Goal: Information Seeking & Learning: Learn about a topic

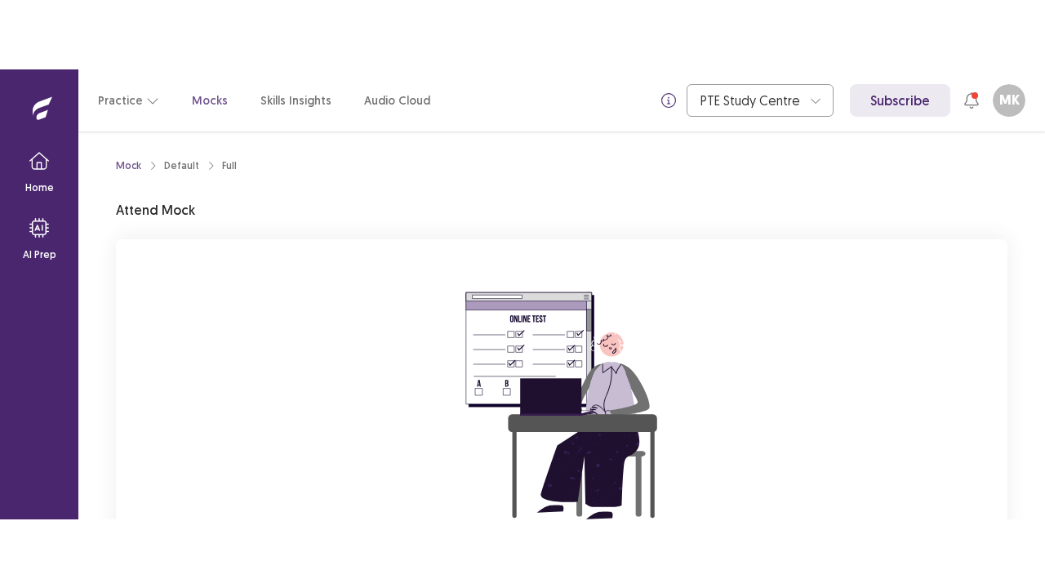
scroll to position [194, 0]
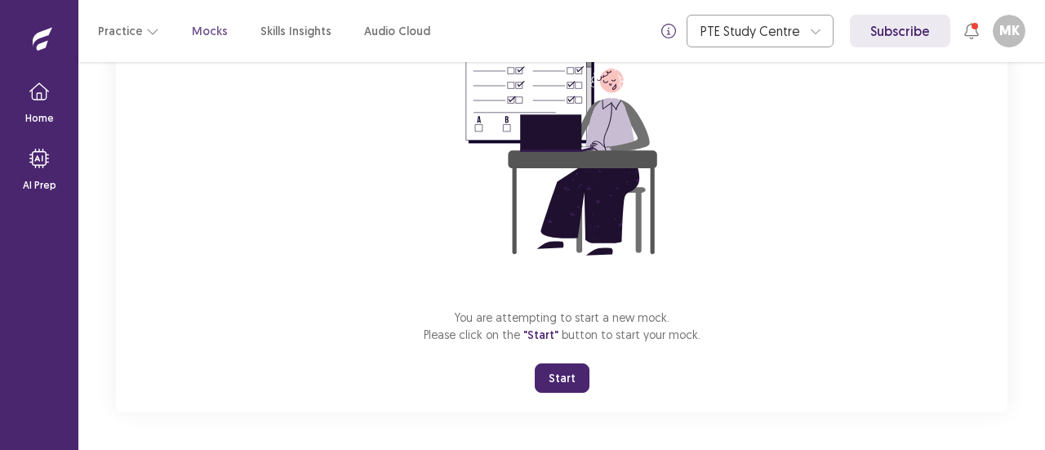
click at [567, 375] on button "Start" at bounding box center [562, 377] width 55 height 29
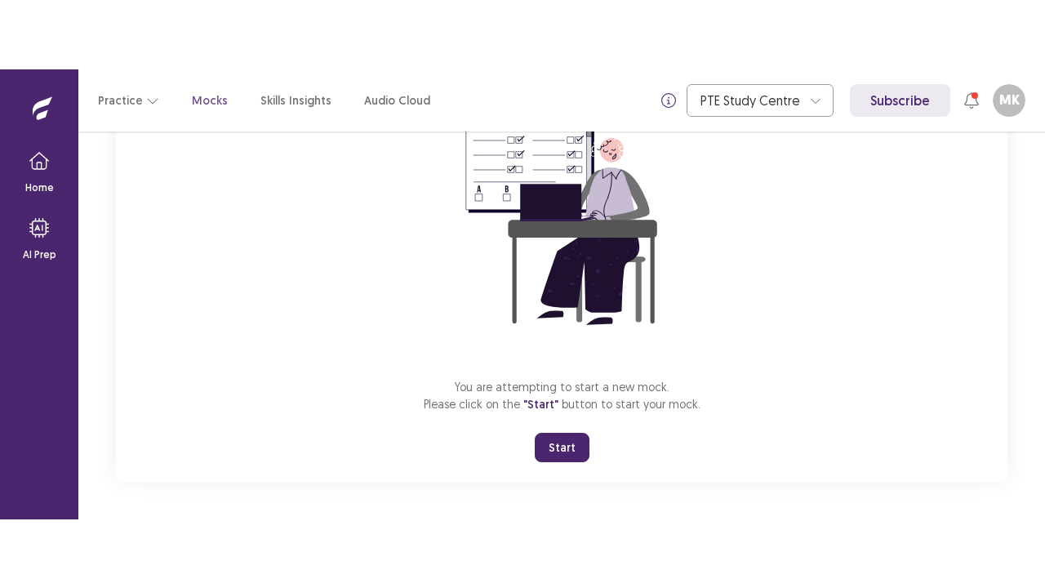
scroll to position [57, 0]
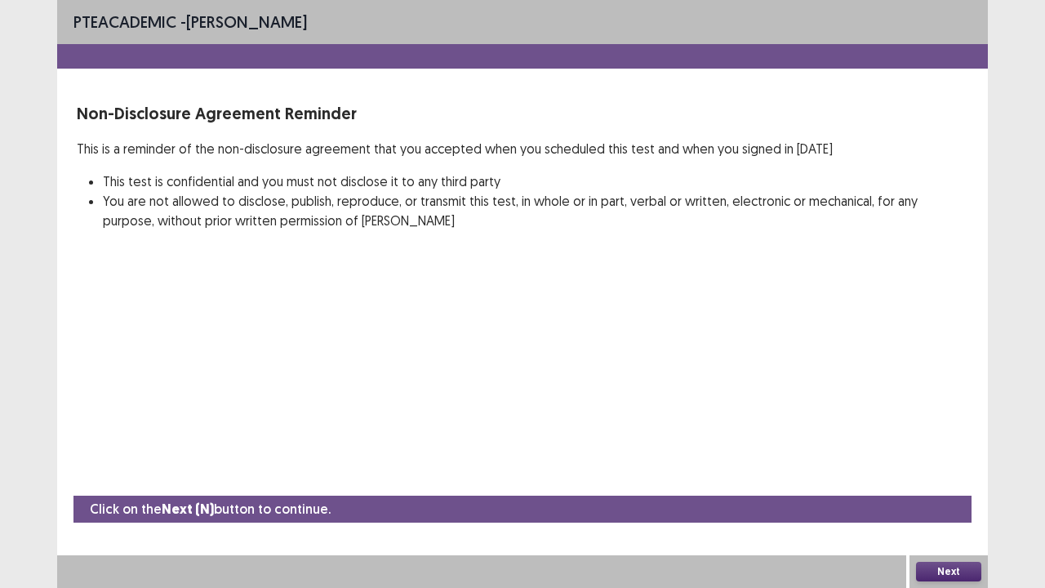
click at [964, 449] on button "Next" at bounding box center [948, 572] width 65 height 20
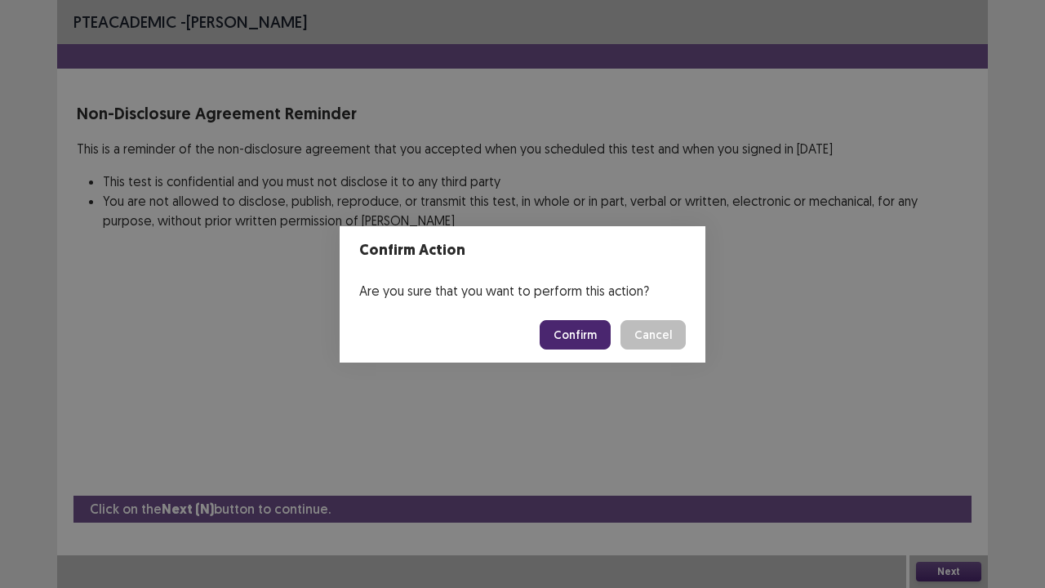
click at [589, 336] on button "Confirm" at bounding box center [575, 334] width 71 height 29
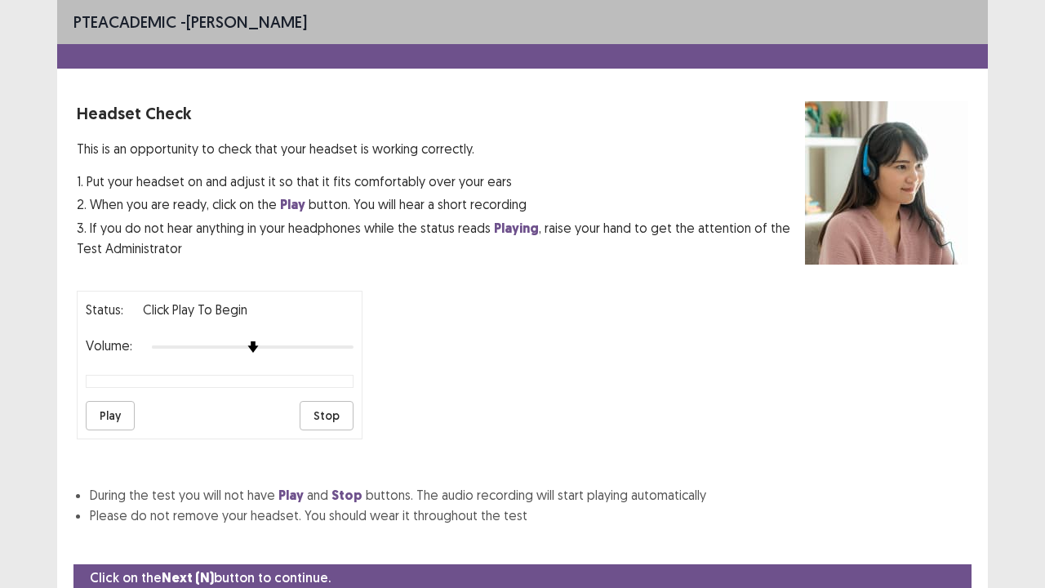
scroll to position [60, 0]
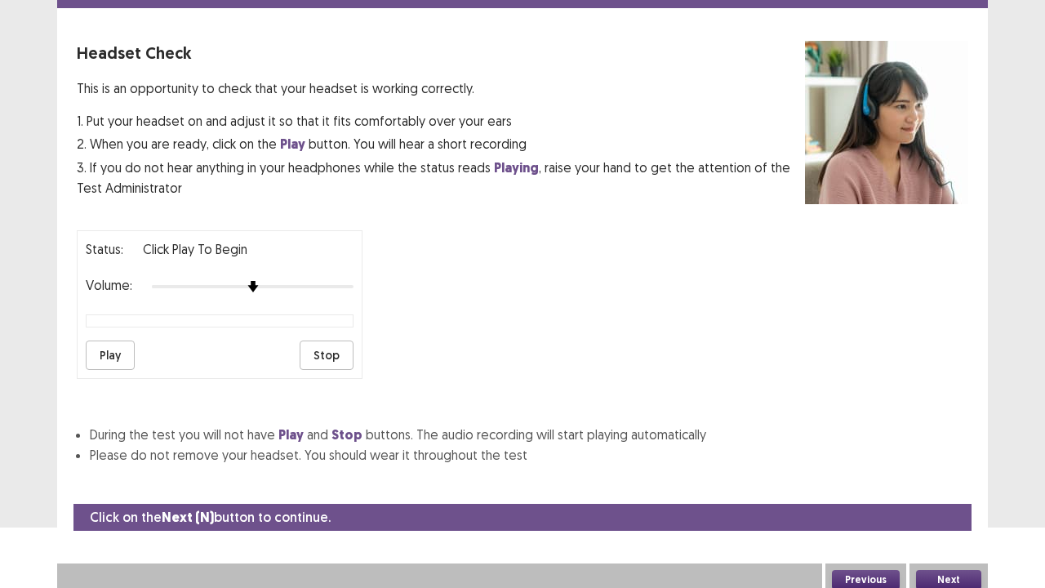
click at [952, 449] on button "Next" at bounding box center [948, 580] width 65 height 20
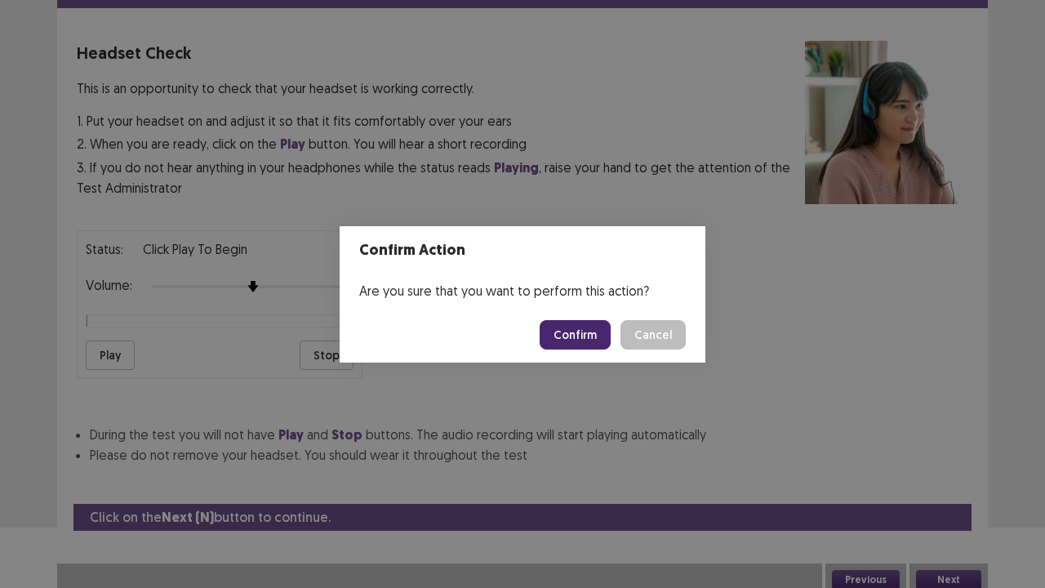
click at [575, 333] on button "Confirm" at bounding box center [575, 334] width 71 height 29
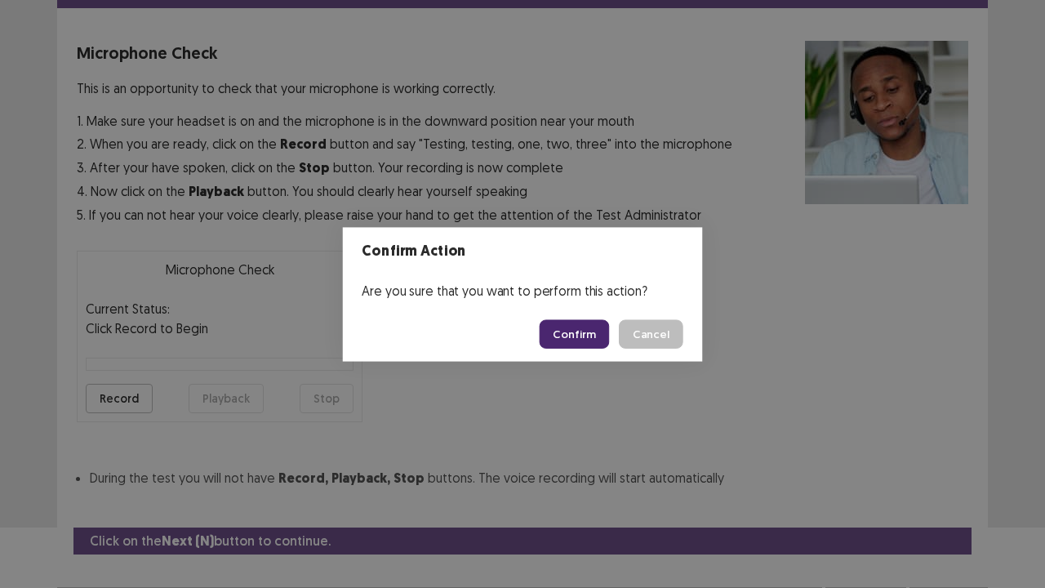
scroll to position [90, 0]
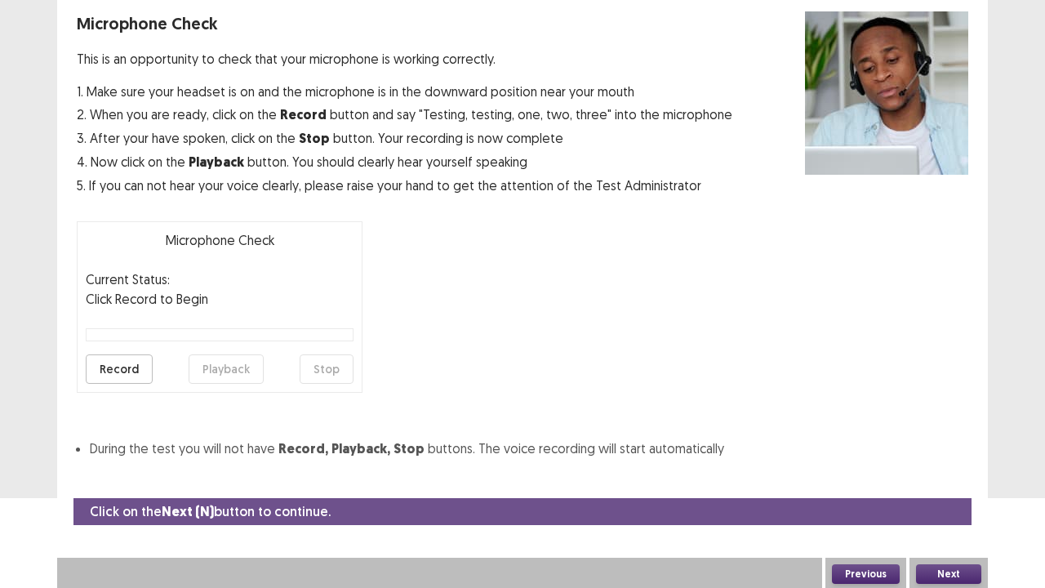
click at [934, 449] on button "Next" at bounding box center [948, 574] width 65 height 20
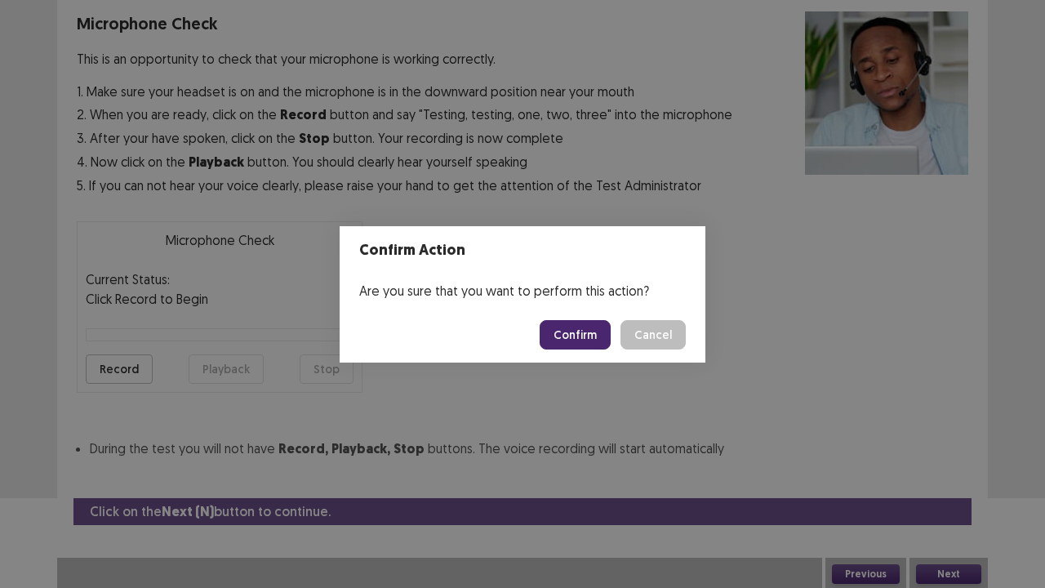
click at [567, 329] on button "Confirm" at bounding box center [575, 334] width 71 height 29
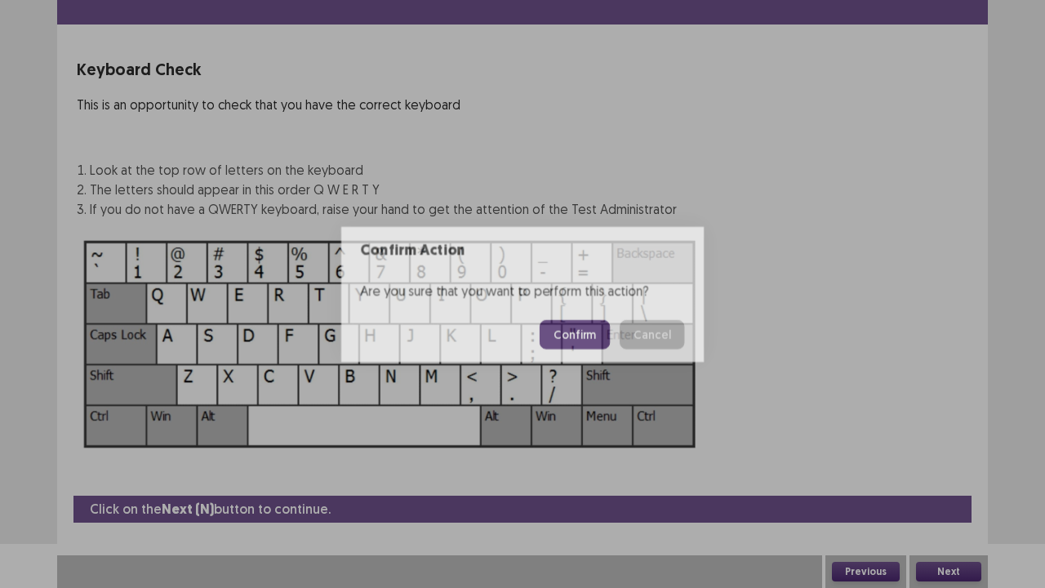
scroll to position [44, 0]
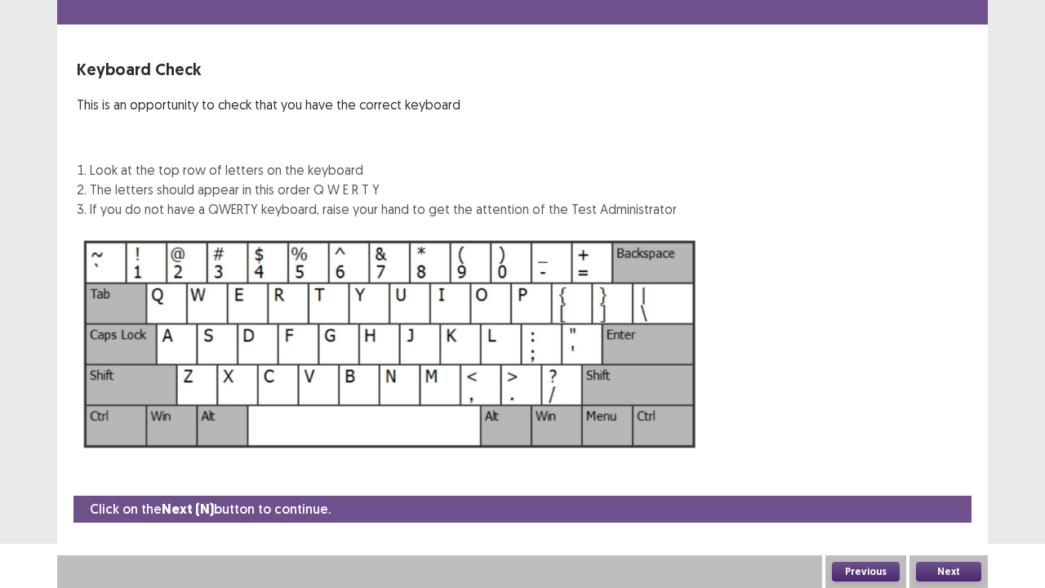
click at [955, 449] on button "Next" at bounding box center [948, 572] width 65 height 20
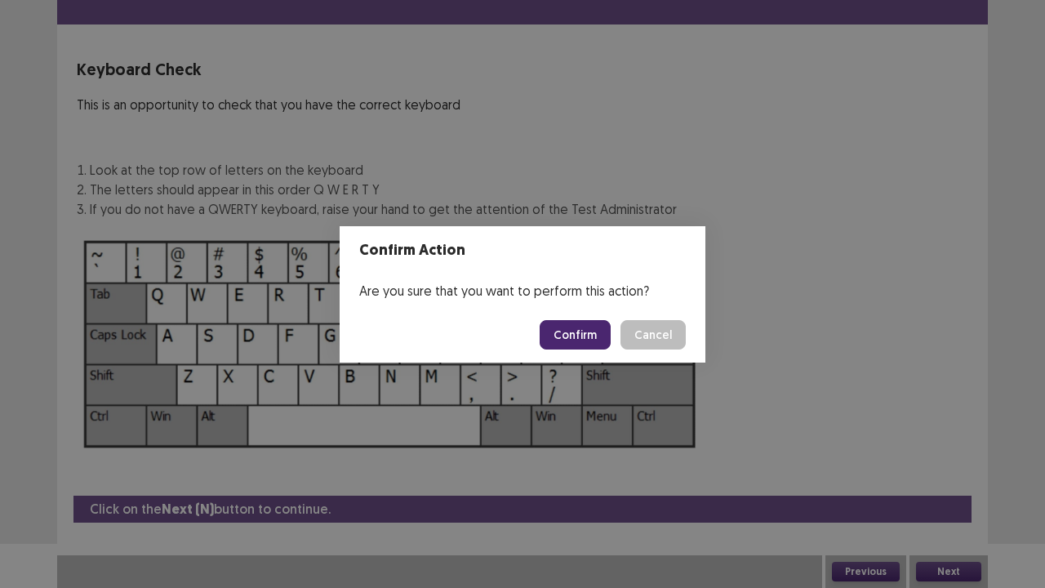
click at [589, 336] on button "Confirm" at bounding box center [575, 334] width 71 height 29
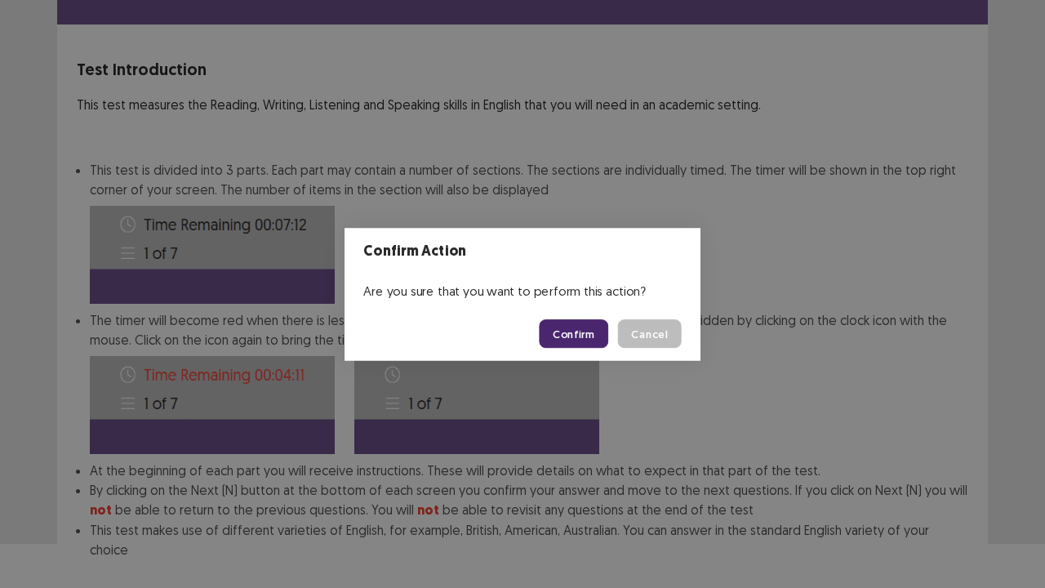
scroll to position [127, 0]
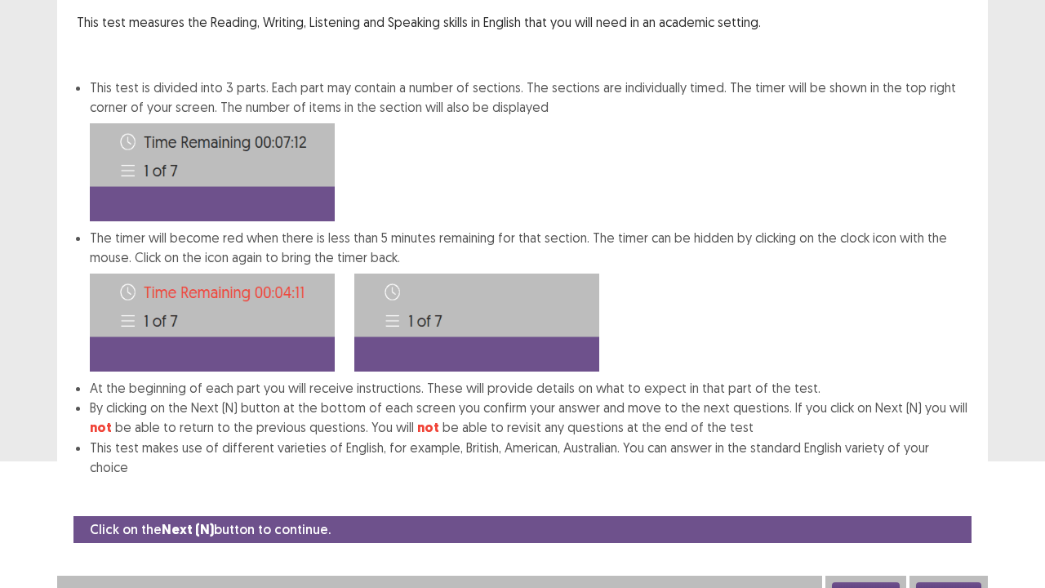
click at [959, 449] on button "Next" at bounding box center [948, 592] width 65 height 20
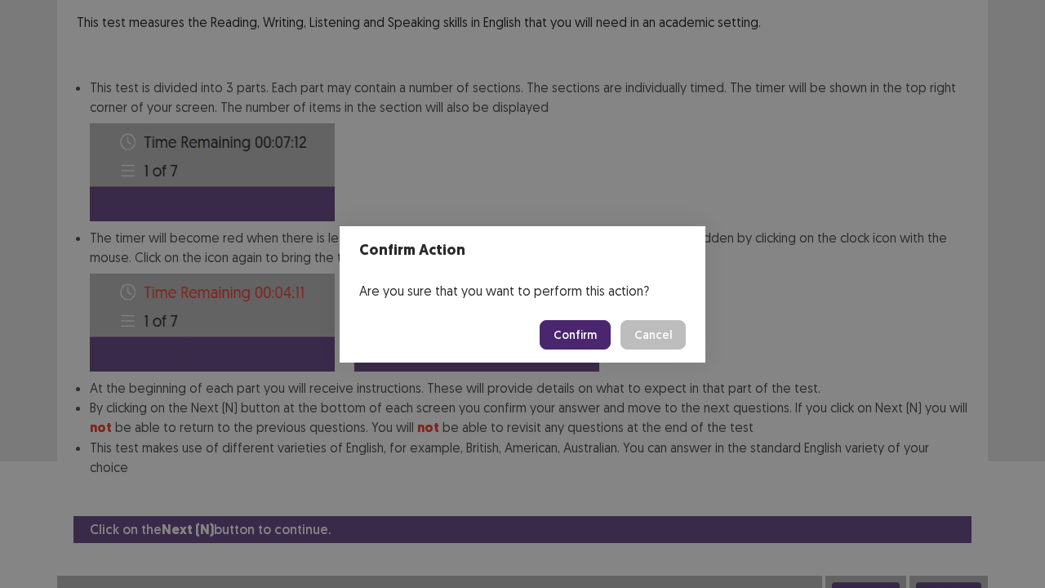
click at [589, 335] on button "Confirm" at bounding box center [575, 334] width 71 height 29
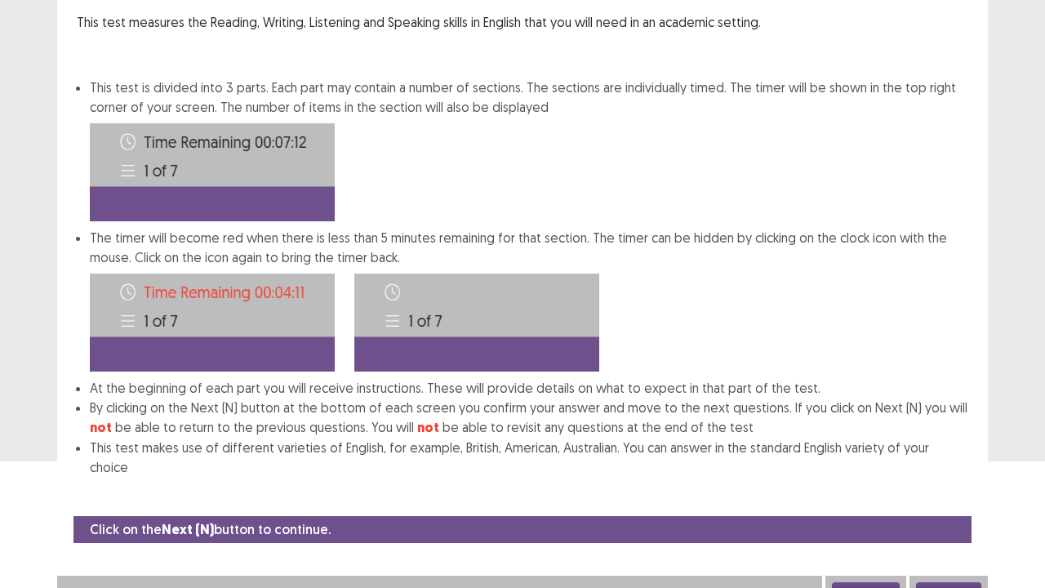
scroll to position [0, 0]
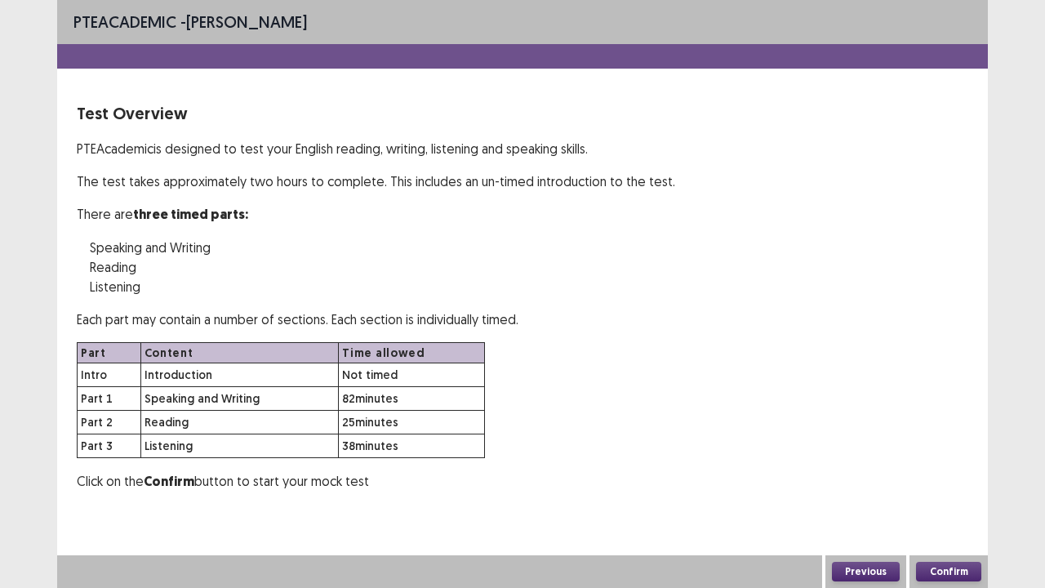
click at [944, 449] on button "Confirm" at bounding box center [948, 572] width 65 height 20
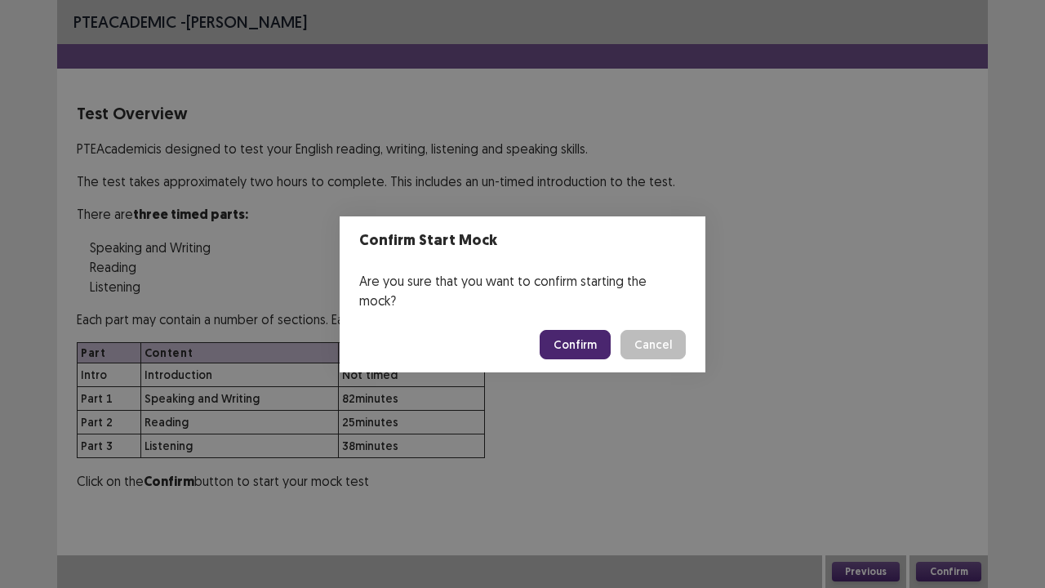
click at [583, 331] on button "Confirm" at bounding box center [575, 344] width 71 height 29
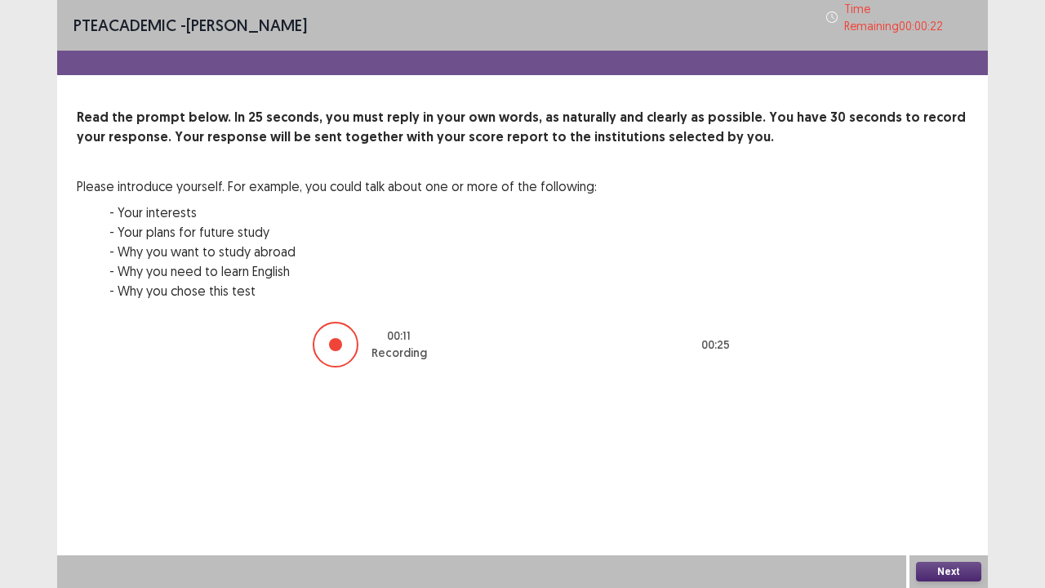
click at [928, 449] on button "Next" at bounding box center [948, 572] width 65 height 20
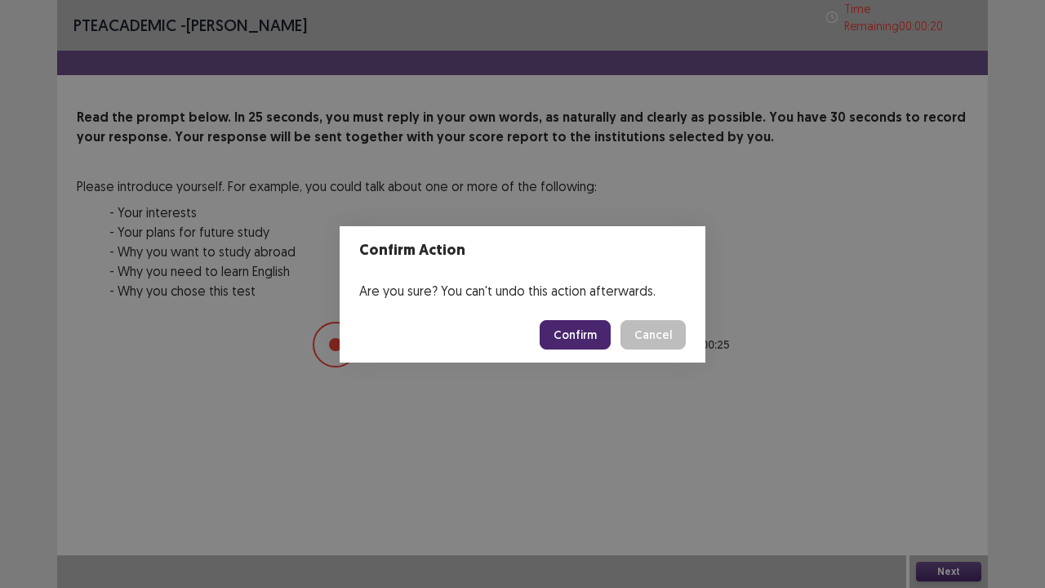
click at [573, 334] on button "Confirm" at bounding box center [575, 334] width 71 height 29
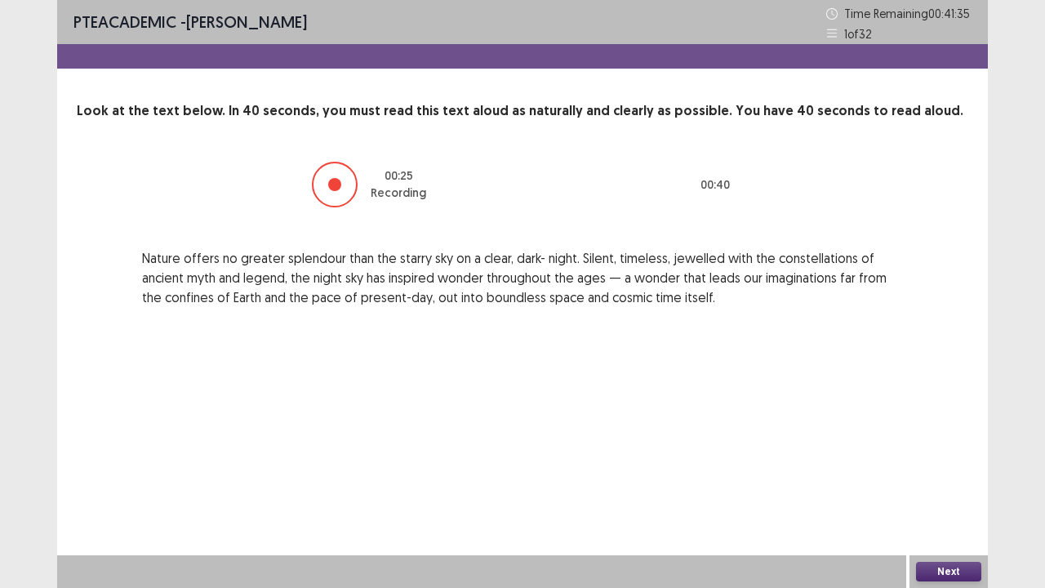
click at [941, 449] on button "Next" at bounding box center [948, 572] width 65 height 20
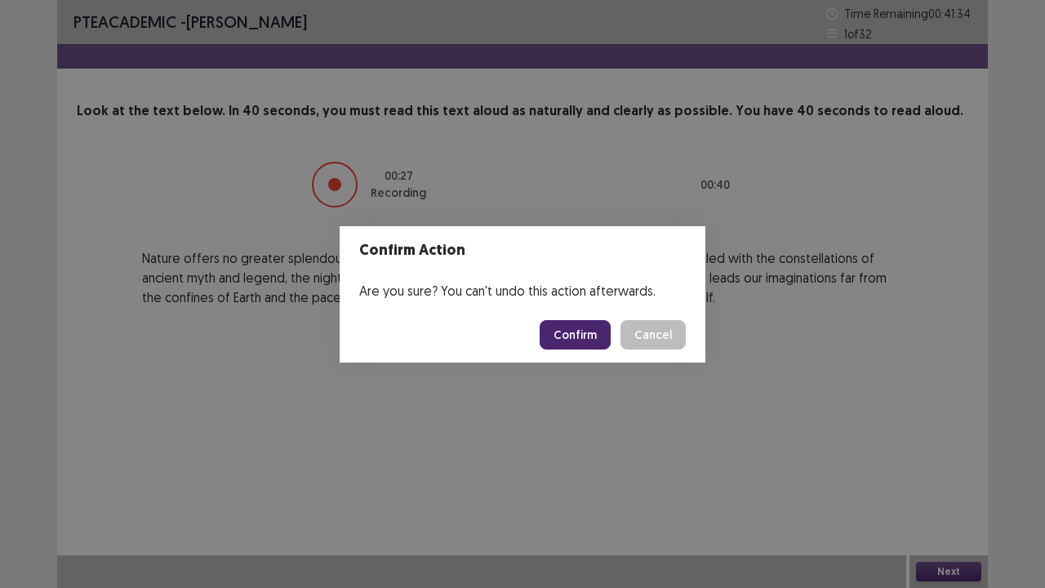
click at [594, 338] on button "Confirm" at bounding box center [575, 334] width 71 height 29
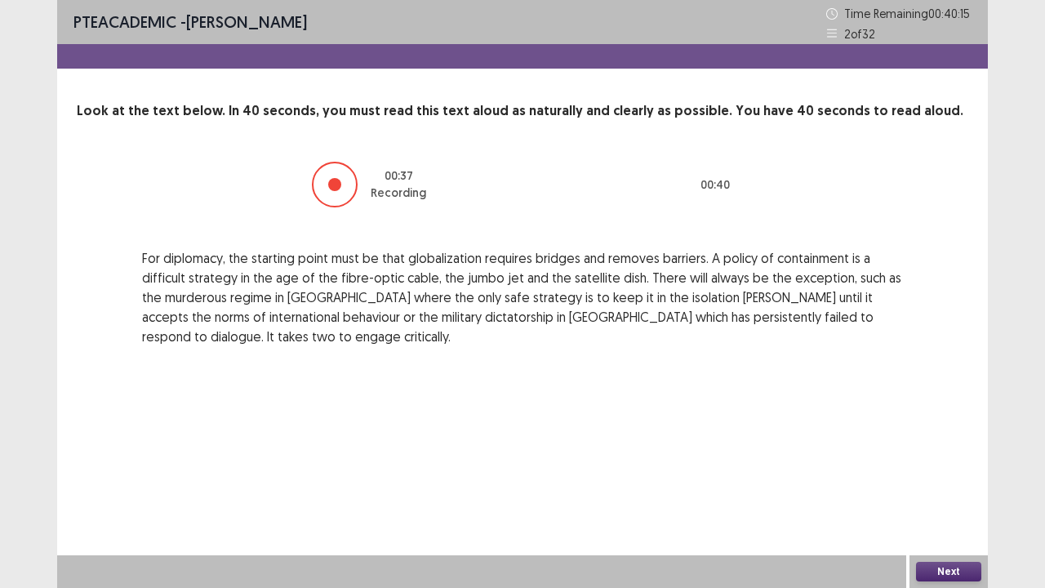
click at [953, 449] on button "Next" at bounding box center [948, 572] width 65 height 20
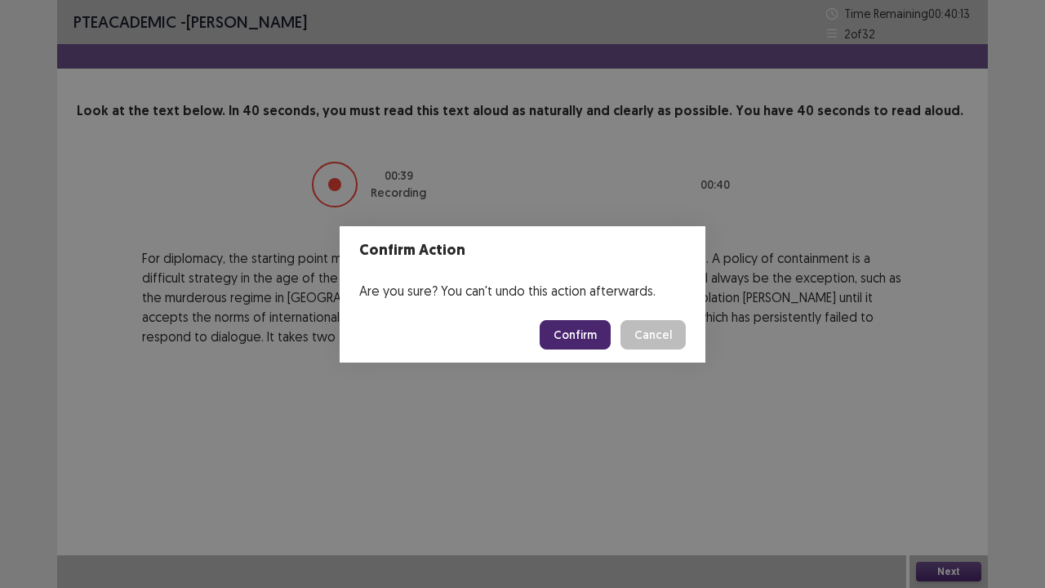
click at [591, 331] on button "Confirm" at bounding box center [575, 334] width 71 height 29
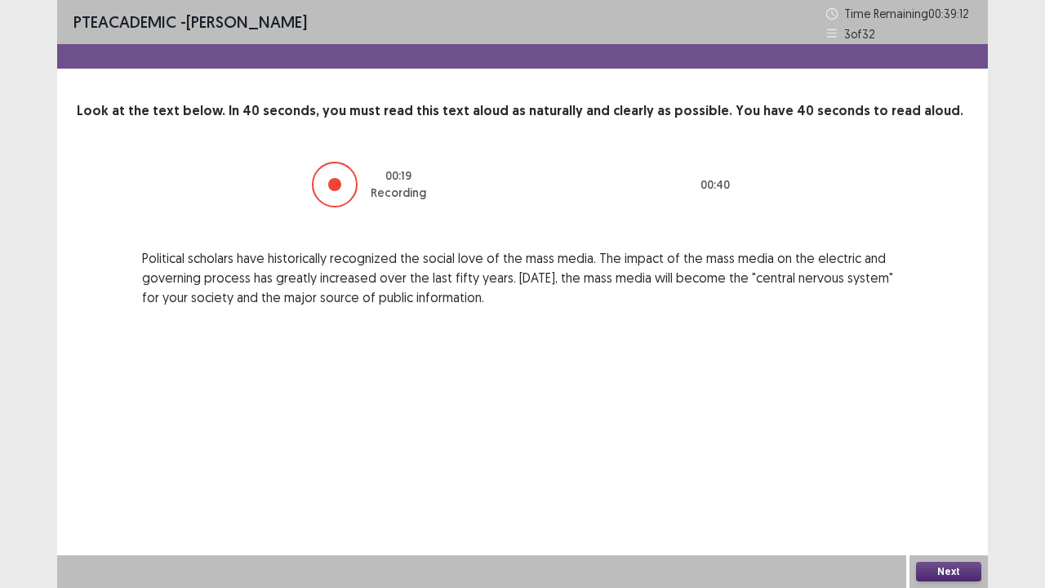
click at [941, 449] on button "Next" at bounding box center [948, 572] width 65 height 20
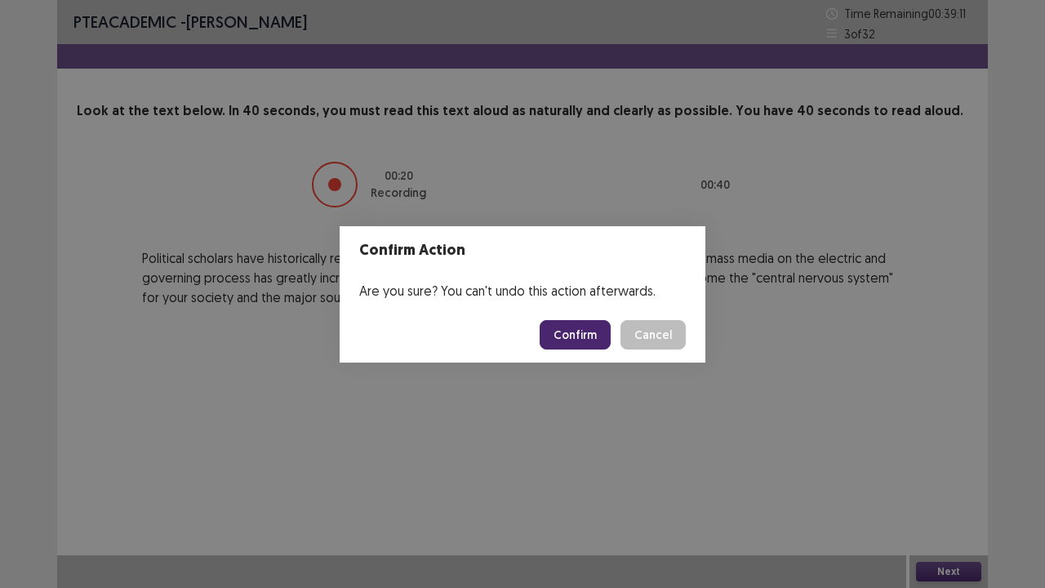
click at [568, 339] on button "Confirm" at bounding box center [575, 334] width 71 height 29
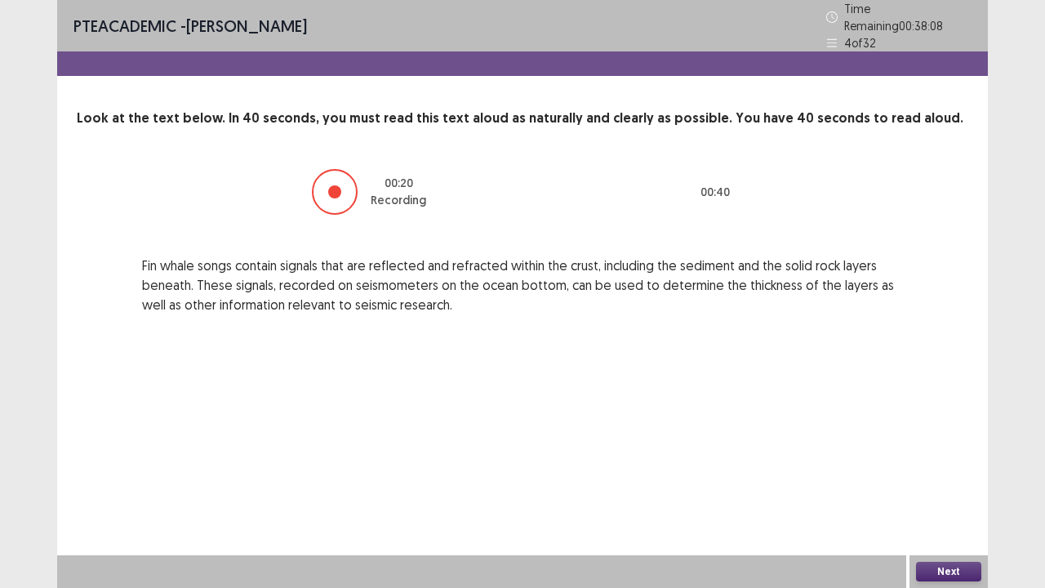
click at [940, 449] on button "Next" at bounding box center [948, 572] width 65 height 20
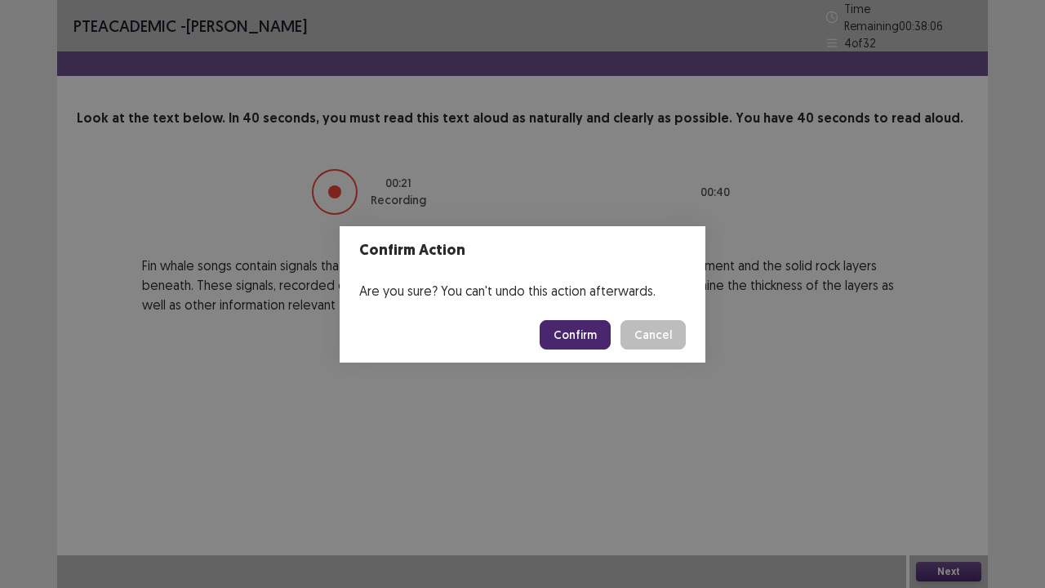
click at [563, 338] on button "Confirm" at bounding box center [575, 334] width 71 height 29
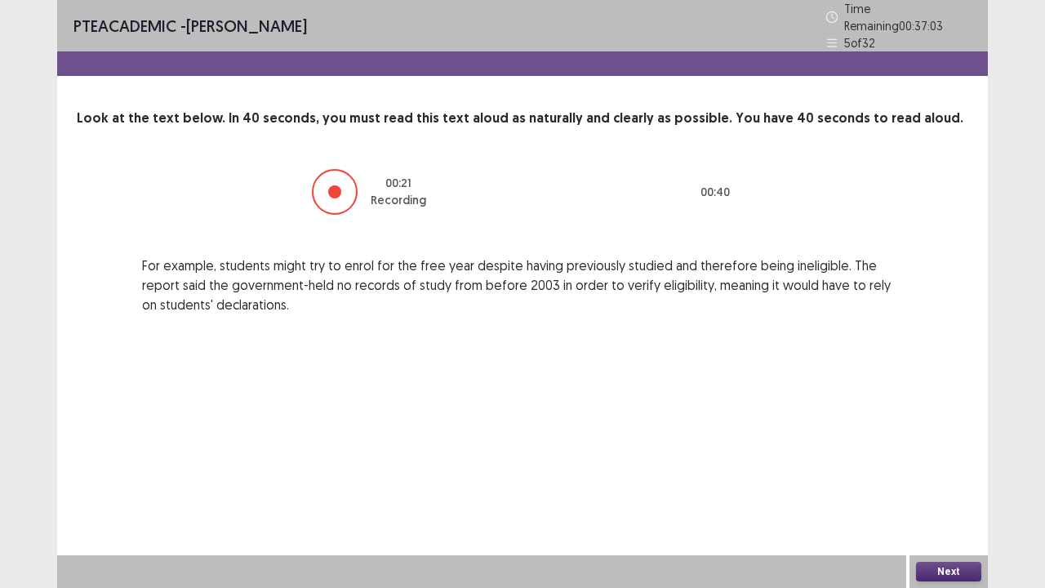
click at [932, 449] on button "Next" at bounding box center [948, 572] width 65 height 20
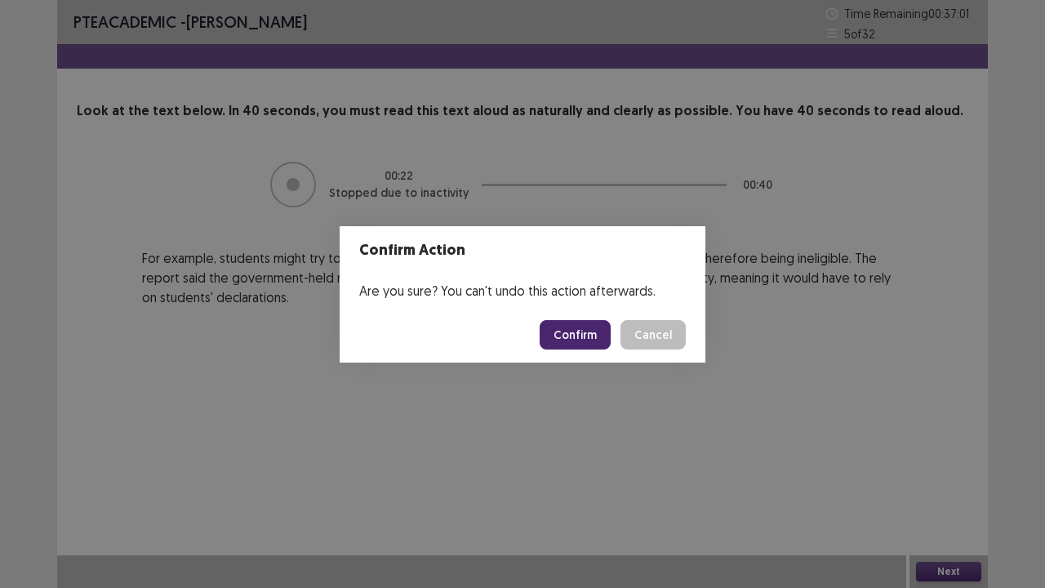
click at [585, 336] on button "Confirm" at bounding box center [575, 334] width 71 height 29
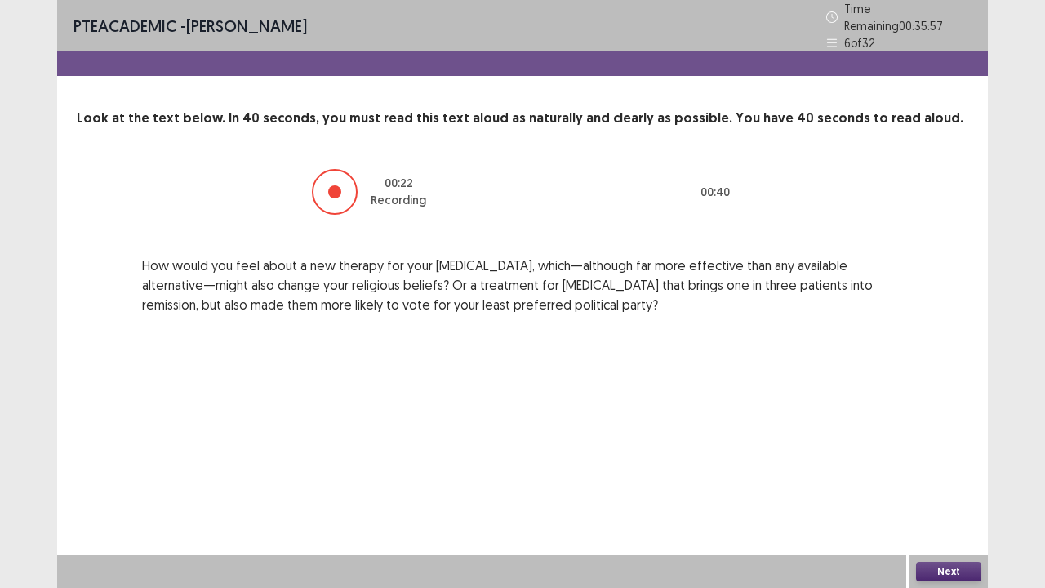
click at [950, 449] on button "Next" at bounding box center [948, 572] width 65 height 20
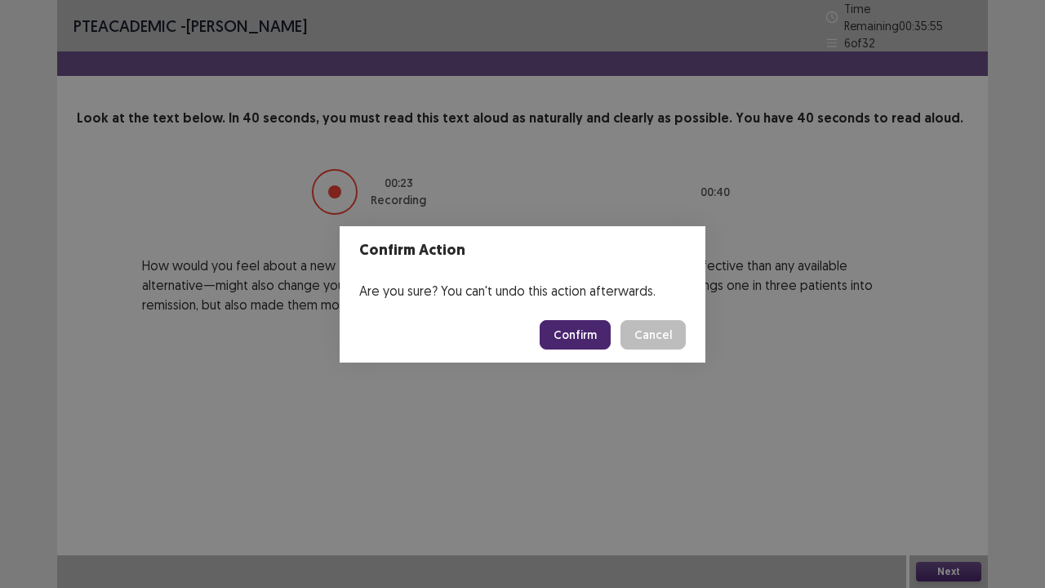
click at [597, 343] on button "Confirm" at bounding box center [575, 334] width 71 height 29
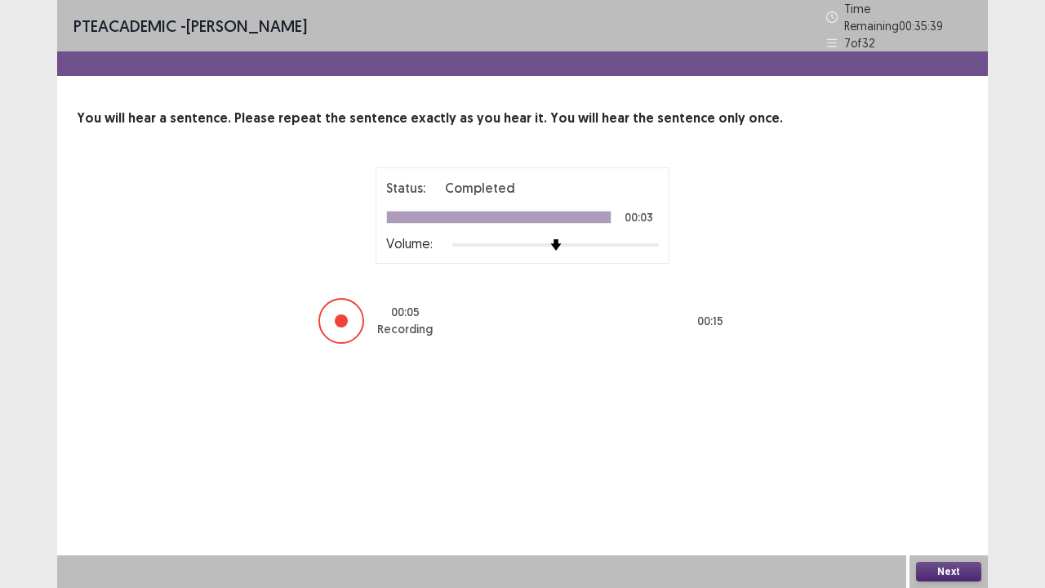
click at [945, 449] on div "Next" at bounding box center [949, 571] width 78 height 33
click at [942, 449] on button "Next" at bounding box center [948, 572] width 65 height 20
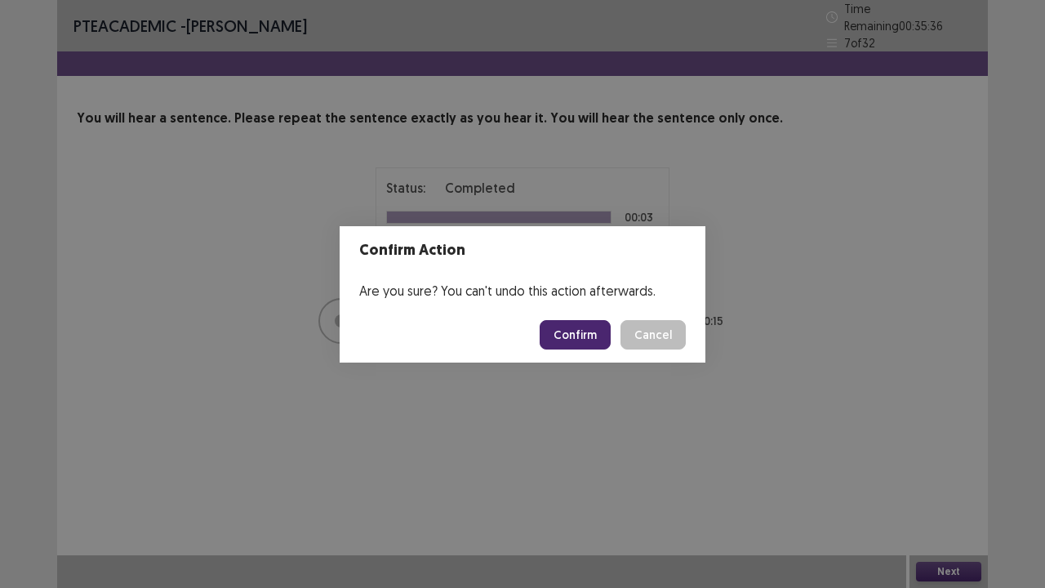
click at [576, 337] on button "Confirm" at bounding box center [575, 334] width 71 height 29
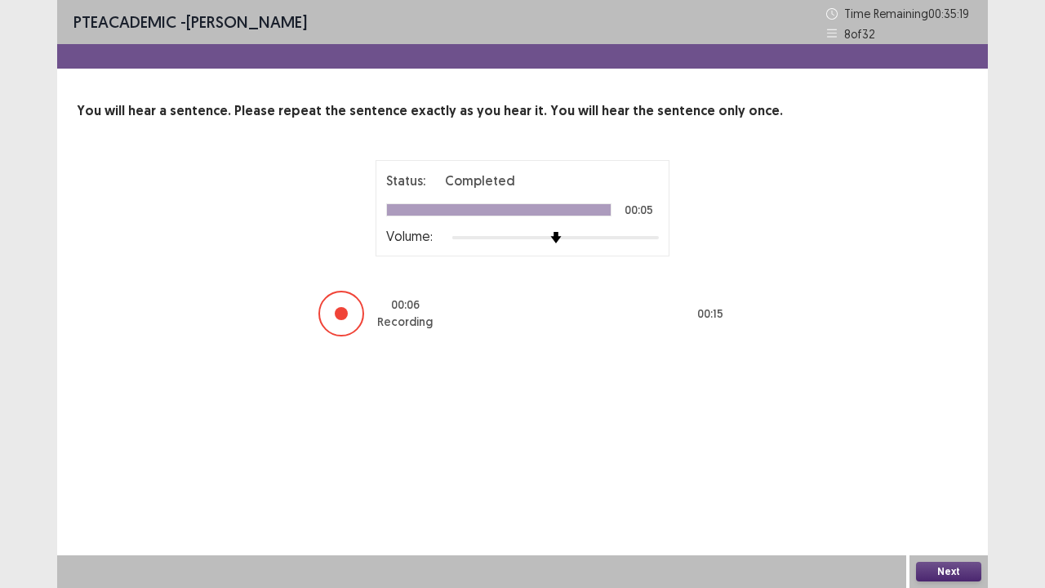
click at [954, 449] on button "Next" at bounding box center [948, 572] width 65 height 20
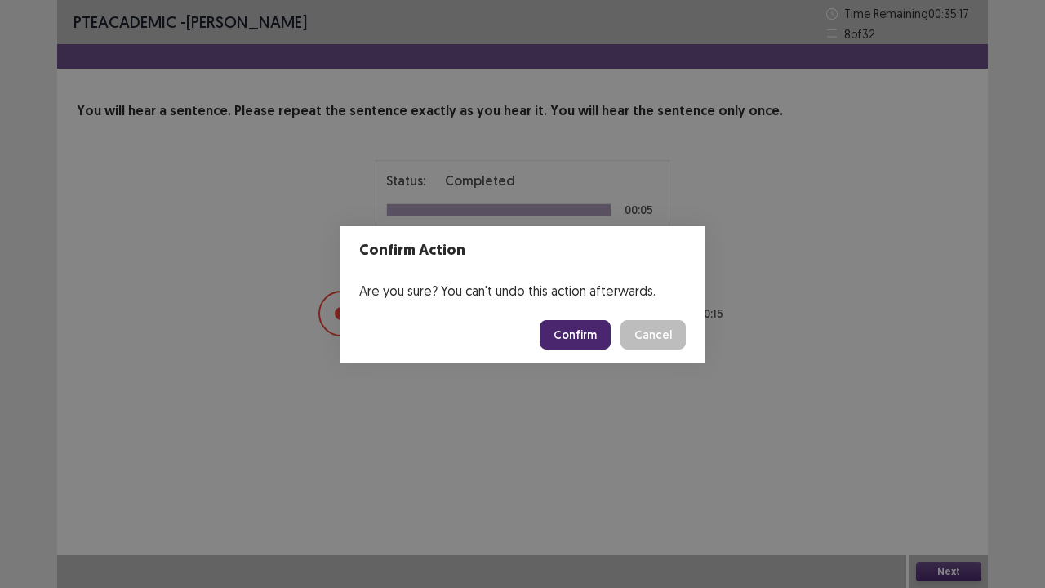
click at [579, 322] on button "Confirm" at bounding box center [575, 334] width 71 height 29
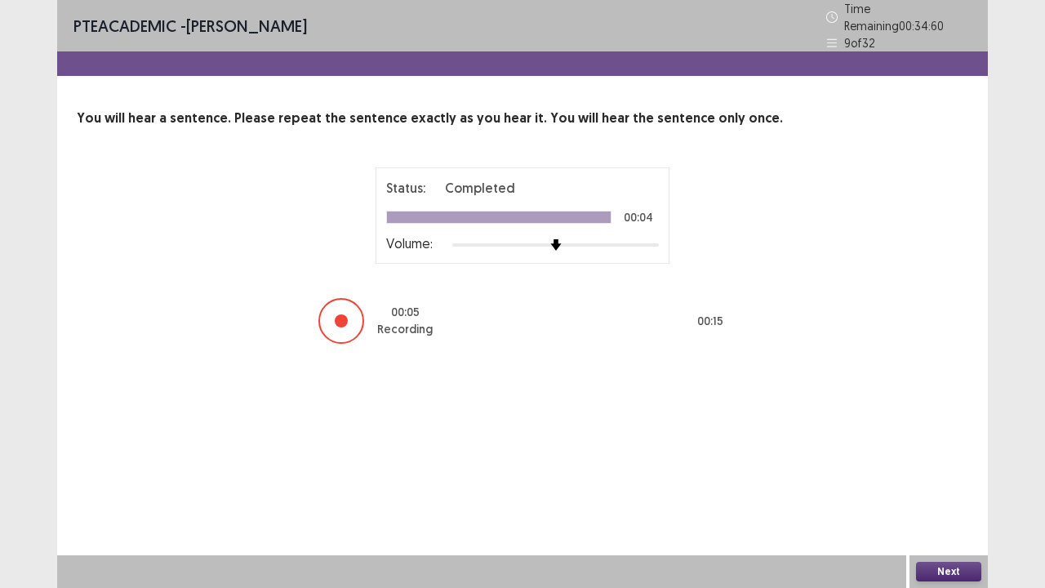
click at [936, 449] on button "Next" at bounding box center [948, 572] width 65 height 20
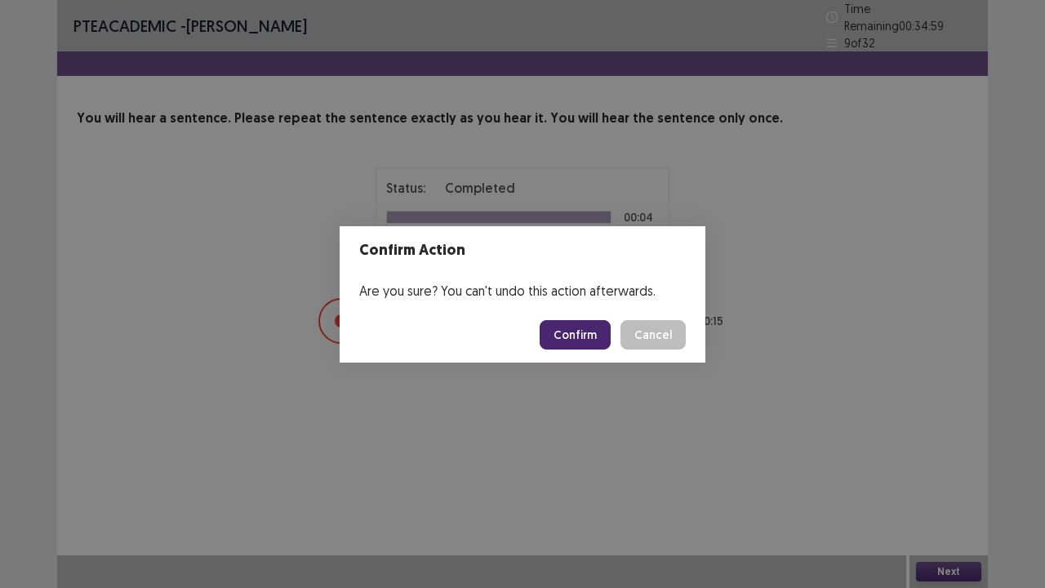
click at [570, 338] on button "Confirm" at bounding box center [575, 334] width 71 height 29
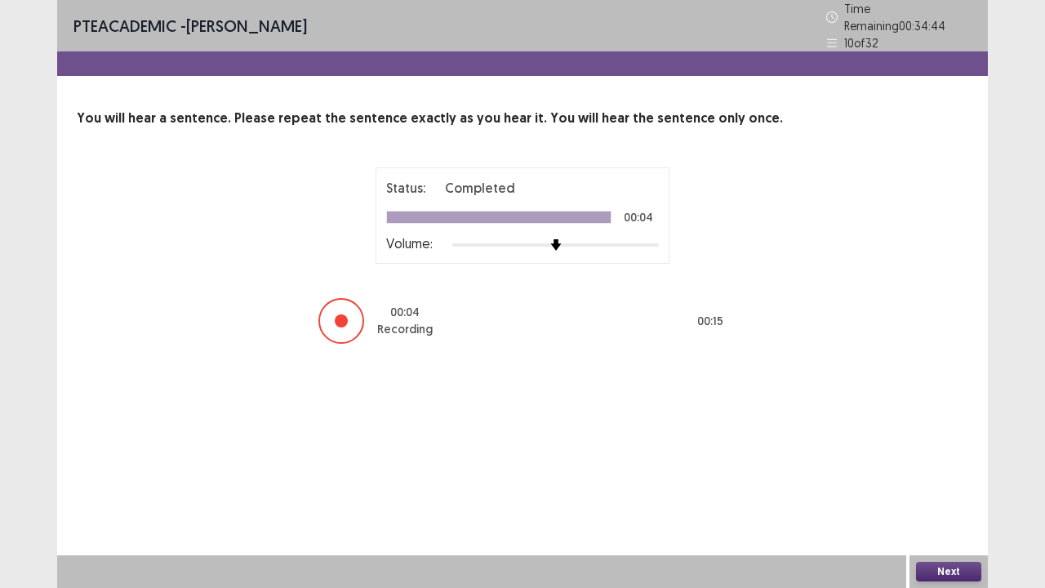
click at [936, 449] on button "Next" at bounding box center [948, 572] width 65 height 20
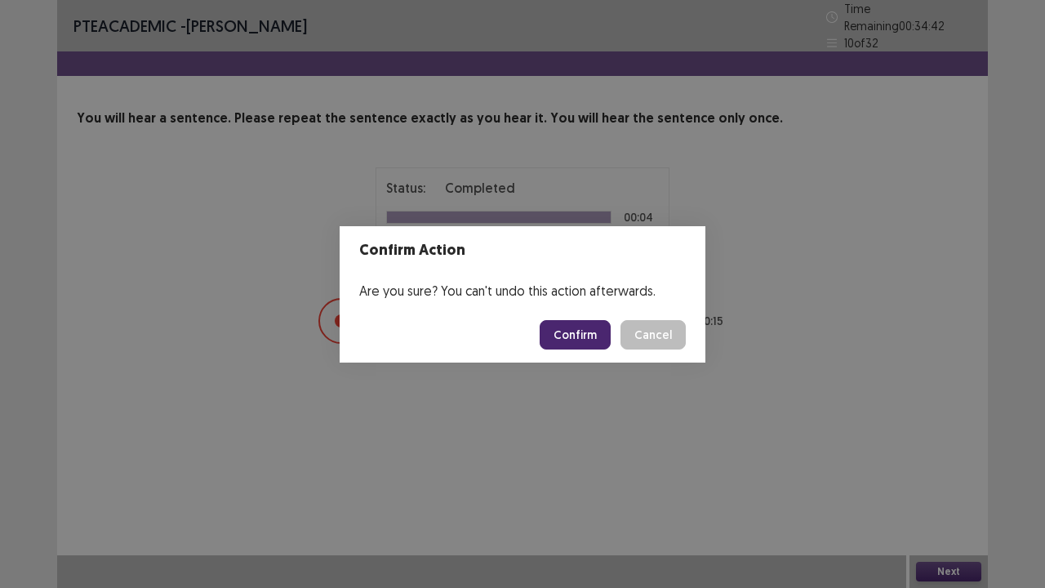
click at [598, 327] on button "Confirm" at bounding box center [575, 334] width 71 height 29
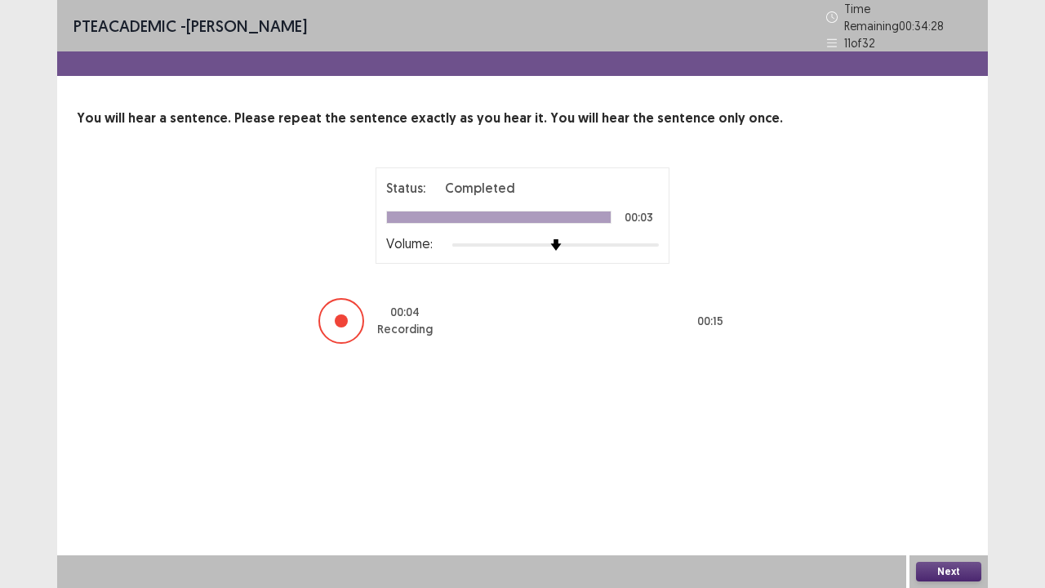
click at [938, 449] on button "Next" at bounding box center [948, 572] width 65 height 20
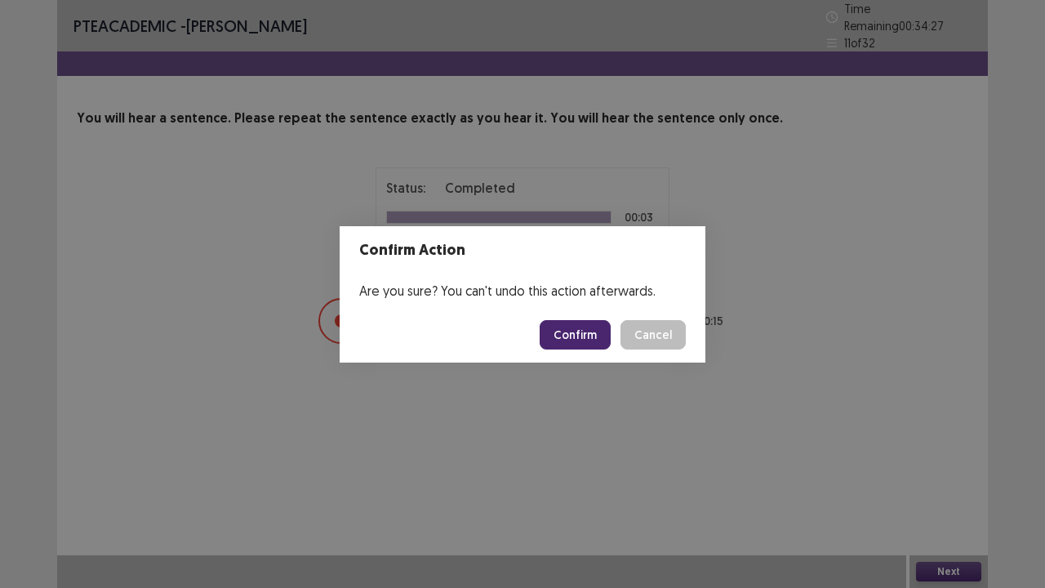
click at [580, 340] on button "Confirm" at bounding box center [575, 334] width 71 height 29
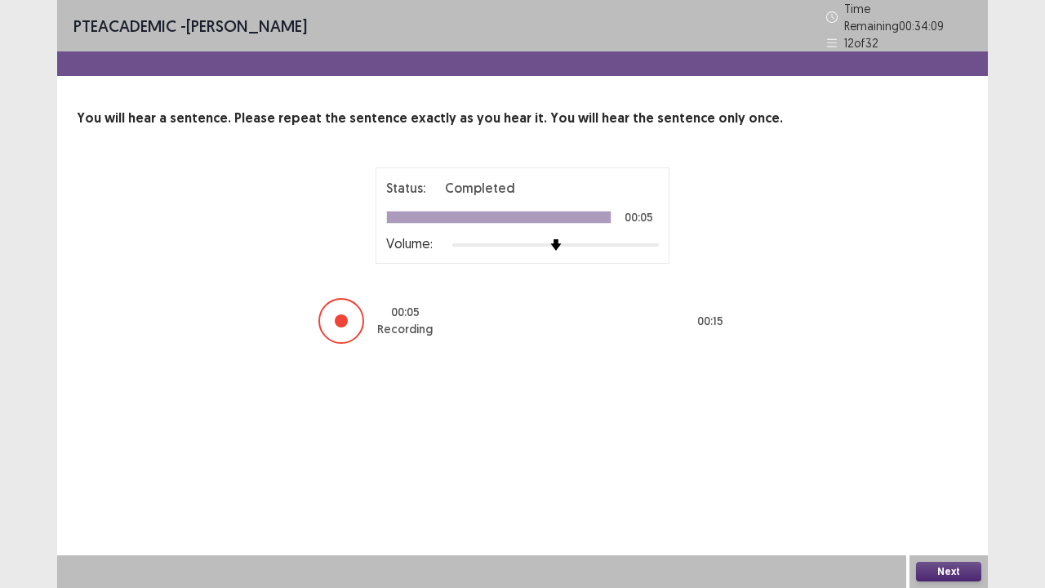
click at [924, 449] on button "Next" at bounding box center [948, 572] width 65 height 20
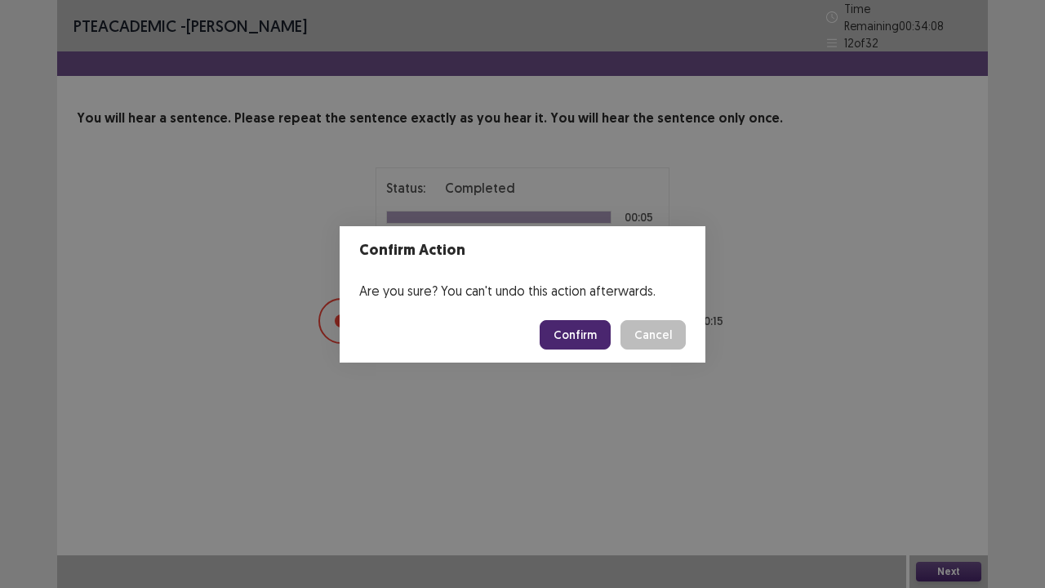
click at [574, 340] on button "Confirm" at bounding box center [575, 334] width 71 height 29
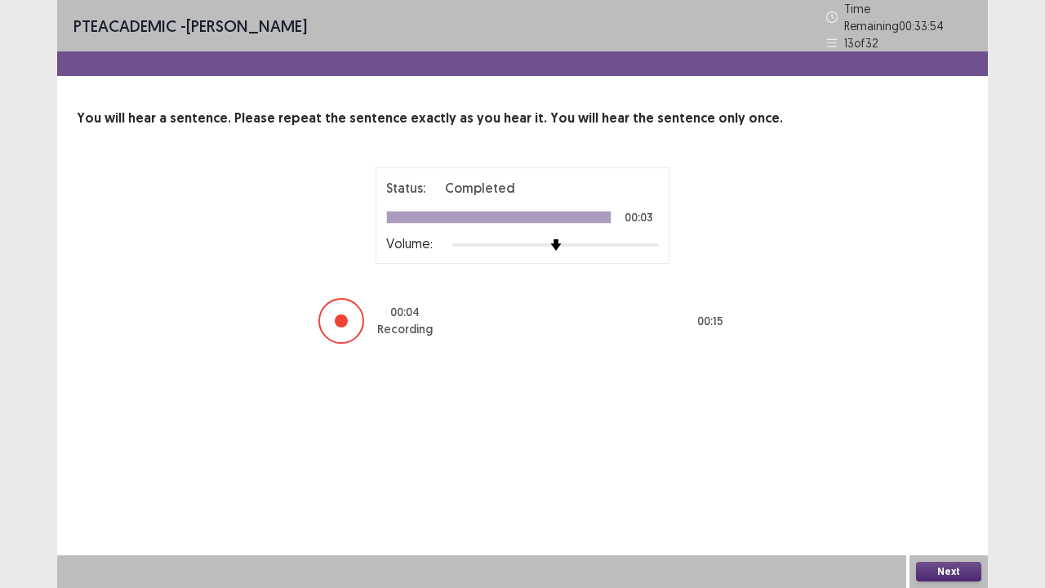
click at [942, 449] on button "Next" at bounding box center [948, 572] width 65 height 20
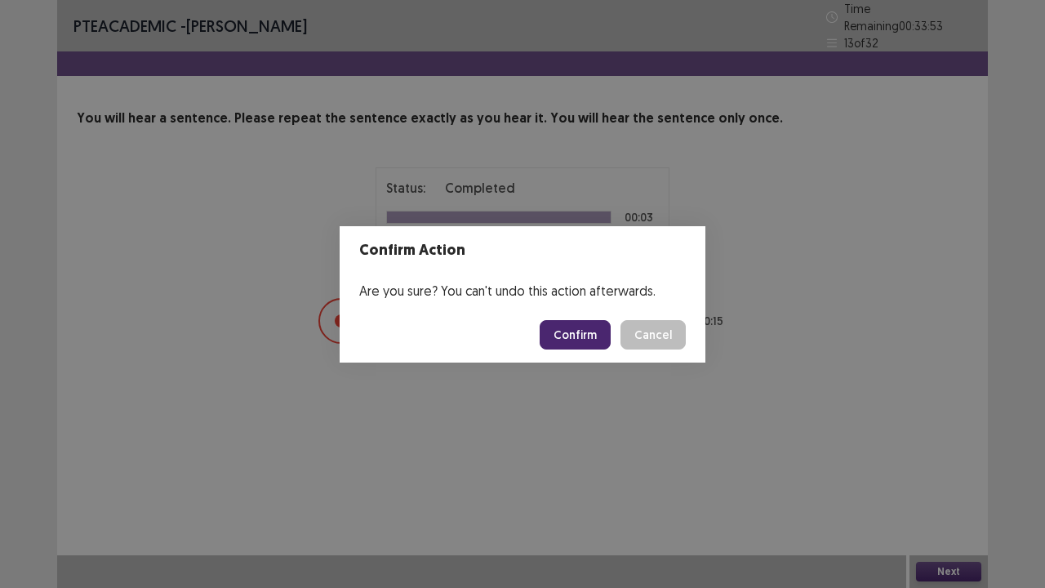
click at [590, 331] on button "Confirm" at bounding box center [575, 334] width 71 height 29
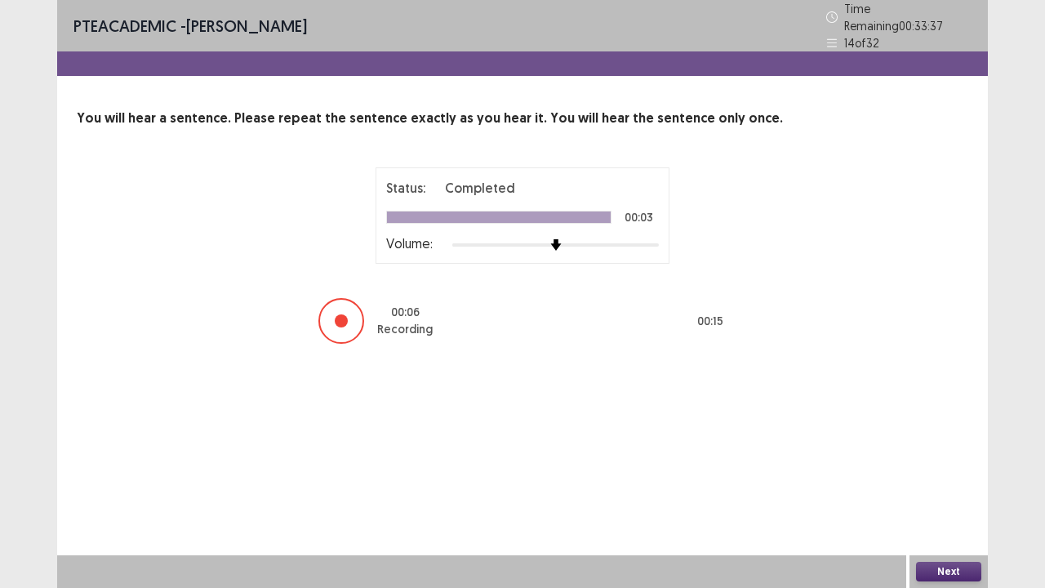
click at [949, 449] on button "Next" at bounding box center [948, 572] width 65 height 20
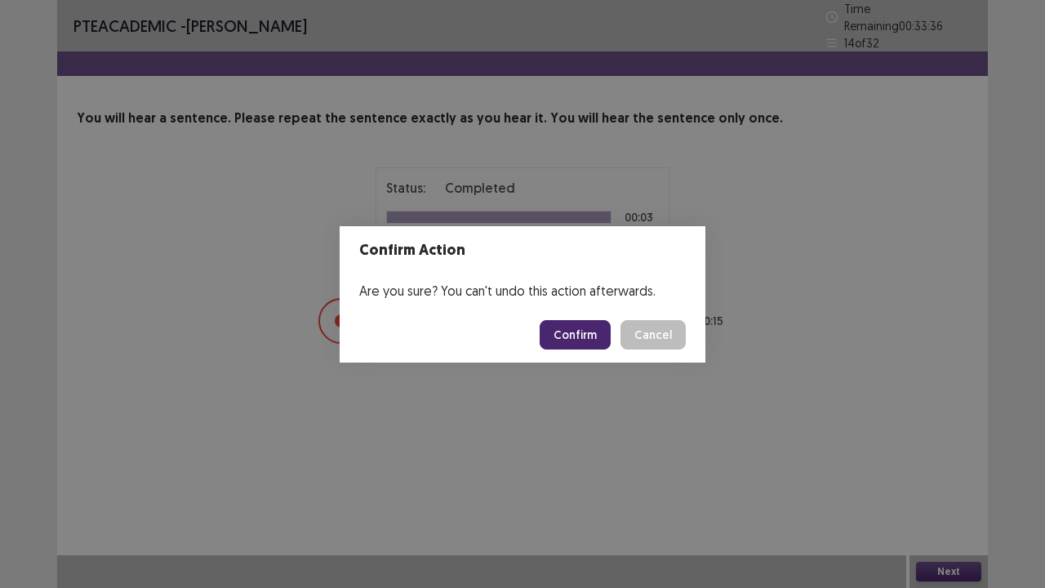
click at [589, 335] on button "Confirm" at bounding box center [575, 334] width 71 height 29
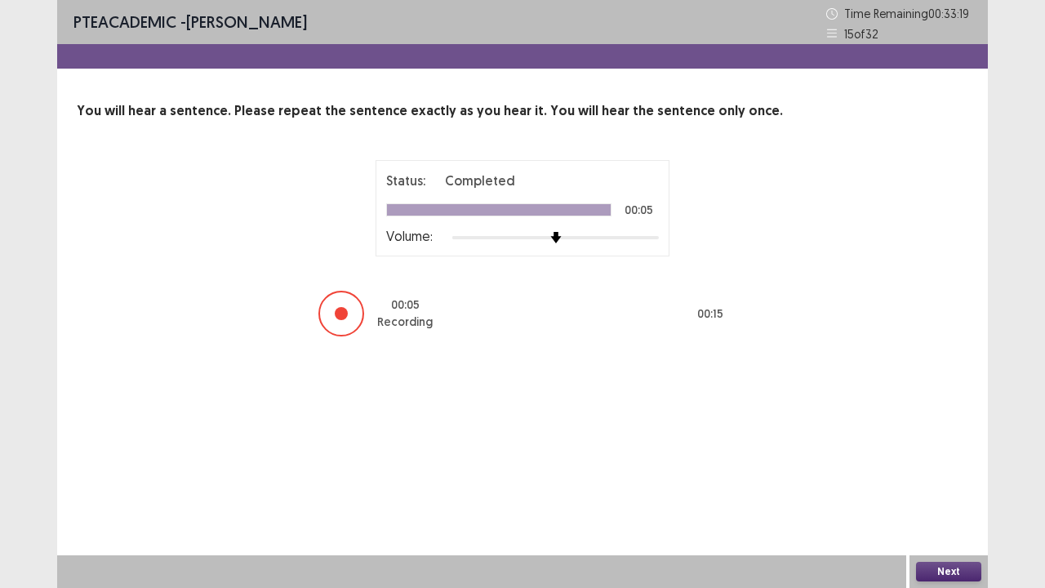
click at [934, 449] on button "Next" at bounding box center [948, 572] width 65 height 20
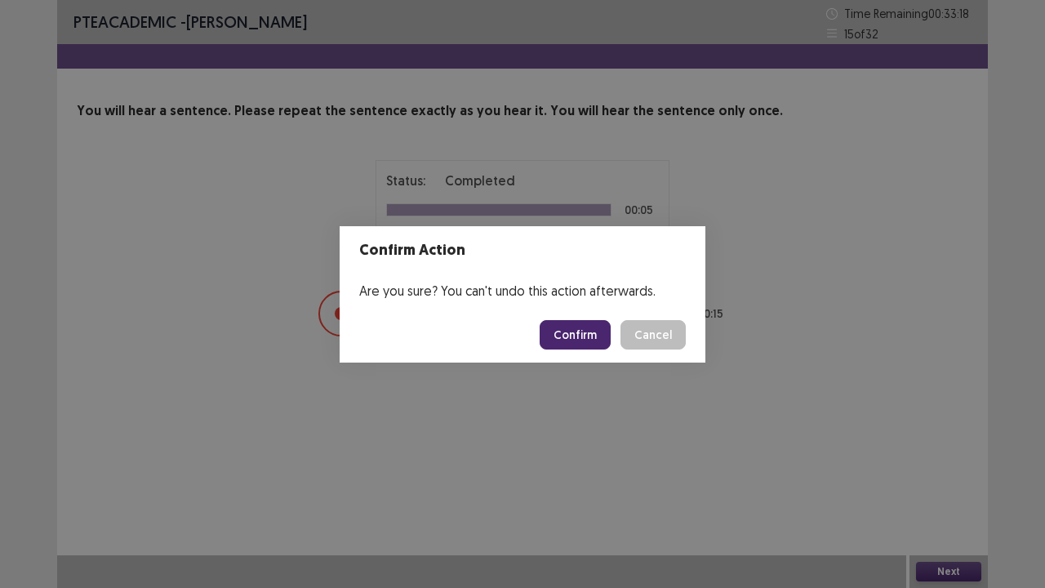
click at [597, 333] on button "Confirm" at bounding box center [575, 334] width 71 height 29
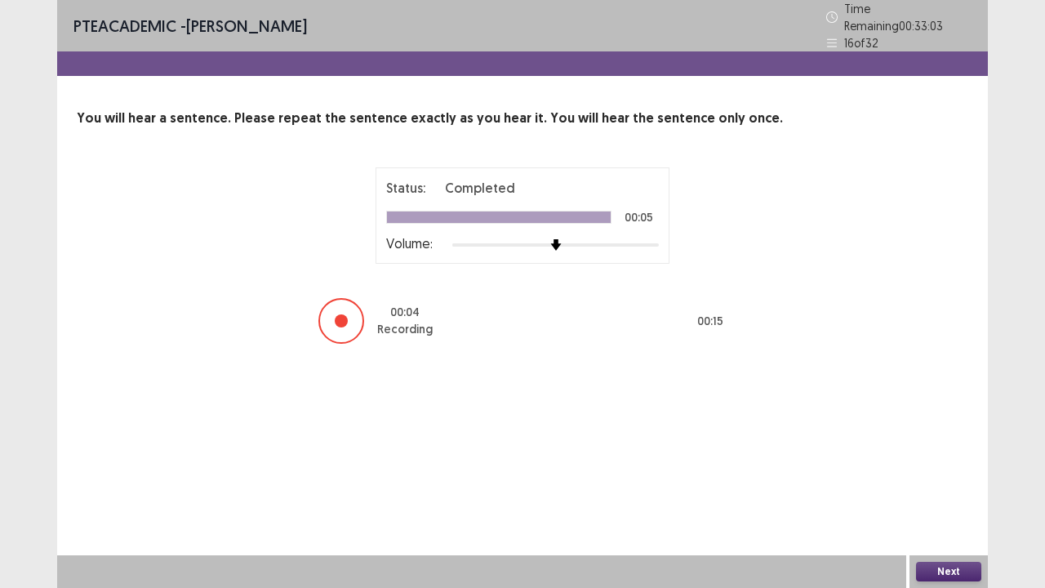
click at [954, 449] on button "Next" at bounding box center [948, 572] width 65 height 20
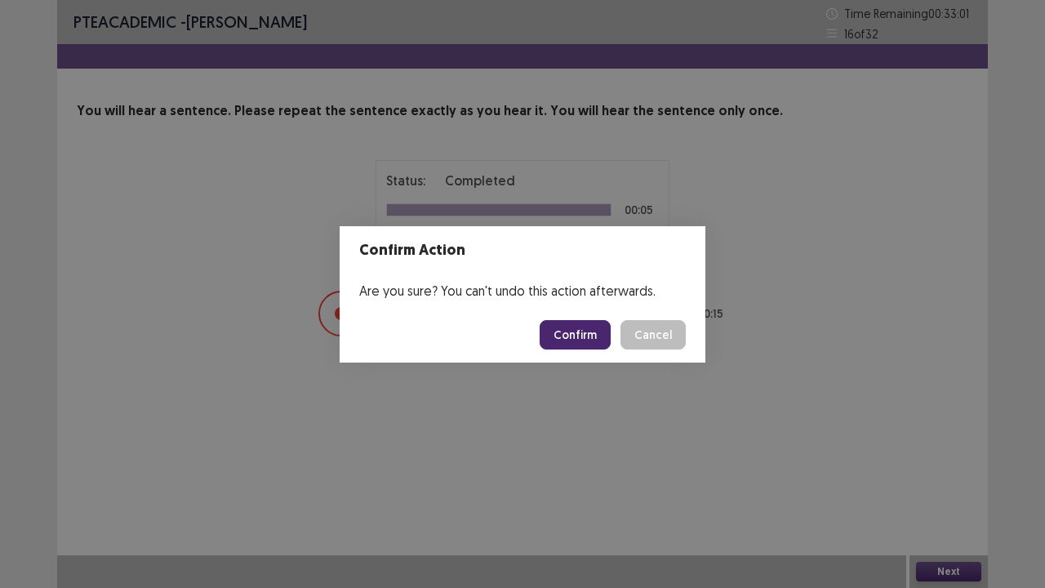
click at [567, 333] on button "Confirm" at bounding box center [575, 334] width 71 height 29
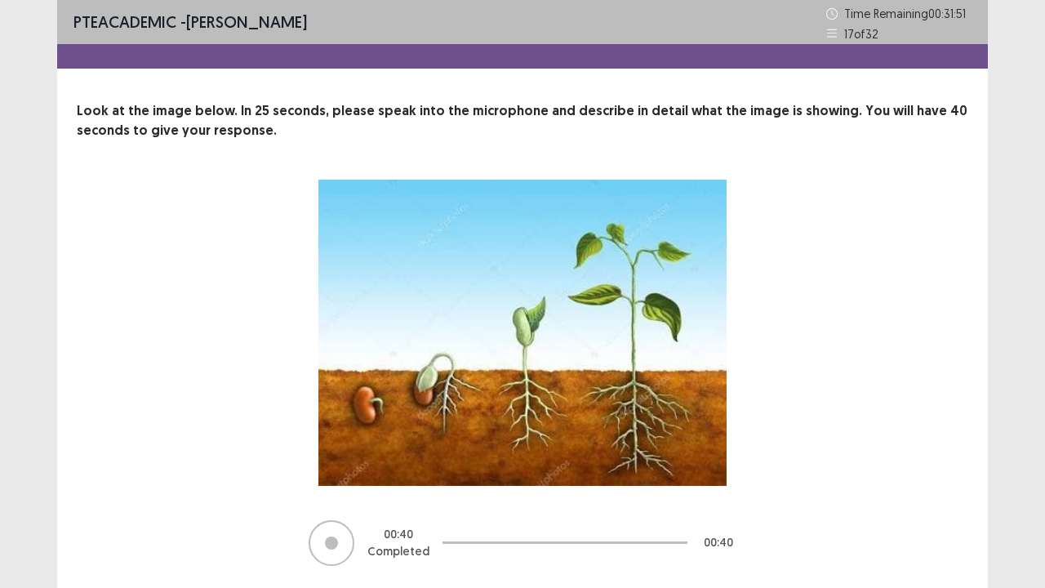
scroll to position [51, 0]
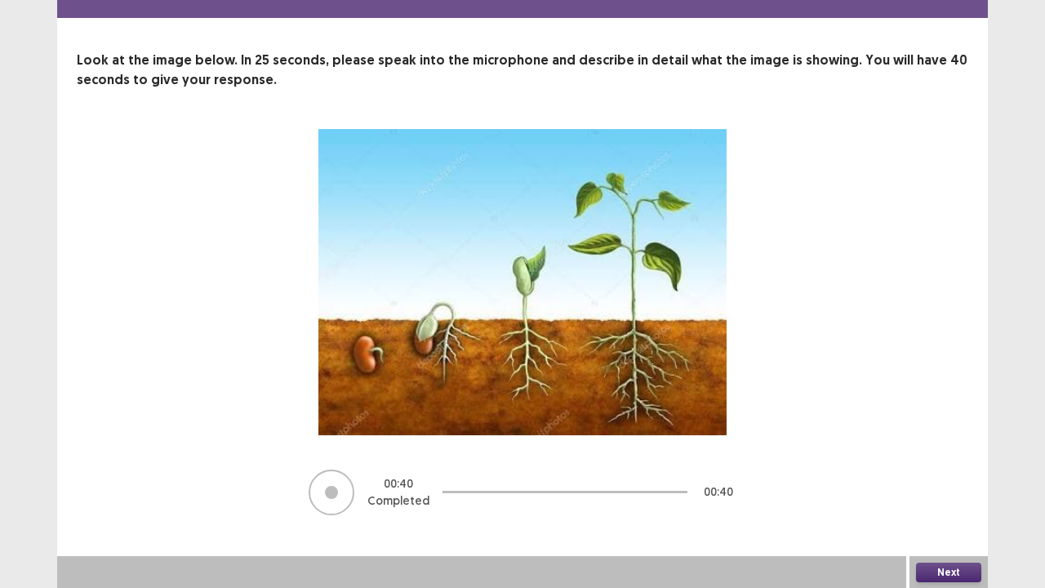
click at [930, 449] on button "Next" at bounding box center [948, 573] width 65 height 20
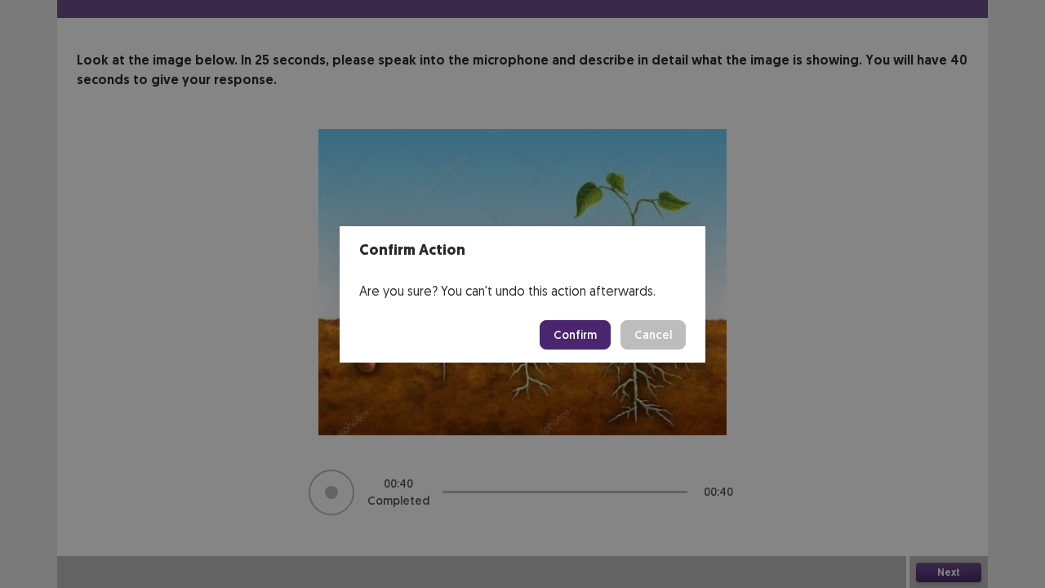
click at [567, 343] on button "Confirm" at bounding box center [575, 334] width 71 height 29
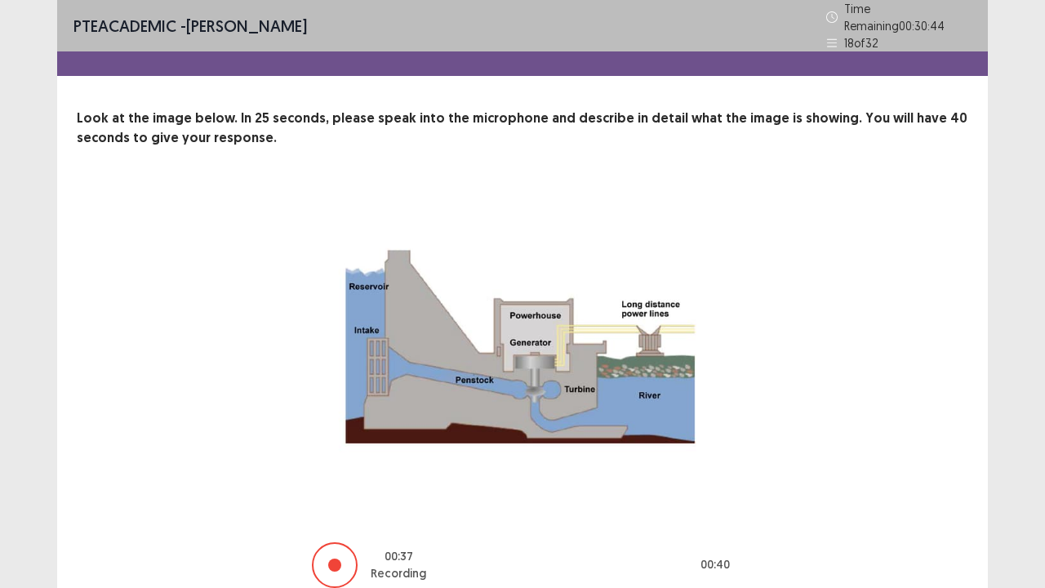
scroll to position [66, 0]
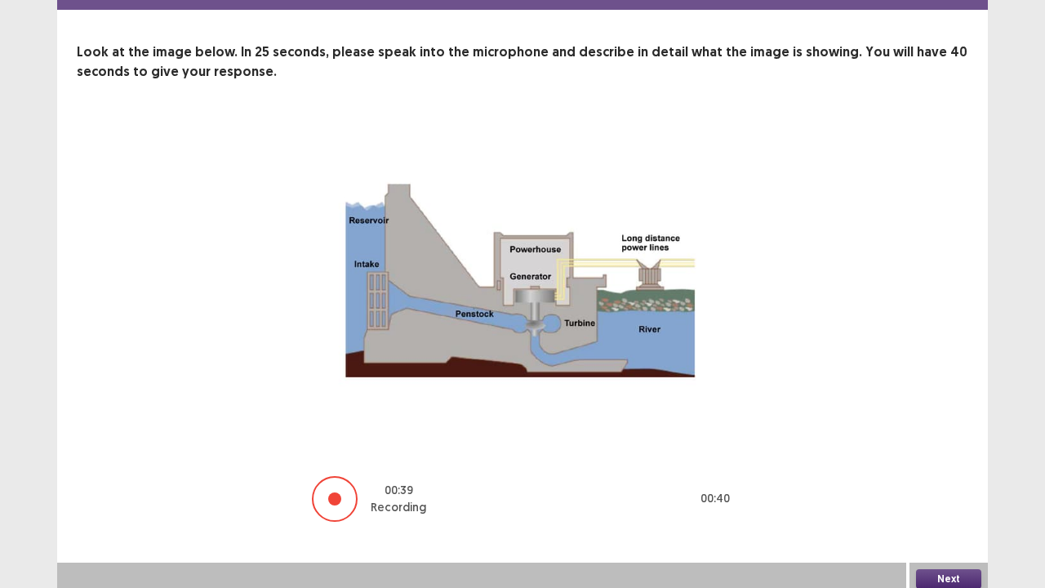
click at [941, 449] on button "Next" at bounding box center [948, 579] width 65 height 20
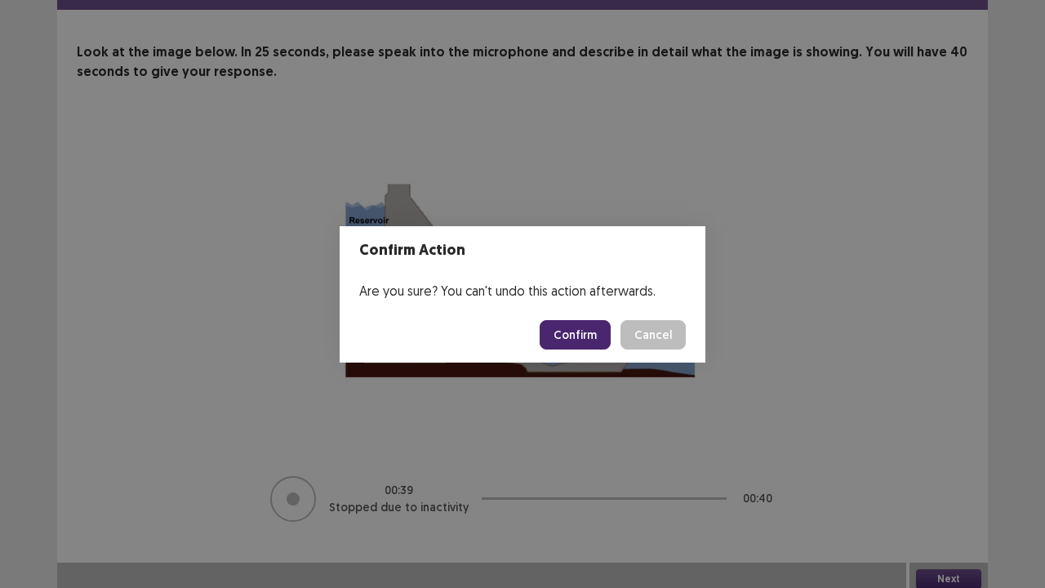
click at [585, 336] on button "Confirm" at bounding box center [575, 334] width 71 height 29
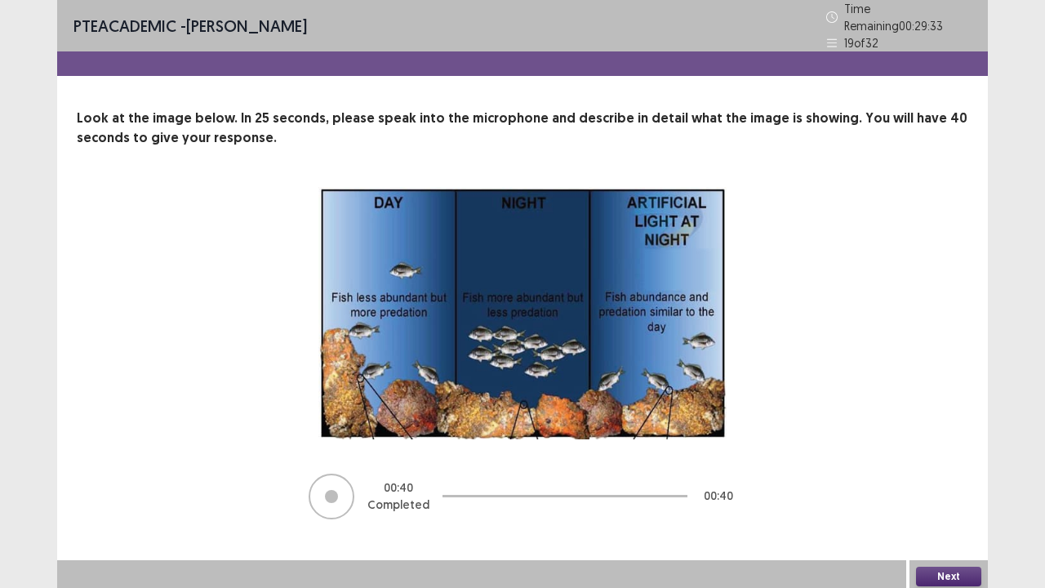
click at [934, 449] on button "Next" at bounding box center [948, 577] width 65 height 20
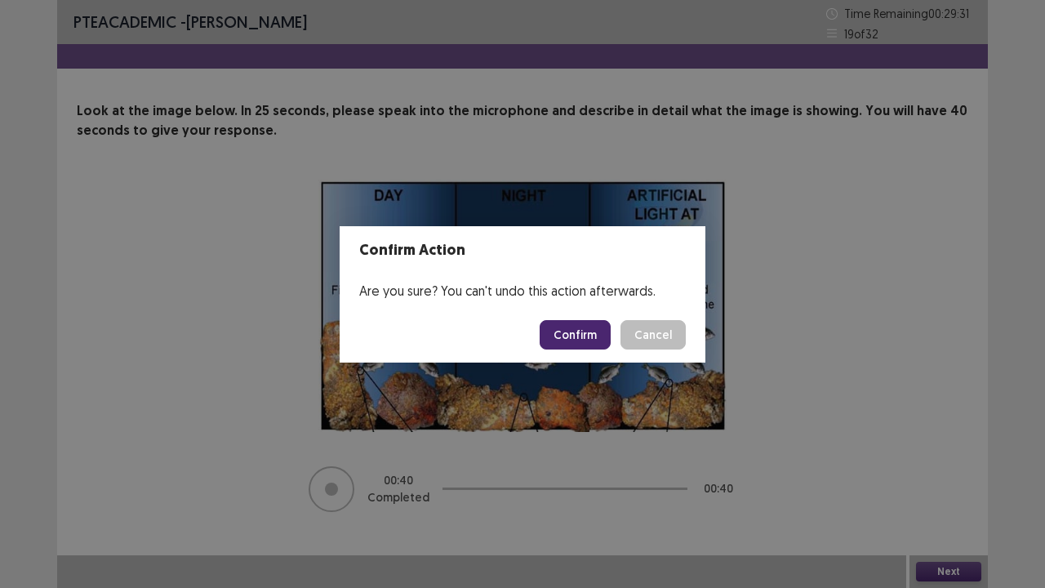
click at [567, 331] on button "Confirm" at bounding box center [575, 334] width 71 height 29
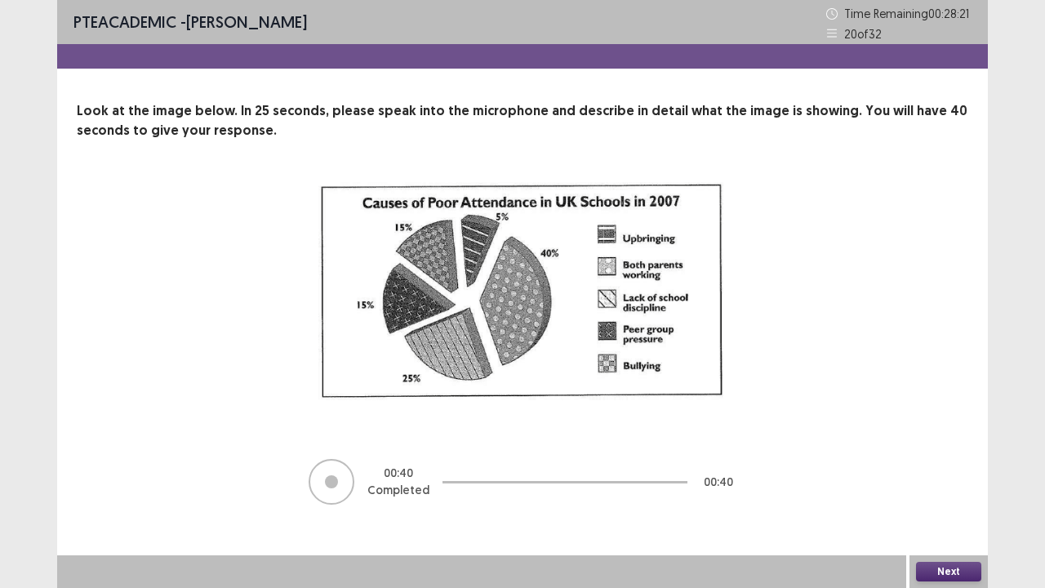
click at [945, 449] on button "Next" at bounding box center [948, 572] width 65 height 20
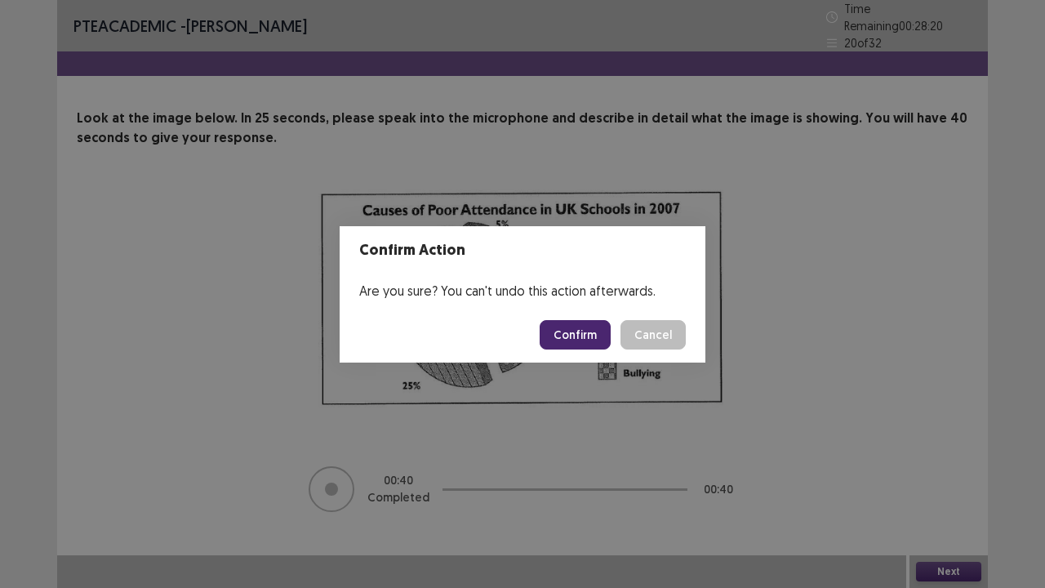
click at [554, 333] on button "Confirm" at bounding box center [575, 334] width 71 height 29
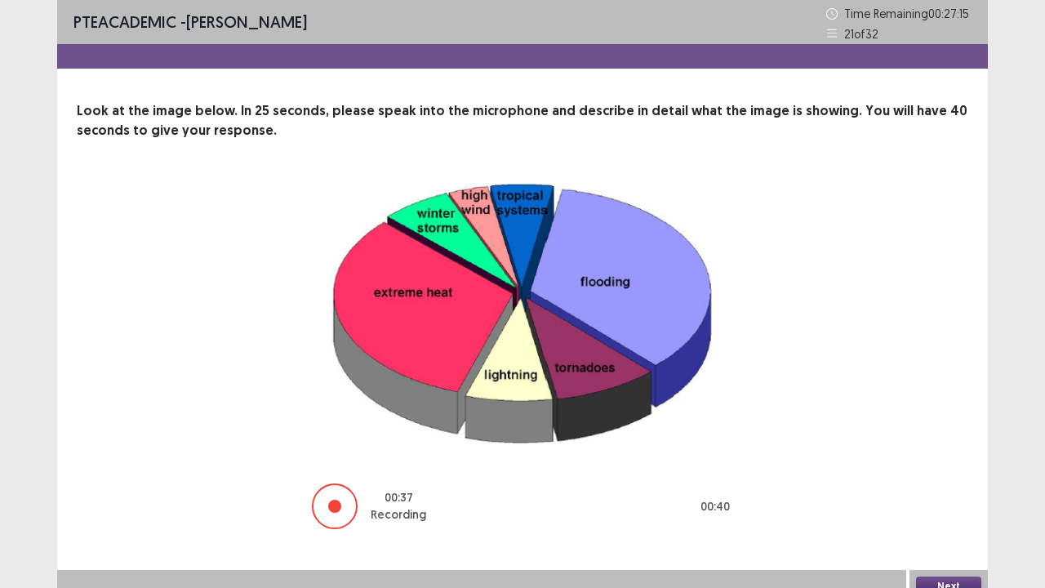
click at [947, 449] on div "Next" at bounding box center [949, 586] width 78 height 33
click at [945, 449] on button "Next" at bounding box center [948, 586] width 65 height 20
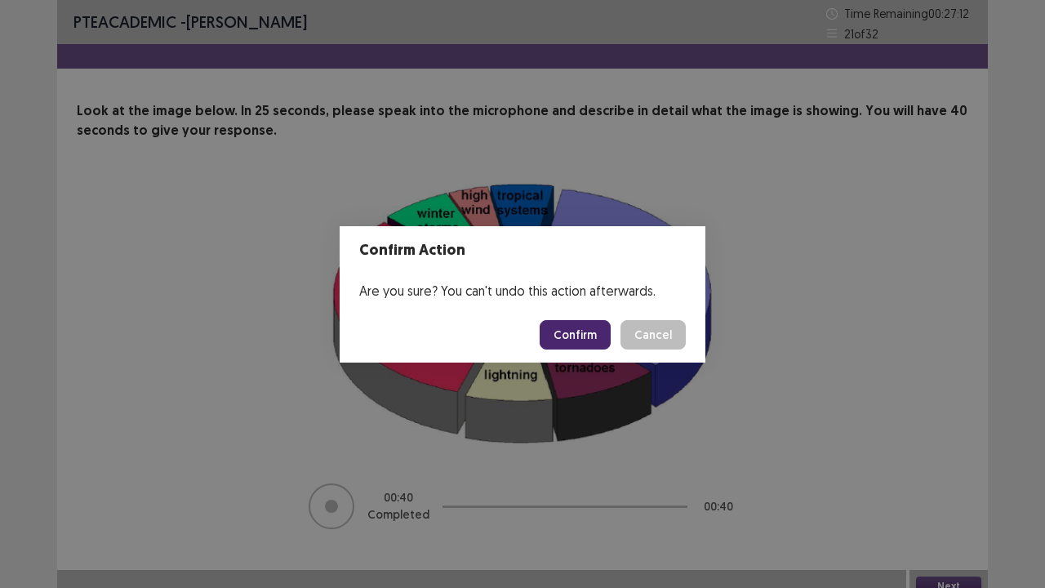
click at [584, 344] on button "Confirm" at bounding box center [575, 334] width 71 height 29
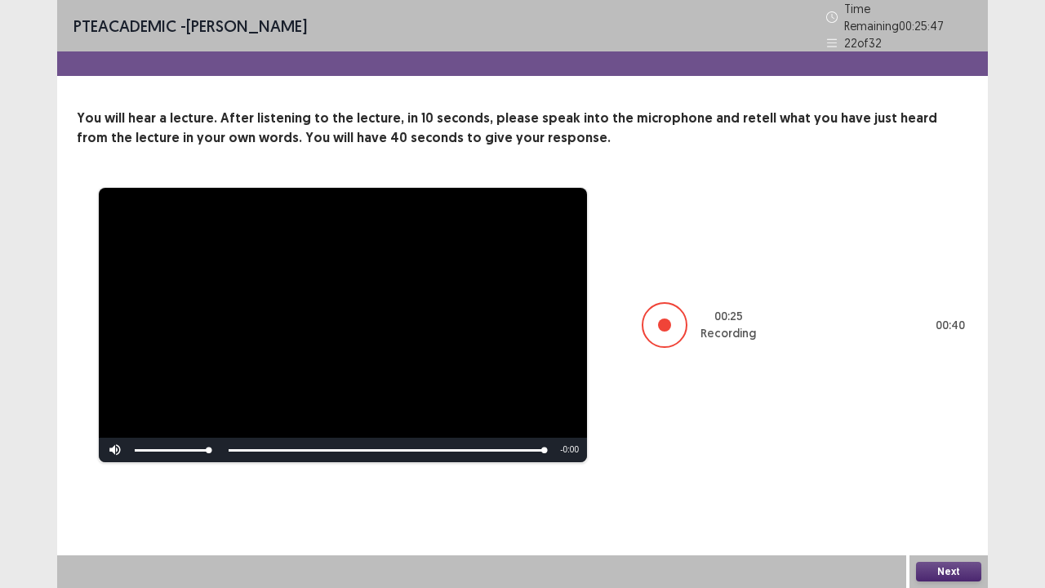
click at [931, 449] on button "Next" at bounding box center [948, 572] width 65 height 20
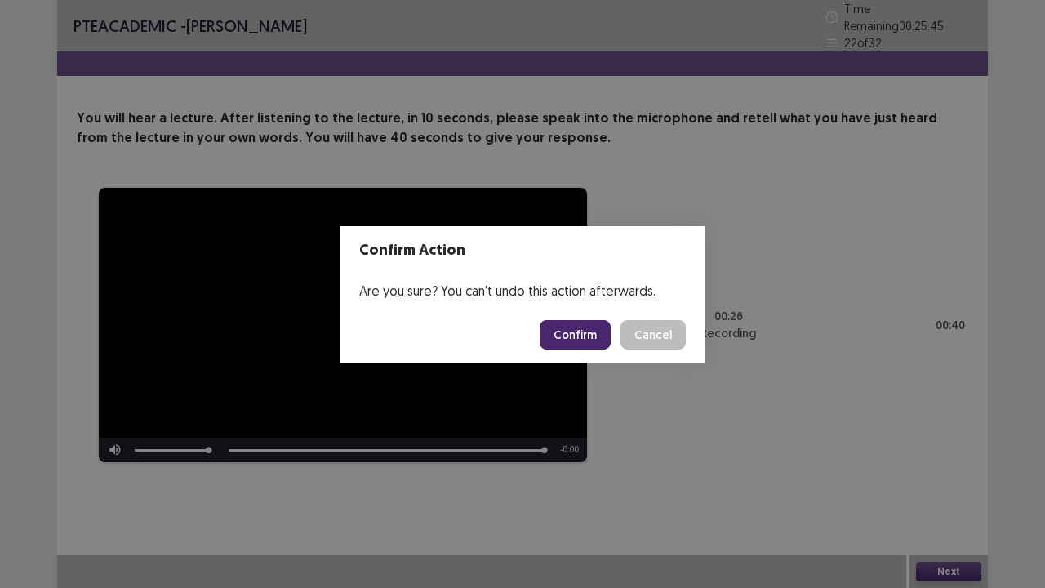
click at [576, 344] on button "Confirm" at bounding box center [575, 334] width 71 height 29
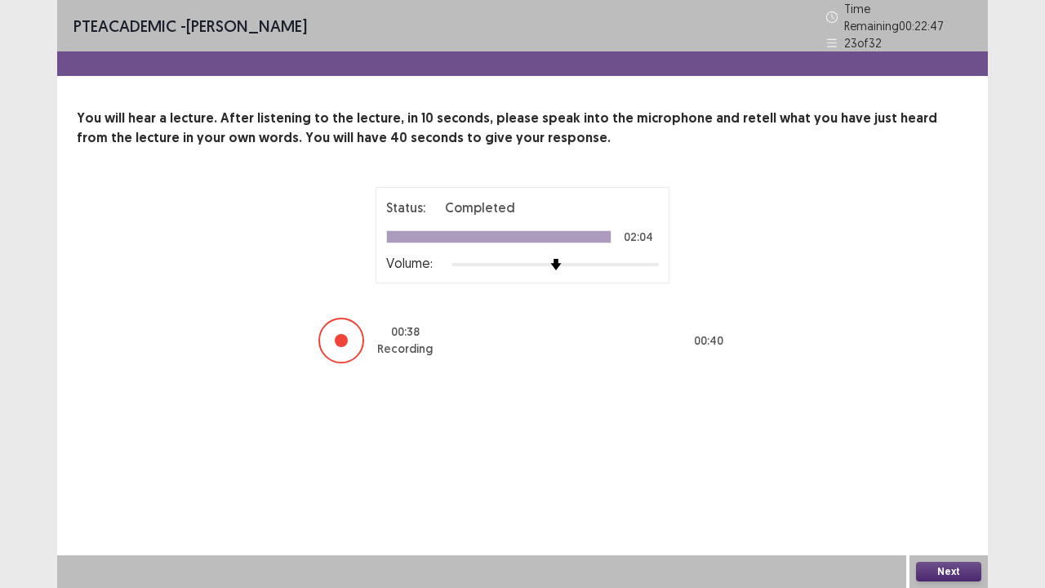
click at [939, 449] on button "Next" at bounding box center [948, 572] width 65 height 20
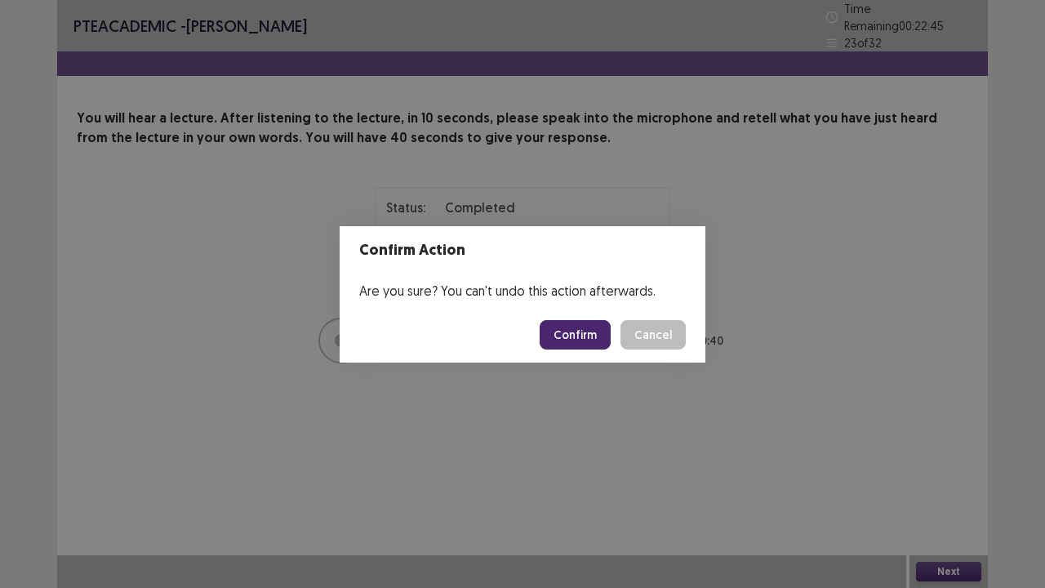
click at [574, 327] on button "Confirm" at bounding box center [575, 334] width 71 height 29
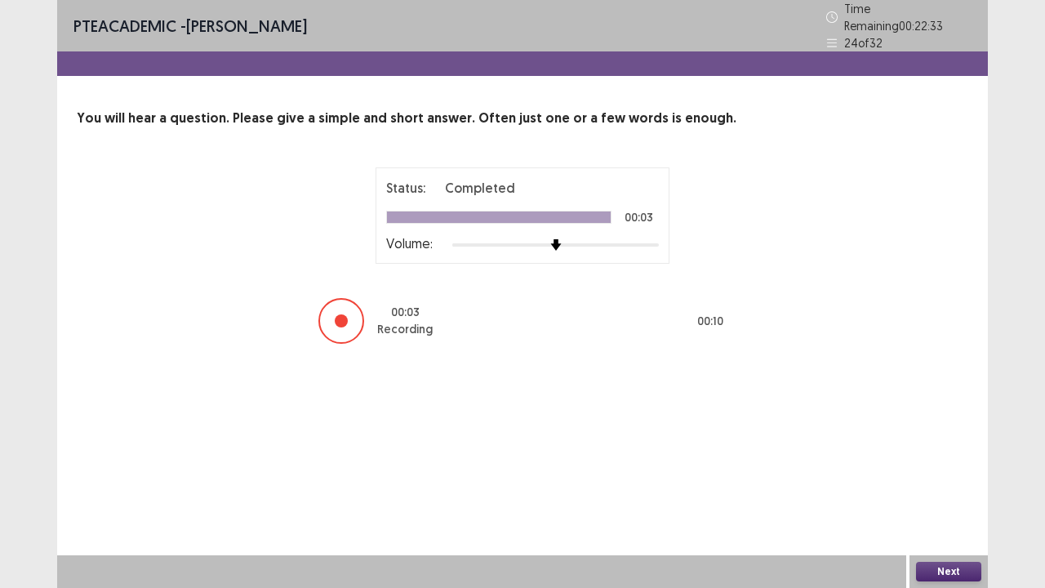
click at [949, 449] on button "Next" at bounding box center [948, 572] width 65 height 20
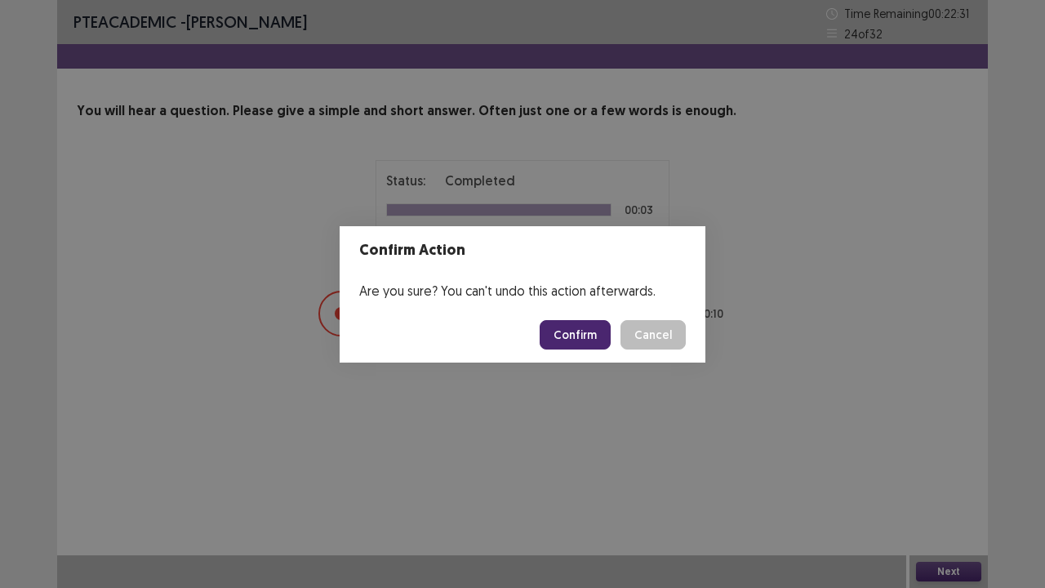
click at [568, 336] on button "Confirm" at bounding box center [575, 334] width 71 height 29
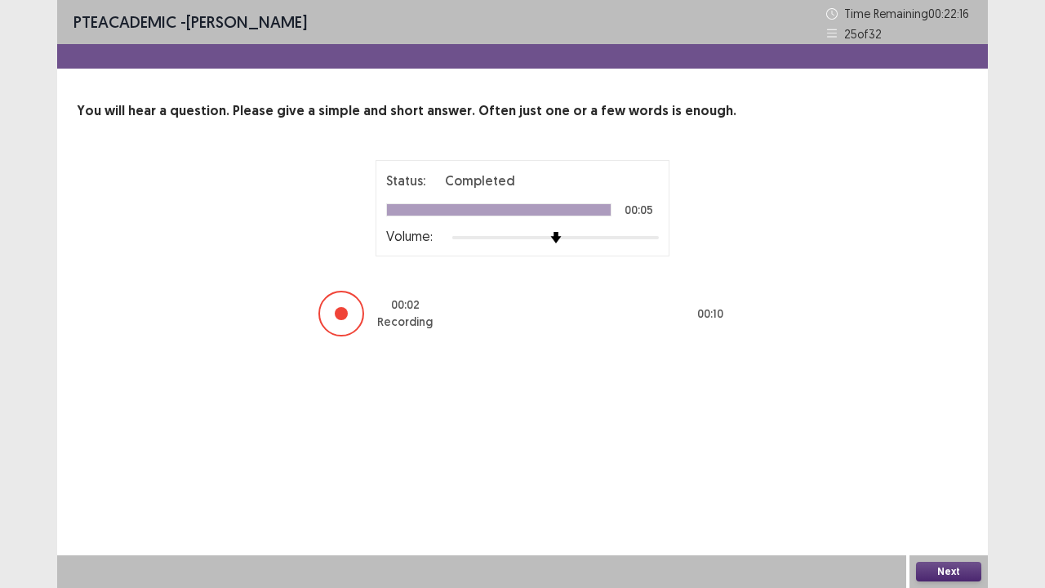
click at [955, 449] on button "Next" at bounding box center [948, 572] width 65 height 20
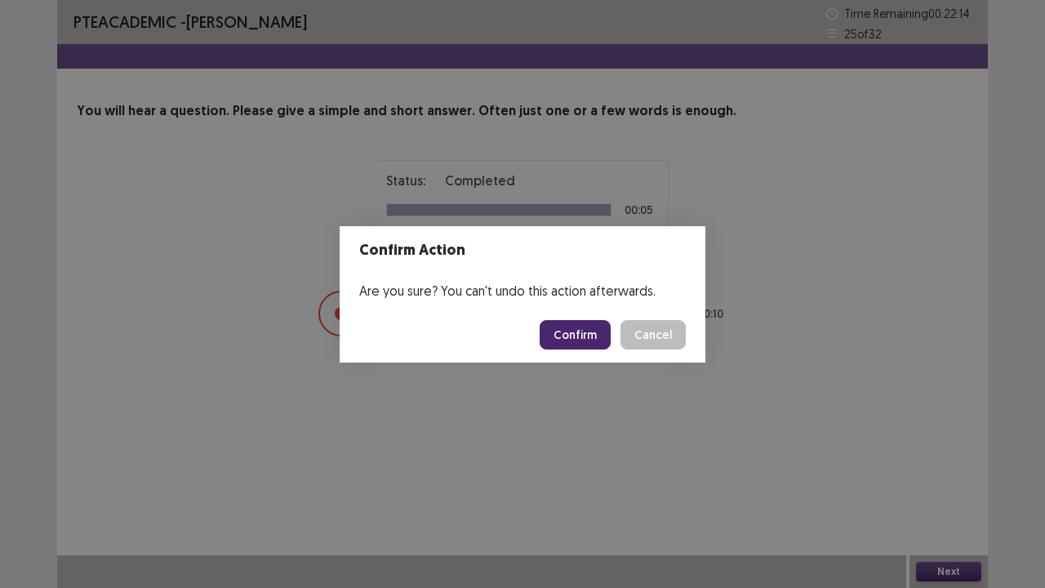
click at [577, 336] on button "Confirm" at bounding box center [575, 334] width 71 height 29
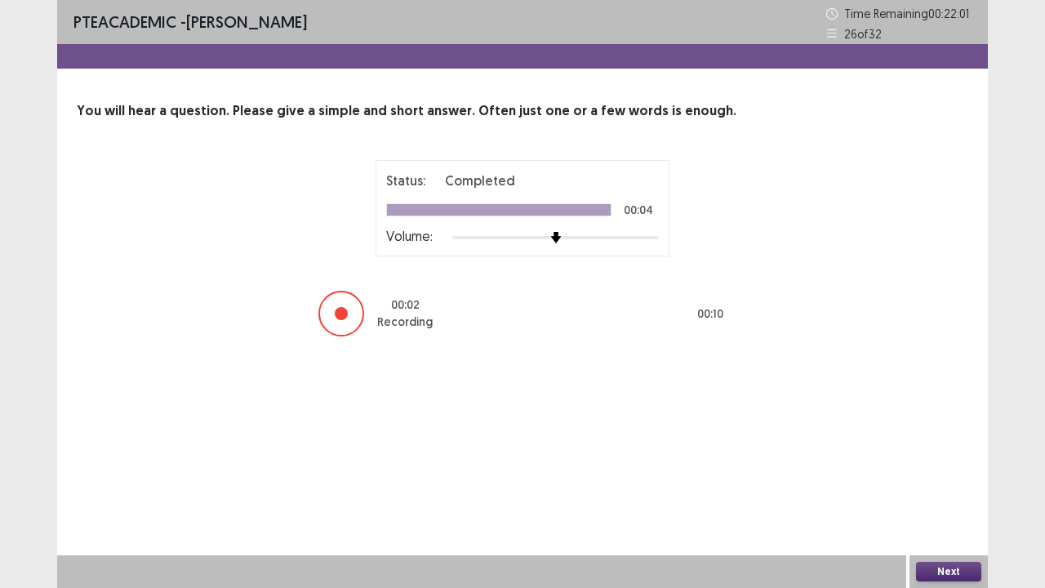
click at [936, 449] on button "Next" at bounding box center [948, 572] width 65 height 20
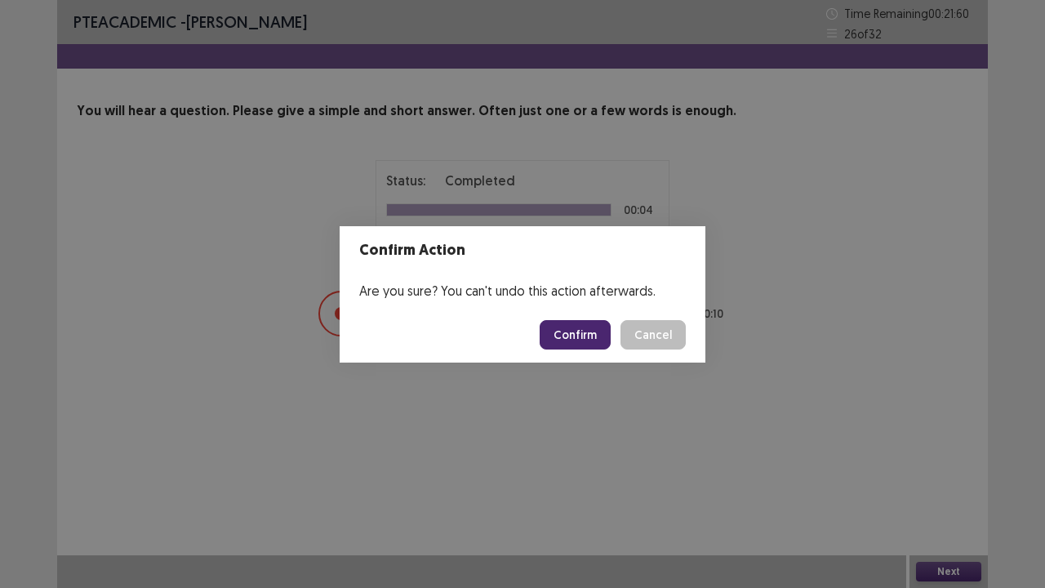
click at [590, 348] on button "Confirm" at bounding box center [575, 334] width 71 height 29
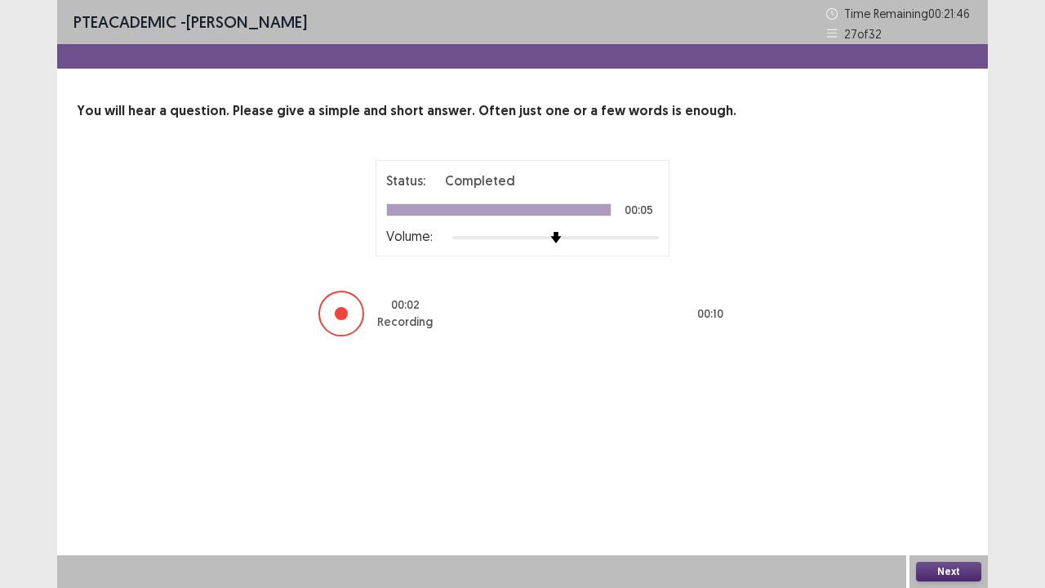
click at [939, 449] on button "Next" at bounding box center [948, 572] width 65 height 20
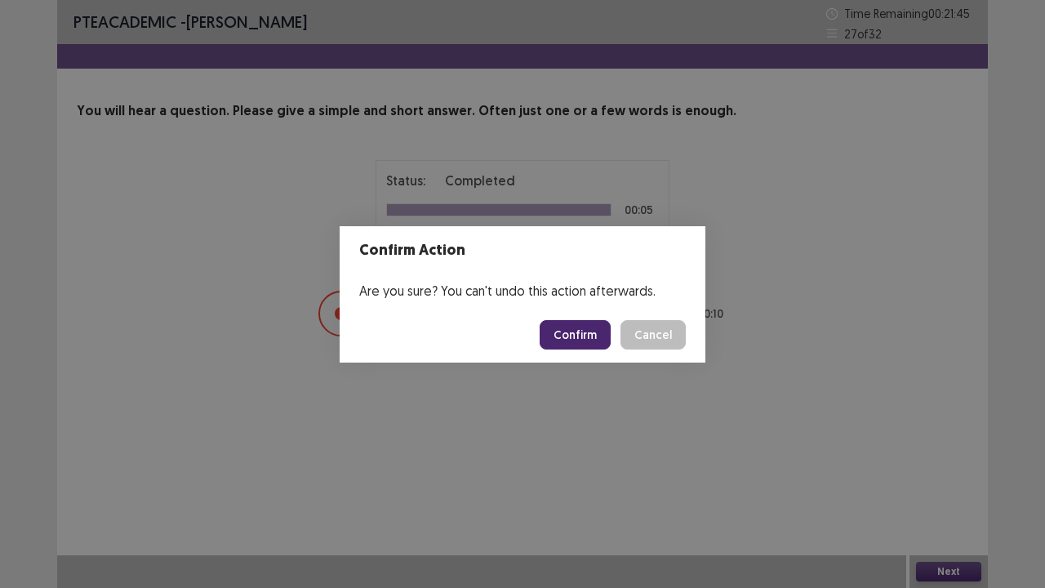
click at [590, 331] on button "Confirm" at bounding box center [575, 334] width 71 height 29
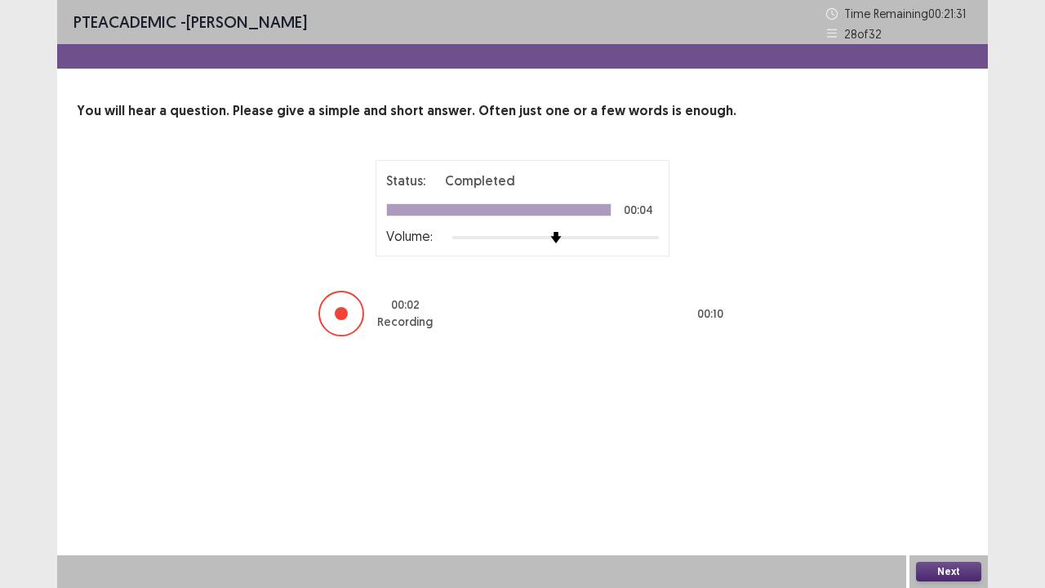
click at [945, 449] on button "Next" at bounding box center [948, 572] width 65 height 20
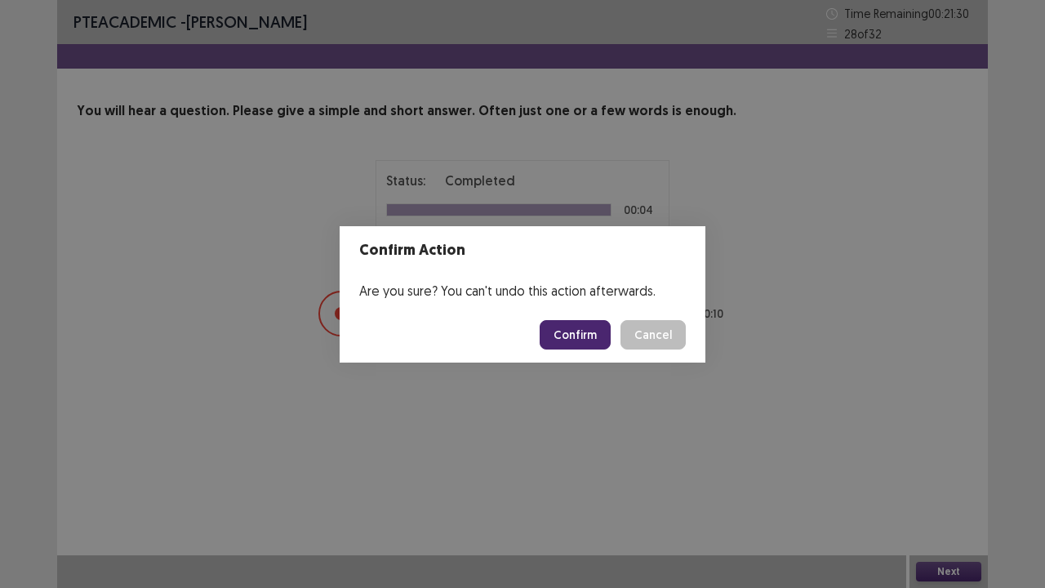
click at [591, 328] on button "Confirm" at bounding box center [575, 334] width 71 height 29
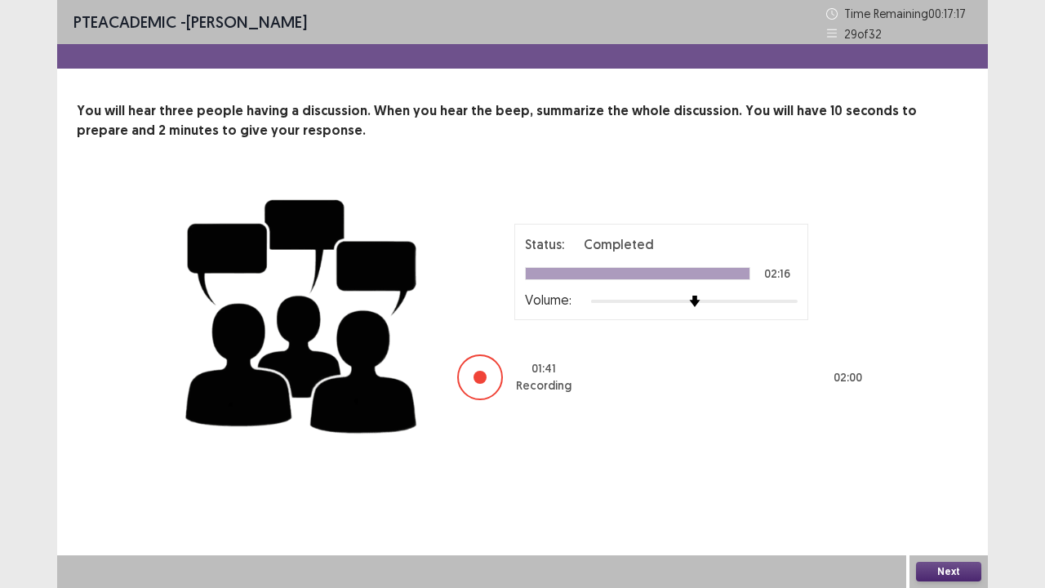
click at [949, 449] on button "Next" at bounding box center [948, 572] width 65 height 20
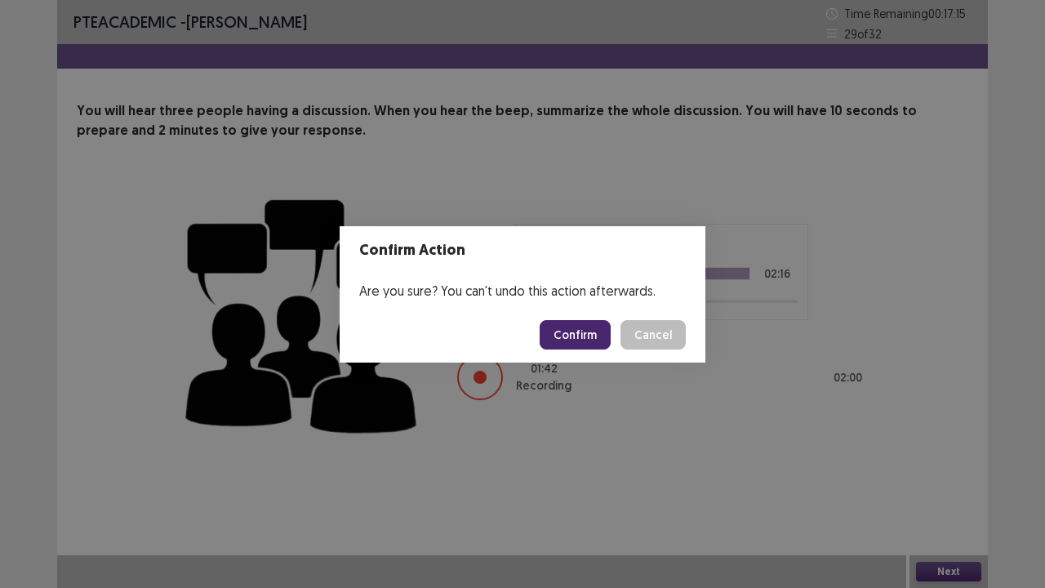
click at [582, 327] on button "Confirm" at bounding box center [575, 334] width 71 height 29
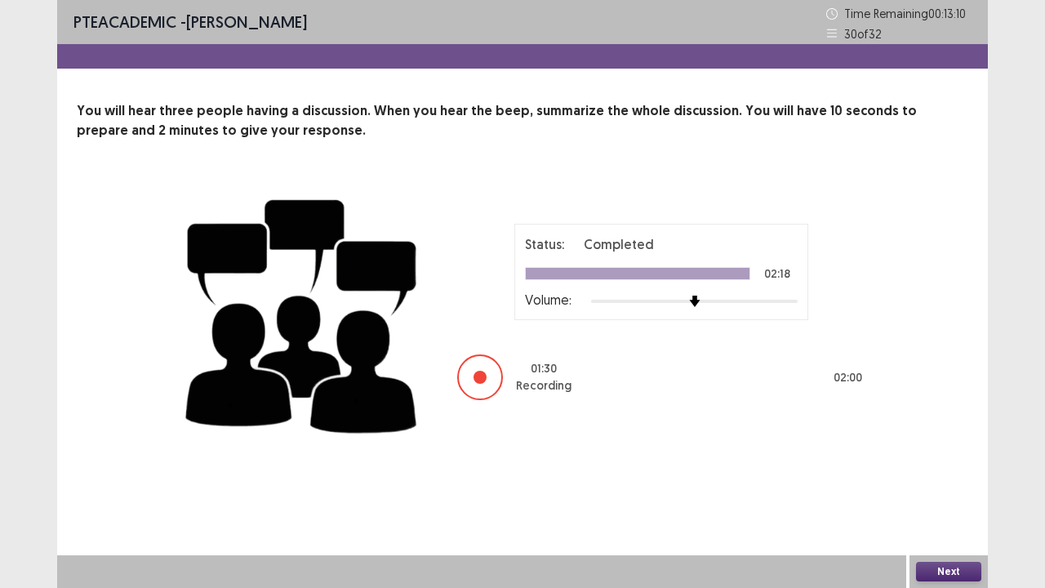
click at [930, 449] on button "Next" at bounding box center [948, 572] width 65 height 20
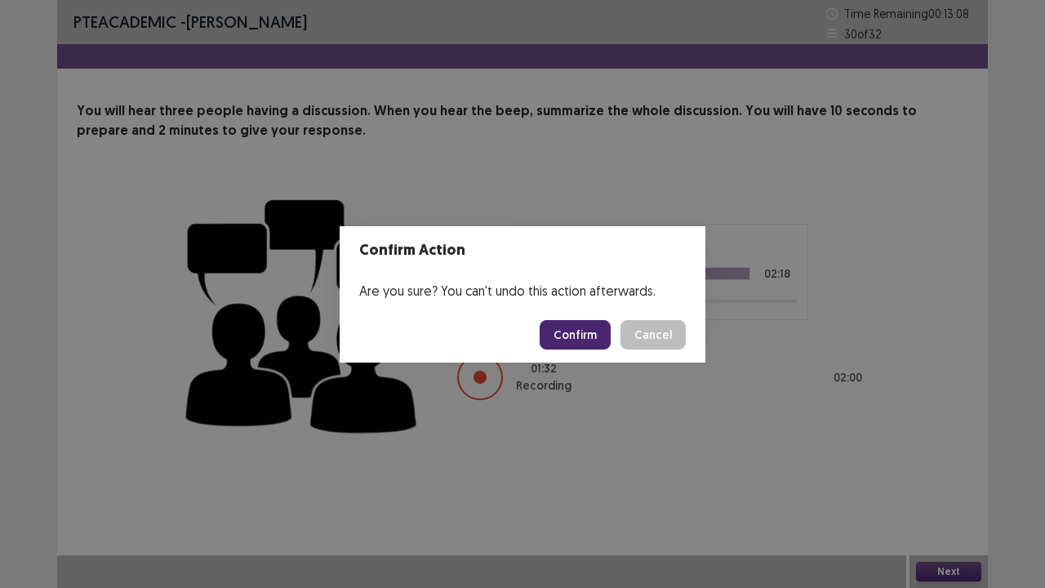
click at [601, 343] on button "Confirm" at bounding box center [575, 334] width 71 height 29
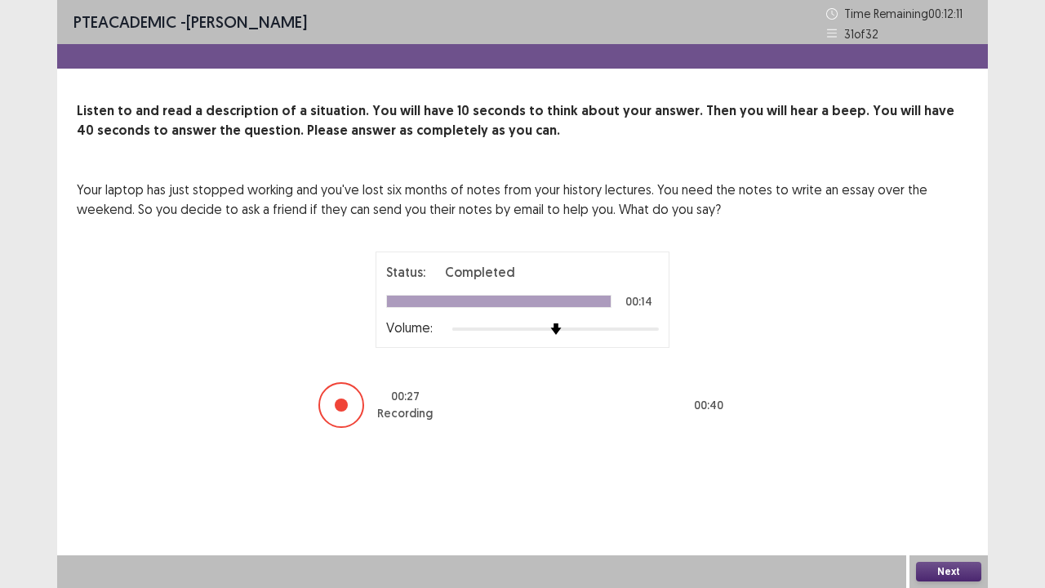
click at [931, 449] on button "Next" at bounding box center [948, 572] width 65 height 20
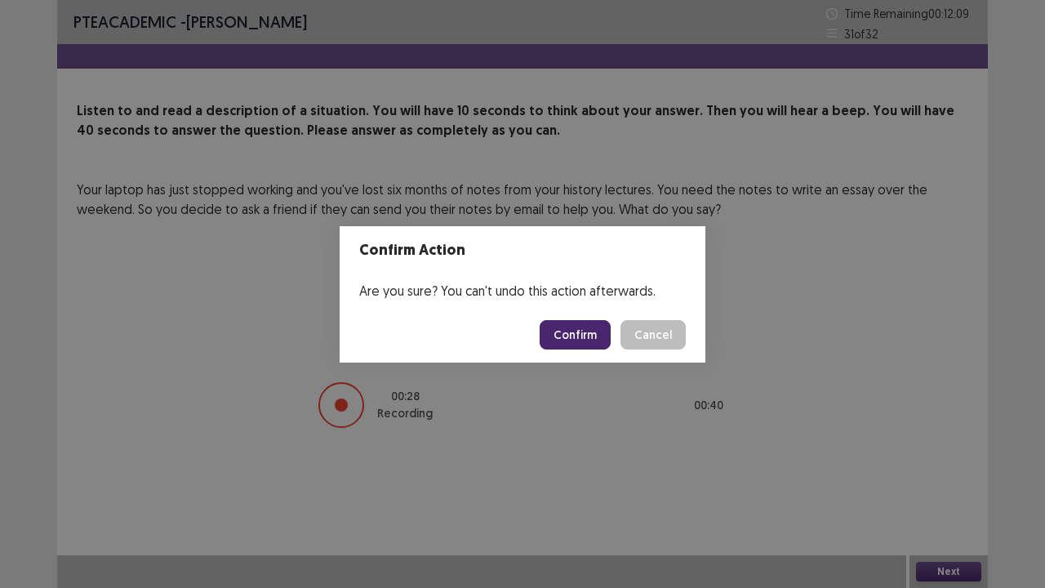
click at [585, 322] on button "Confirm" at bounding box center [575, 334] width 71 height 29
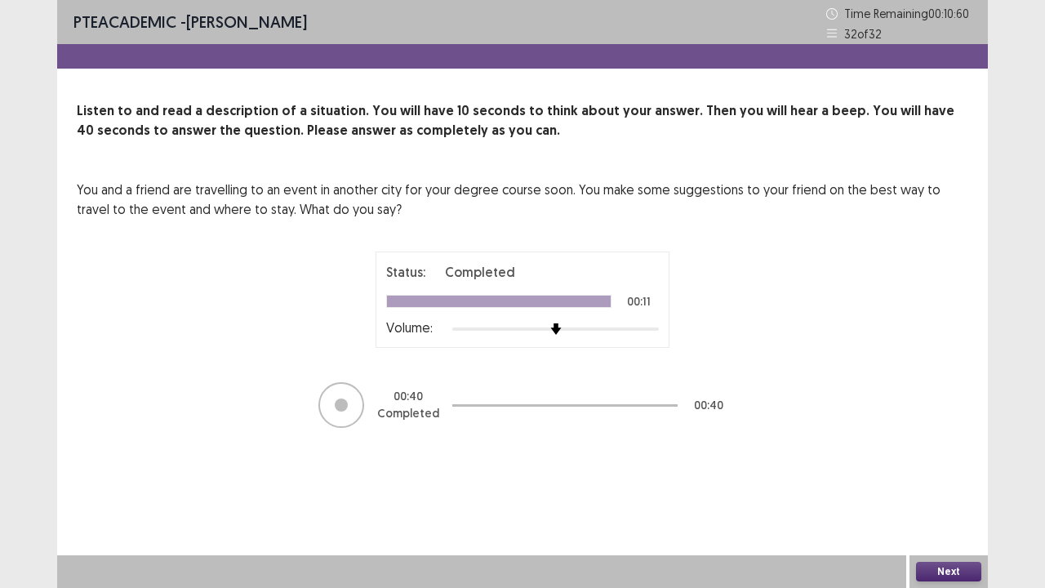
click at [936, 449] on button "Next" at bounding box center [948, 572] width 65 height 20
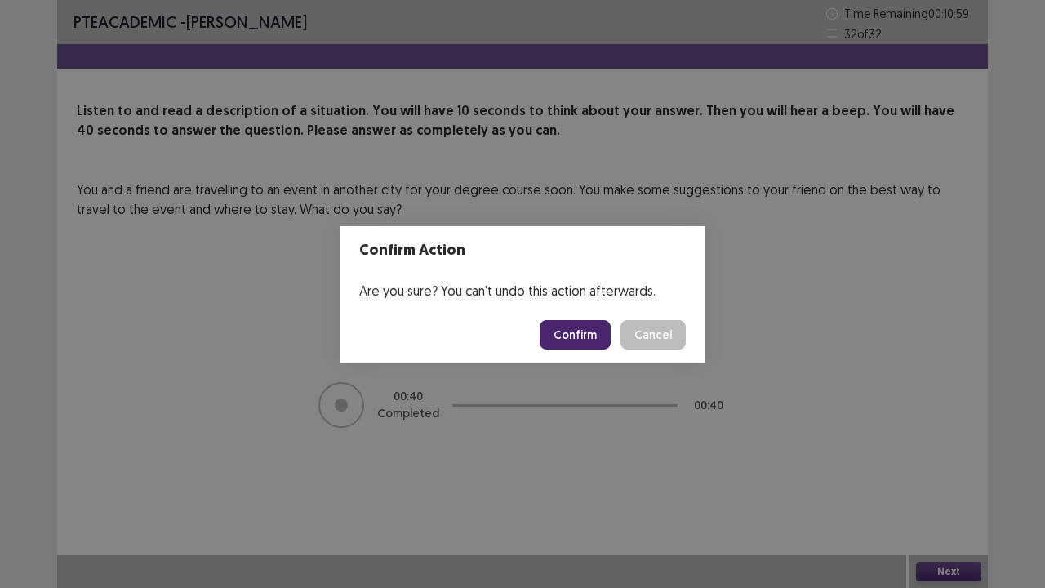
click at [575, 335] on button "Confirm" at bounding box center [575, 334] width 71 height 29
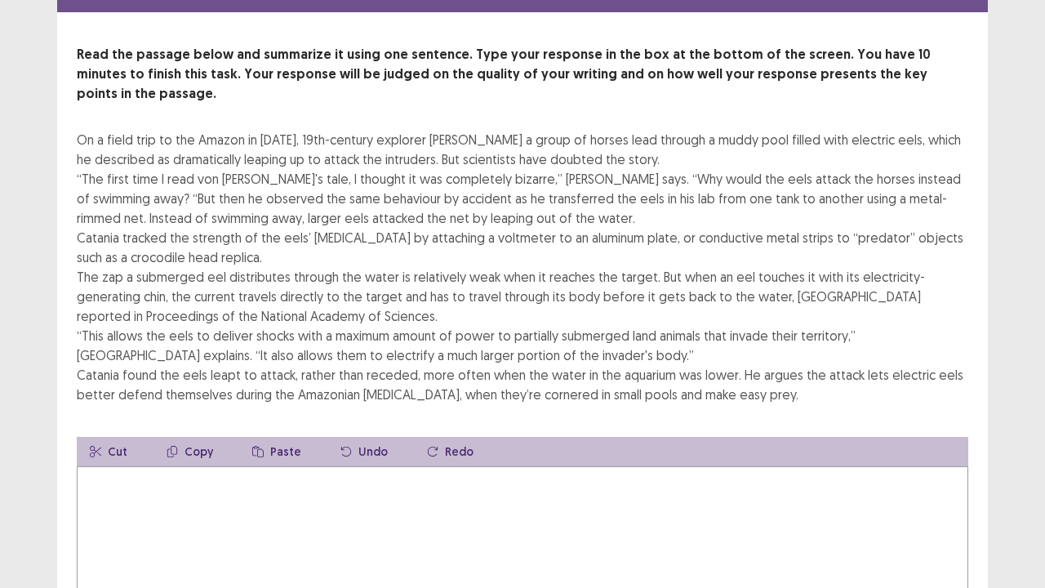
scroll to position [65, 0]
click at [147, 449] on textarea at bounding box center [523, 555] width 892 height 180
click at [140, 449] on textarea at bounding box center [523, 555] width 892 height 180
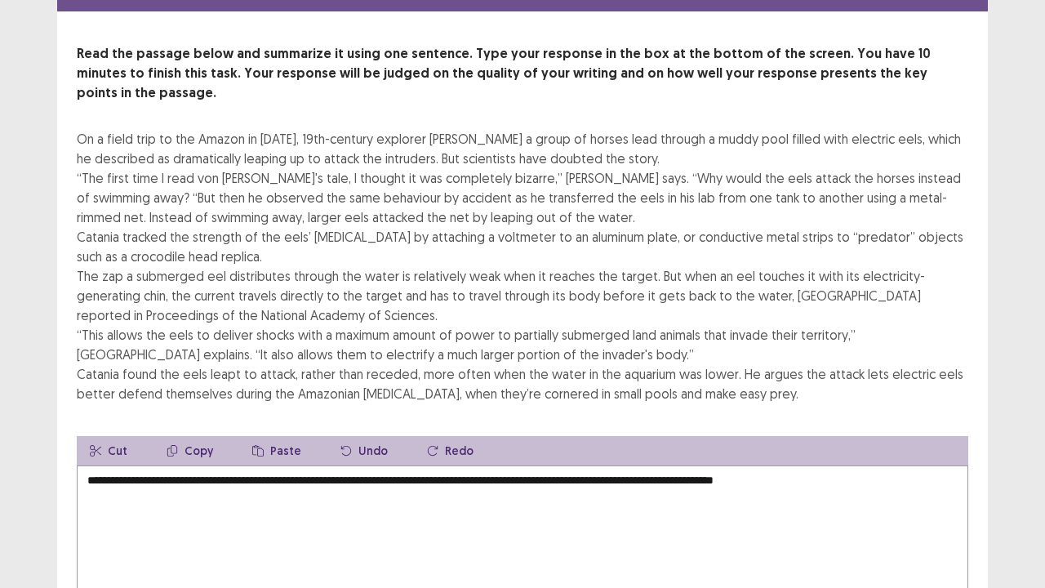
click at [841, 449] on textarea "**********" at bounding box center [523, 555] width 892 height 180
click at [831, 449] on textarea "**********" at bounding box center [523, 555] width 892 height 180
click at [890, 449] on textarea "**********" at bounding box center [523, 555] width 892 height 180
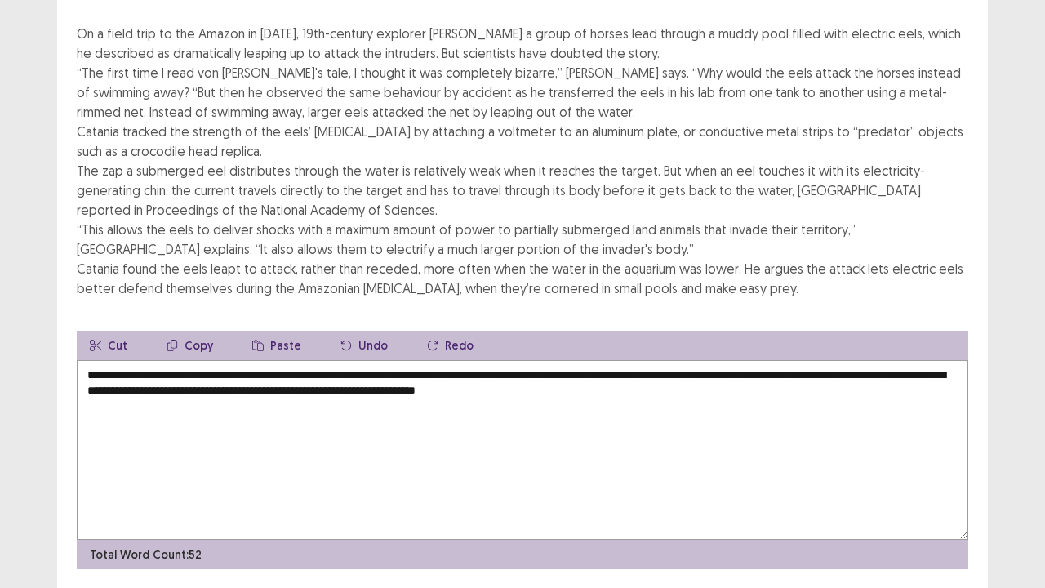
scroll to position [171, 0]
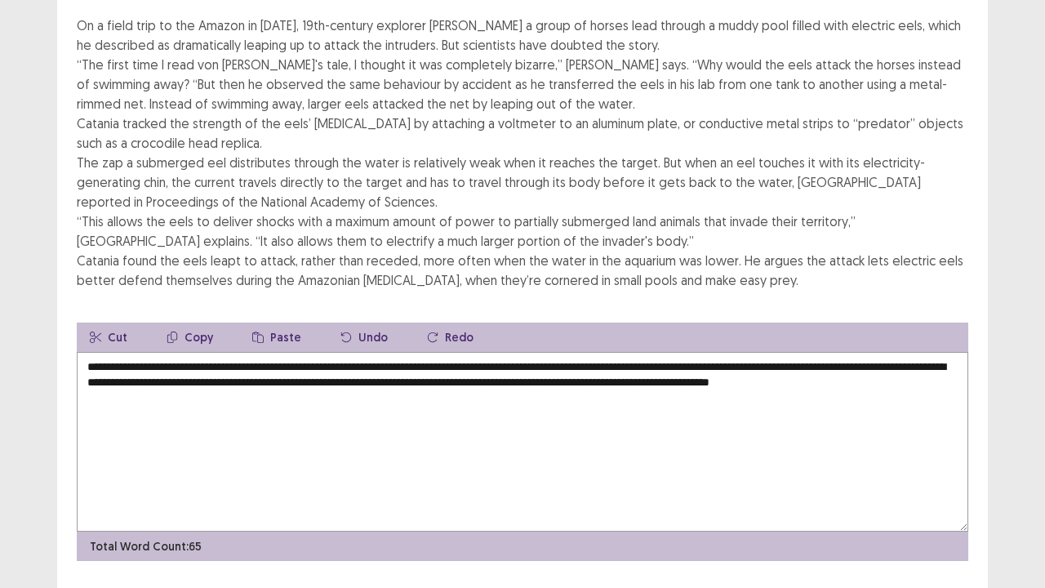
click at [112, 352] on textarea "**********" at bounding box center [523, 442] width 892 height 180
click at [93, 352] on textarea "**********" at bounding box center [523, 442] width 892 height 180
click at [83, 352] on textarea "**********" at bounding box center [523, 442] width 892 height 180
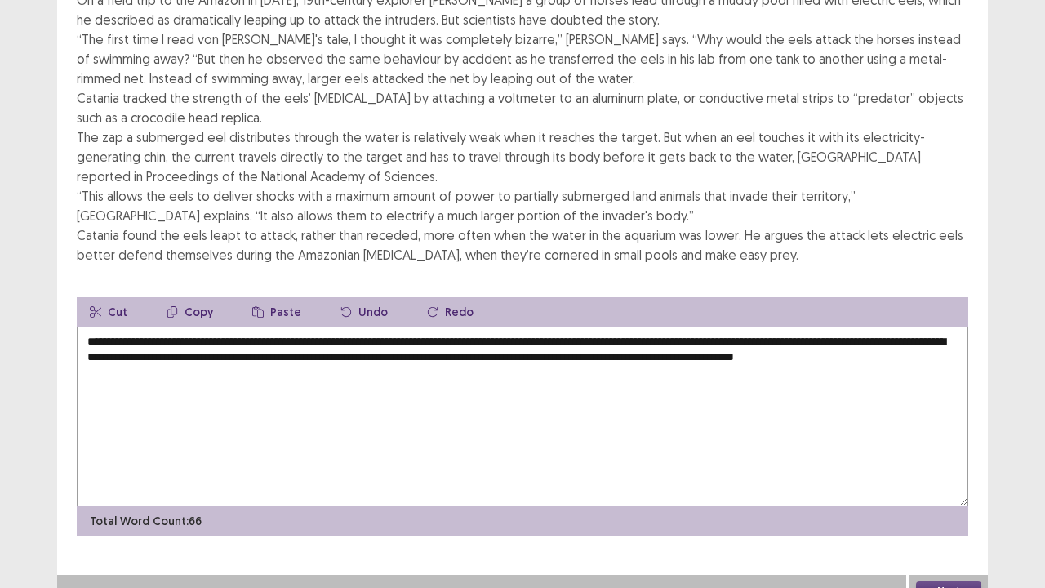
scroll to position [196, 0]
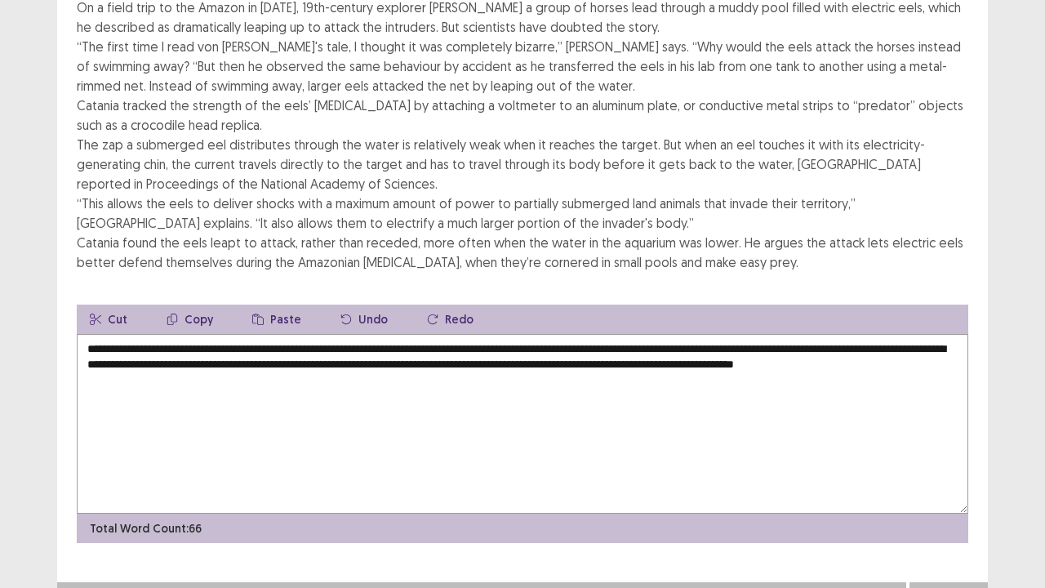
click at [776, 334] on textarea "**********" at bounding box center [523, 424] width 892 height 180
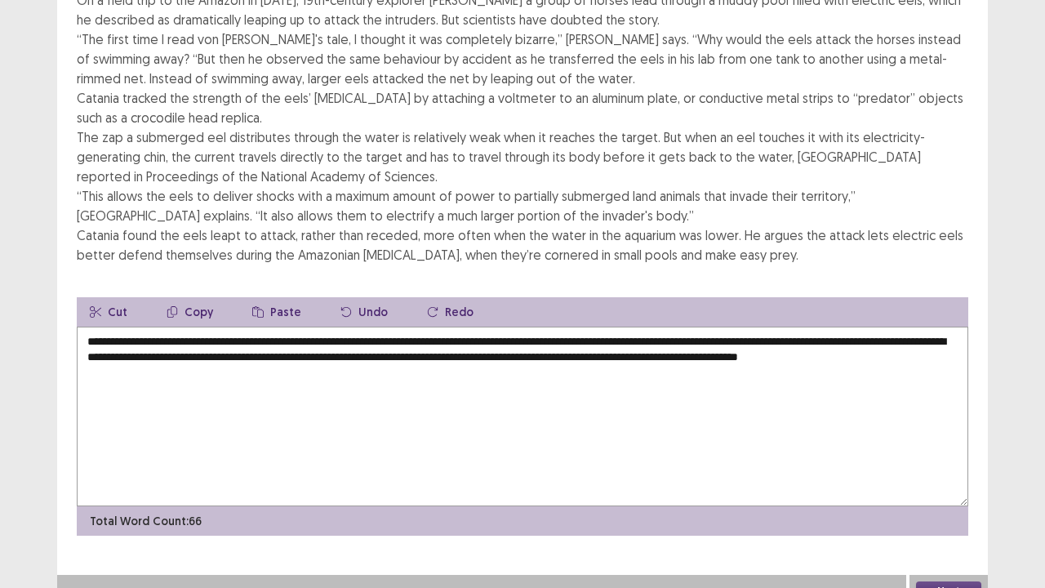
type textarea "**********"
click at [939, 449] on button "Next" at bounding box center [948, 591] width 65 height 20
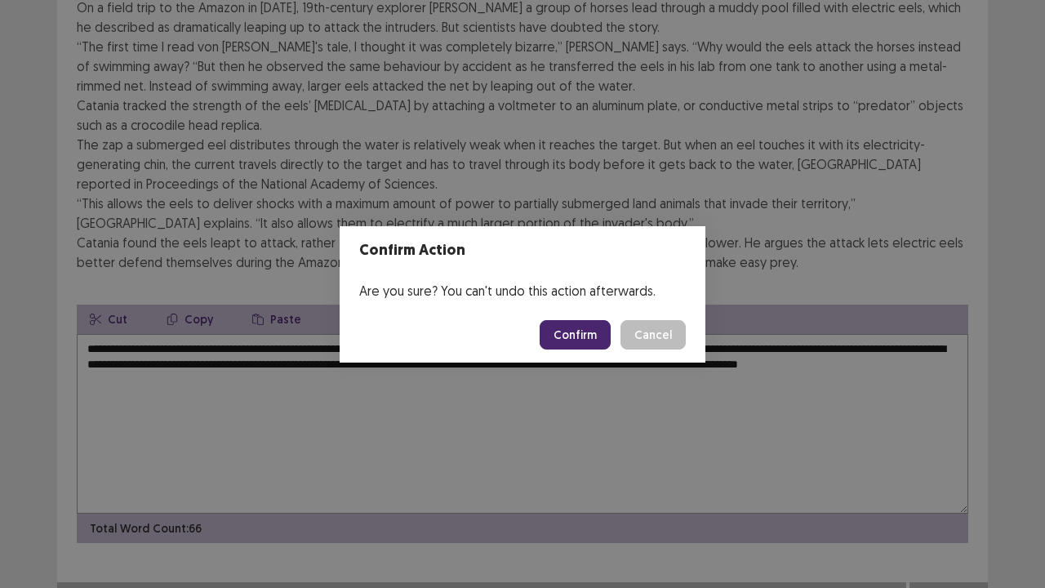
click at [579, 343] on button "Confirm" at bounding box center [575, 334] width 71 height 29
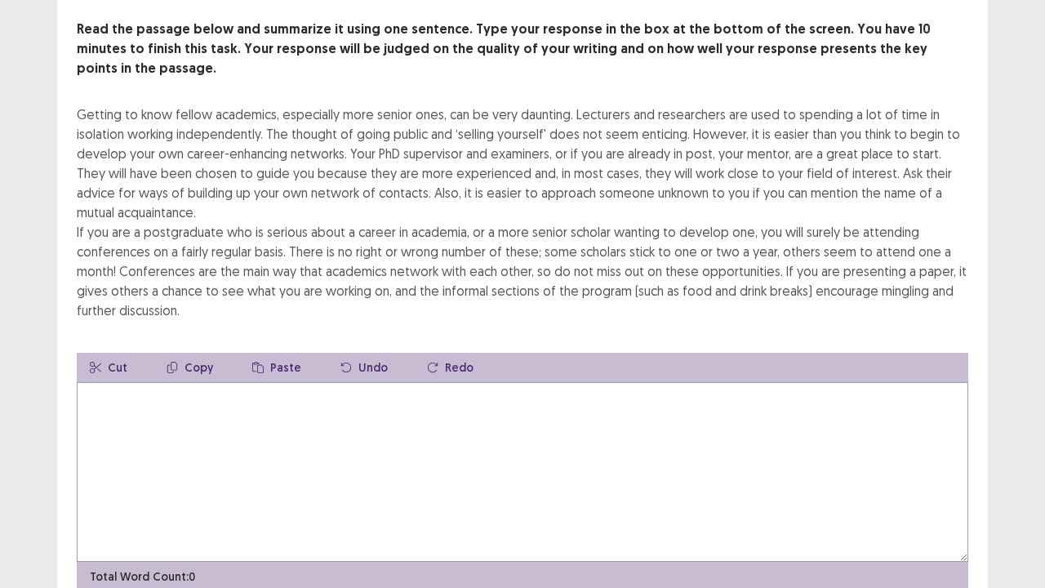
scroll to position [90, 0]
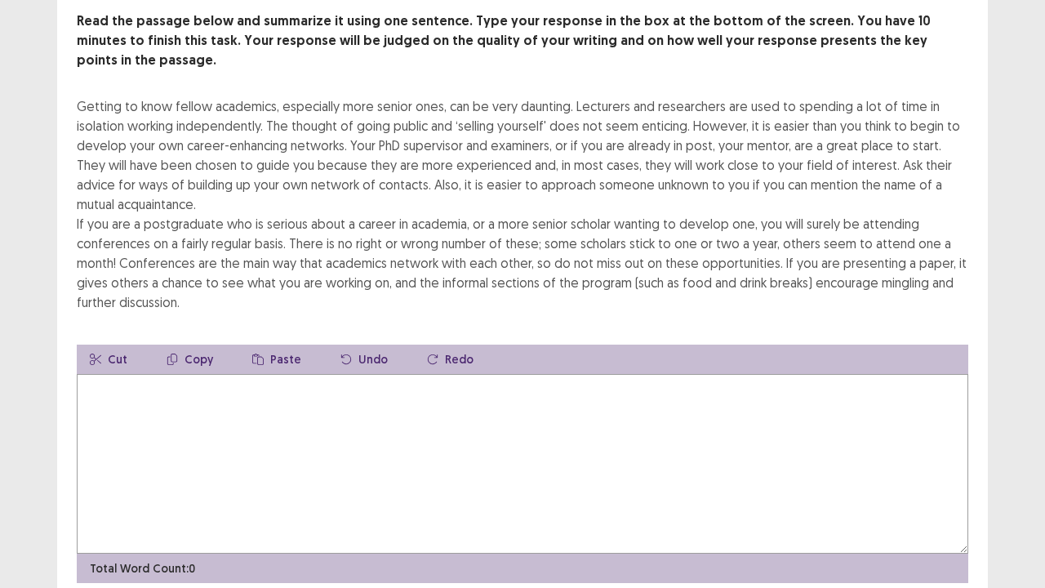
click at [238, 402] on textarea at bounding box center [523, 464] width 892 height 180
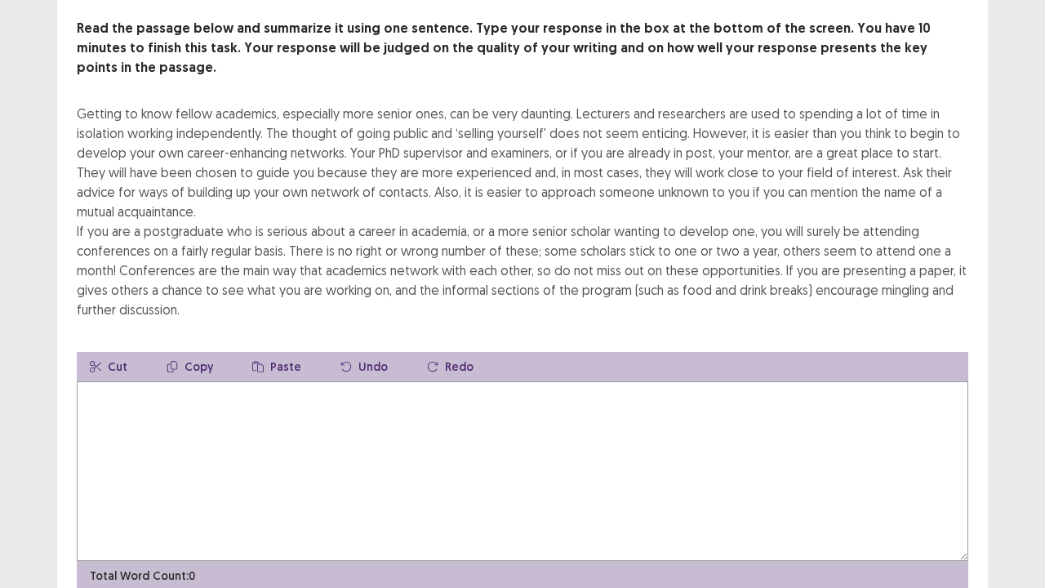
click at [162, 409] on textarea at bounding box center [523, 471] width 892 height 180
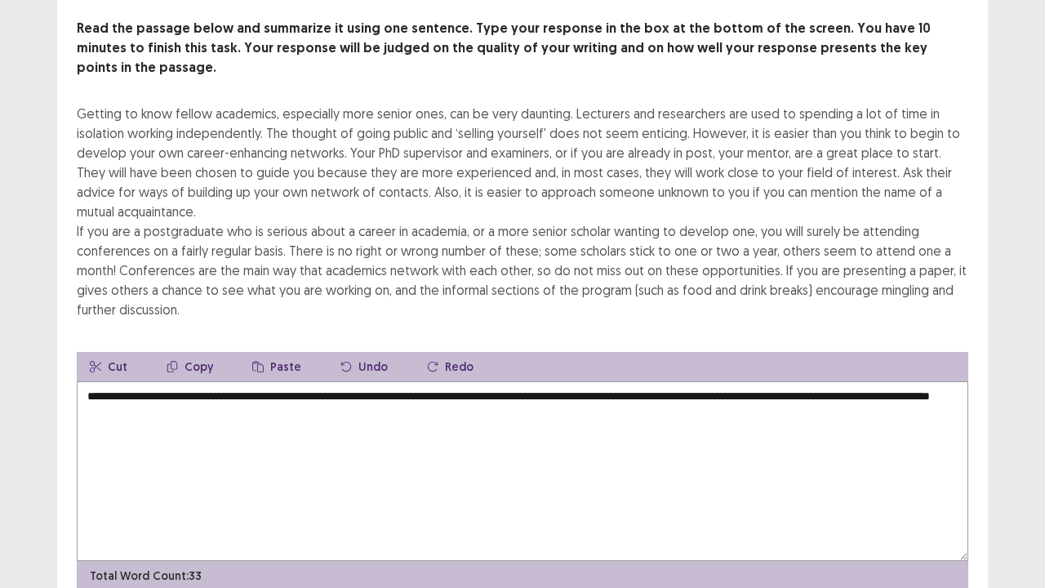
click at [242, 386] on textarea "**********" at bounding box center [523, 471] width 892 height 180
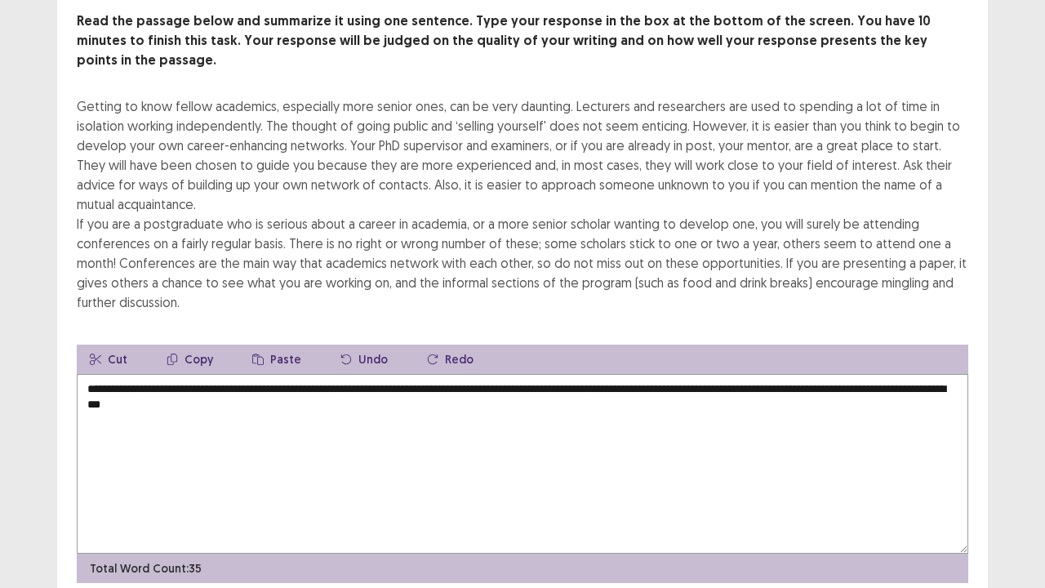
click at [323, 382] on textarea "**********" at bounding box center [523, 464] width 892 height 180
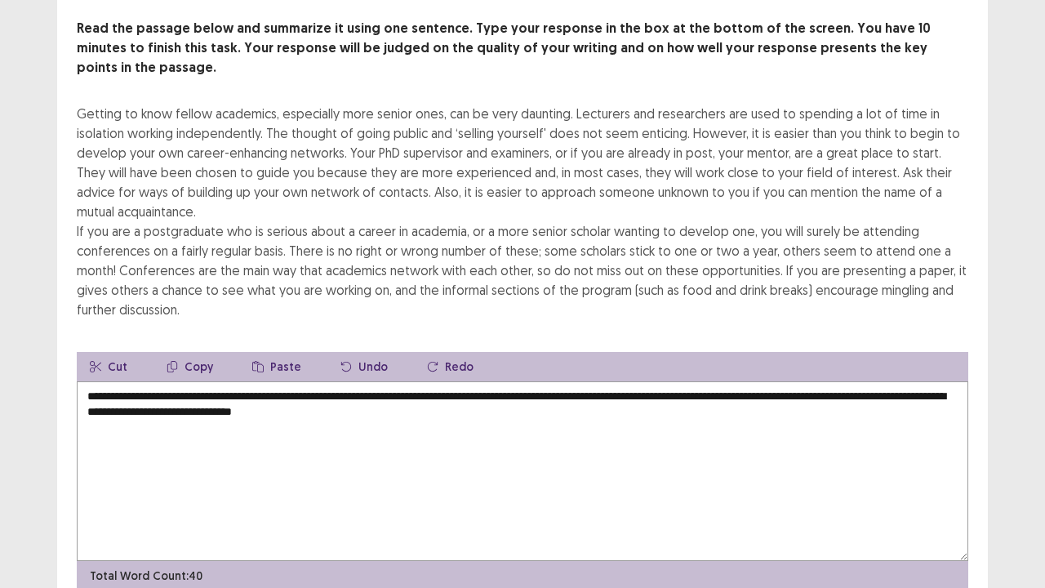
click at [242, 389] on textarea "**********" at bounding box center [523, 471] width 892 height 180
click at [865, 389] on textarea "**********" at bounding box center [523, 471] width 892 height 180
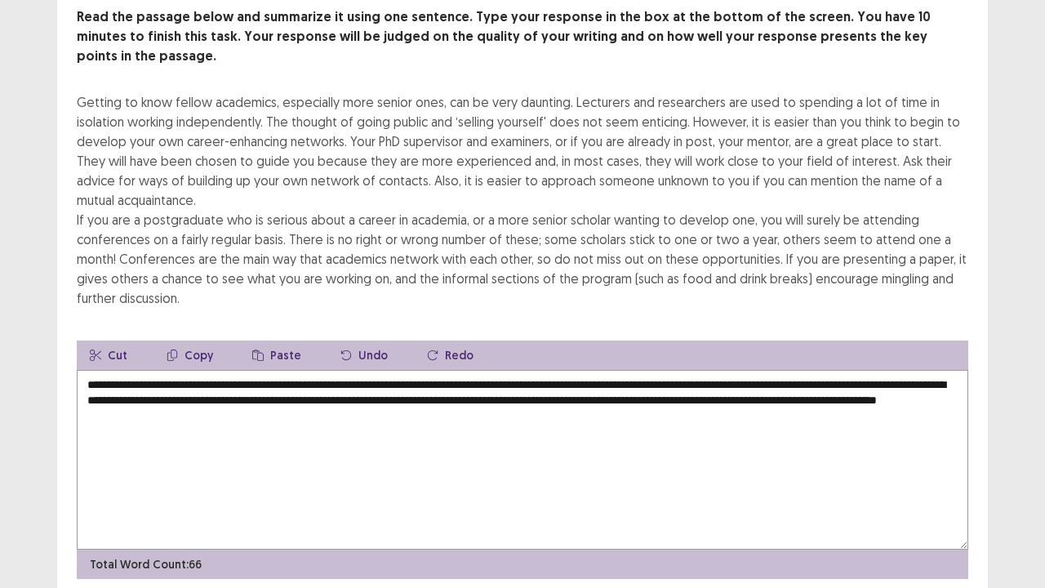
scroll to position [94, 0]
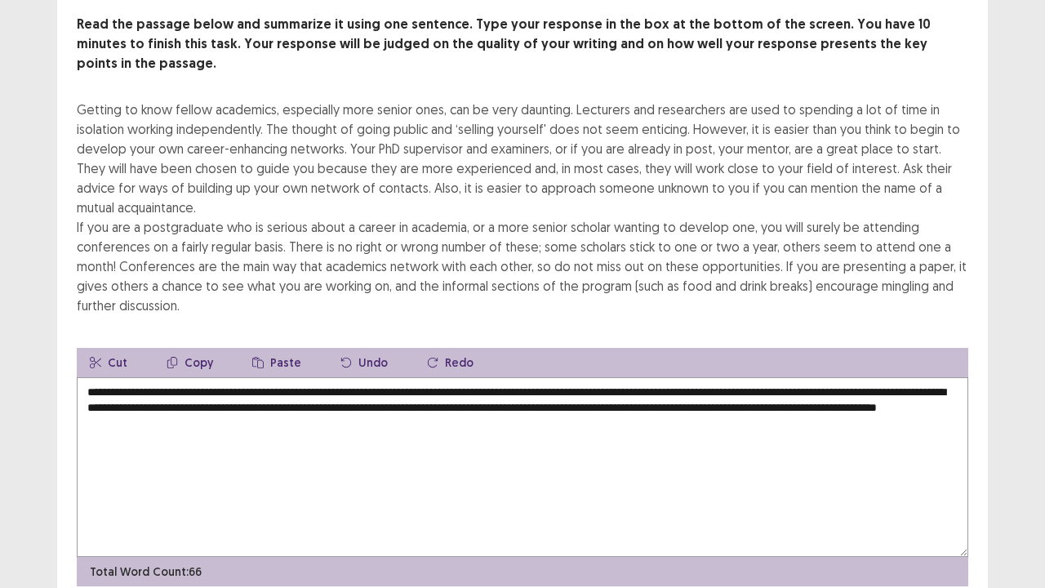
click at [484, 377] on textarea "**********" at bounding box center [523, 467] width 892 height 180
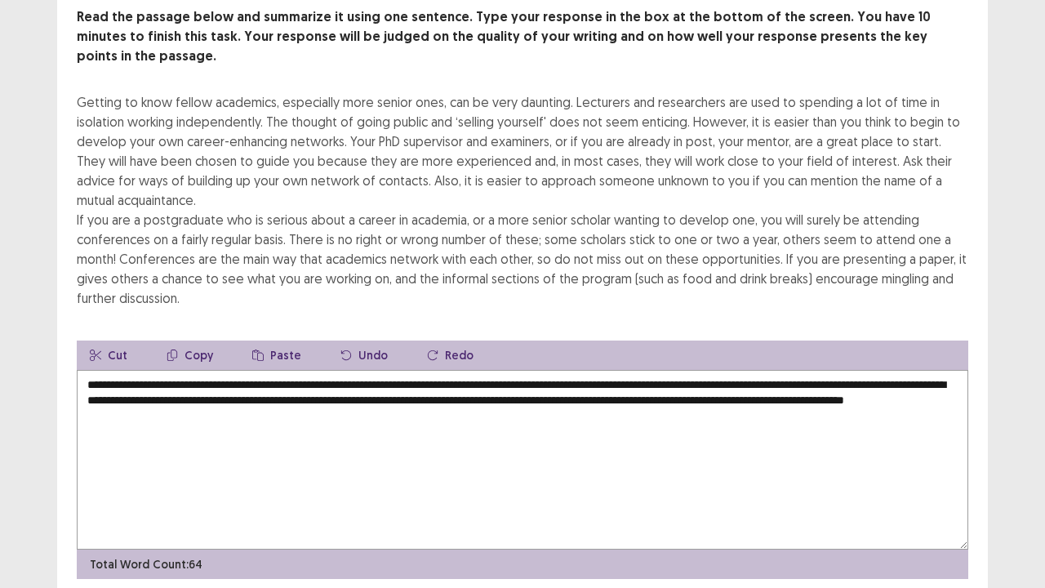
scroll to position [137, 0]
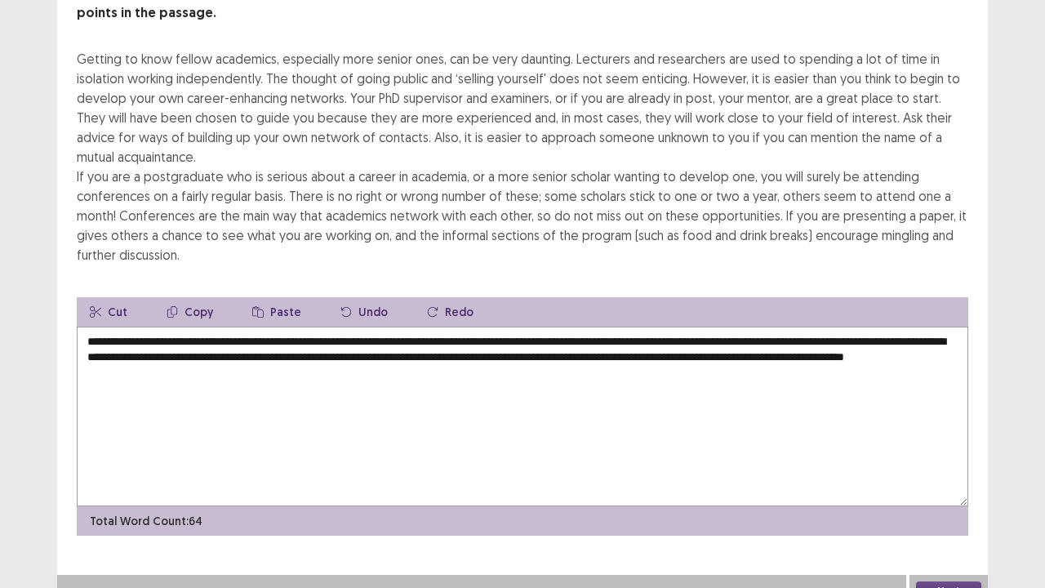
type textarea "**********"
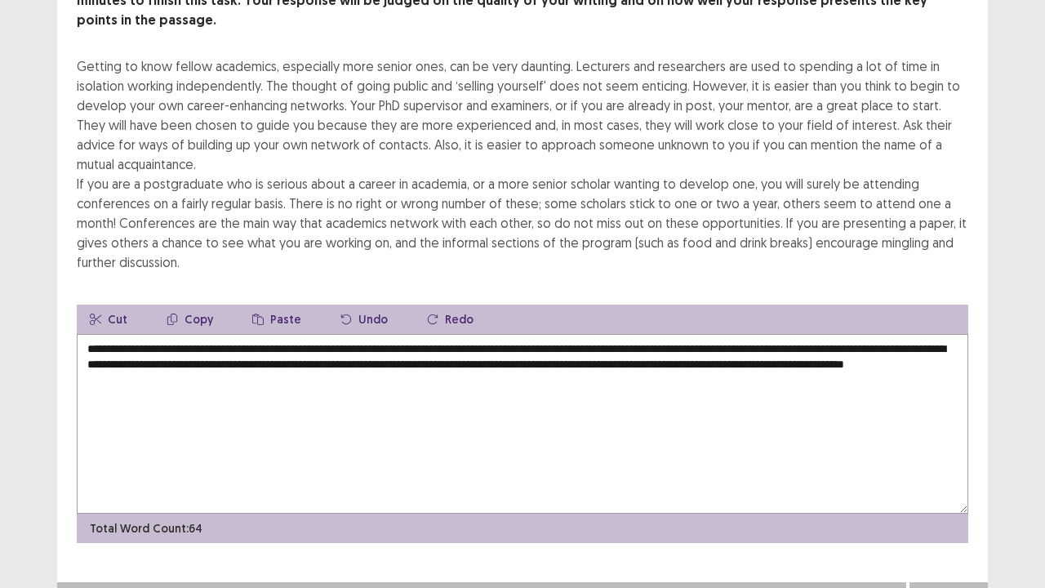
click at [936, 449] on button "Next" at bounding box center [948, 599] width 65 height 20
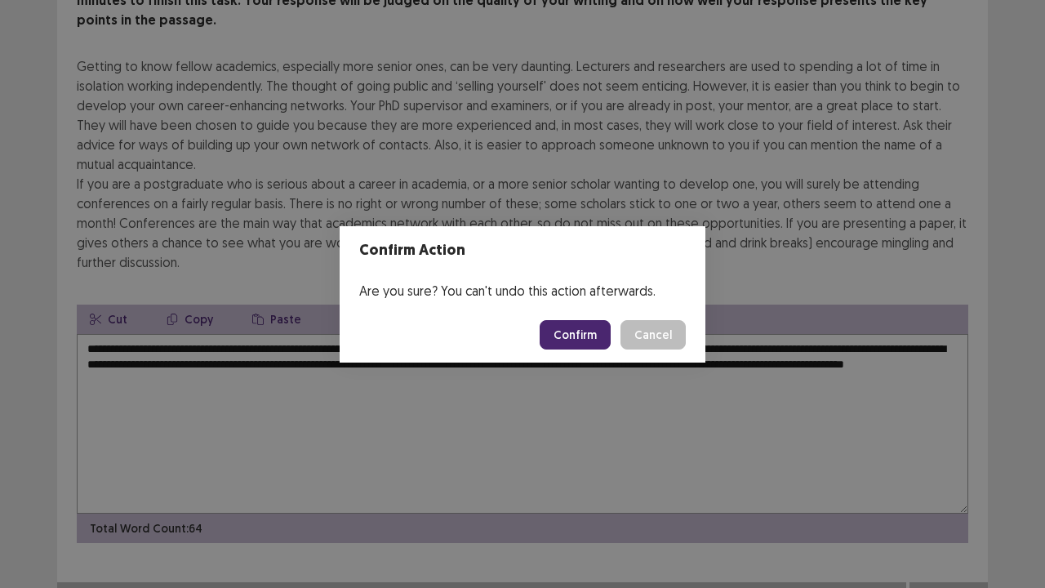
scroll to position [145, 0]
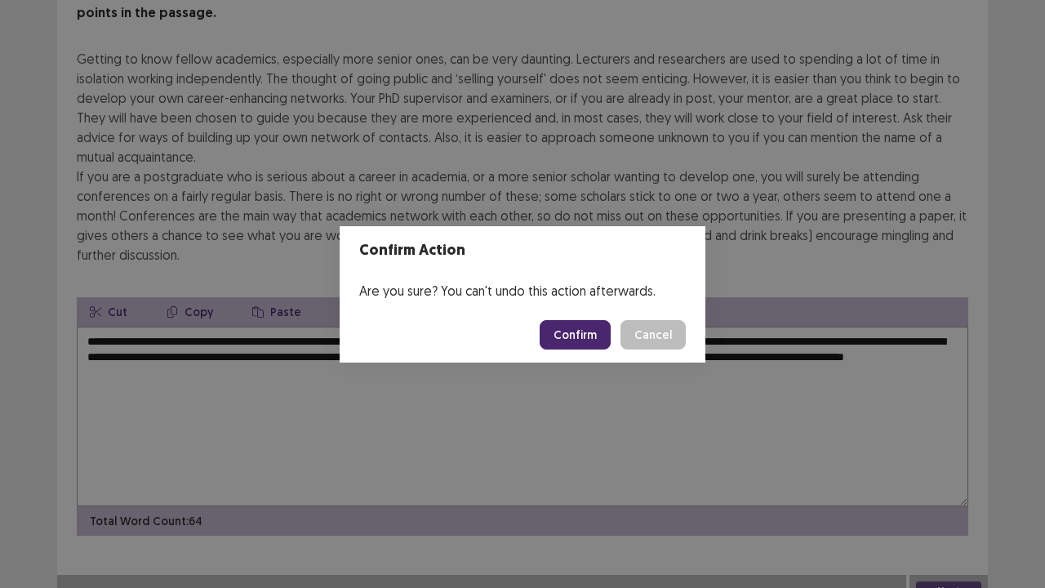
click at [569, 330] on button "Confirm" at bounding box center [575, 334] width 71 height 29
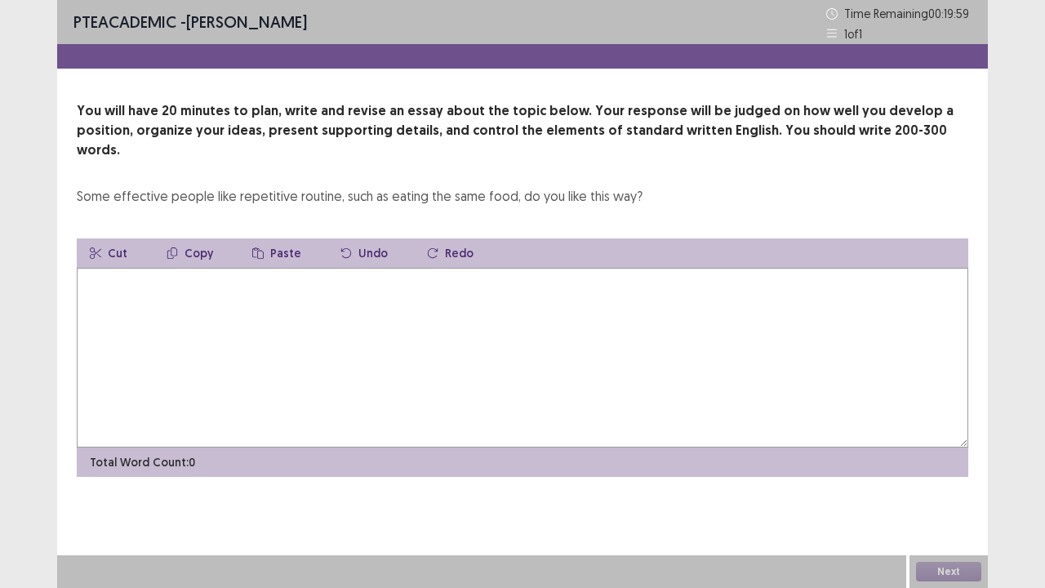
click at [350, 307] on textarea at bounding box center [523, 358] width 892 height 180
type textarea "*"
click at [338, 268] on textarea "**********" at bounding box center [523, 358] width 892 height 180
click at [417, 268] on textarea "**********" at bounding box center [523, 358] width 892 height 180
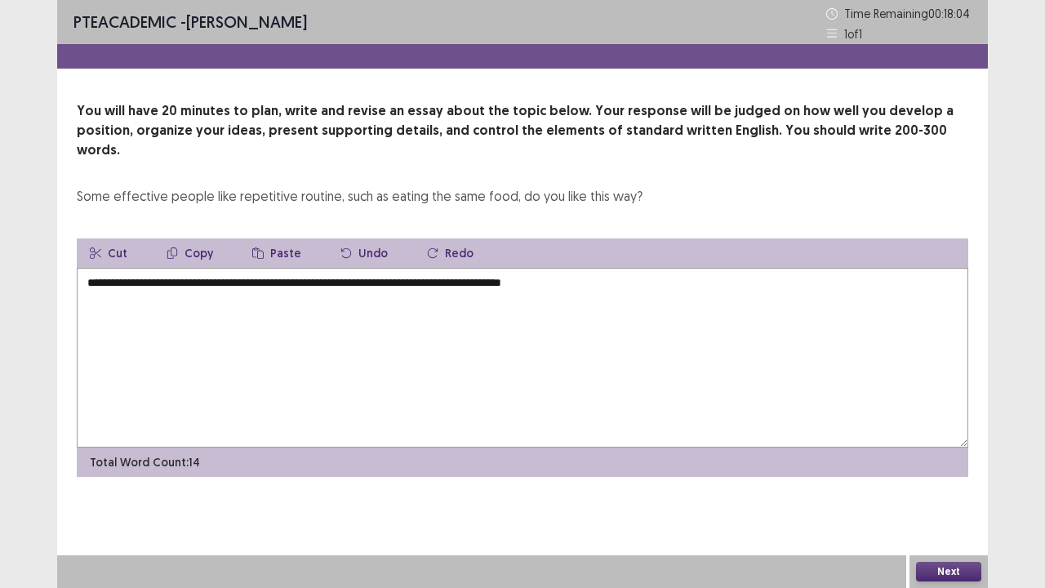
click at [467, 268] on textarea "**********" at bounding box center [523, 358] width 892 height 180
click at [613, 268] on textarea "**********" at bounding box center [523, 358] width 892 height 180
click at [456, 269] on textarea "**********" at bounding box center [523, 358] width 892 height 180
click at [600, 268] on textarea "**********" at bounding box center [523, 358] width 892 height 180
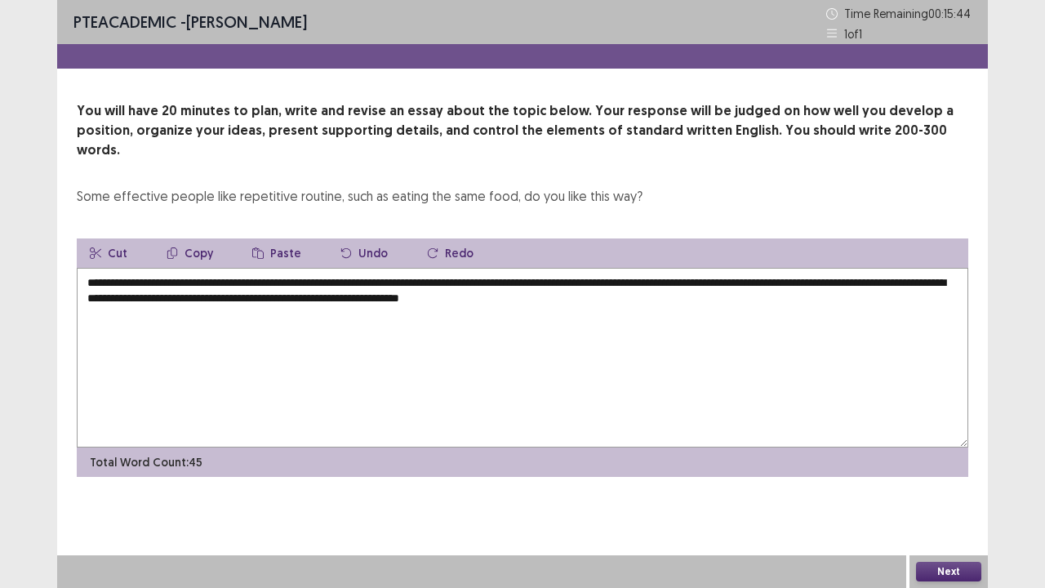
drag, startPoint x: 185, startPoint y: 266, endPoint x: 406, endPoint y: 263, distance: 221.3
click at [406, 268] on textarea "**********" at bounding box center [523, 358] width 892 height 180
click at [188, 245] on button "Copy" at bounding box center [189, 252] width 73 height 29
click at [189, 238] on button "Copy" at bounding box center [189, 252] width 73 height 29
click at [678, 276] on textarea "**********" at bounding box center [523, 358] width 892 height 180
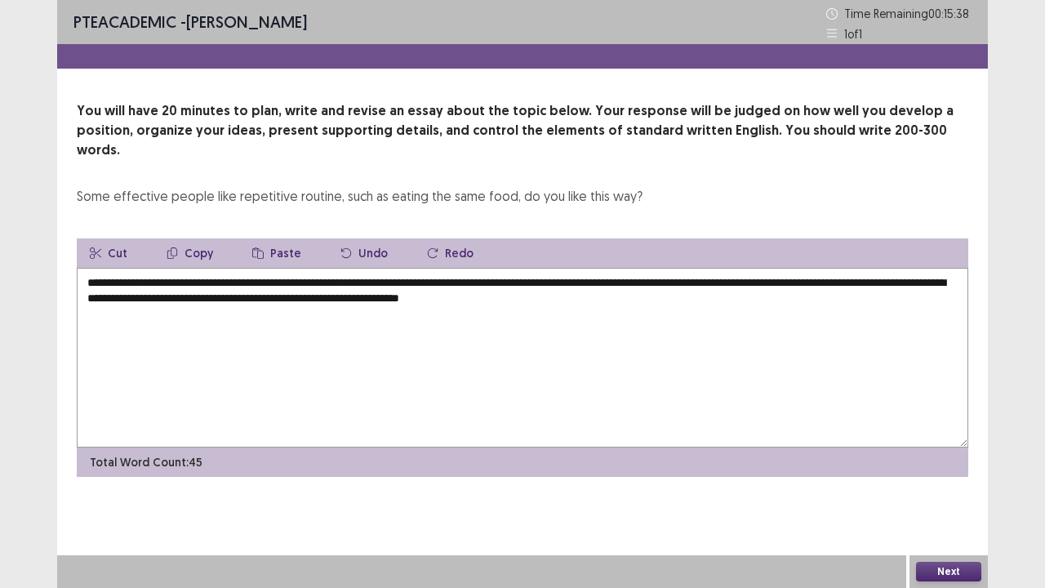
click at [299, 238] on button "Paste" at bounding box center [276, 252] width 75 height 29
click at [278, 238] on button "Paste" at bounding box center [276, 252] width 75 height 29
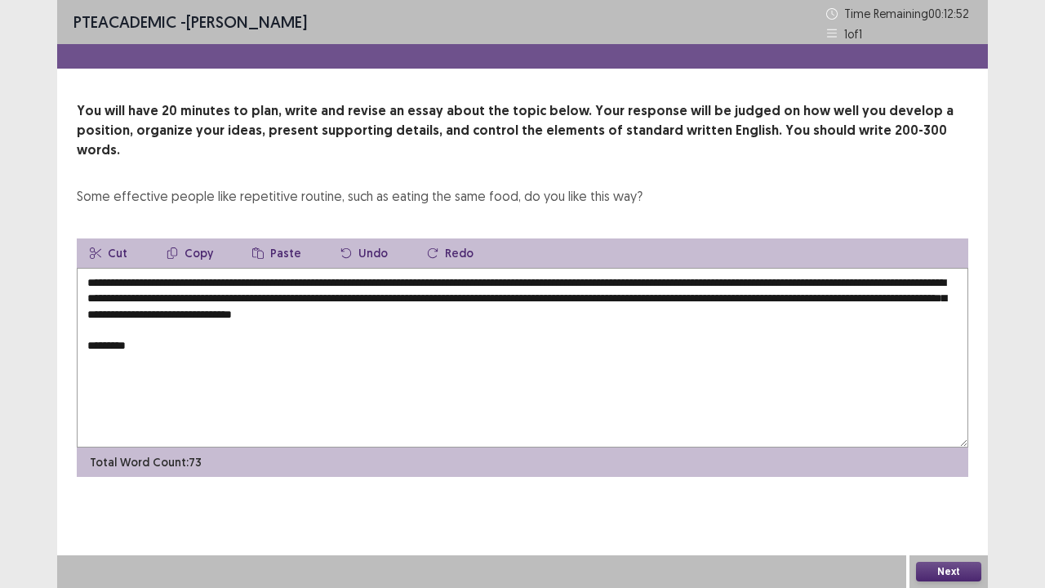
drag, startPoint x: 86, startPoint y: 294, endPoint x: 173, endPoint y: 296, distance: 87.4
click at [173, 296] on textarea "**********" at bounding box center [523, 358] width 892 height 180
click at [678, 282] on textarea "**********" at bounding box center [523, 358] width 892 height 180
drag, startPoint x: 183, startPoint y: 264, endPoint x: 407, endPoint y: 261, distance: 223.7
click at [407, 268] on textarea "**********" at bounding box center [523, 358] width 892 height 180
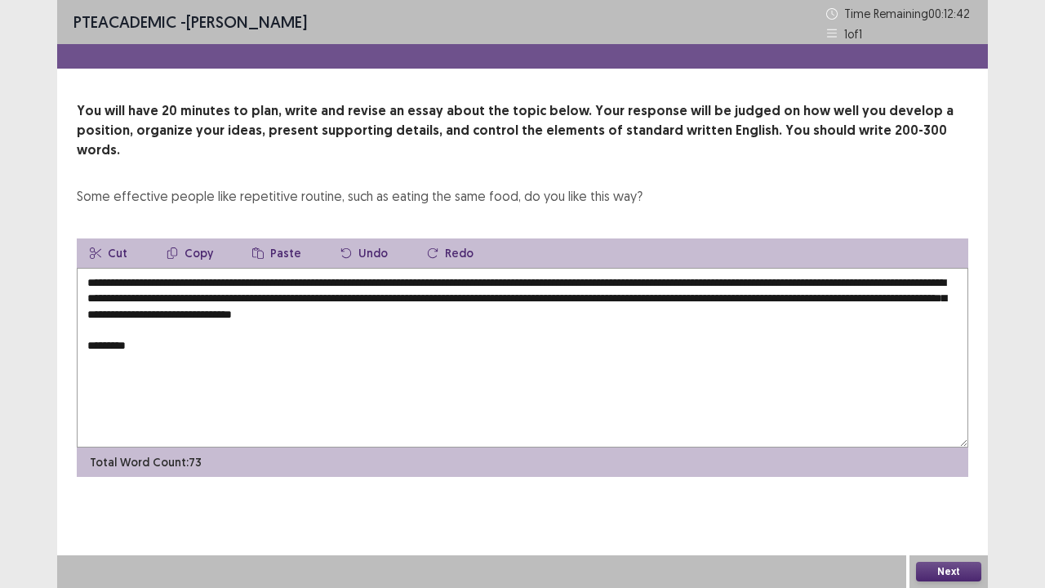
click at [196, 238] on button "Copy" at bounding box center [189, 252] width 73 height 29
click at [121, 328] on textarea "**********" at bounding box center [523, 358] width 892 height 180
click at [194, 239] on button "Copy" at bounding box center [189, 252] width 73 height 29
click at [269, 238] on button "Paste" at bounding box center [276, 252] width 75 height 29
drag, startPoint x: 182, startPoint y: 265, endPoint x: 405, endPoint y: 263, distance: 222.9
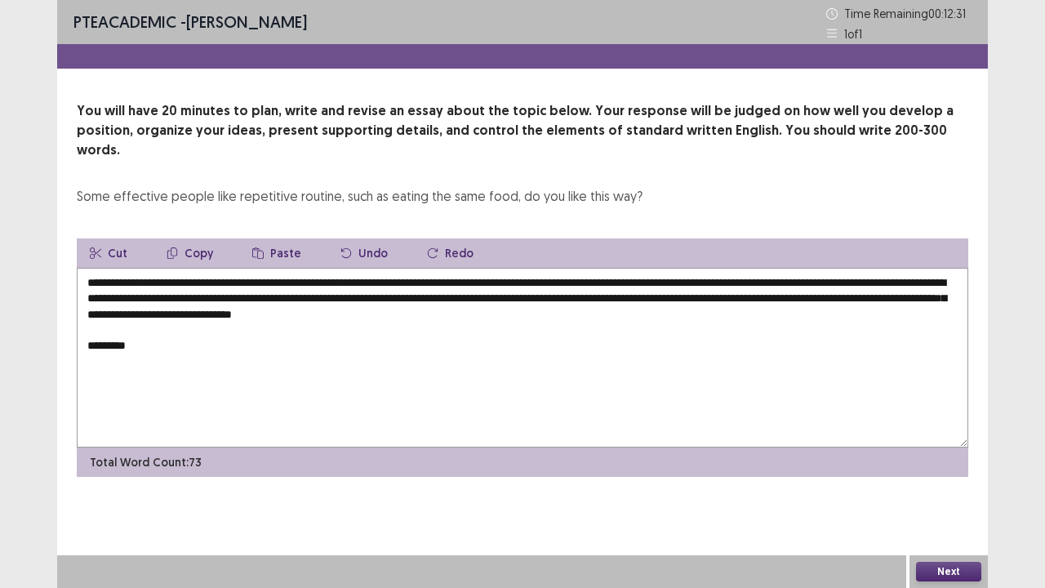
click at [405, 268] on textarea "**********" at bounding box center [523, 358] width 892 height 180
click at [206, 238] on button "Copy" at bounding box center [189, 252] width 73 height 29
click at [119, 327] on textarea "**********" at bounding box center [523, 358] width 892 height 180
click at [273, 240] on button "Paste" at bounding box center [276, 252] width 75 height 29
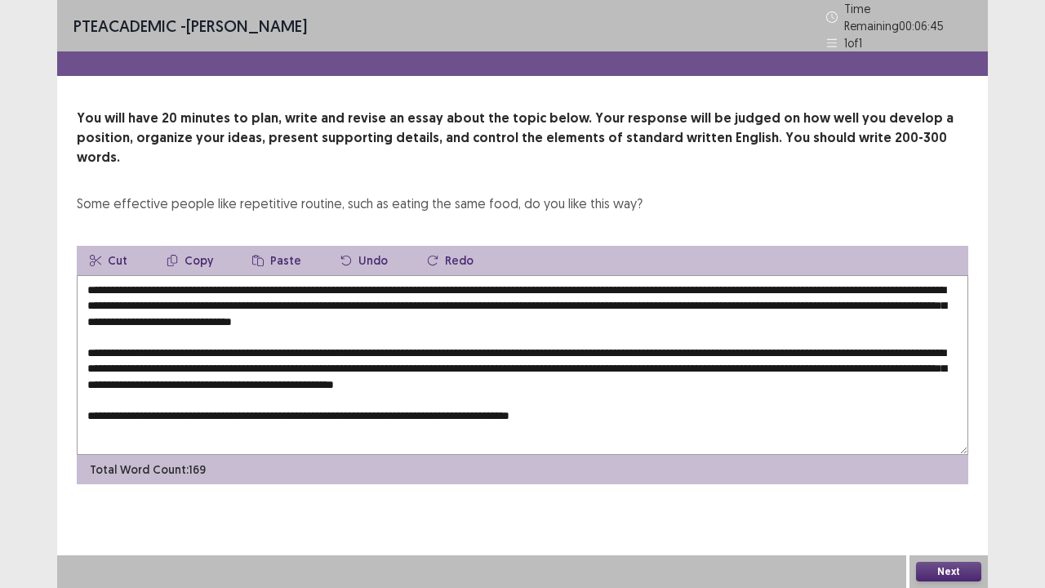
click at [483, 390] on textarea at bounding box center [523, 365] width 892 height 180
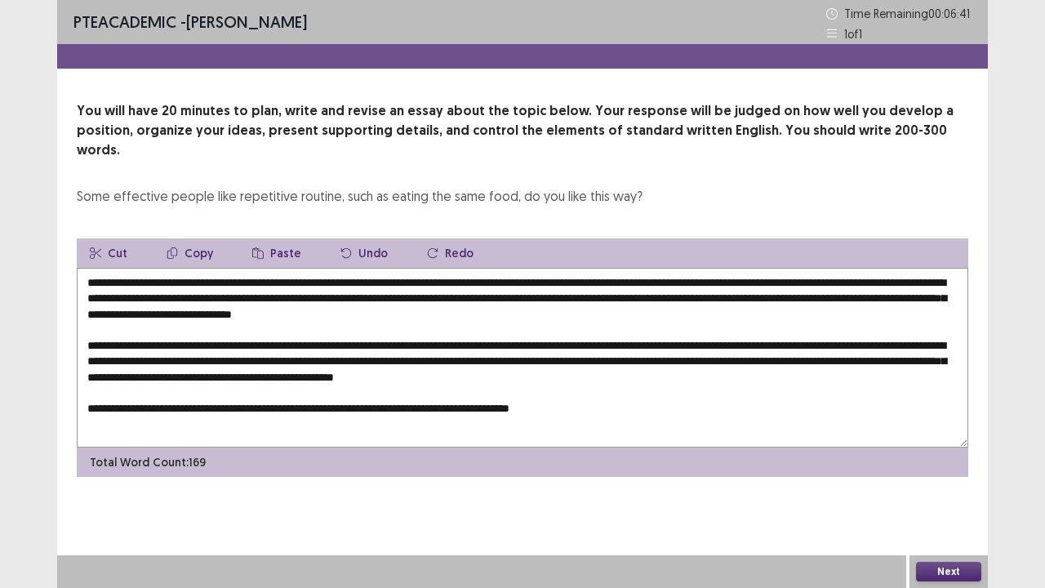
click at [650, 392] on textarea at bounding box center [523, 358] width 892 height 180
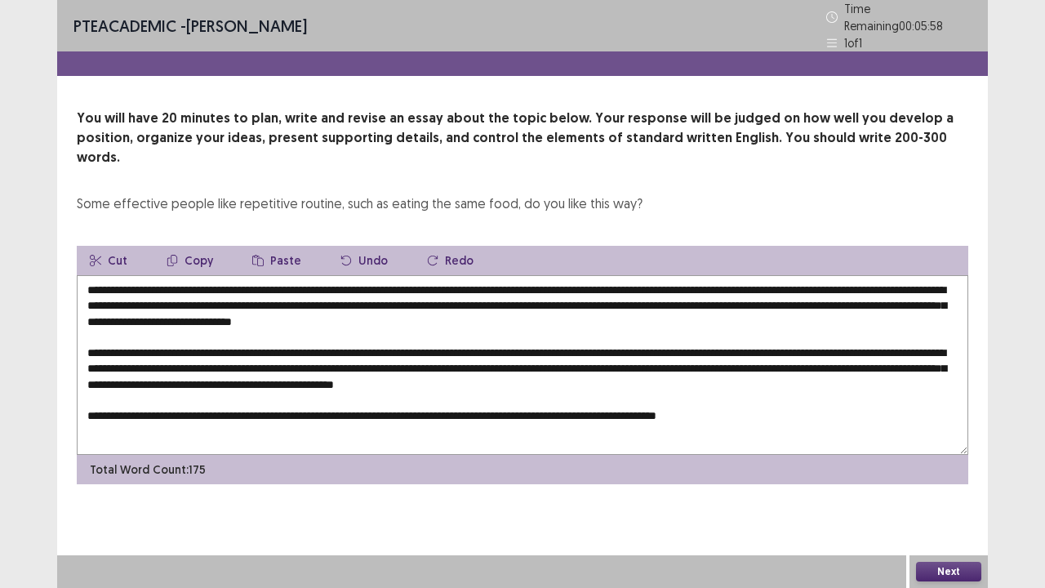
click at [708, 391] on textarea at bounding box center [523, 365] width 892 height 180
click at [797, 389] on textarea at bounding box center [523, 365] width 892 height 180
click at [798, 385] on textarea at bounding box center [523, 365] width 892 height 180
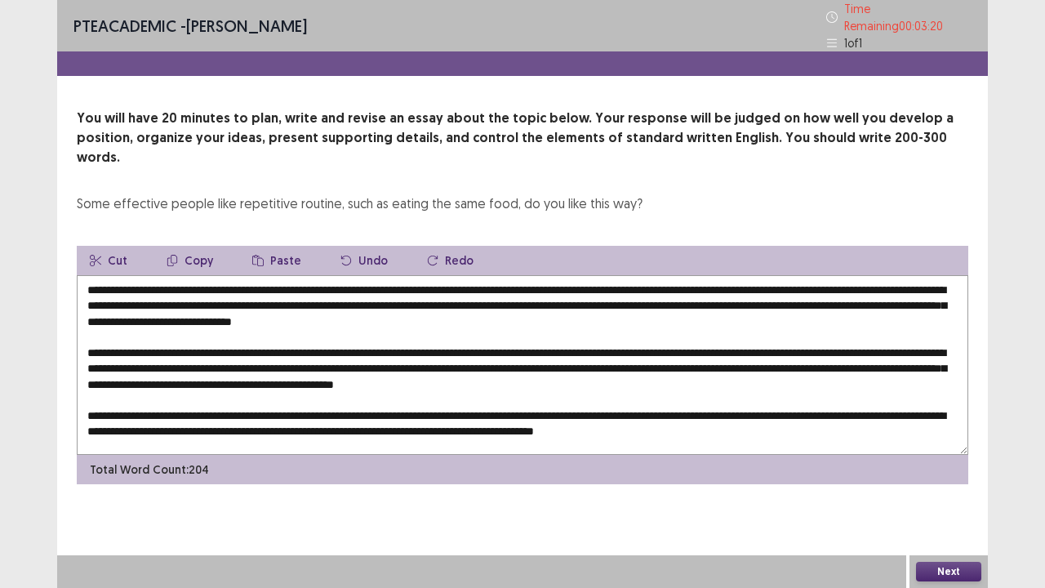
click at [779, 403] on textarea at bounding box center [523, 365] width 892 height 180
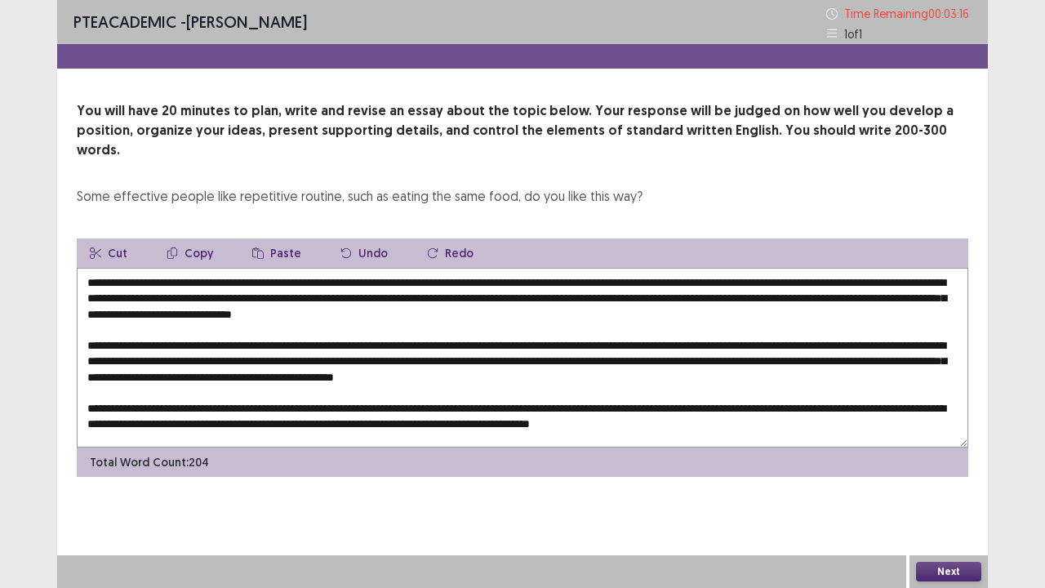
click at [861, 412] on textarea at bounding box center [523, 358] width 892 height 180
click at [186, 268] on textarea at bounding box center [523, 358] width 892 height 180
click at [686, 278] on textarea at bounding box center [523, 358] width 892 height 180
click at [123, 327] on textarea at bounding box center [523, 358] width 892 height 180
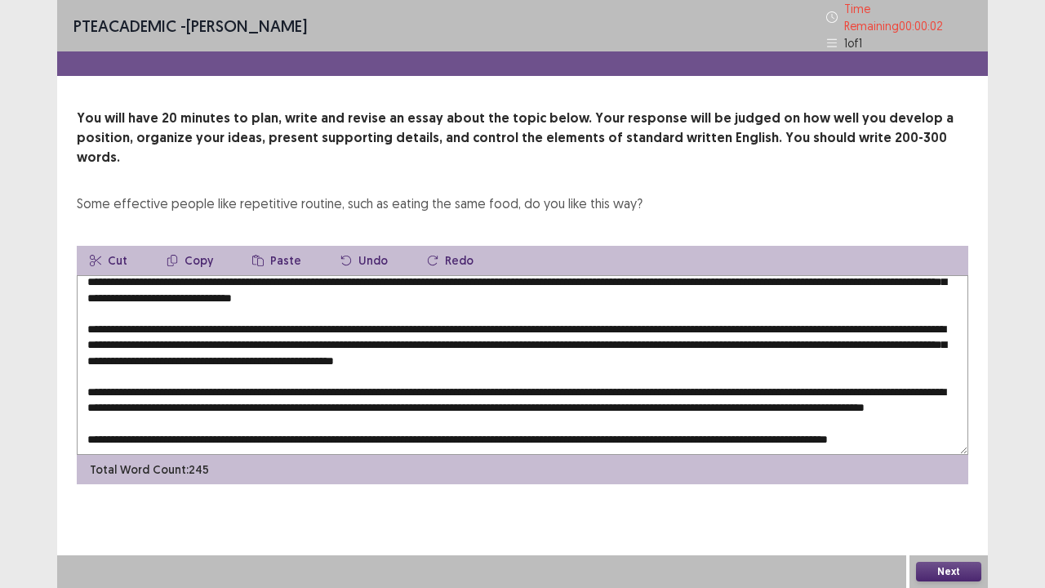
scroll to position [54, 0]
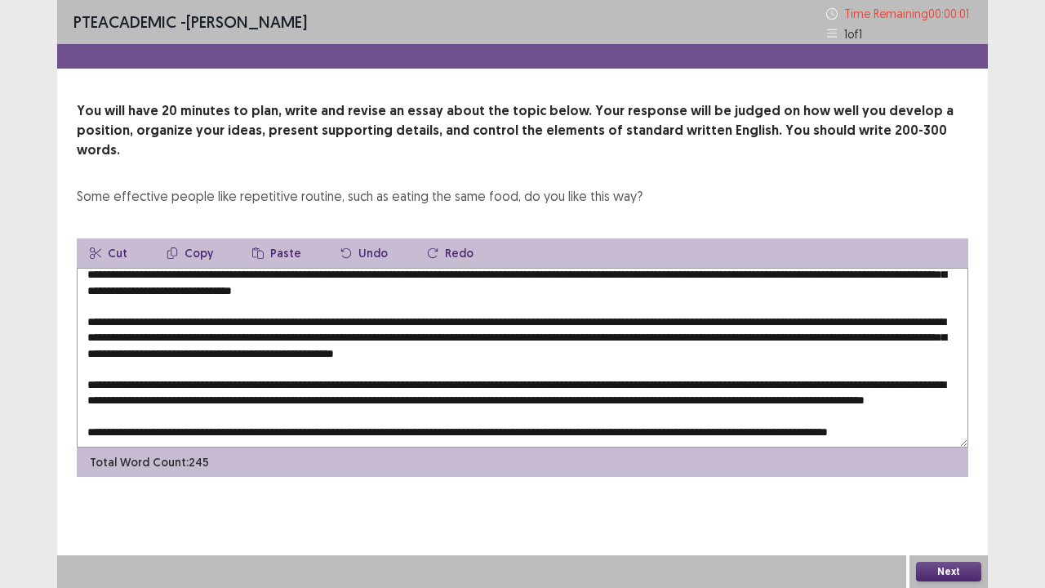
type textarea "**********"
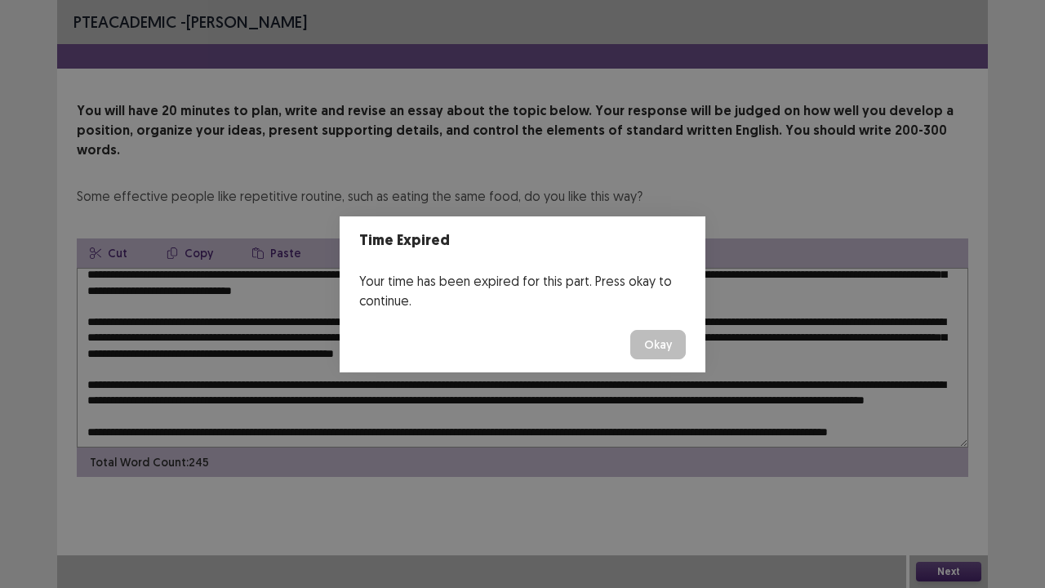
click at [665, 340] on button "Okay" at bounding box center [658, 344] width 56 height 29
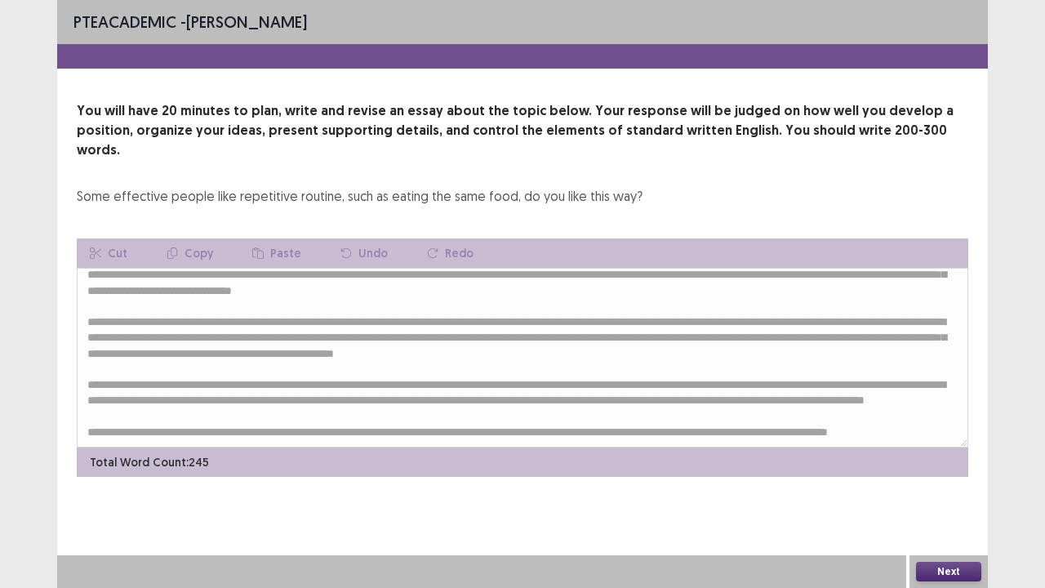
click at [943, 449] on button "Next" at bounding box center [948, 572] width 65 height 20
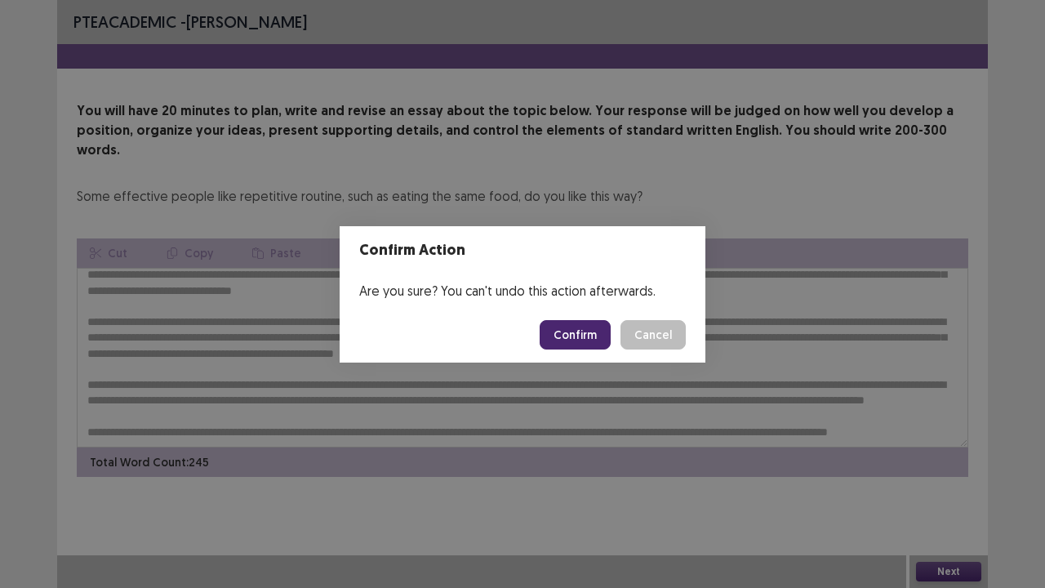
click at [598, 332] on button "Confirm" at bounding box center [575, 334] width 71 height 29
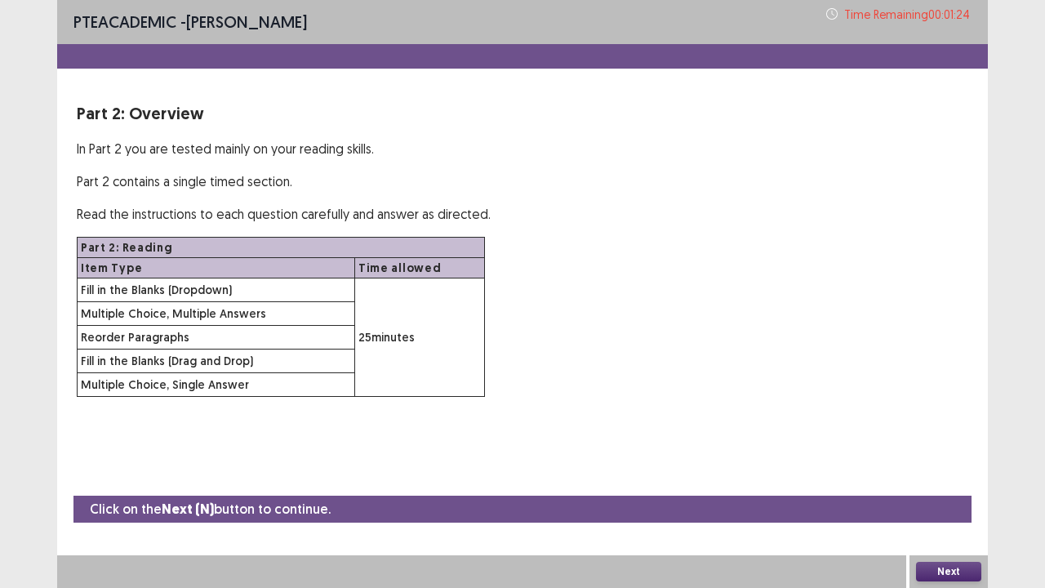
click at [958, 449] on button "Next" at bounding box center [948, 572] width 65 height 20
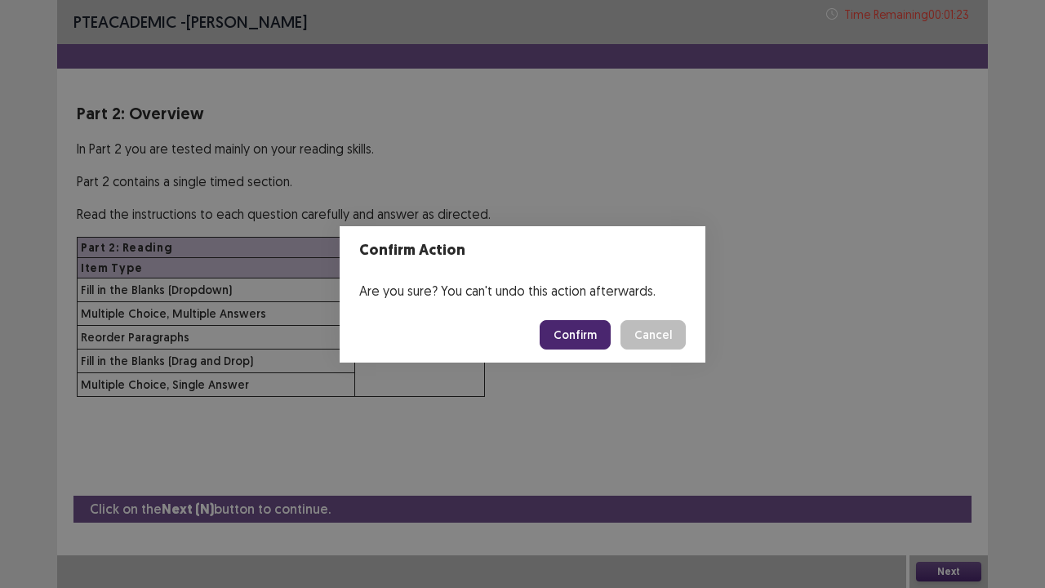
click at [581, 331] on button "Confirm" at bounding box center [575, 334] width 71 height 29
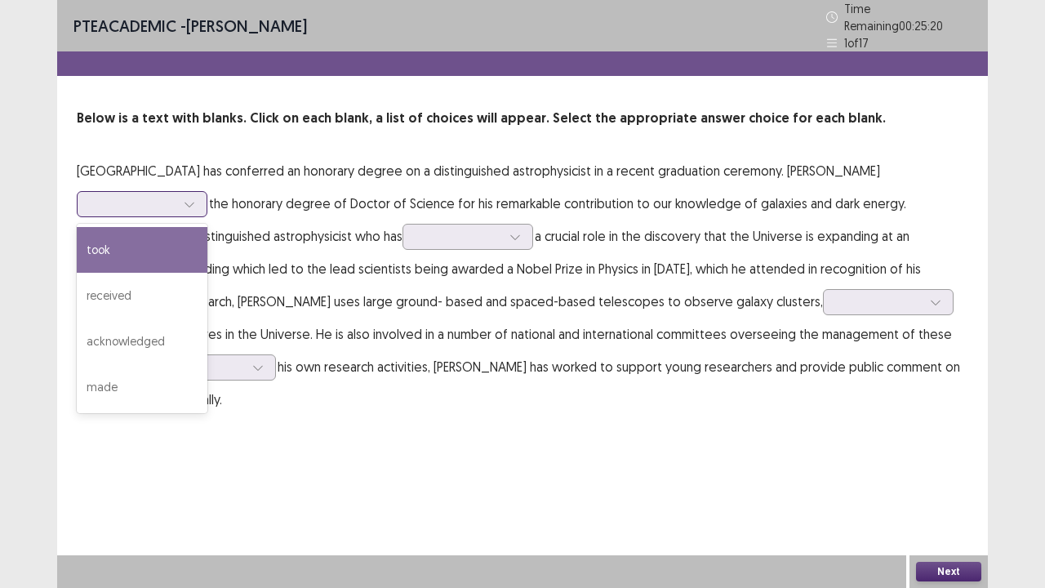
click at [195, 198] on icon at bounding box center [189, 203] width 11 height 11
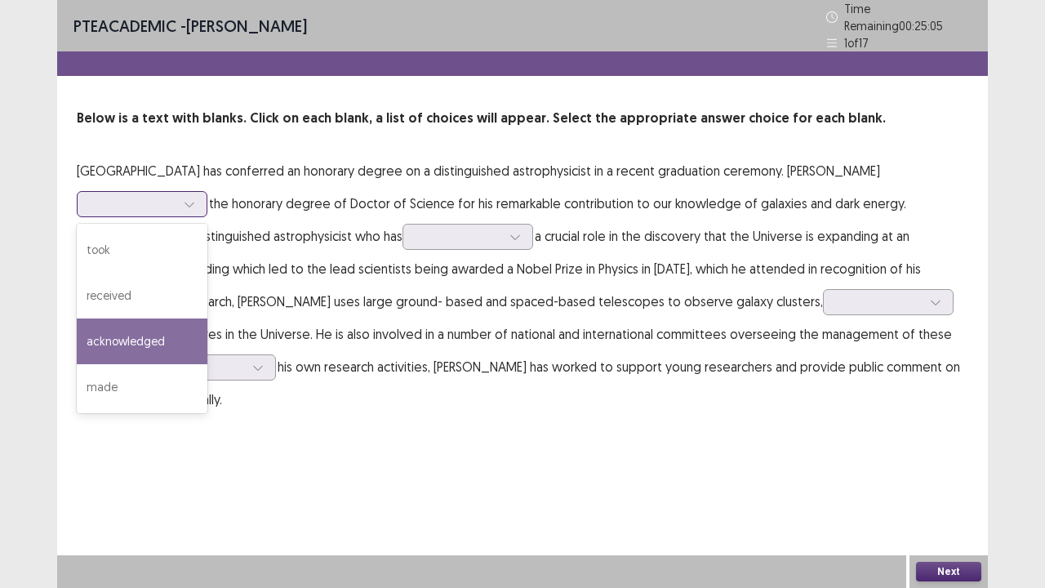
click at [180, 328] on div "acknowledged" at bounding box center [142, 341] width 131 height 46
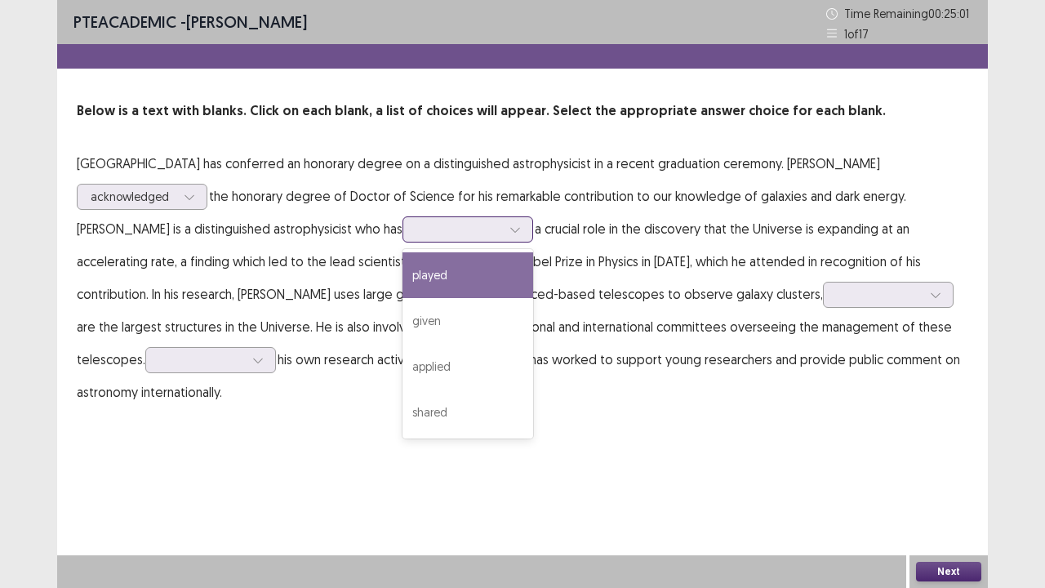
click at [514, 230] on icon at bounding box center [514, 229] width 11 height 11
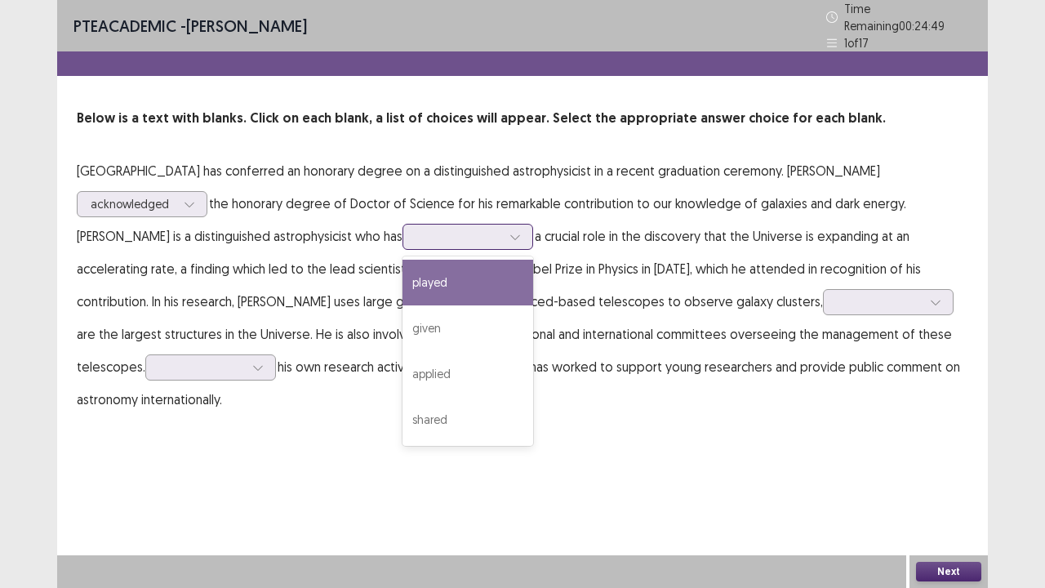
click at [478, 274] on div "played" at bounding box center [468, 283] width 131 height 46
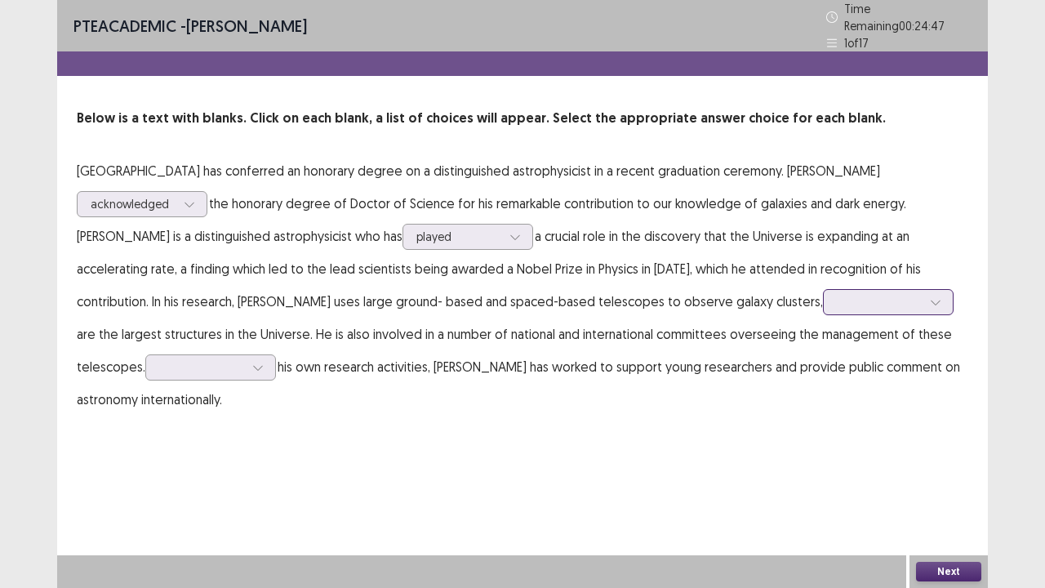
click at [938, 302] on div at bounding box center [935, 302] width 24 height 24
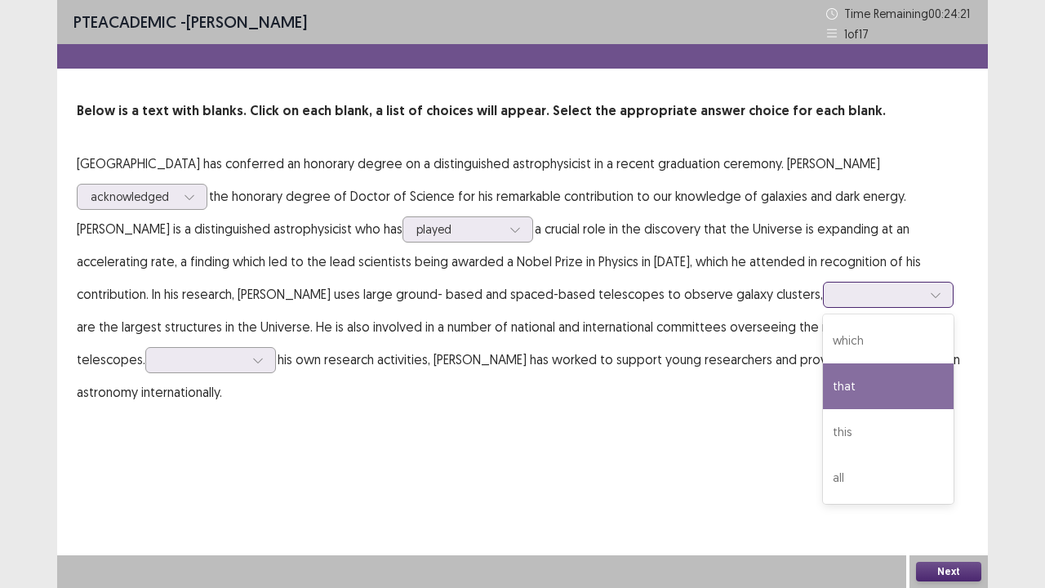
click at [854, 394] on div "that" at bounding box center [888, 386] width 131 height 46
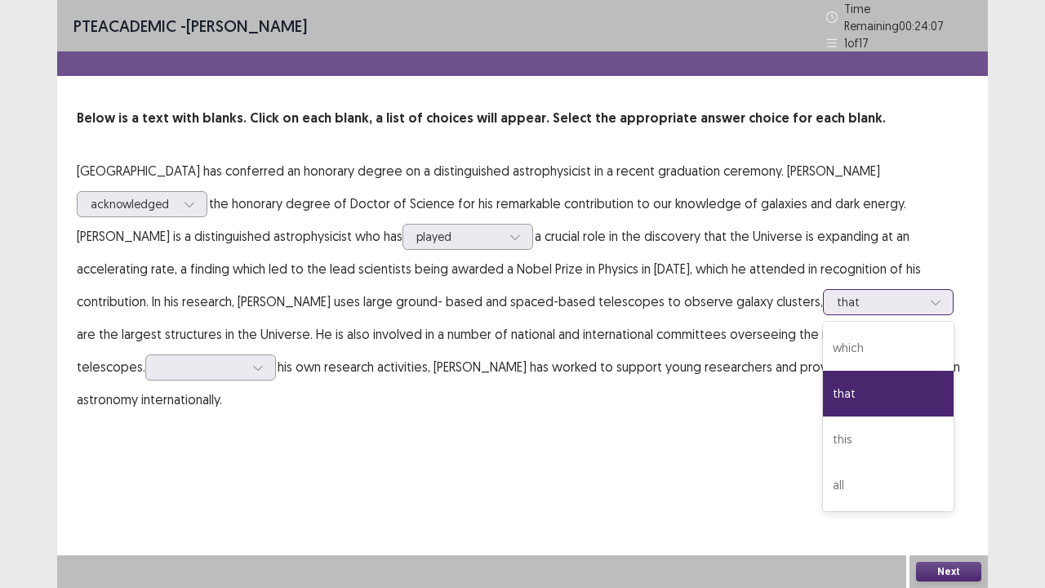
click at [923, 296] on div at bounding box center [935, 302] width 24 height 24
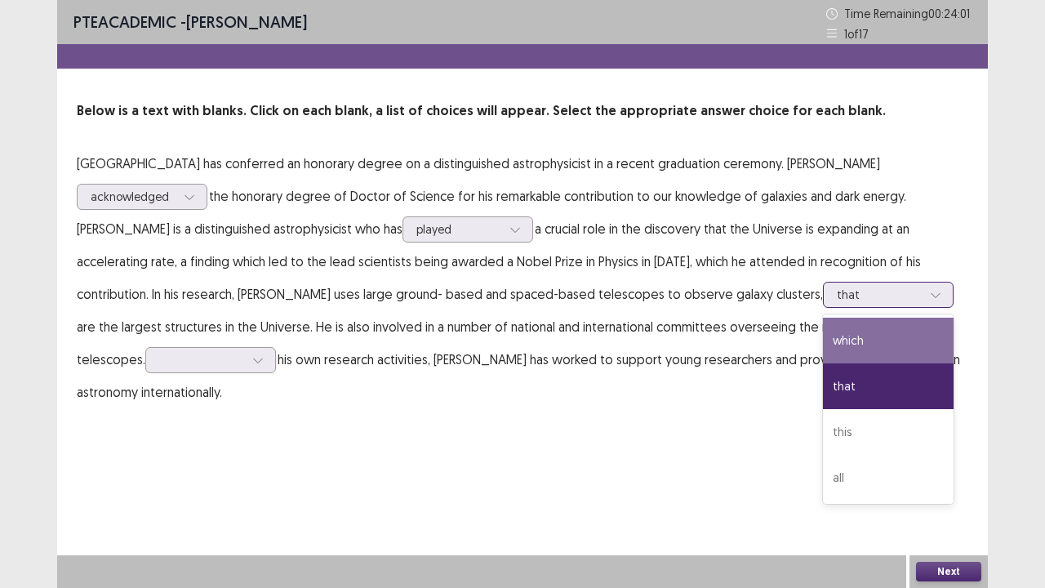
click at [879, 346] on div "which" at bounding box center [888, 341] width 131 height 46
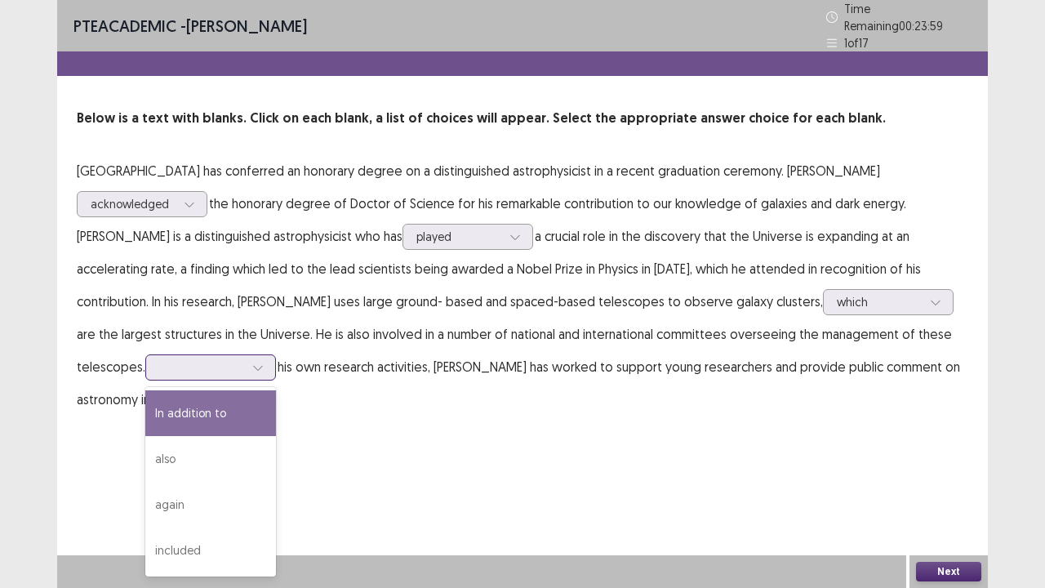
click at [267, 358] on div at bounding box center [258, 367] width 24 height 24
click at [229, 406] on div "In addition to" at bounding box center [210, 413] width 131 height 46
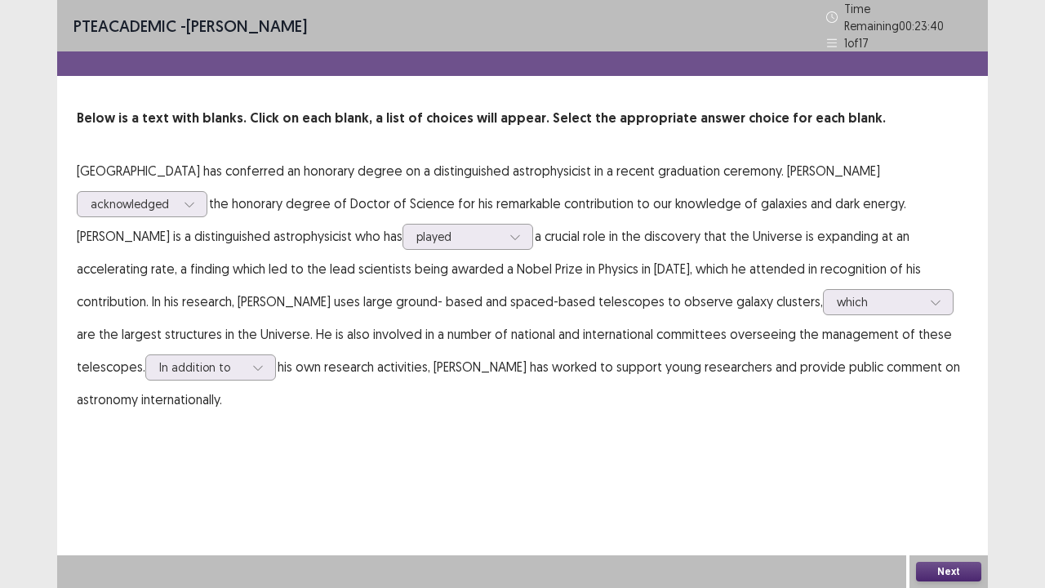
click at [945, 449] on button "Next" at bounding box center [948, 572] width 65 height 20
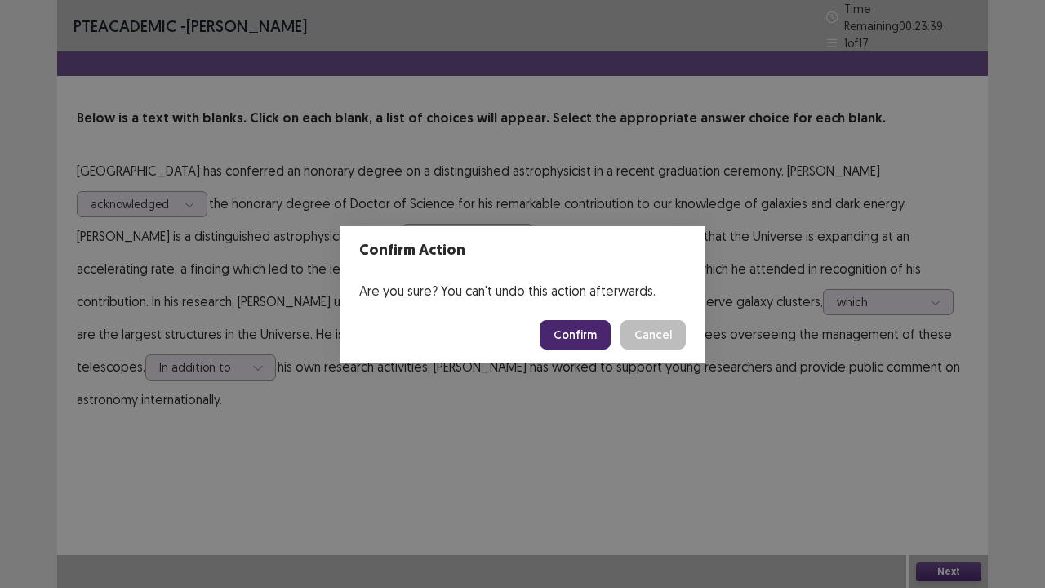
click at [587, 337] on button "Confirm" at bounding box center [575, 334] width 71 height 29
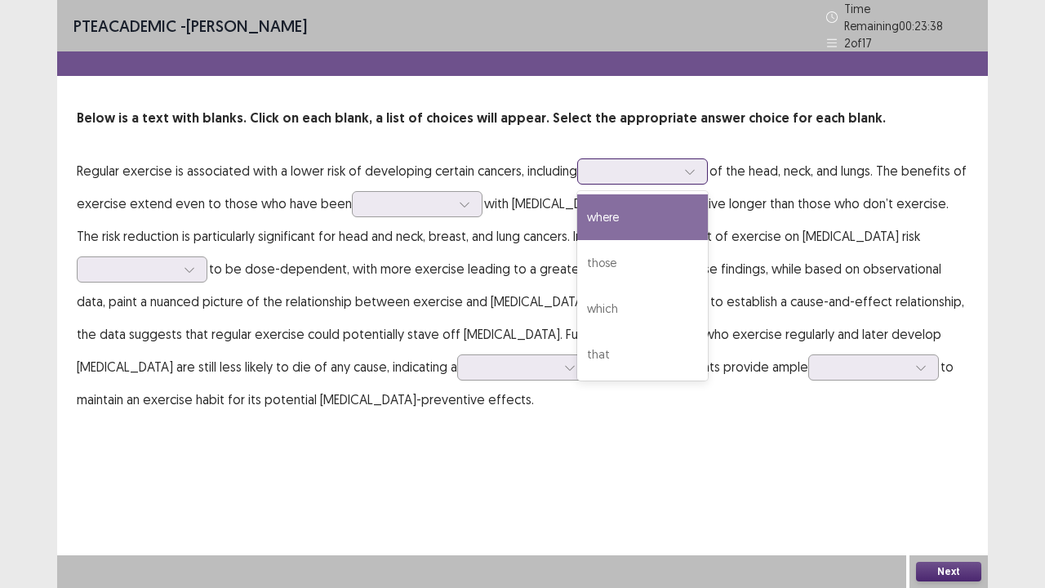
click at [708, 158] on div at bounding box center [642, 171] width 131 height 26
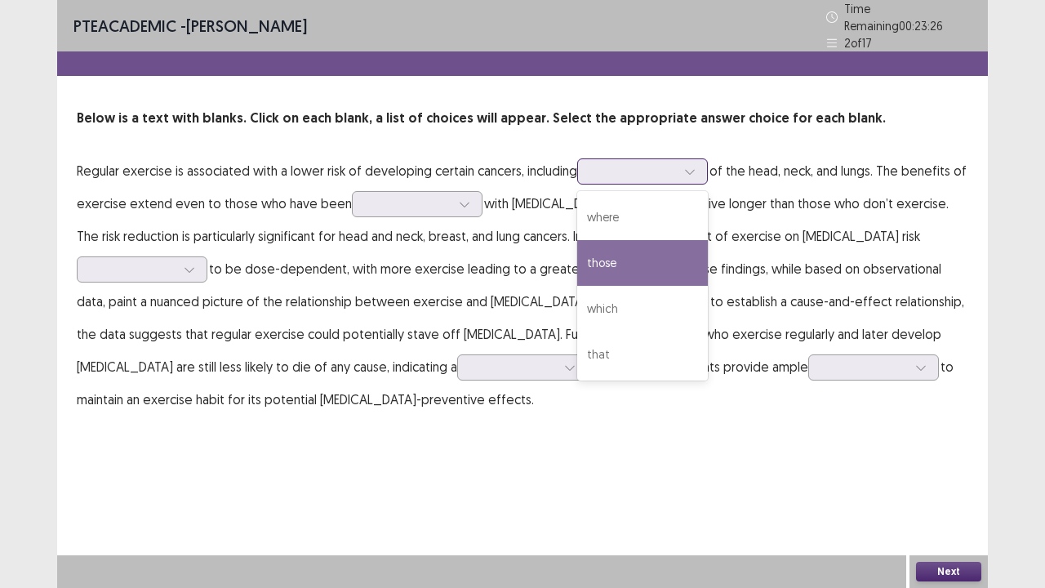
click at [620, 254] on div "those" at bounding box center [642, 263] width 131 height 46
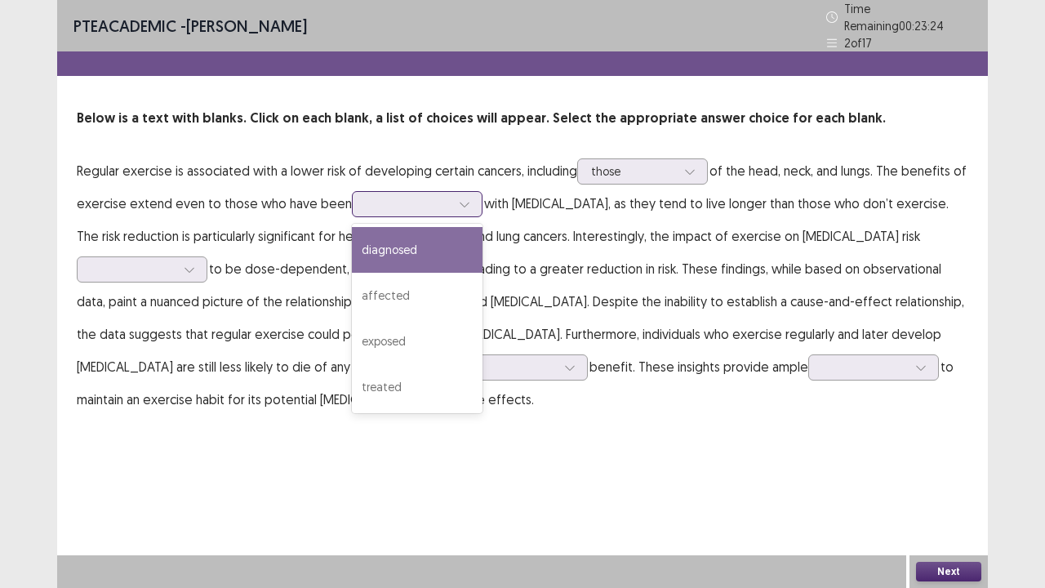
click at [470, 198] on icon at bounding box center [464, 203] width 11 height 11
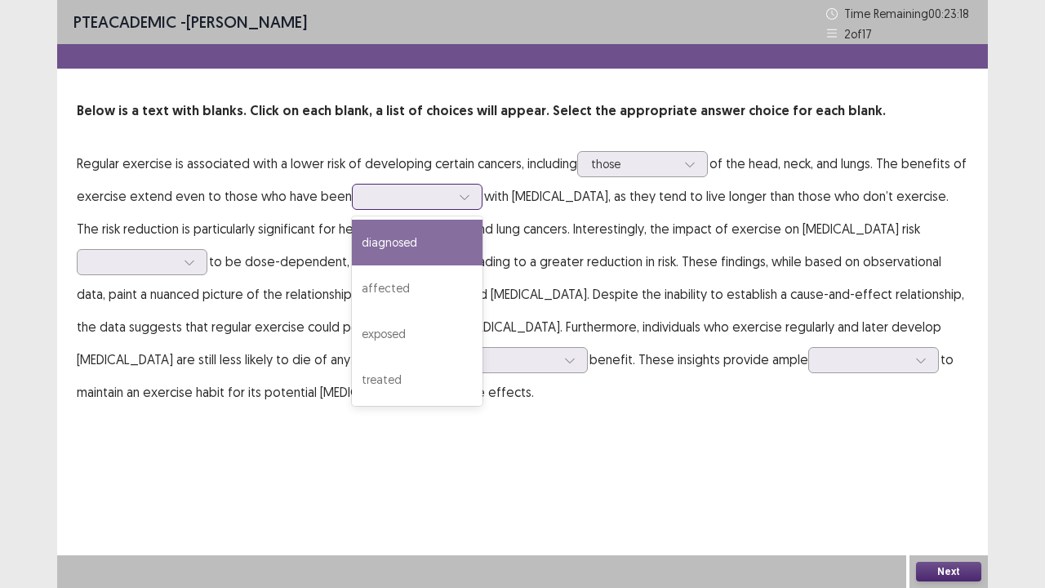
click at [457, 245] on div "diagnosed" at bounding box center [417, 243] width 131 height 46
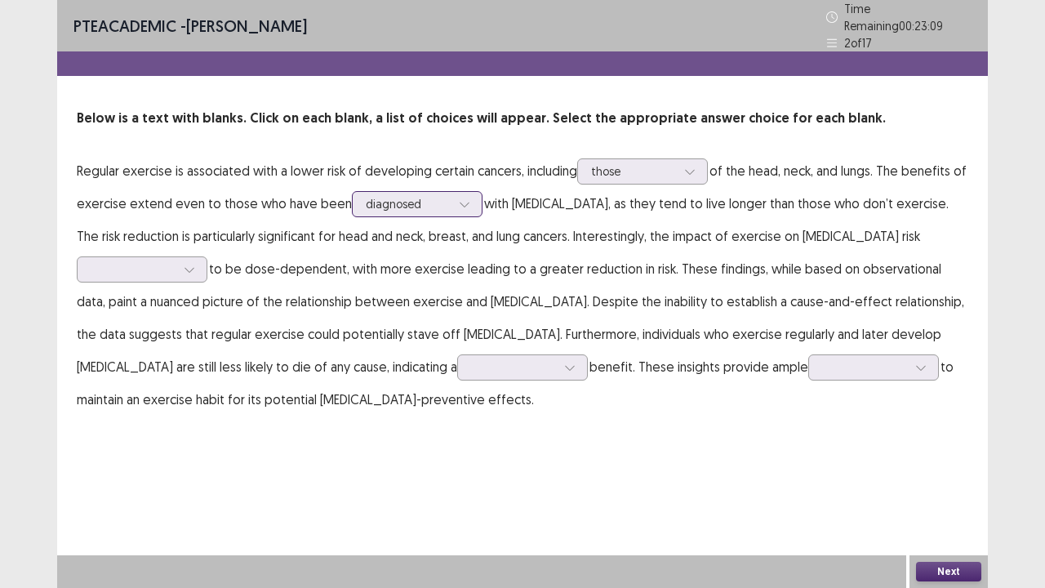
click at [483, 191] on div "diagnosed" at bounding box center [417, 204] width 131 height 26
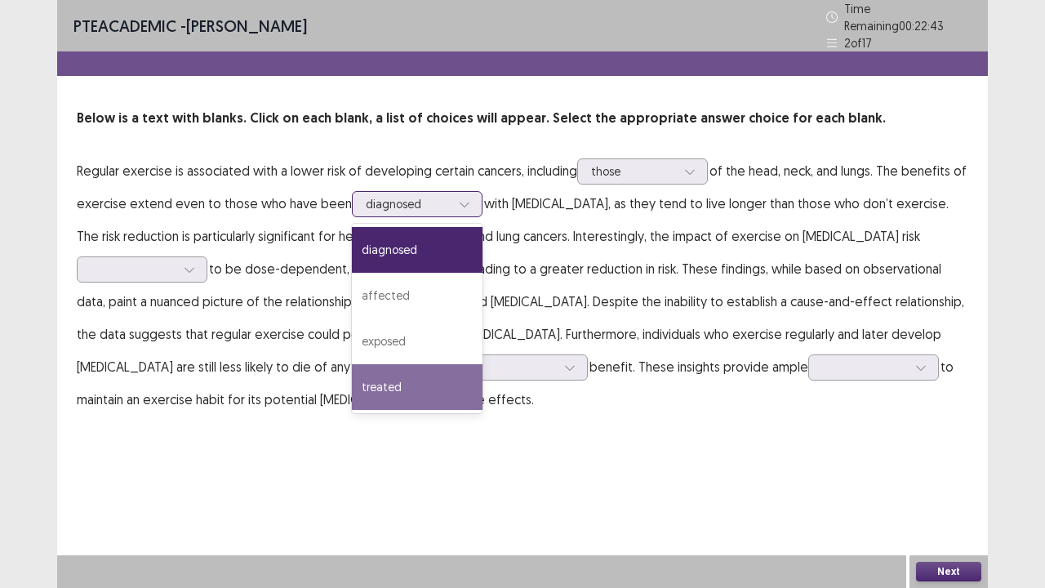
click at [420, 384] on div "treated" at bounding box center [417, 387] width 131 height 46
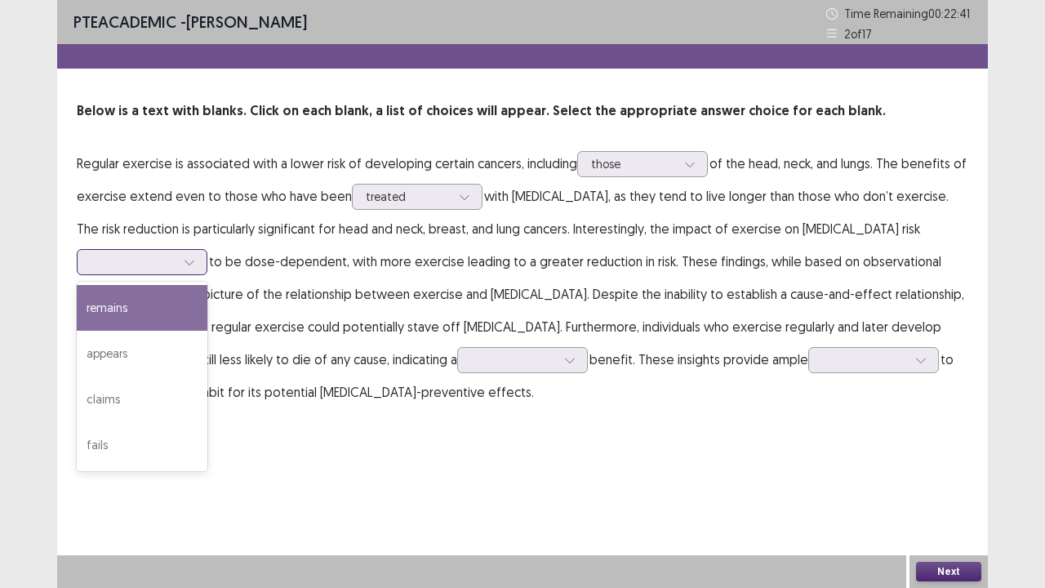
click at [194, 260] on icon at bounding box center [189, 262] width 9 height 5
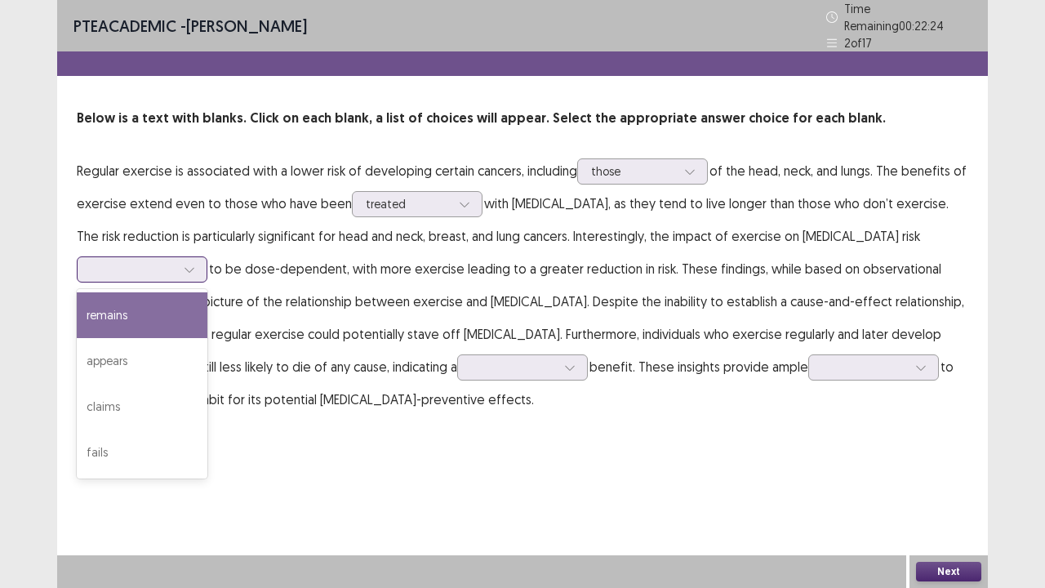
click at [207, 292] on div "remains" at bounding box center [142, 315] width 131 height 46
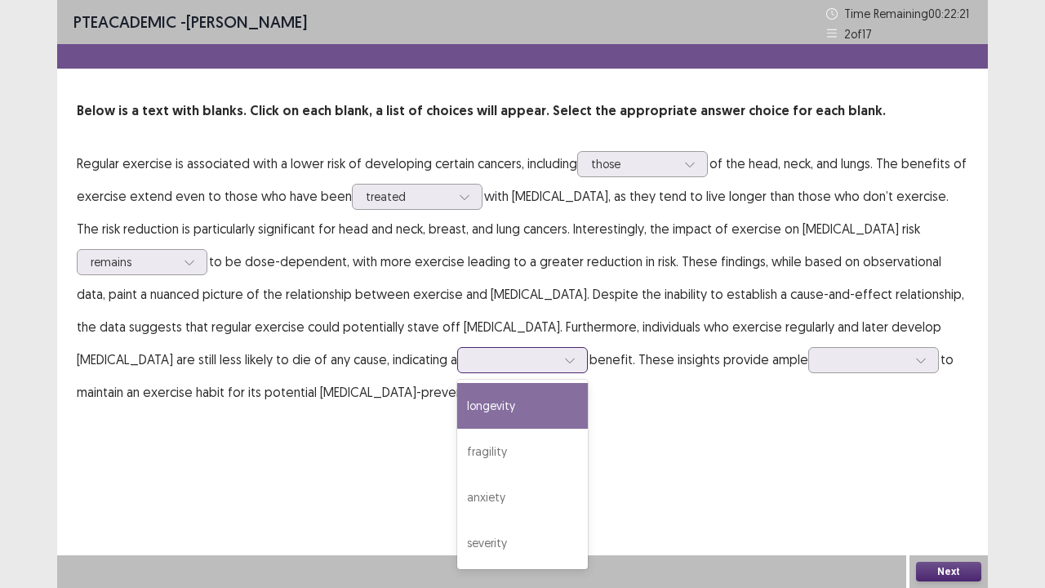
click at [558, 363] on div at bounding box center [570, 360] width 24 height 24
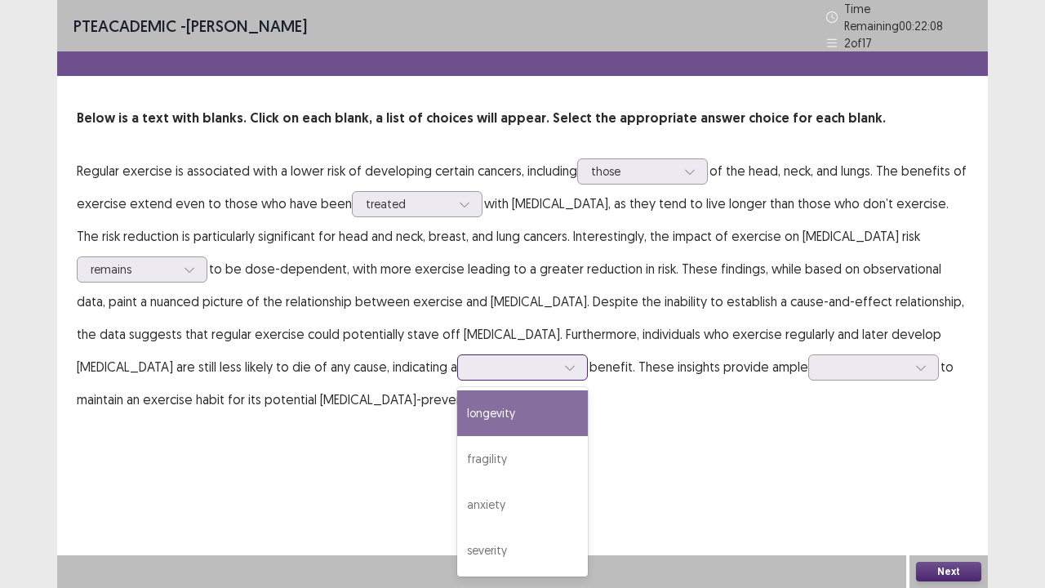
click at [457, 397] on div "longevity" at bounding box center [522, 413] width 131 height 46
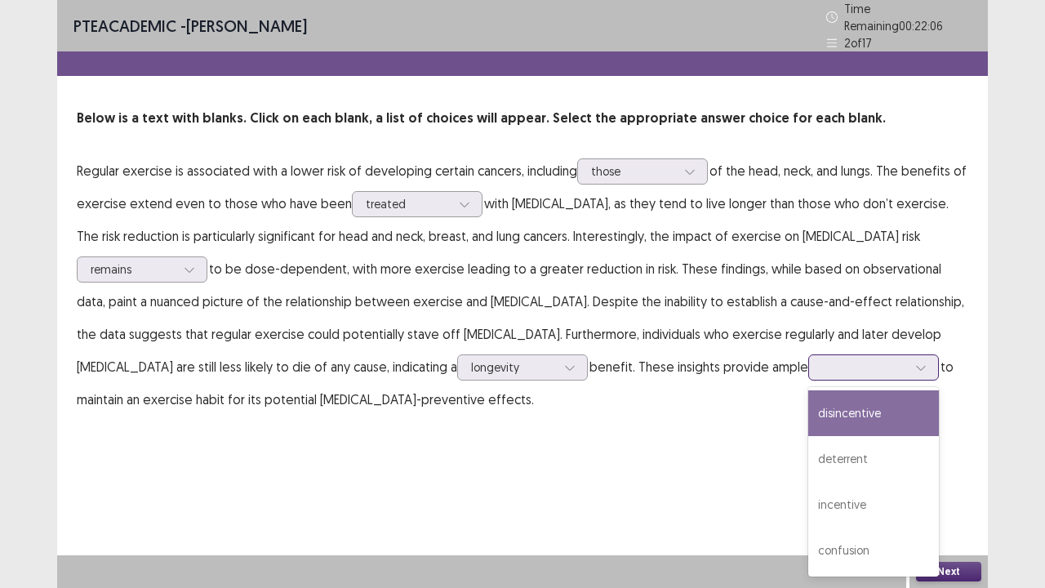
click at [915, 362] on icon at bounding box center [920, 367] width 11 height 11
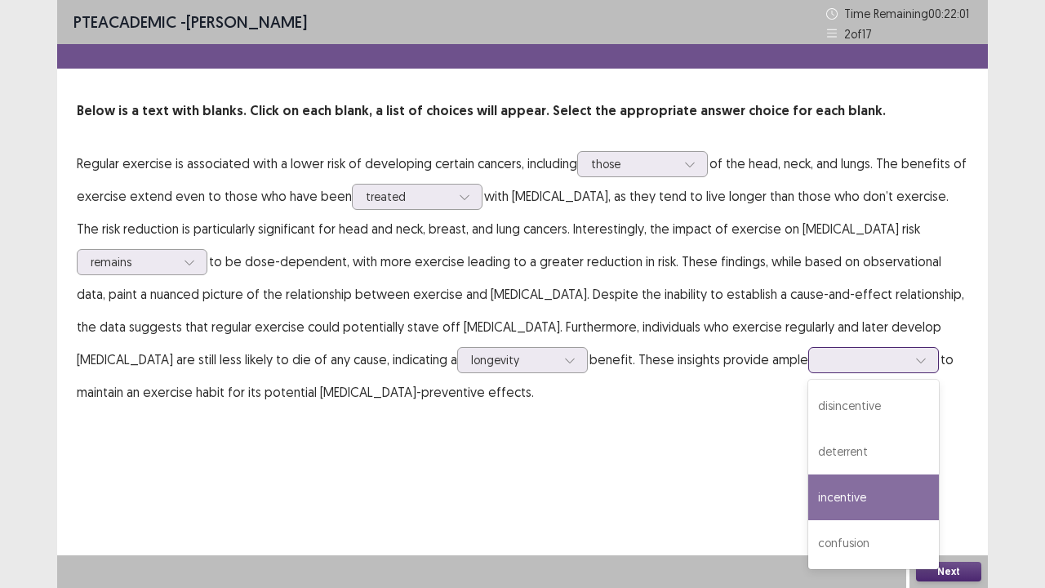
click at [808, 449] on div "incentive" at bounding box center [873, 497] width 131 height 46
click at [909, 367] on div at bounding box center [921, 360] width 24 height 24
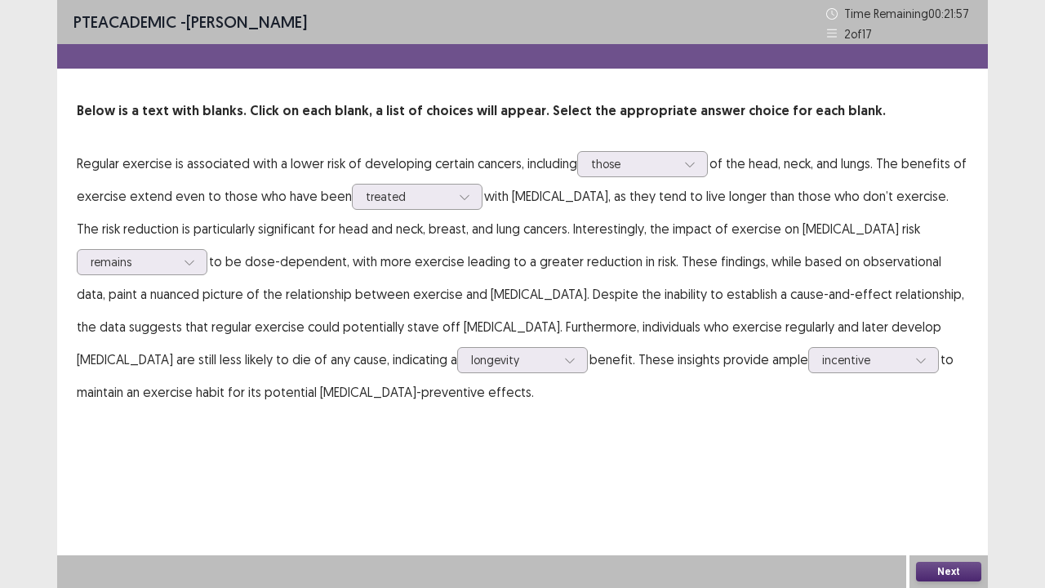
click at [694, 433] on div "PTE academic - [PERSON_NAME] Time Remaining 00 : 21 : 57 2 of 17 Below is a tex…" at bounding box center [522, 220] width 931 height 441
click at [937, 449] on button "Next" at bounding box center [948, 572] width 65 height 20
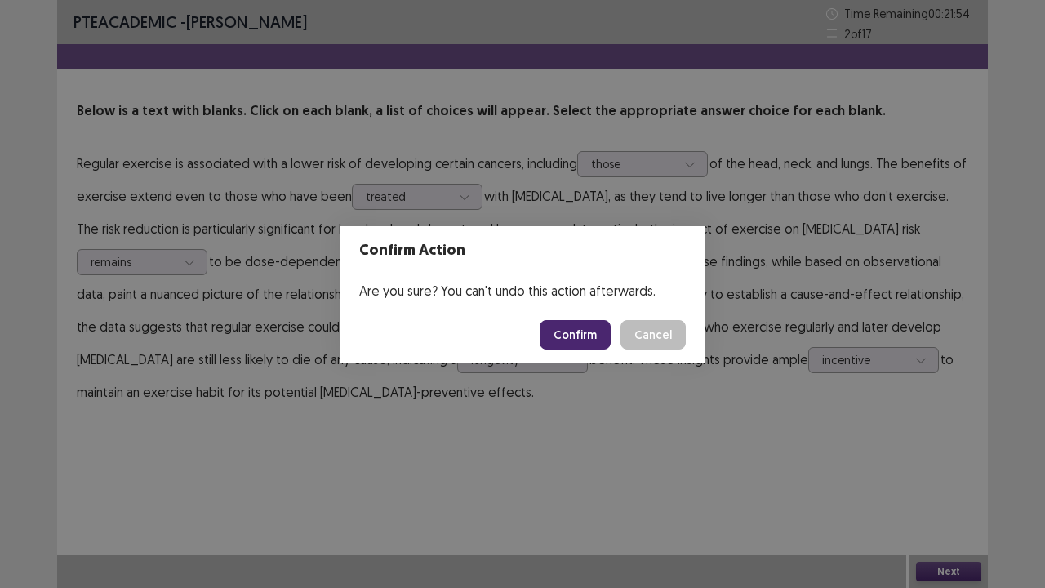
click at [572, 337] on button "Confirm" at bounding box center [575, 334] width 71 height 29
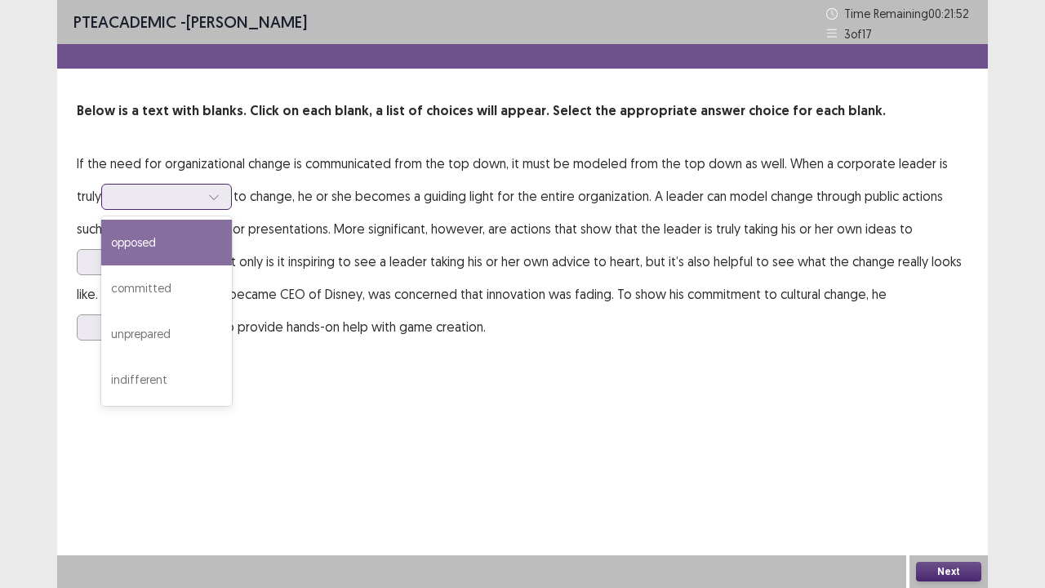
click at [225, 193] on div at bounding box center [214, 197] width 24 height 24
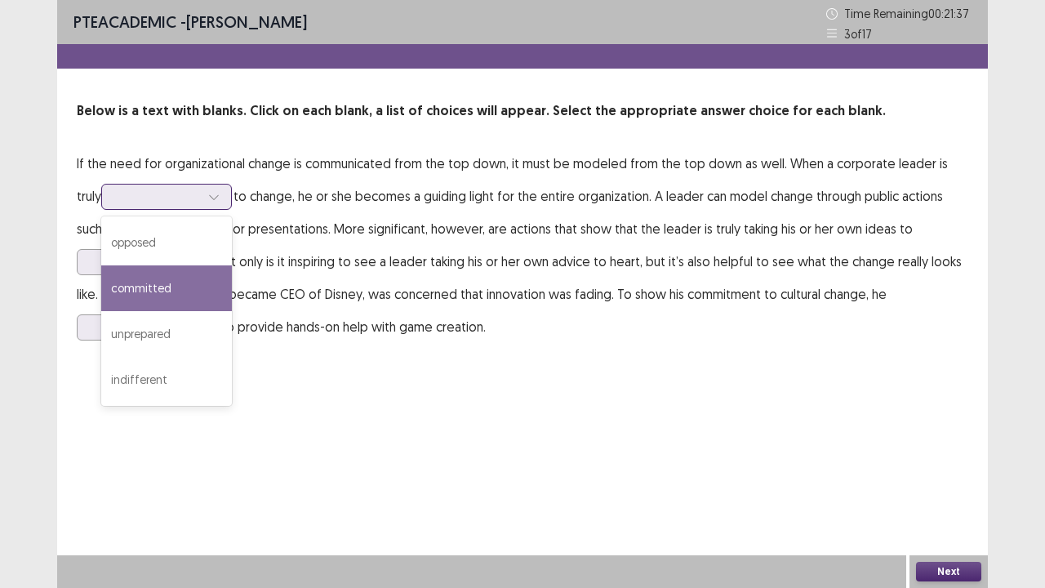
click at [193, 290] on div "committed" at bounding box center [166, 288] width 131 height 46
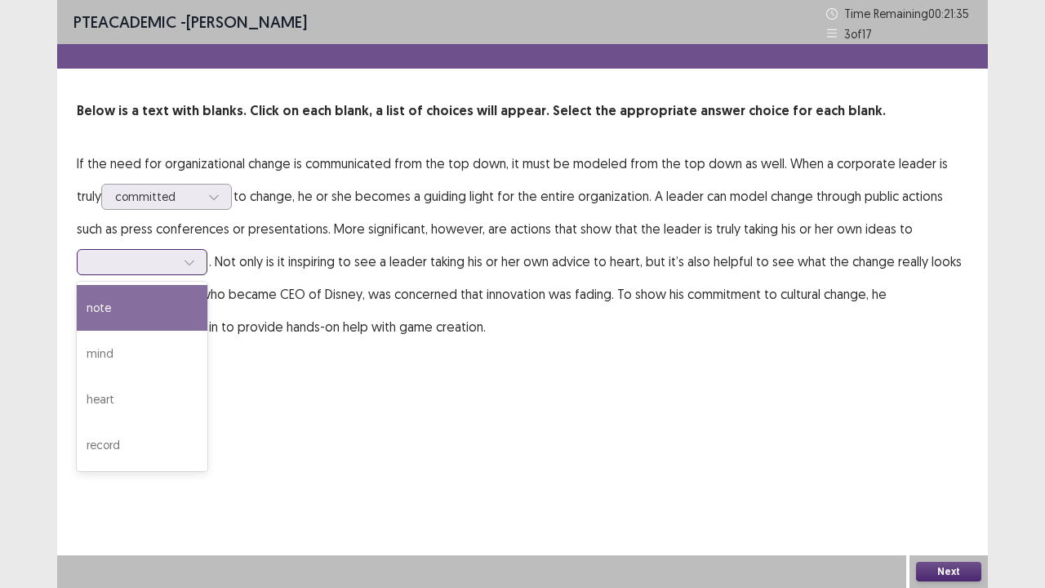
click at [191, 257] on icon at bounding box center [189, 261] width 11 height 11
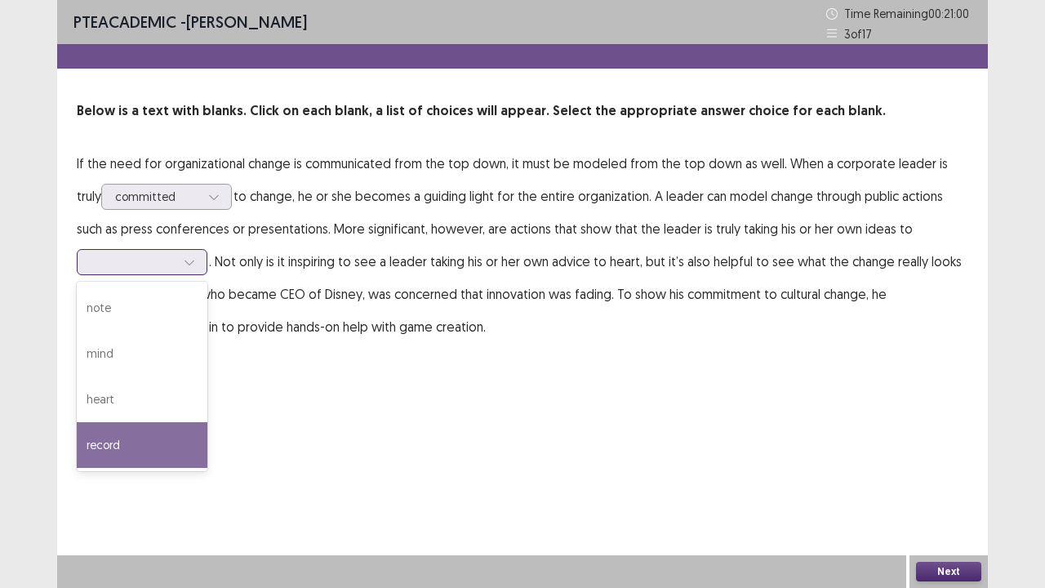
click at [118, 449] on div "record" at bounding box center [142, 445] width 131 height 46
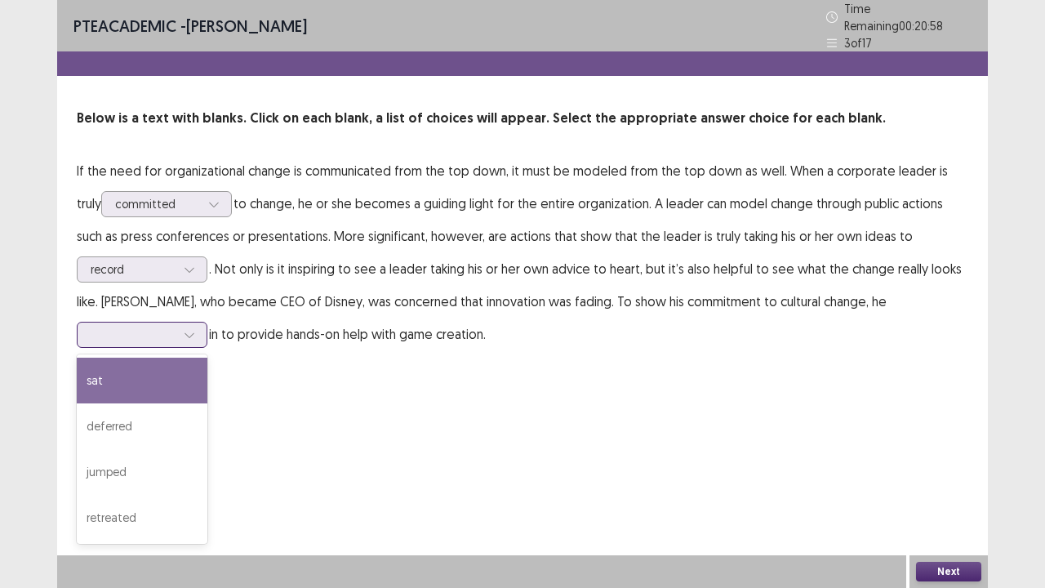
click at [206, 322] on div at bounding box center [142, 335] width 131 height 26
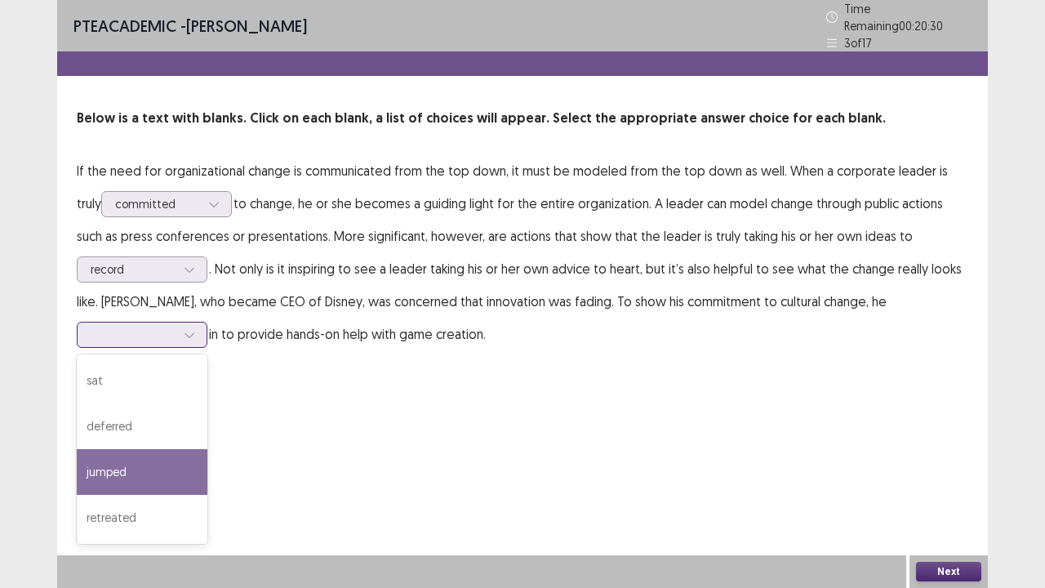
click at [136, 449] on div "jumped" at bounding box center [142, 472] width 131 height 46
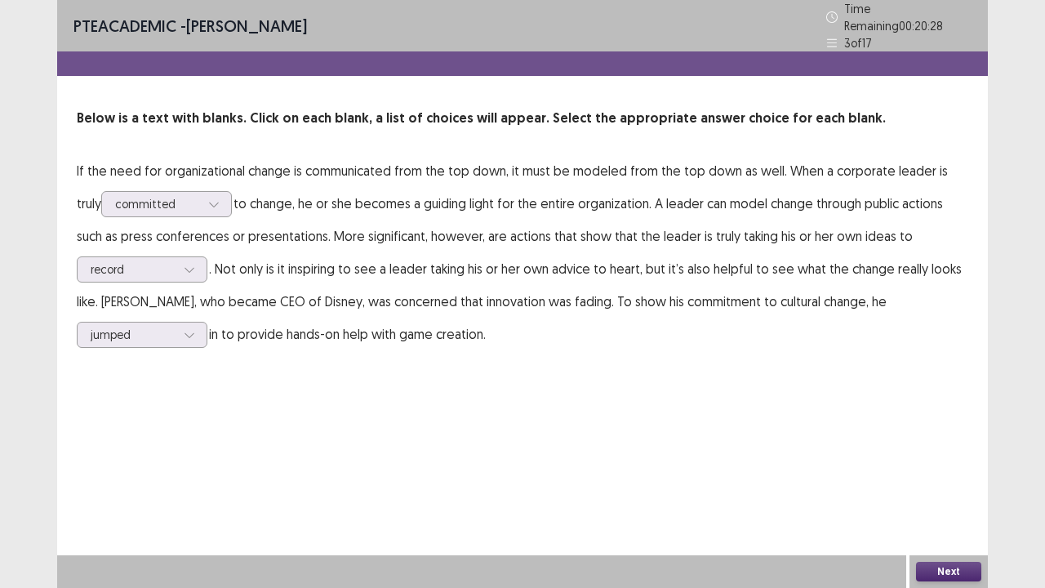
click at [920, 449] on div "Next" at bounding box center [949, 571] width 78 height 33
click at [933, 449] on button "Next" at bounding box center [948, 572] width 65 height 20
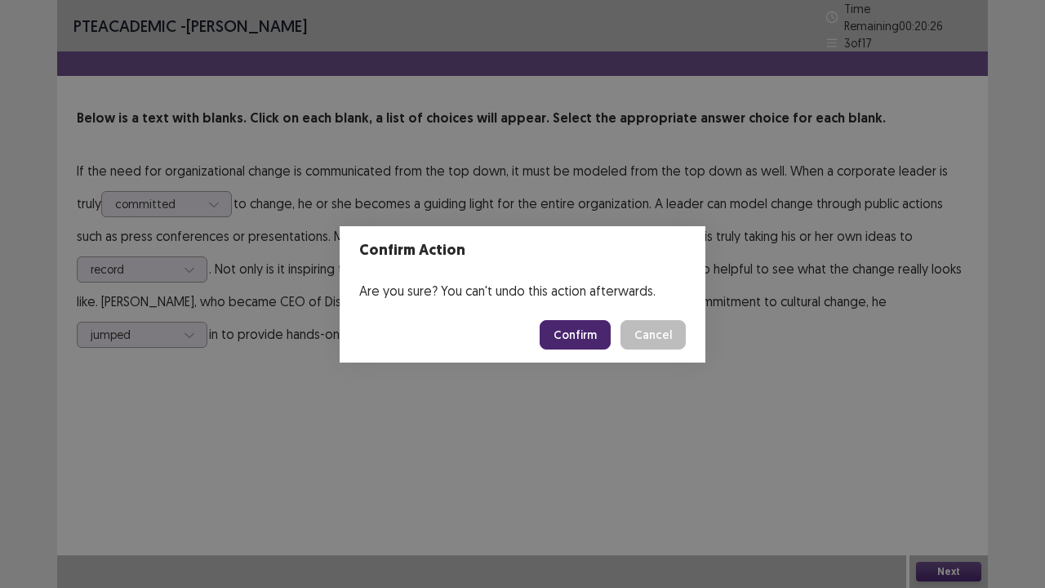
click at [583, 337] on button "Confirm" at bounding box center [575, 334] width 71 height 29
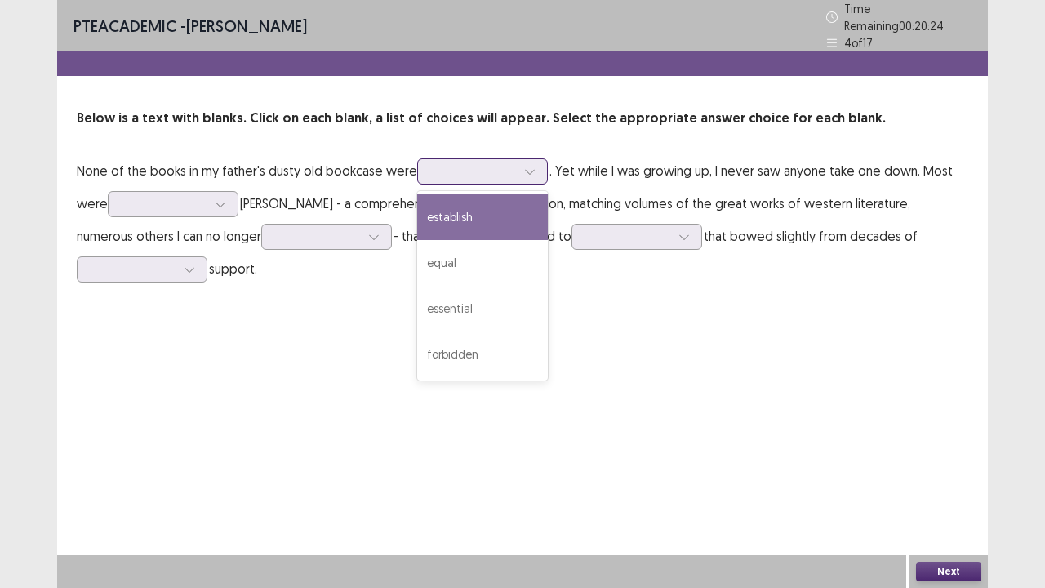
click at [532, 166] on icon at bounding box center [529, 171] width 11 height 11
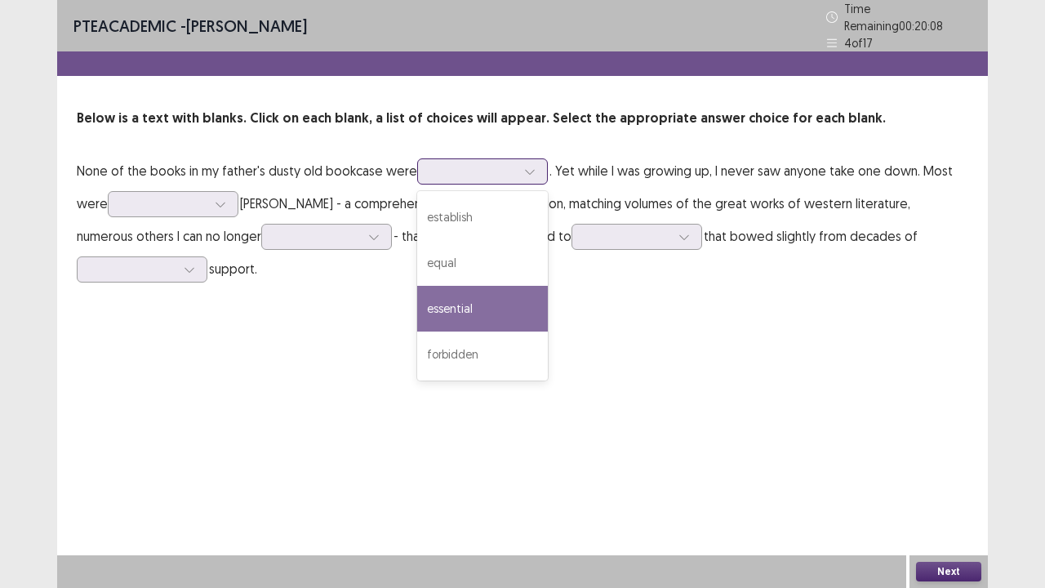
click at [460, 298] on div "essential" at bounding box center [482, 309] width 131 height 46
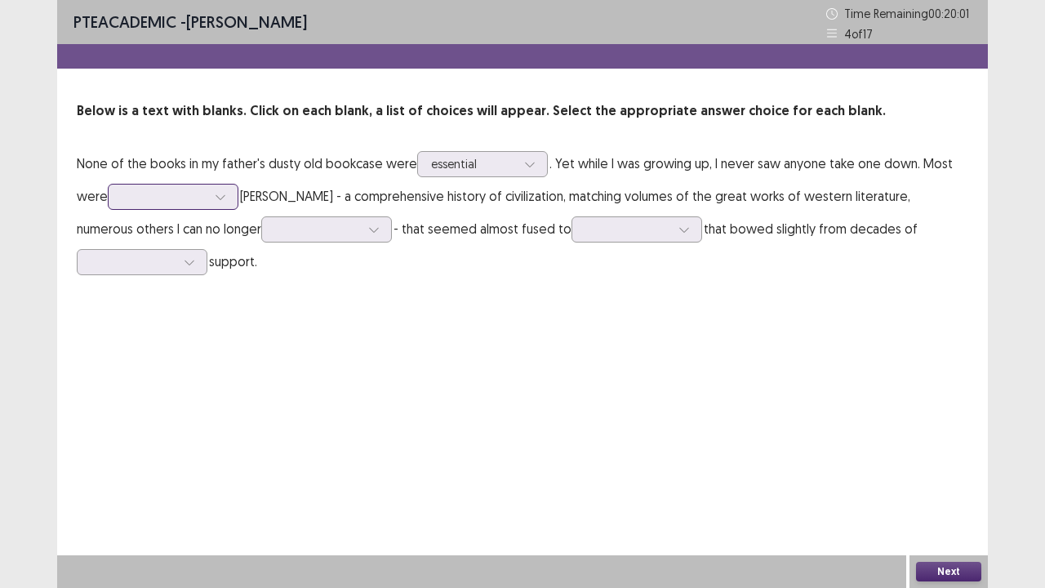
click at [230, 193] on div at bounding box center [220, 197] width 24 height 24
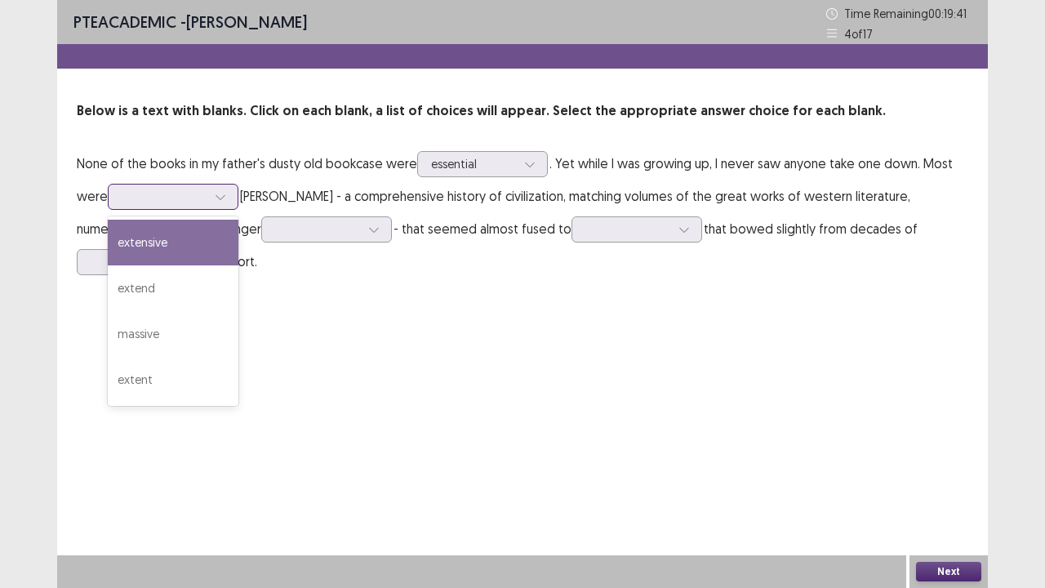
click at [201, 248] on div "extensive" at bounding box center [173, 243] width 131 height 46
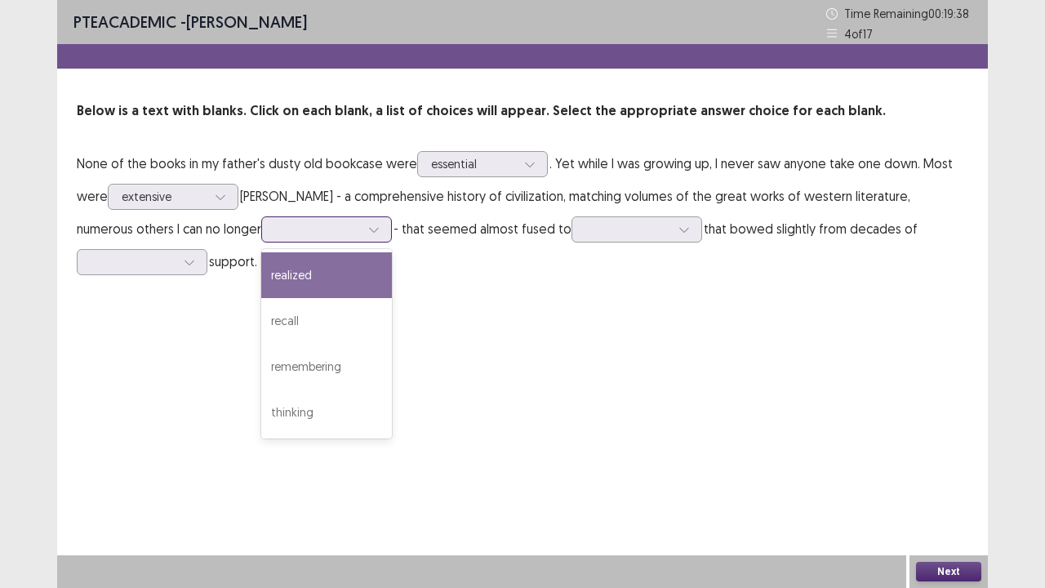
click at [368, 224] on icon at bounding box center [373, 229] width 11 height 11
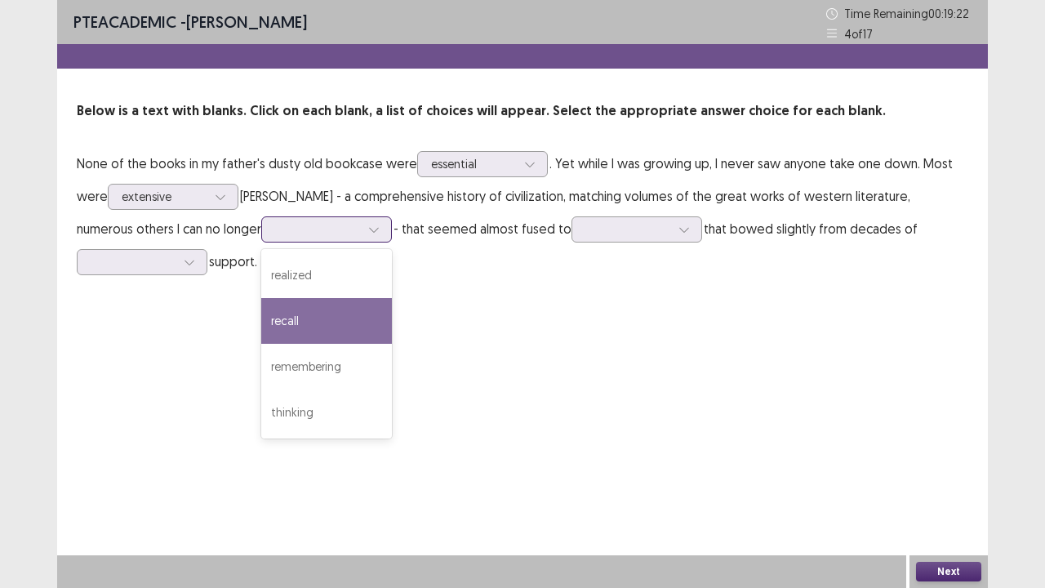
click at [261, 314] on div "recall" at bounding box center [326, 321] width 131 height 46
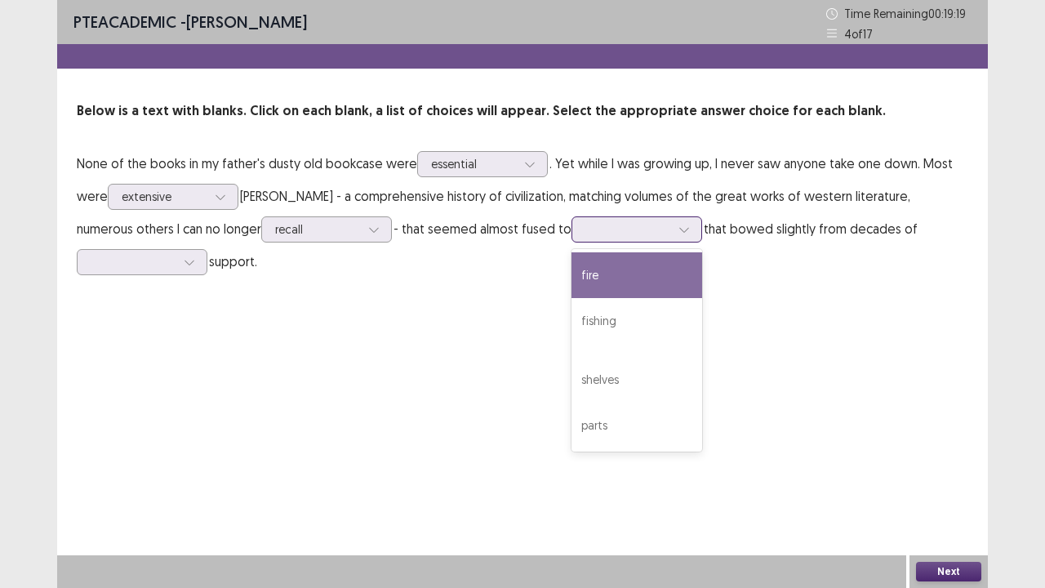
click at [678, 225] on icon at bounding box center [683, 229] width 11 height 11
click at [572, 283] on div "fire" at bounding box center [637, 275] width 131 height 46
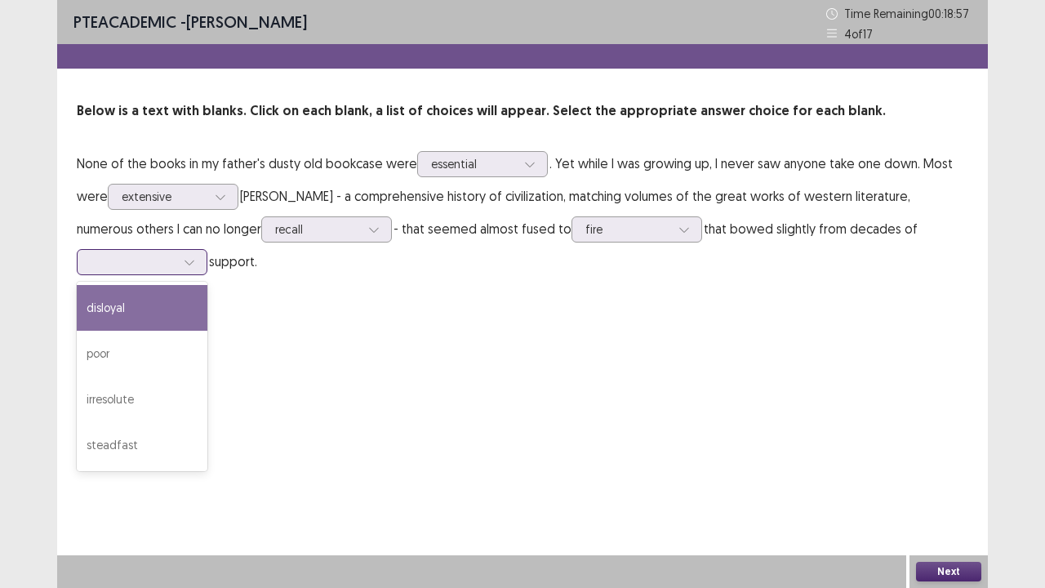
click at [202, 250] on div at bounding box center [189, 262] width 24 height 24
click at [207, 285] on div "disloyal" at bounding box center [142, 308] width 131 height 46
click at [202, 250] on div at bounding box center [189, 262] width 24 height 24
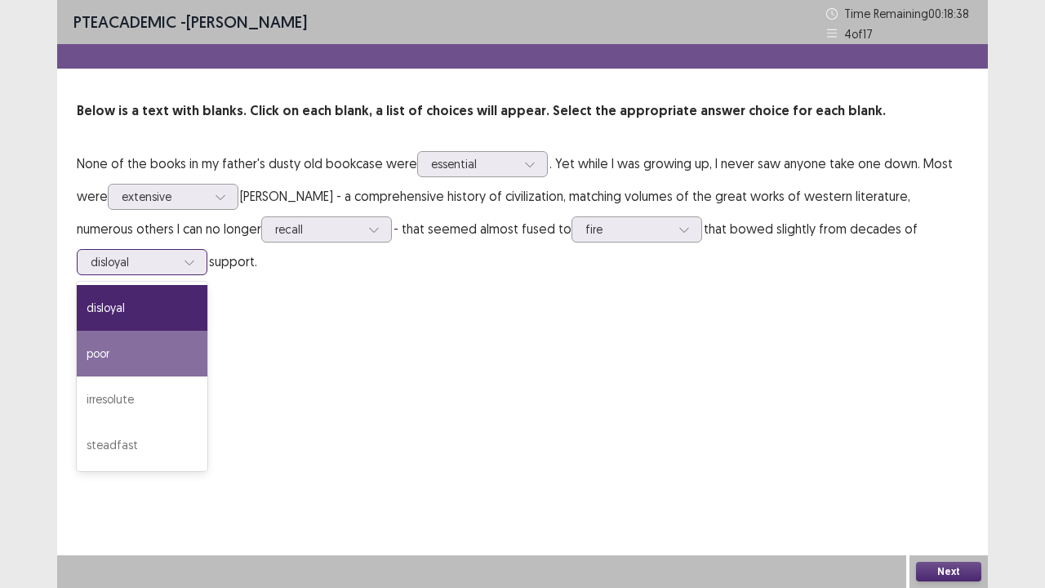
click at [207, 334] on div "poor" at bounding box center [142, 354] width 131 height 46
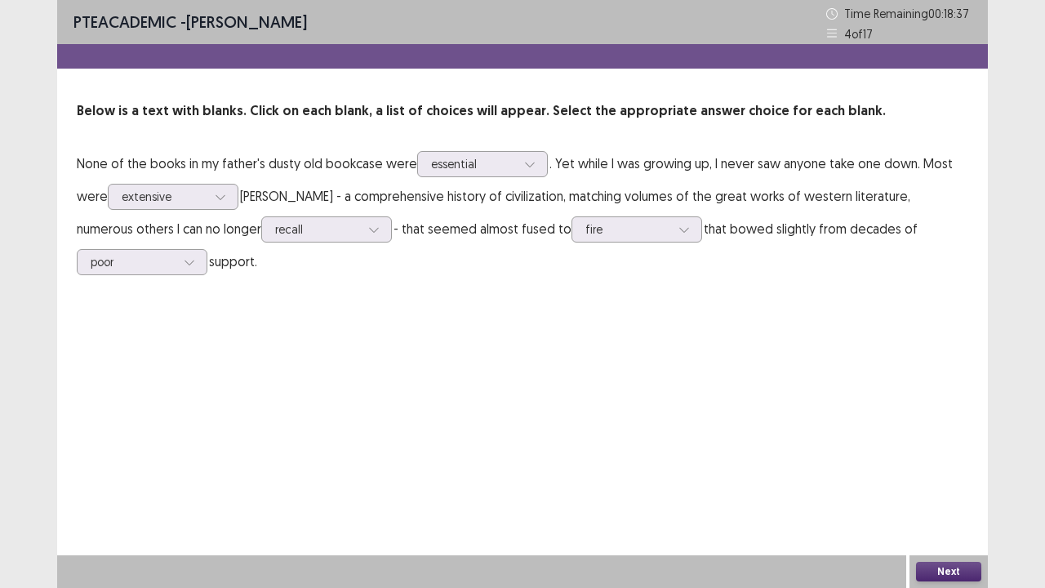
click at [952, 449] on button "Next" at bounding box center [948, 572] width 65 height 20
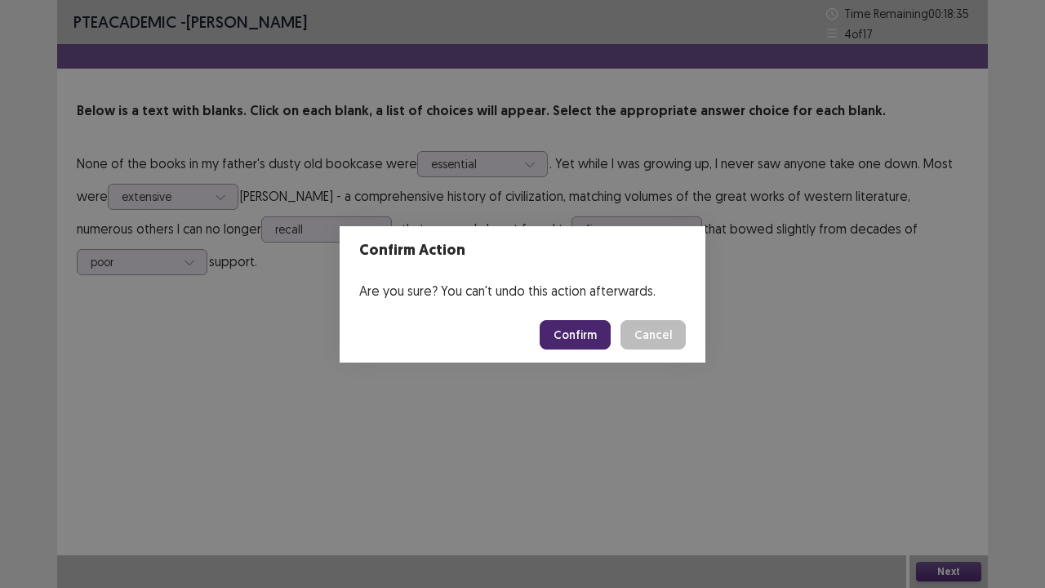
click at [580, 331] on button "Confirm" at bounding box center [575, 334] width 71 height 29
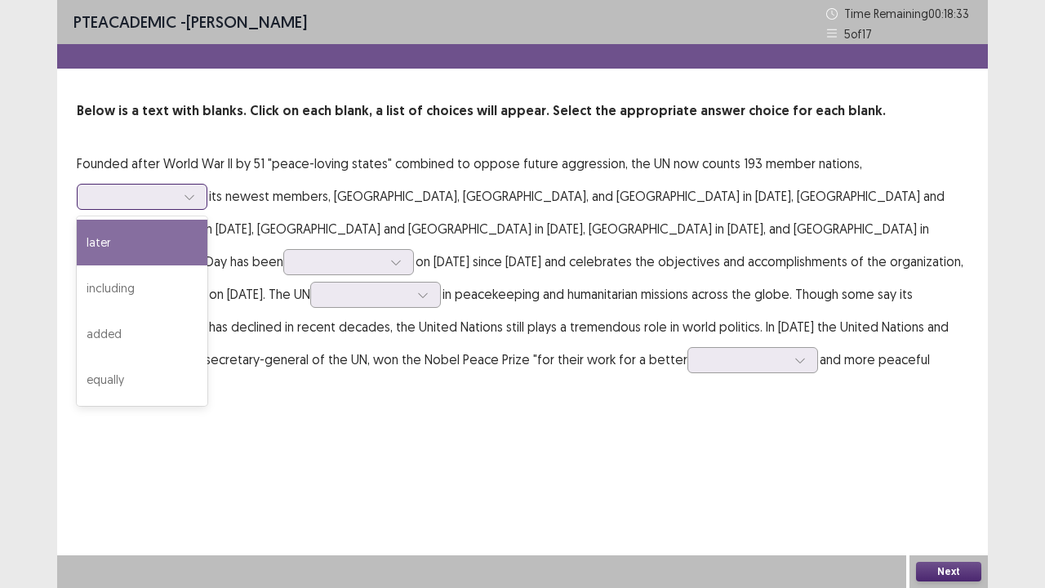
click at [189, 192] on icon at bounding box center [189, 196] width 11 height 11
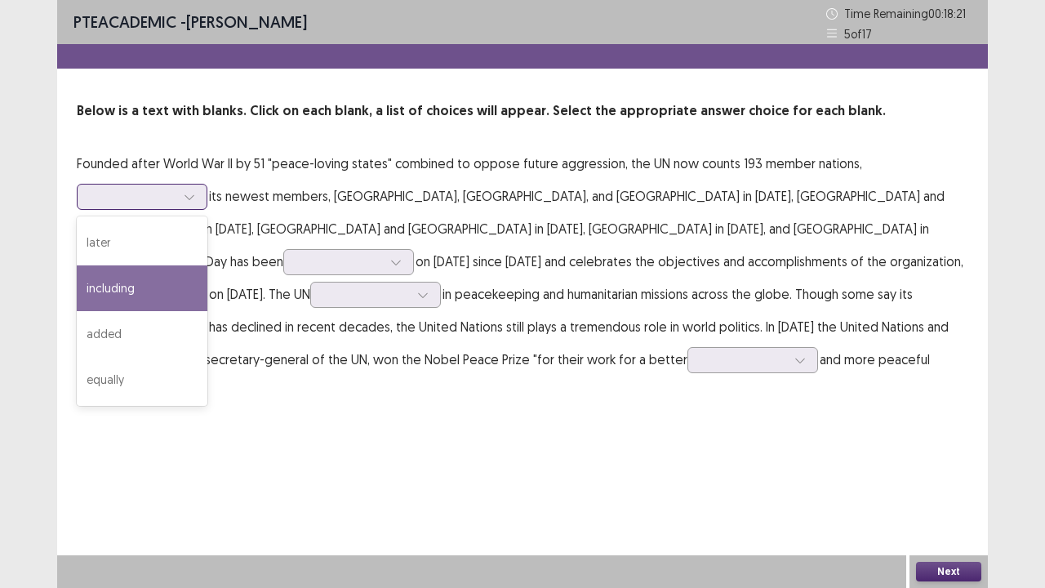
click at [179, 279] on div "including" at bounding box center [142, 288] width 131 height 46
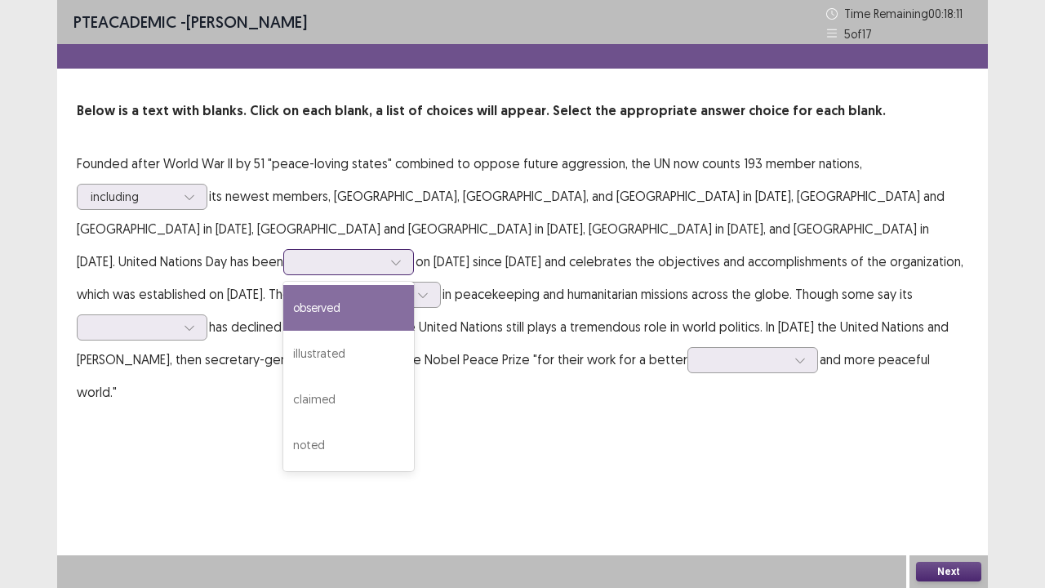
click at [400, 260] on icon at bounding box center [395, 262] width 9 height 5
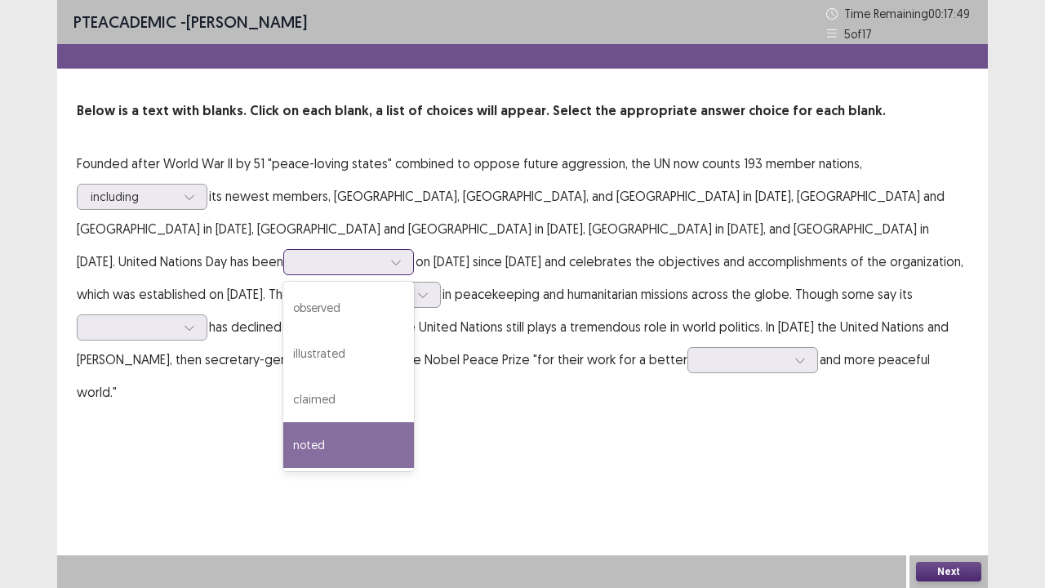
click at [414, 422] on div "noted" at bounding box center [348, 445] width 131 height 46
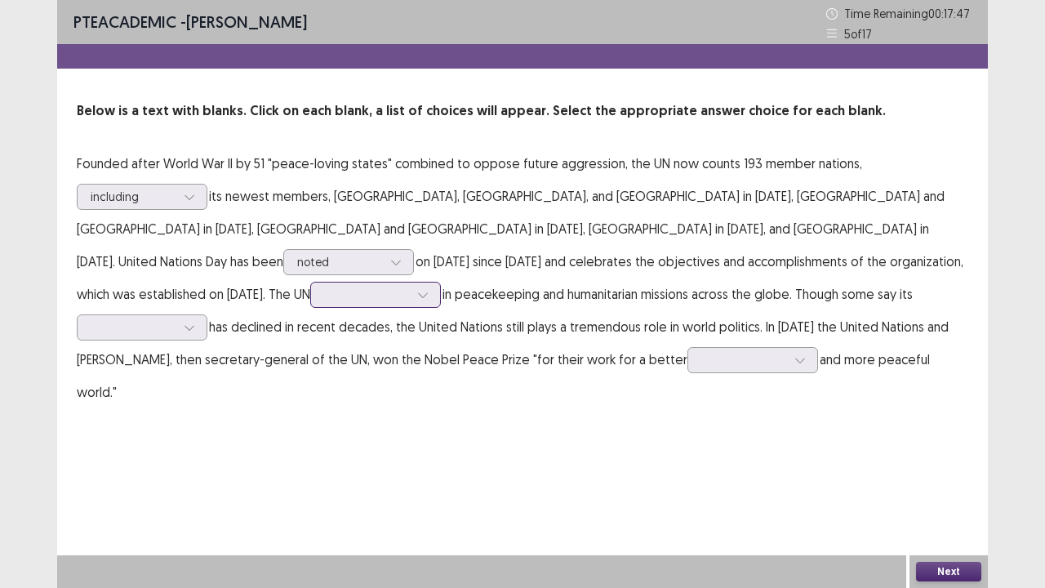
click at [427, 293] on icon at bounding box center [422, 295] width 9 height 5
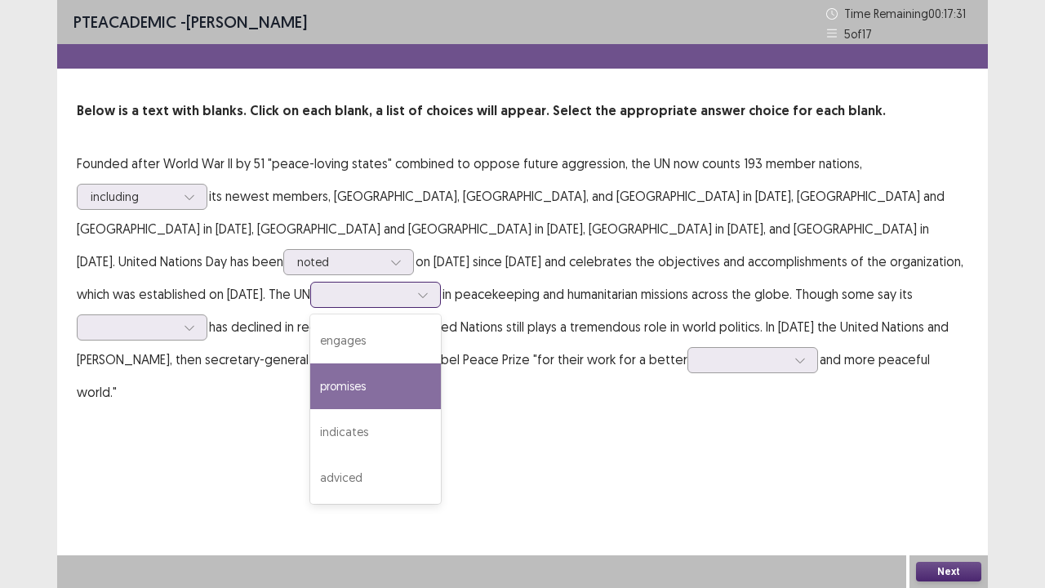
click at [441, 363] on div "promises" at bounding box center [375, 386] width 131 height 46
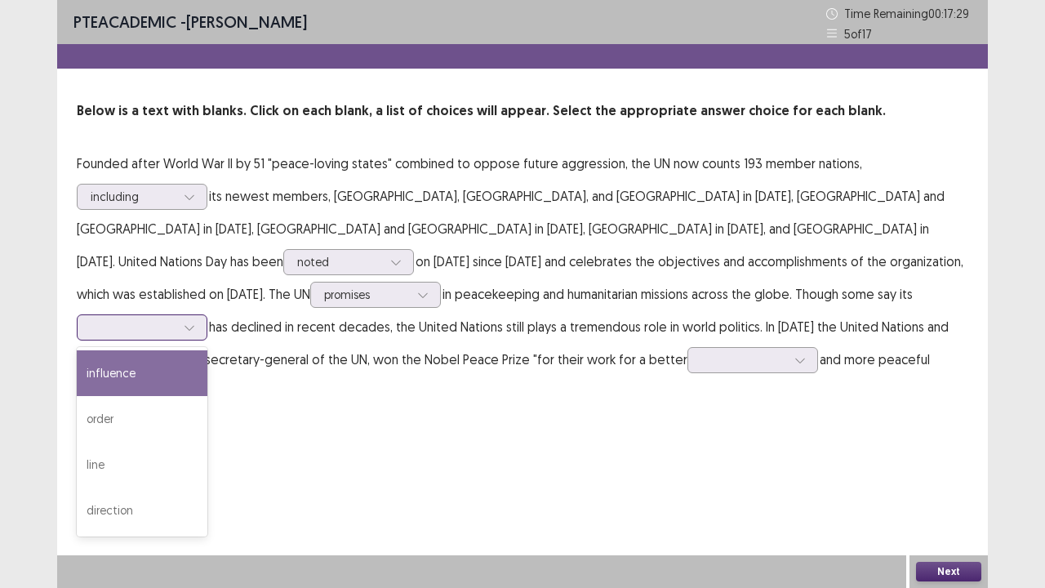
click at [195, 322] on icon at bounding box center [189, 327] width 11 height 11
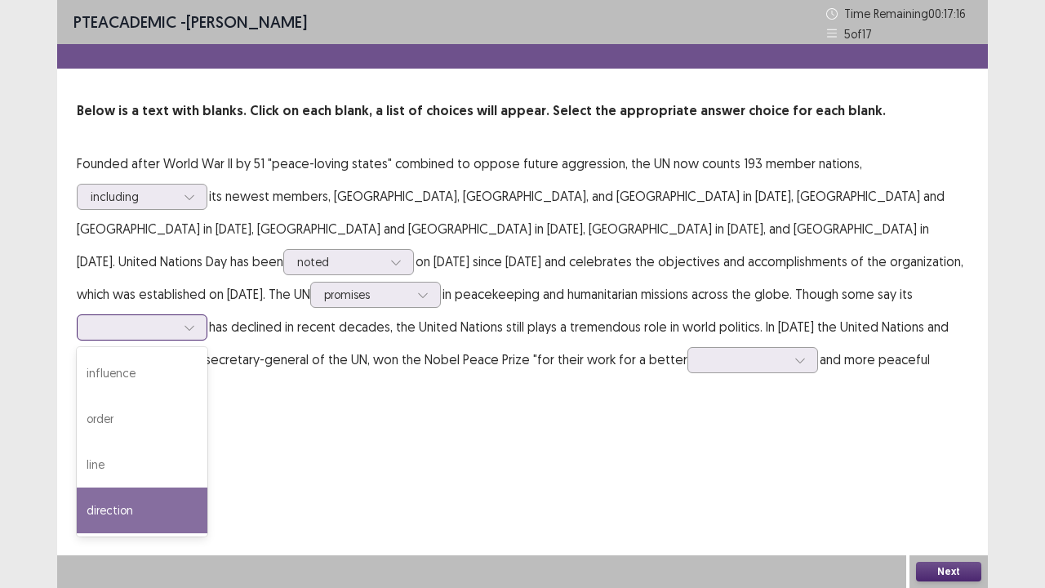
click at [207, 449] on div "direction" at bounding box center [142, 510] width 131 height 46
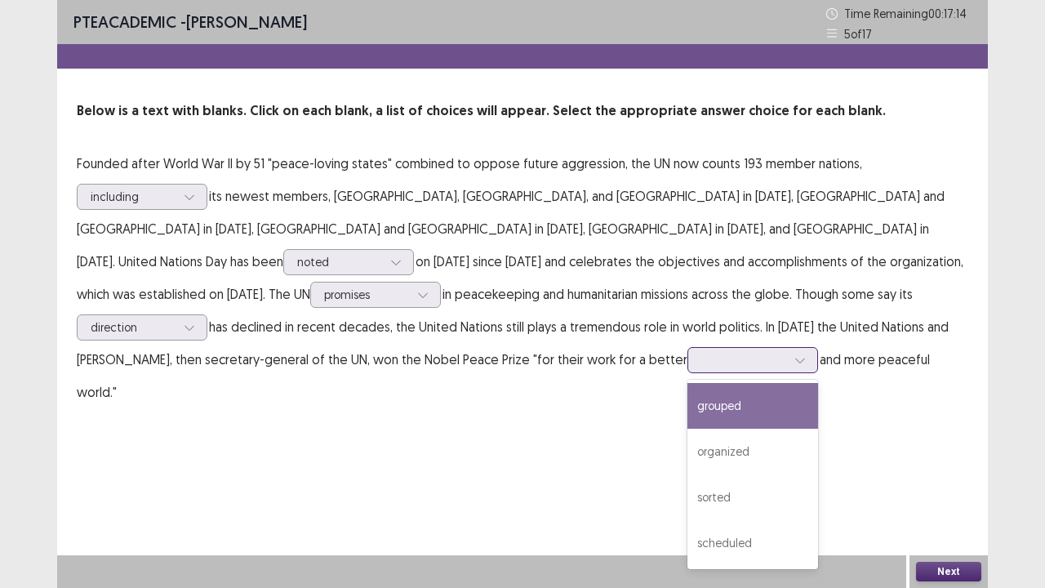
click at [794, 354] on icon at bounding box center [799, 359] width 11 height 11
click at [687, 394] on div "grouped" at bounding box center [752, 406] width 131 height 46
click at [788, 357] on div at bounding box center [800, 360] width 24 height 24
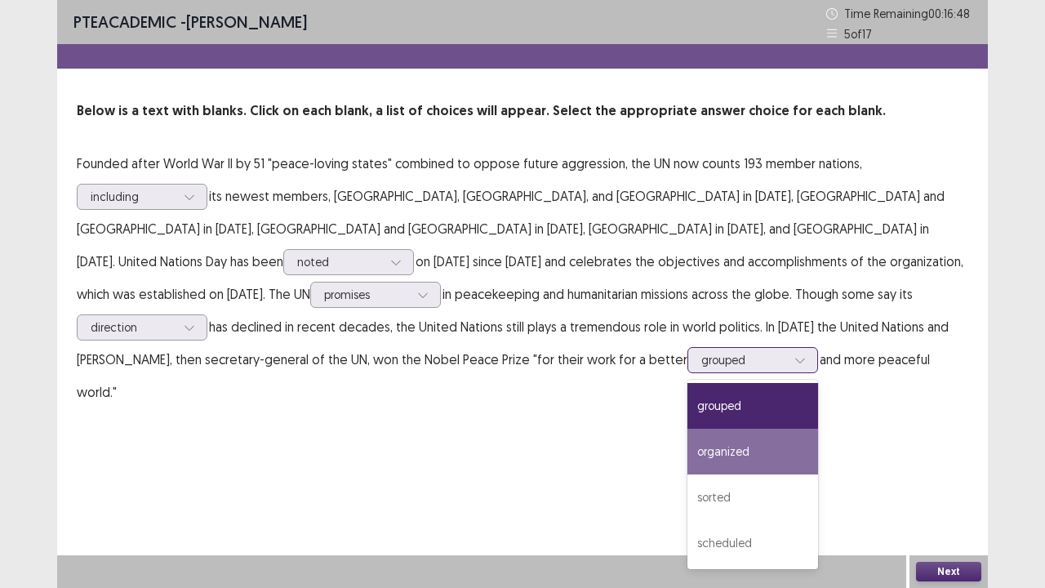
click at [687, 449] on div "organized" at bounding box center [752, 452] width 131 height 46
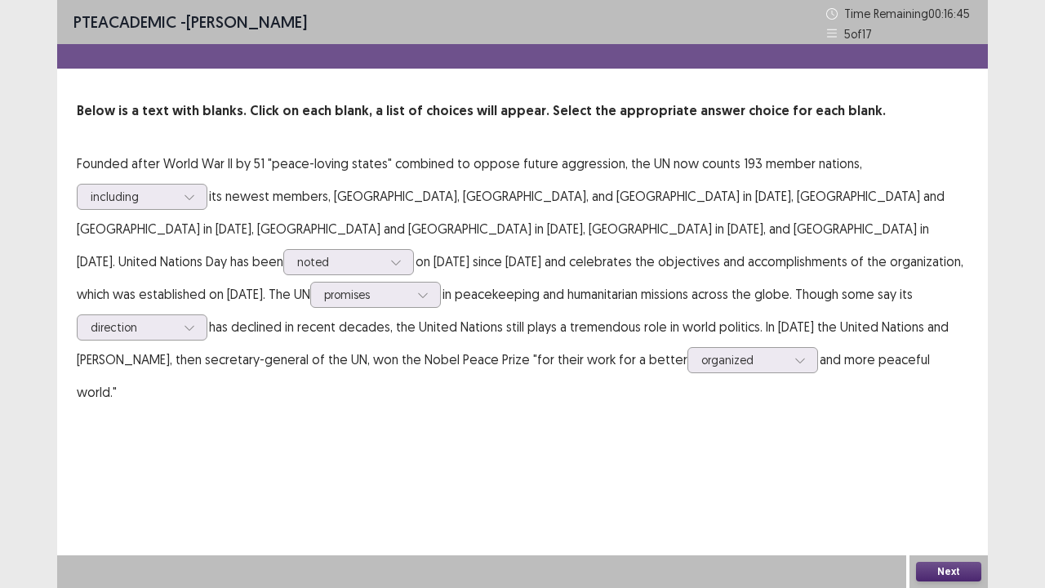
click at [944, 449] on button "Next" at bounding box center [948, 572] width 65 height 20
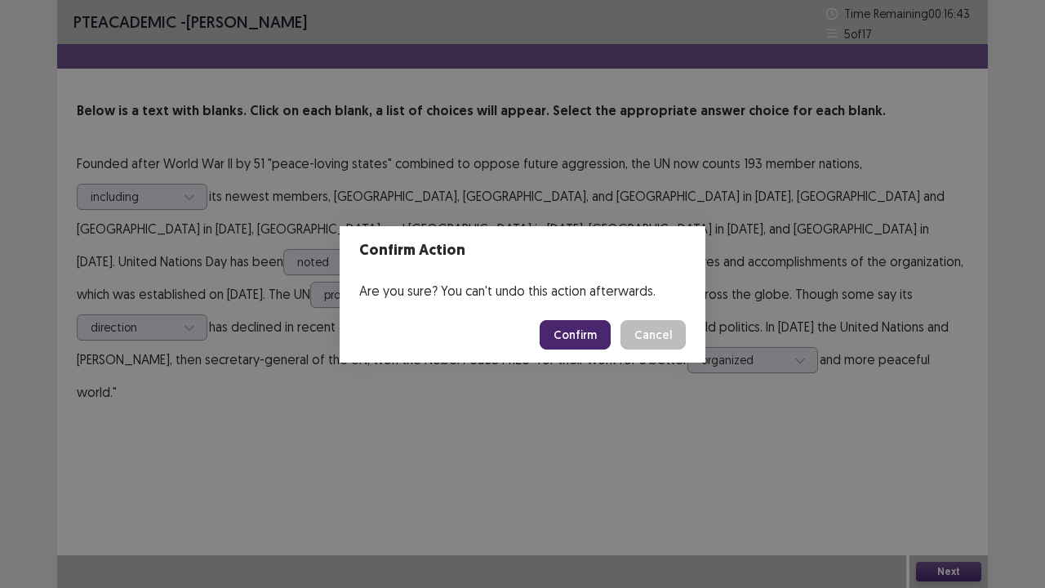
click at [572, 343] on button "Confirm" at bounding box center [575, 334] width 71 height 29
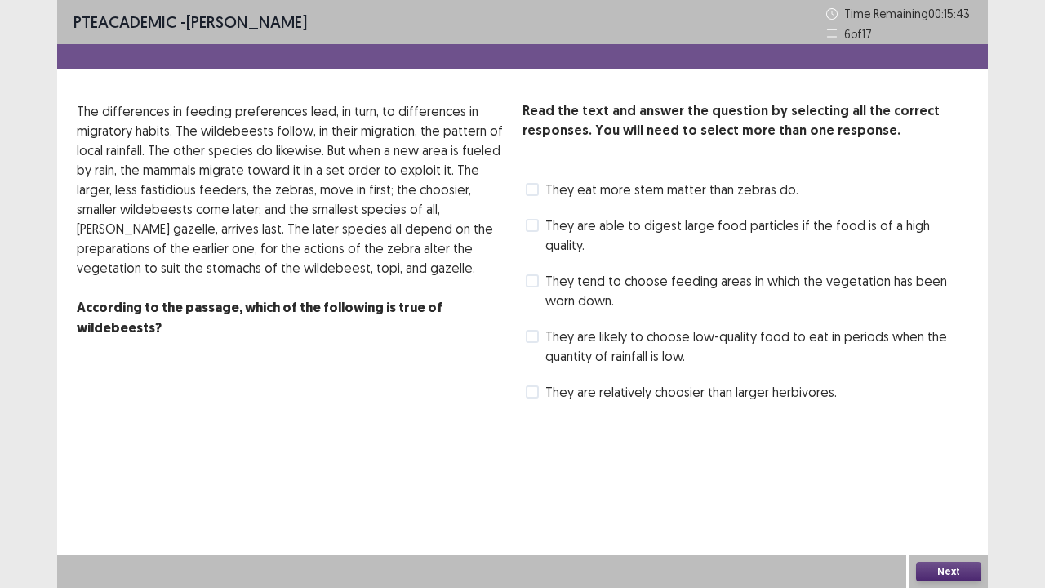
click at [533, 274] on span at bounding box center [532, 280] width 13 height 13
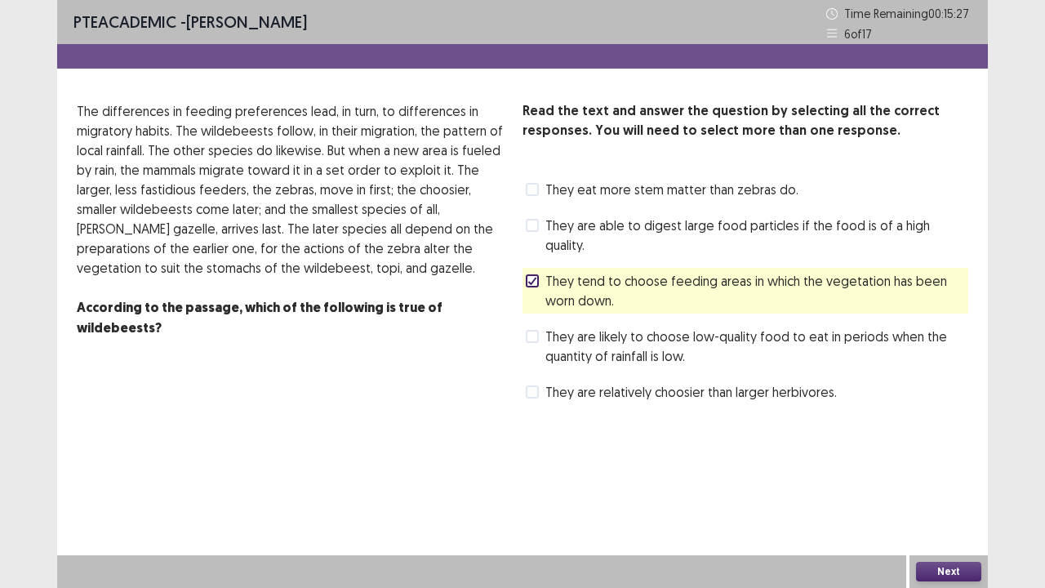
click at [925, 449] on div "PTE academic - [PERSON_NAME] Time Remaining 00 : 15 : 27 6 of 17 Read the text …" at bounding box center [522, 294] width 931 height 588
click at [771, 382] on span "They are relatively choosier than larger herbivores." at bounding box center [690, 392] width 291 height 20
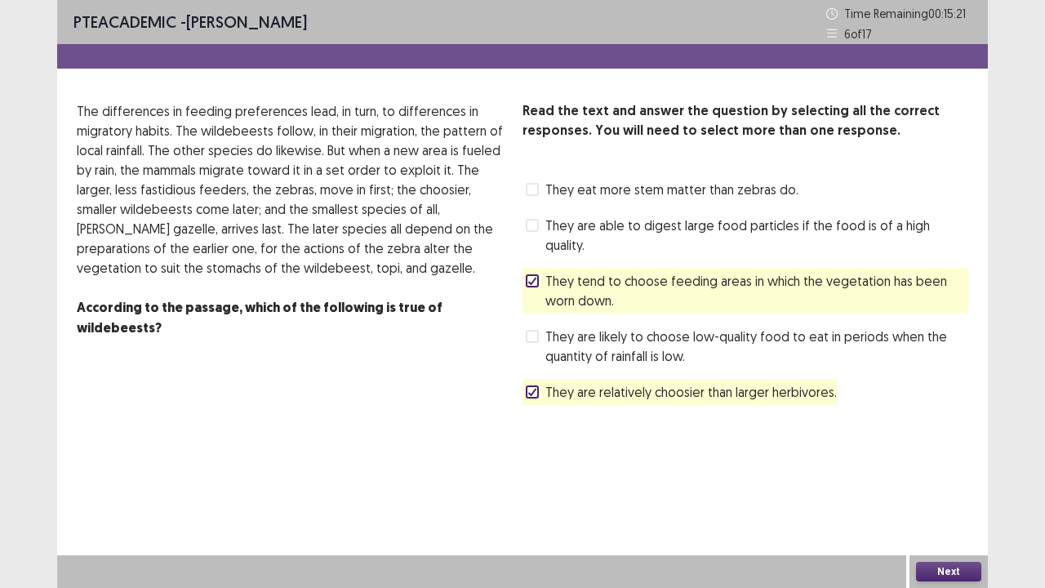
click at [944, 449] on button "Next" at bounding box center [948, 572] width 65 height 20
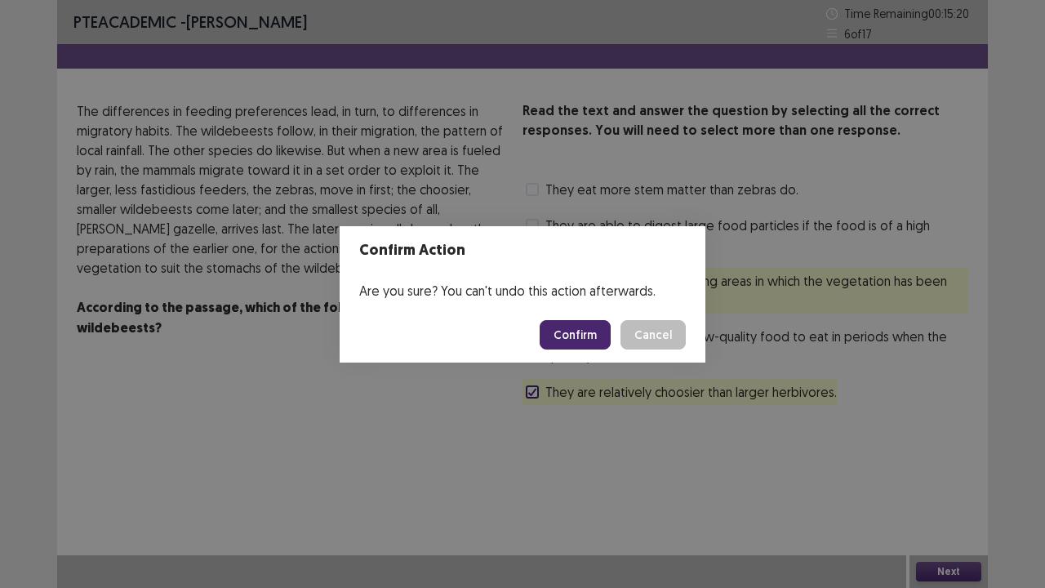
click at [593, 335] on button "Confirm" at bounding box center [575, 334] width 71 height 29
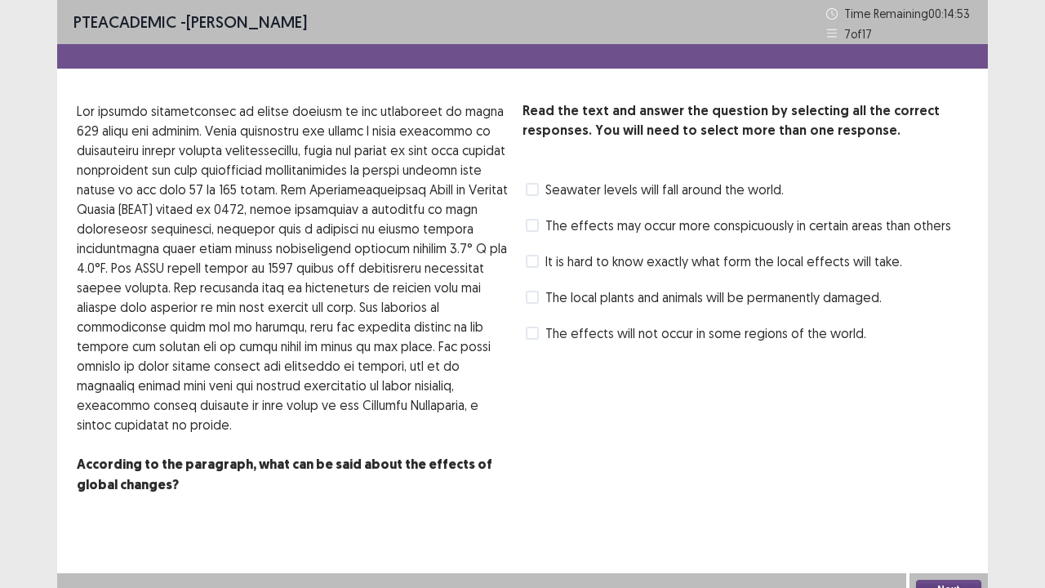
click at [549, 203] on div "Read the text and answer the question by selecting all the correct responses. Y…" at bounding box center [746, 223] width 446 height 245
click at [573, 178] on div "Seawater levels will fall around the world." at bounding box center [653, 189] width 261 height 26
click at [547, 188] on span "Seawater levels will fall around the world." at bounding box center [664, 190] width 238 height 20
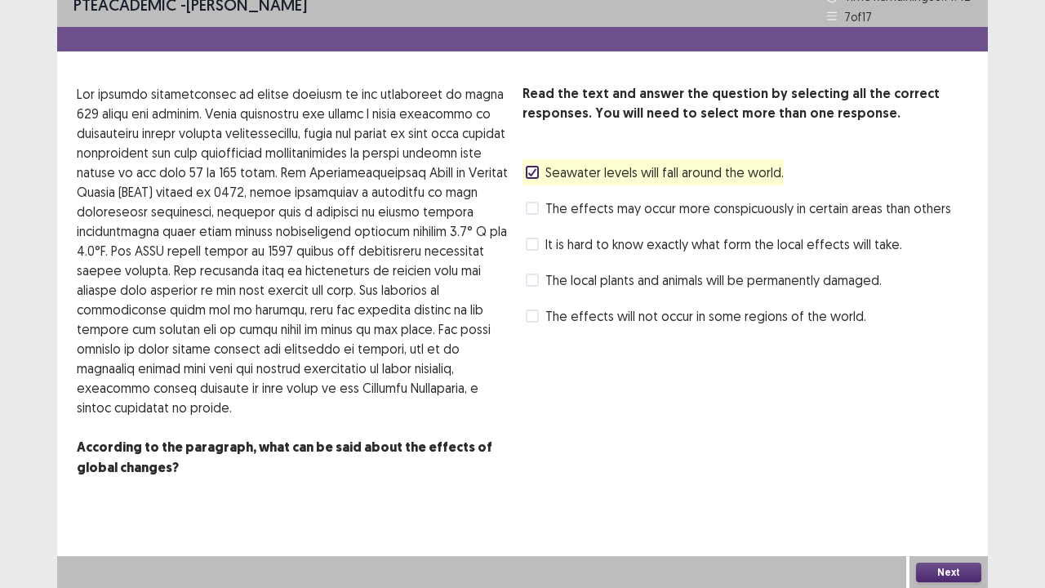
click at [952, 449] on button "Next" at bounding box center [948, 573] width 65 height 20
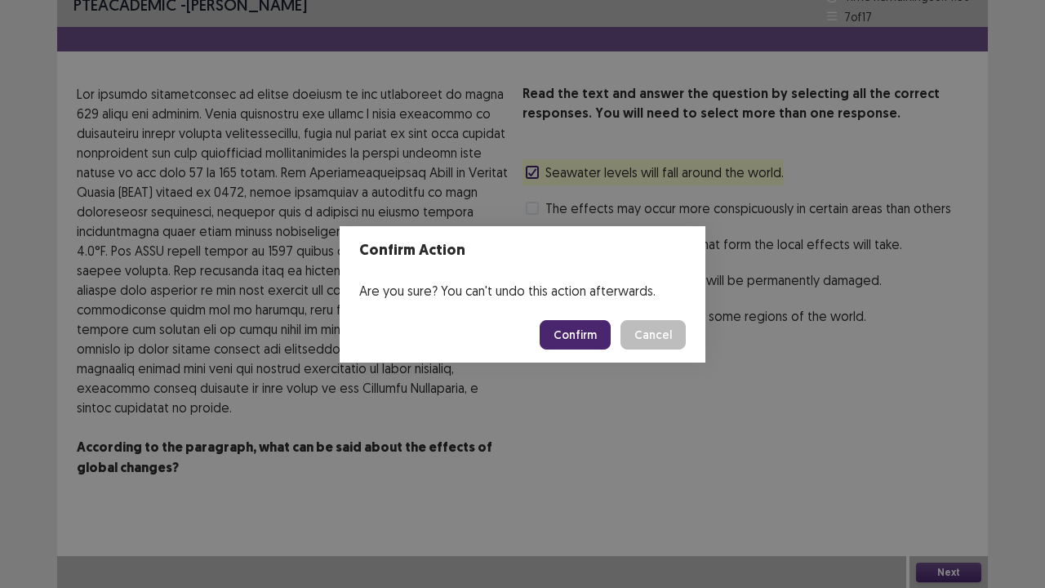
click at [648, 339] on button "Cancel" at bounding box center [653, 334] width 65 height 29
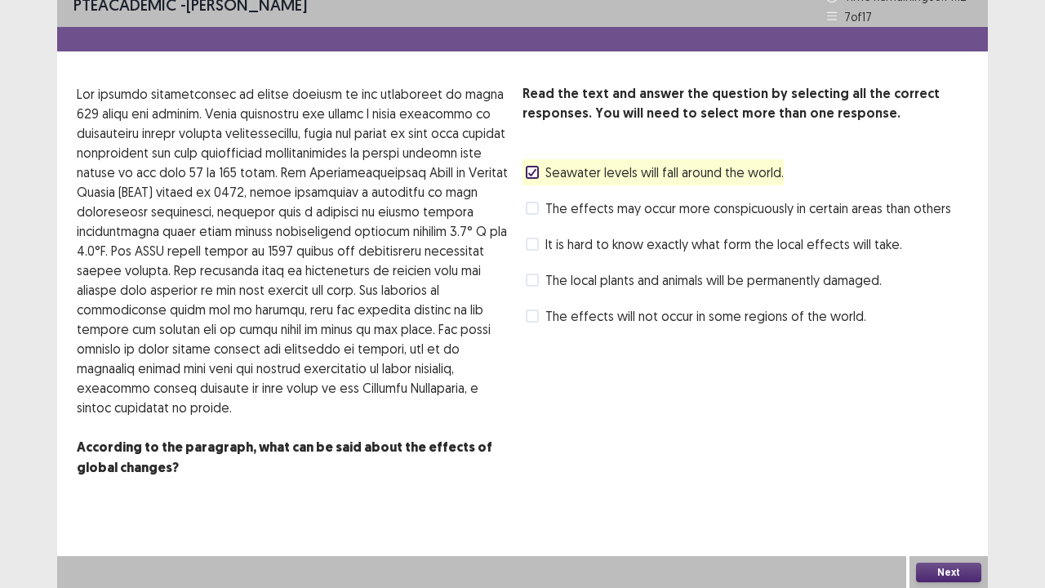
click at [559, 209] on span "The effects may occur more conspicuously in certain areas than others" at bounding box center [748, 208] width 406 height 20
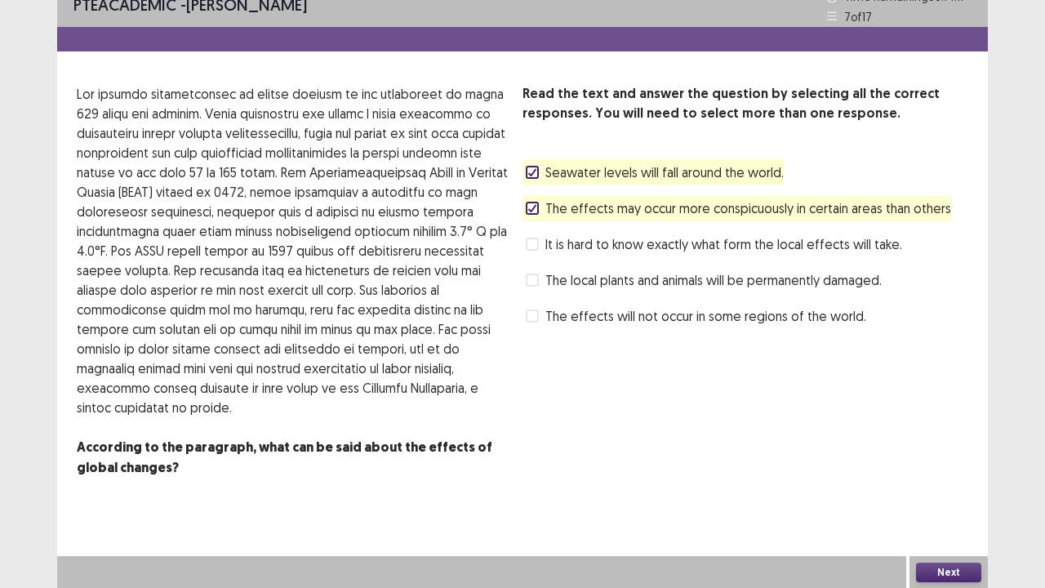
click at [547, 170] on span "Seawater levels will fall around the world." at bounding box center [664, 172] width 238 height 20
click at [935, 449] on button "Next" at bounding box center [948, 573] width 65 height 20
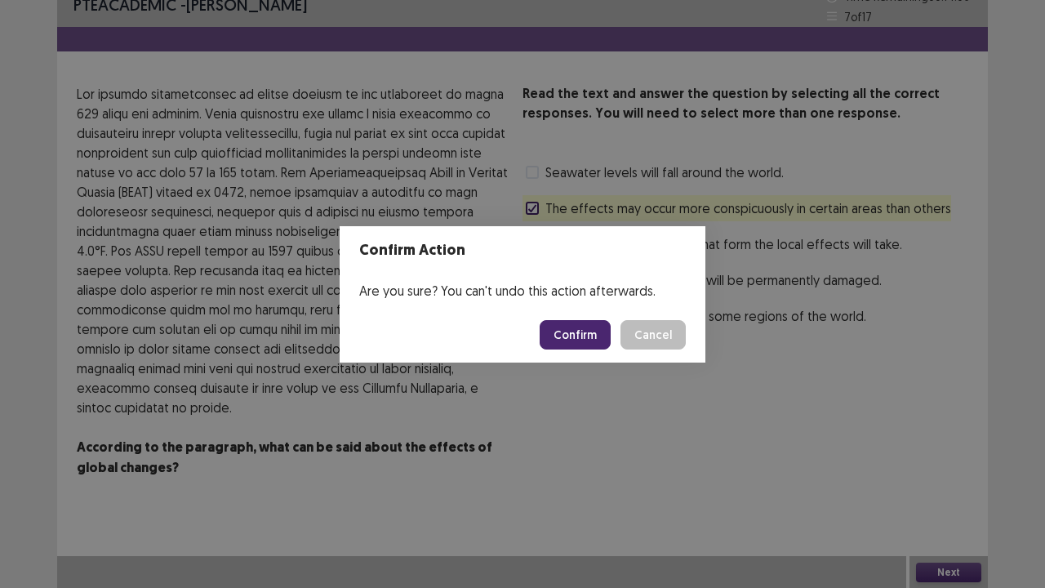
click at [576, 337] on button "Confirm" at bounding box center [575, 334] width 71 height 29
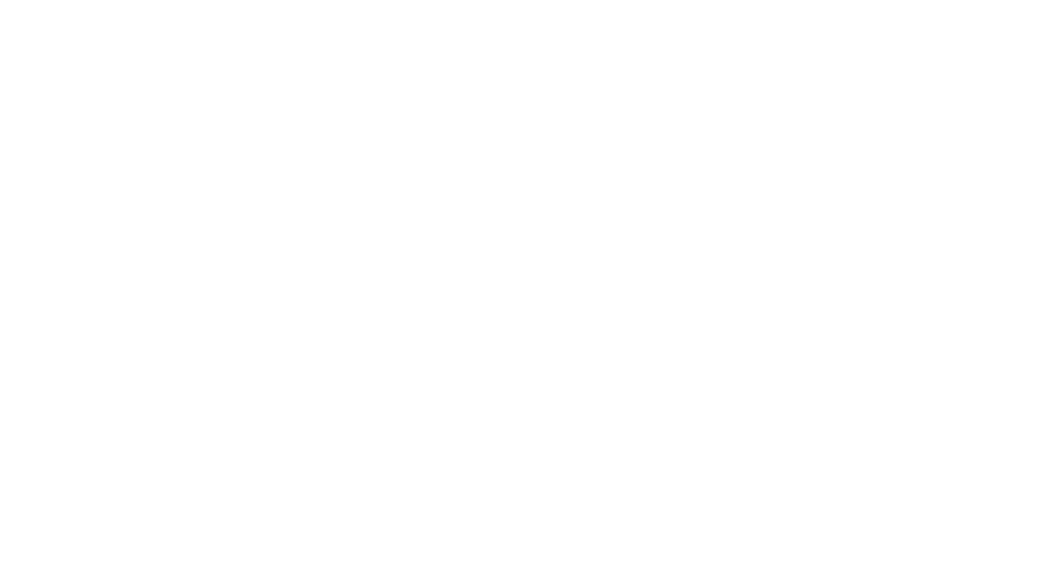
scroll to position [0, 0]
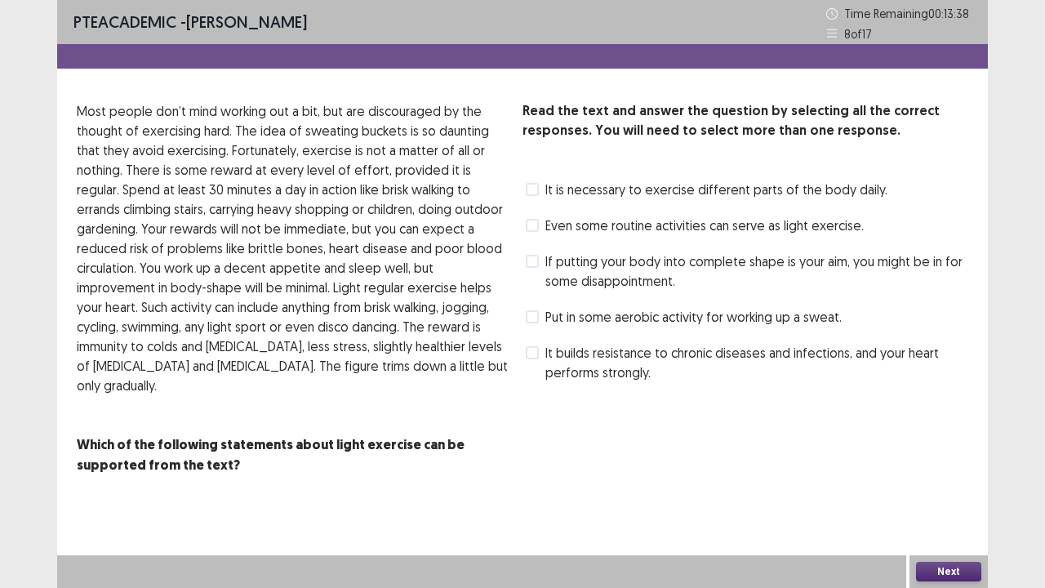
click at [549, 365] on span "It builds resistance to chronic diseases and infections, and your heart perform…" at bounding box center [756, 362] width 423 height 39
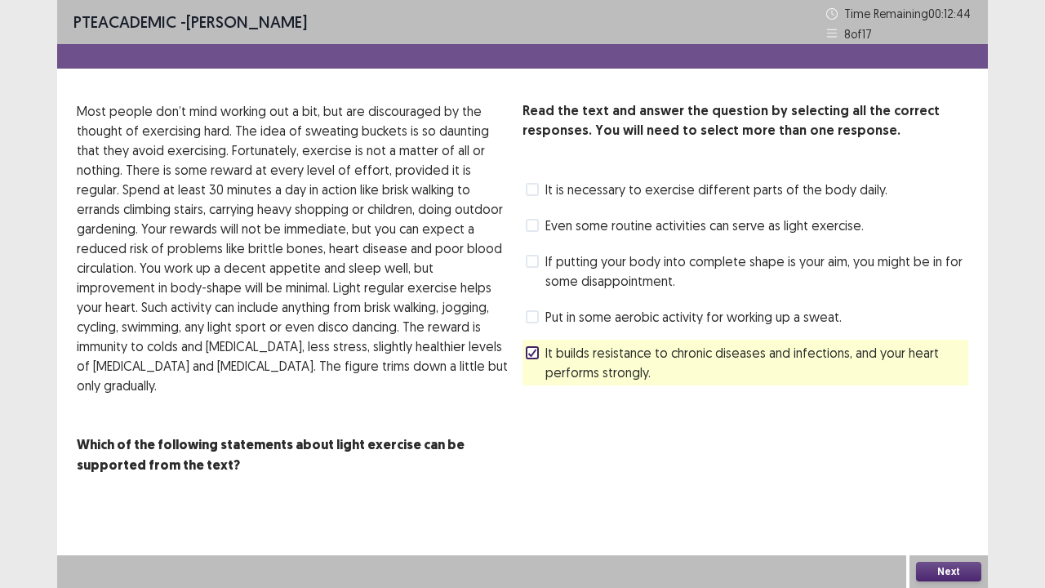
click at [532, 225] on span at bounding box center [532, 225] width 13 height 13
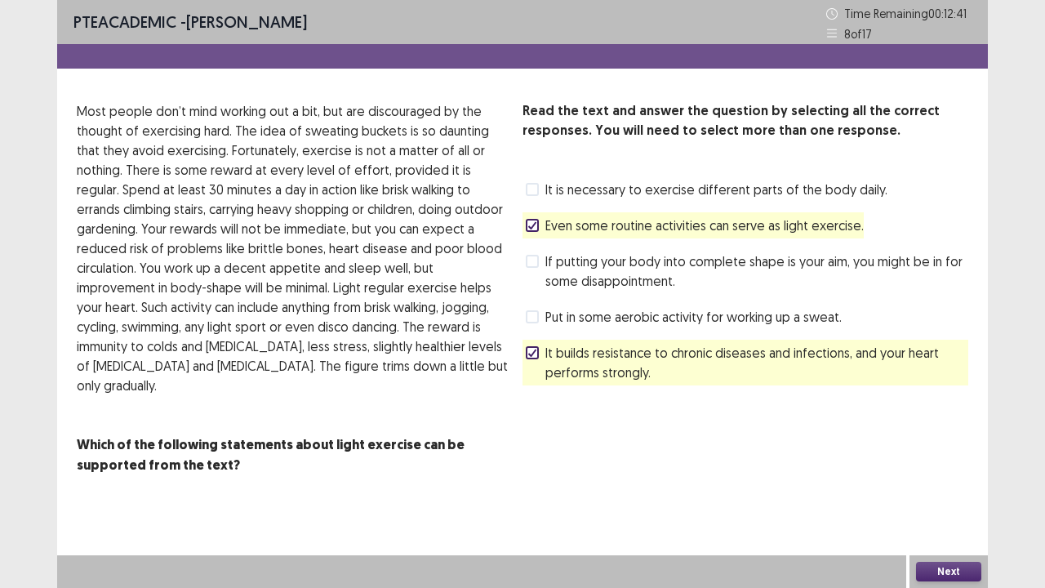
click at [950, 449] on button "Next" at bounding box center [948, 572] width 65 height 20
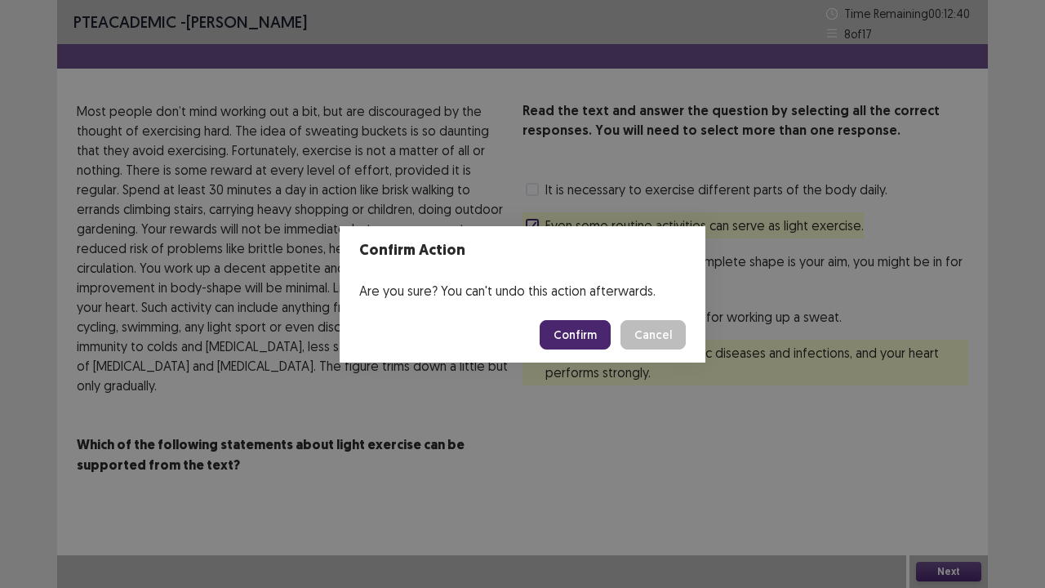
click at [575, 331] on button "Confirm" at bounding box center [575, 334] width 71 height 29
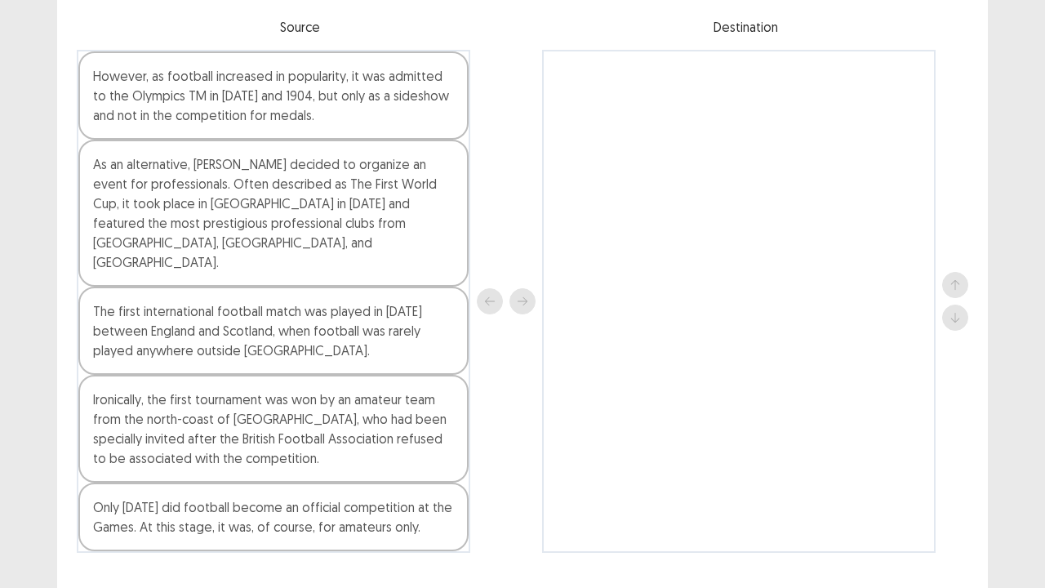
scroll to position [149, 0]
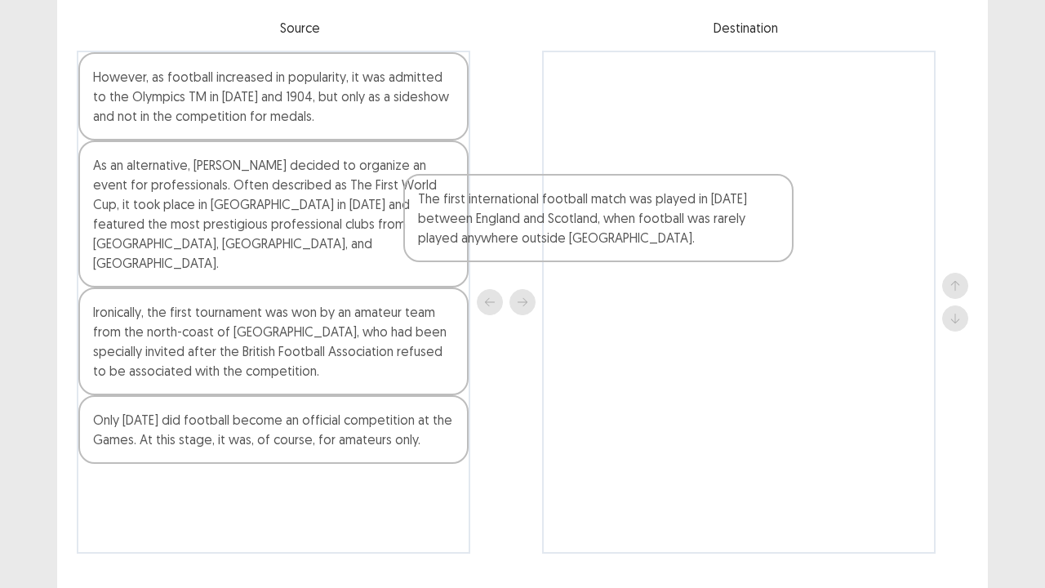
drag, startPoint x: 354, startPoint y: 317, endPoint x: 690, endPoint y: 220, distance: 349.1
click at [690, 220] on div "However, as football increased in popularity, it was admitted to the Olympics T…" at bounding box center [523, 302] width 892 height 503
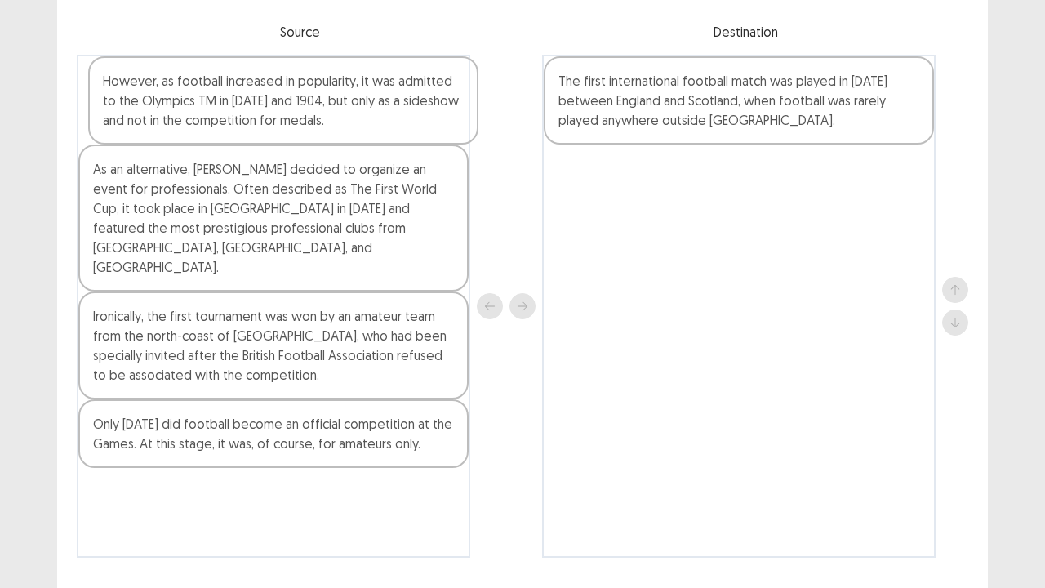
scroll to position [142, 0]
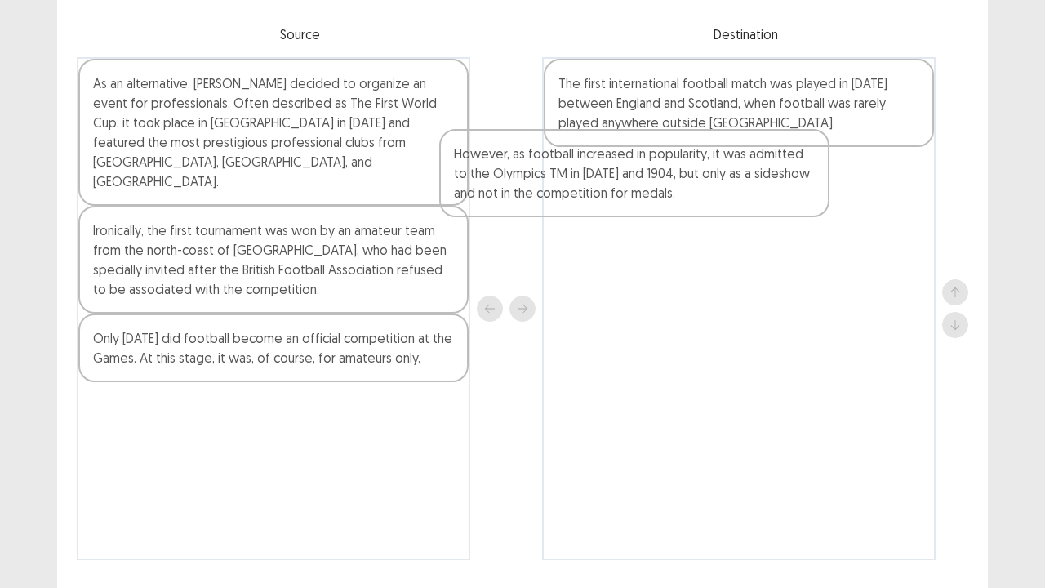
drag, startPoint x: 364, startPoint y: 96, endPoint x: 741, endPoint y: 170, distance: 383.5
click at [741, 170] on div "However, as football increased in popularity, it was admitted to the Olympics T…" at bounding box center [523, 308] width 892 height 503
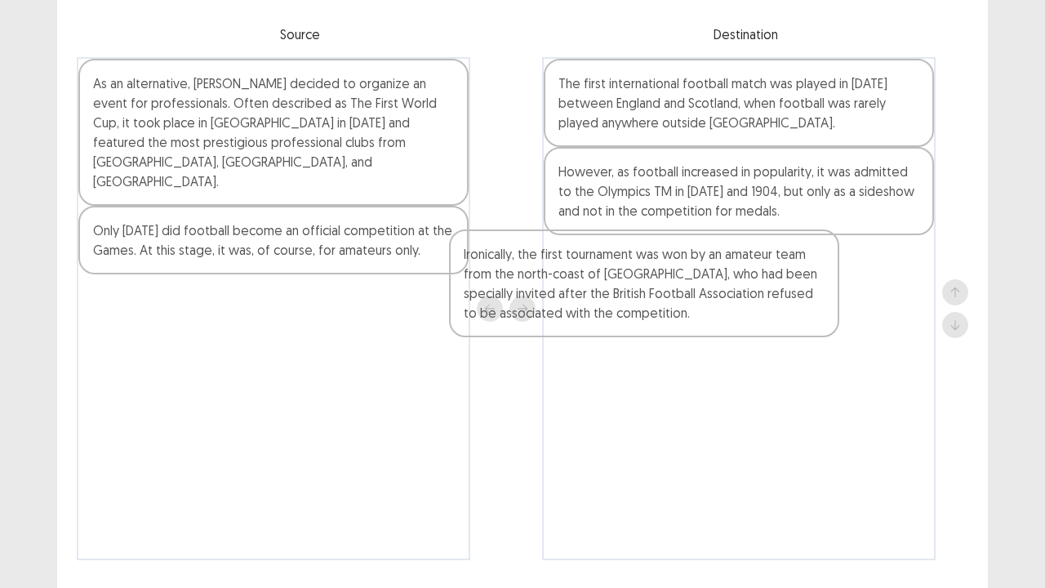
drag, startPoint x: 331, startPoint y: 263, endPoint x: 730, endPoint y: 309, distance: 401.1
click at [730, 309] on div "As an alternative, [PERSON_NAME] decided to organize an event for professionals…" at bounding box center [523, 308] width 892 height 503
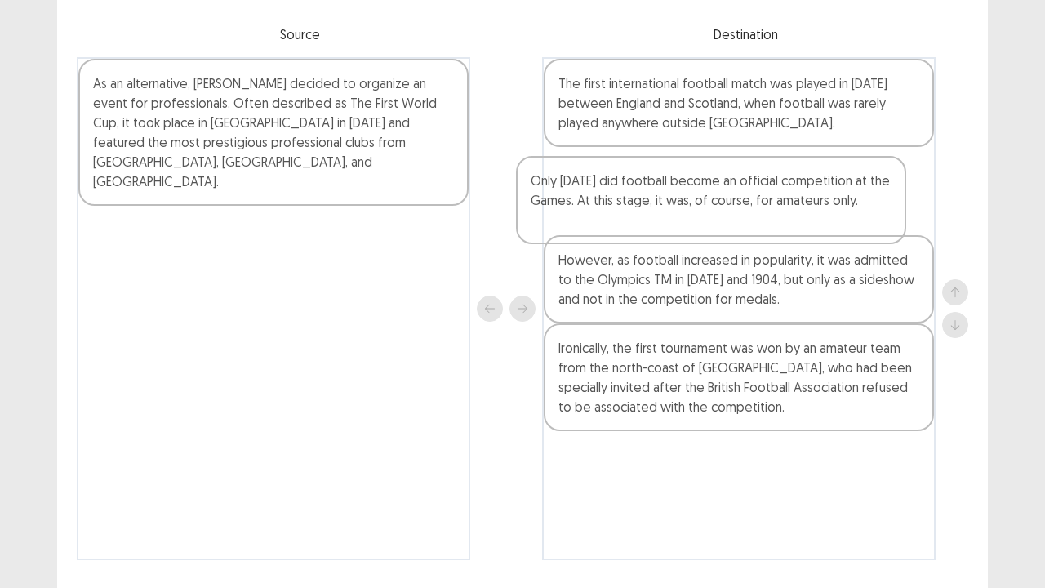
drag, startPoint x: 268, startPoint y: 247, endPoint x: 769, endPoint y: 231, distance: 501.6
click at [769, 231] on div "As an alternative, [PERSON_NAME] decided to organize an event for professionals…" at bounding box center [523, 308] width 892 height 503
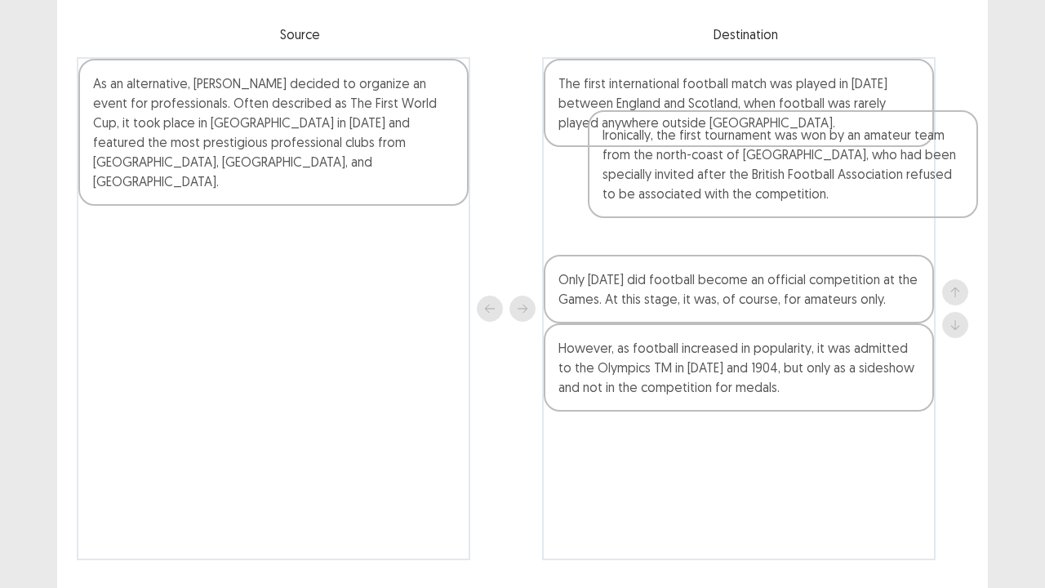
drag, startPoint x: 638, startPoint y: 412, endPoint x: 670, endPoint y: 202, distance: 211.3
click at [670, 202] on div "The first international football match was played in [DATE] between England and…" at bounding box center [739, 308] width 394 height 503
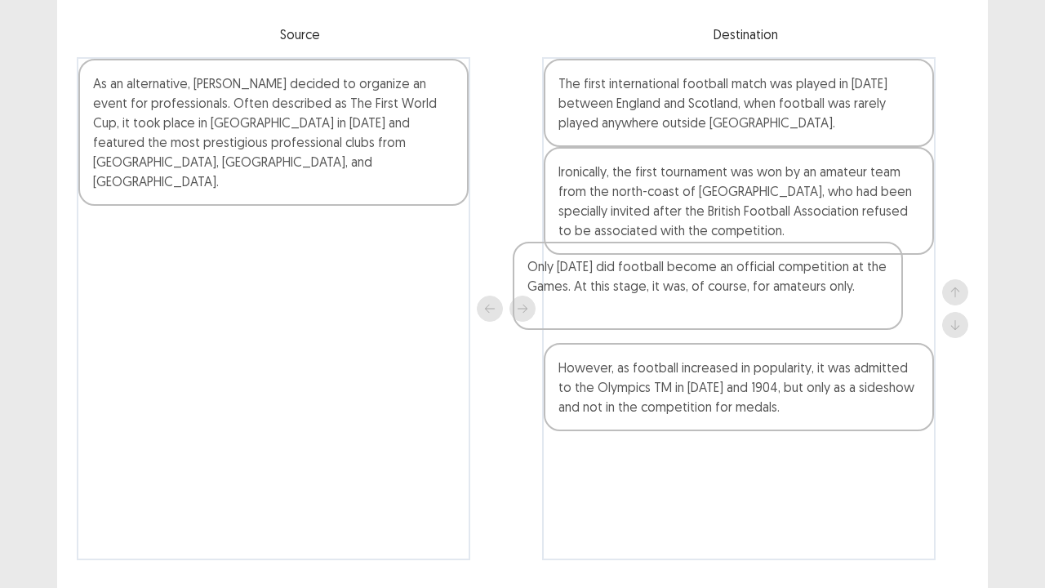
drag, startPoint x: 686, startPoint y: 322, endPoint x: 663, endPoint y: 308, distance: 26.7
click at [663, 308] on div "The first international football match was played in [DATE] between England and…" at bounding box center [739, 308] width 394 height 503
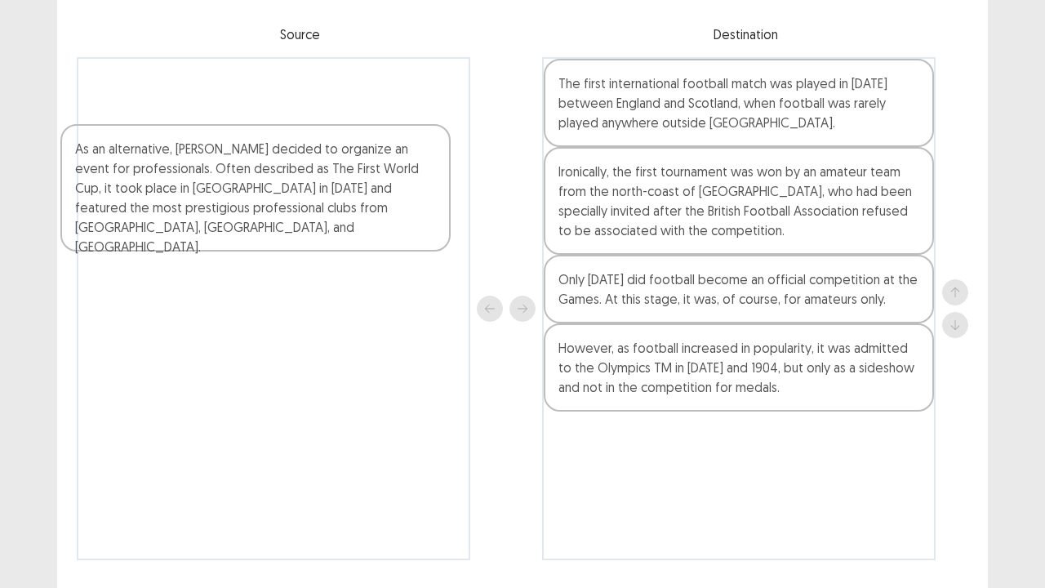
scroll to position [141, 0]
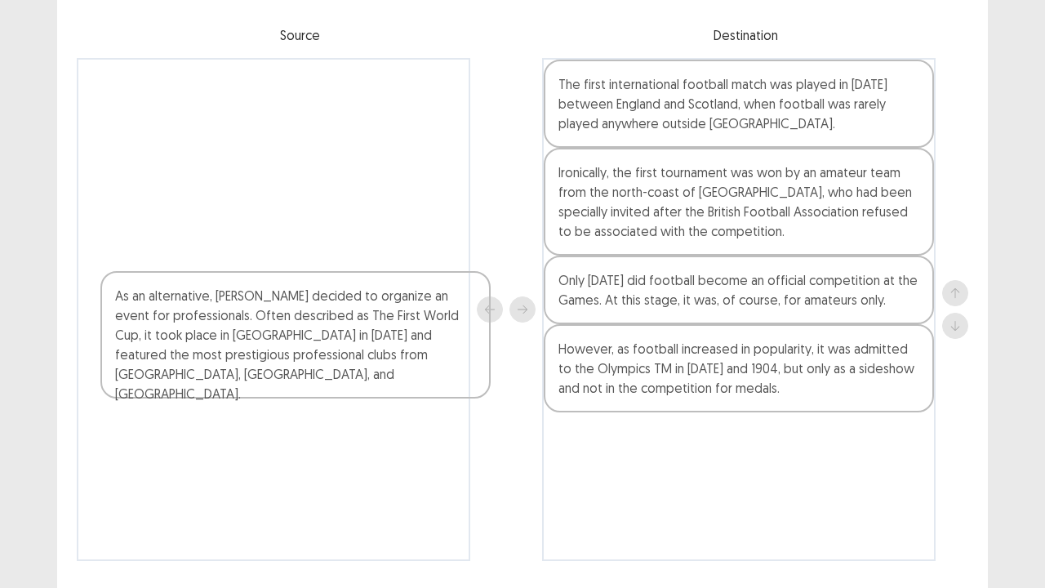
drag, startPoint x: 304, startPoint y: 150, endPoint x: 425, endPoint y: 476, distance: 347.5
click at [425, 449] on div "As an alternative, [PERSON_NAME] decided to organize an event for professionals…" at bounding box center [274, 309] width 394 height 503
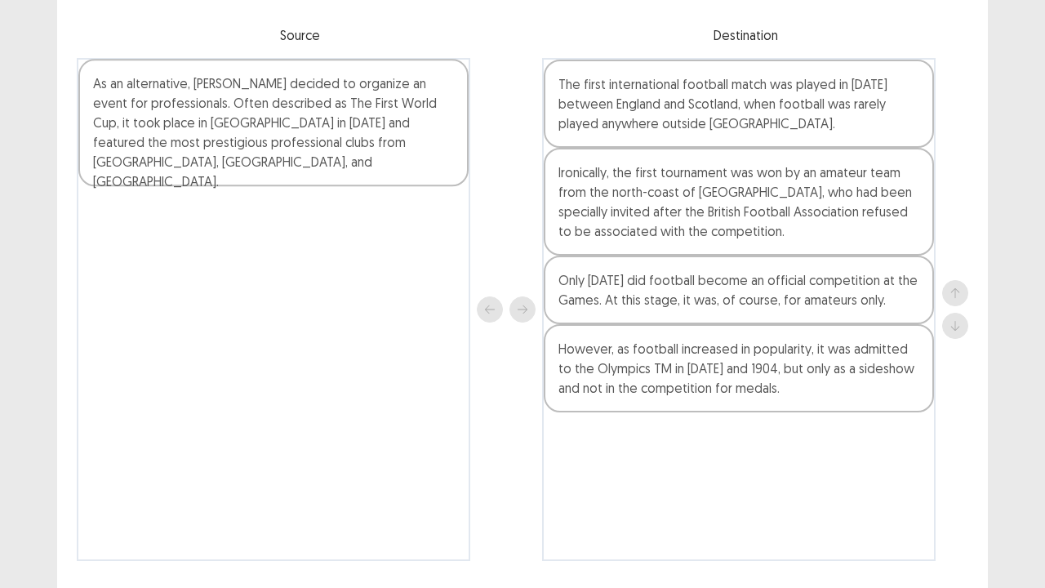
click at [425, 449] on div "As an alternative, [PERSON_NAME] decided to organize an event for professionals…" at bounding box center [274, 309] width 394 height 503
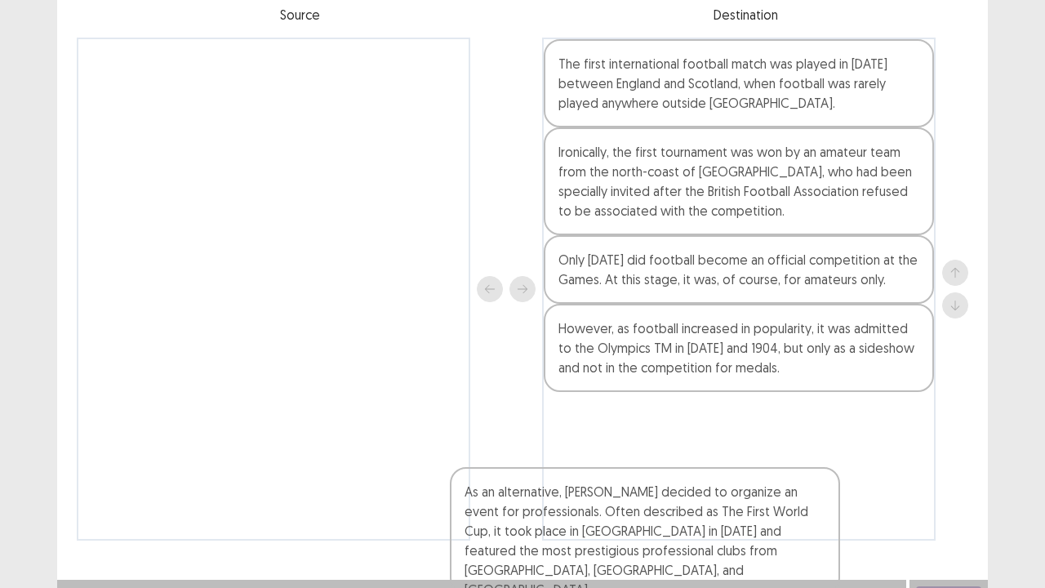
scroll to position [186, 0]
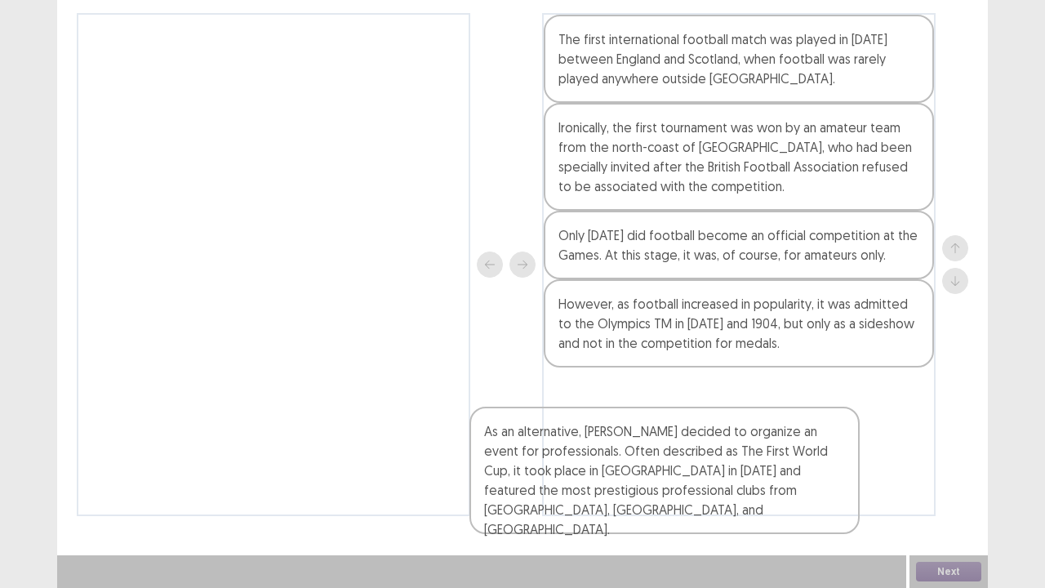
drag, startPoint x: 273, startPoint y: 127, endPoint x: 694, endPoint y: 456, distance: 534.6
click at [694, 449] on div "As an alternative, [PERSON_NAME] decided to organize an event for professionals…" at bounding box center [523, 264] width 892 height 503
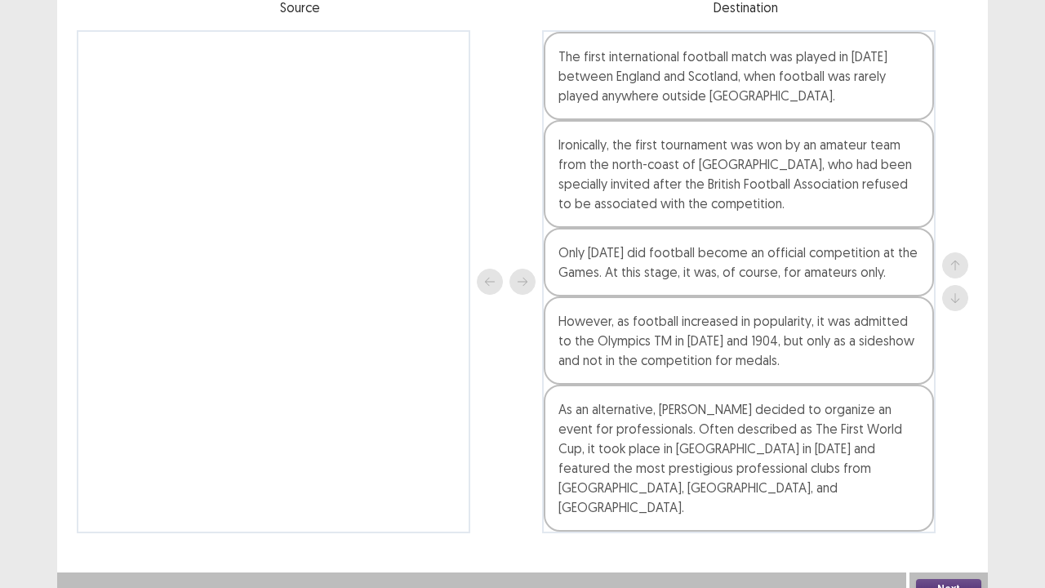
scroll to position [156, 0]
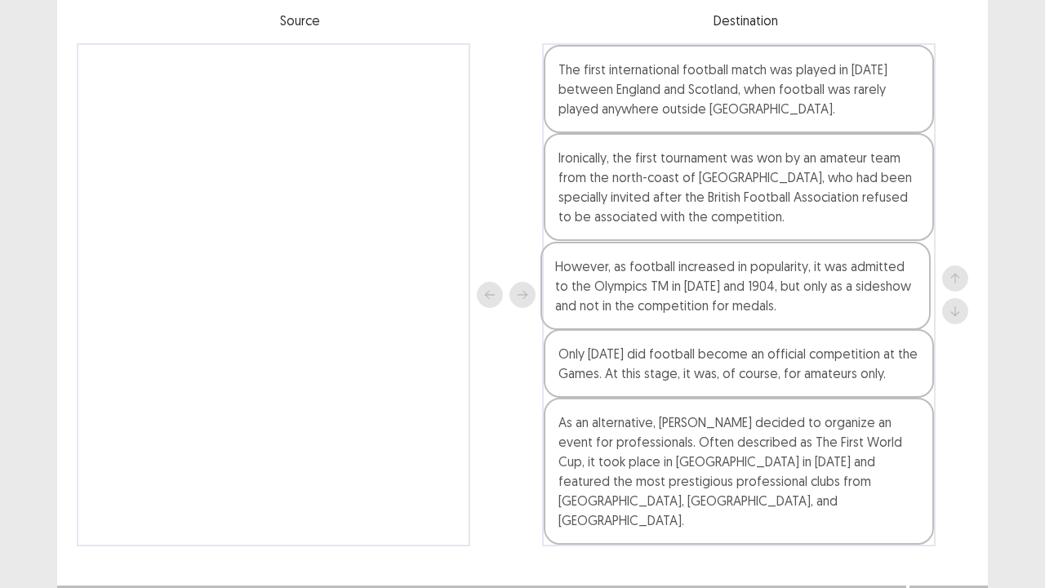
drag, startPoint x: 714, startPoint y: 379, endPoint x: 709, endPoint y: 270, distance: 108.7
click at [709, 270] on div "The first international football match was played in [DATE] between England and…" at bounding box center [739, 294] width 394 height 503
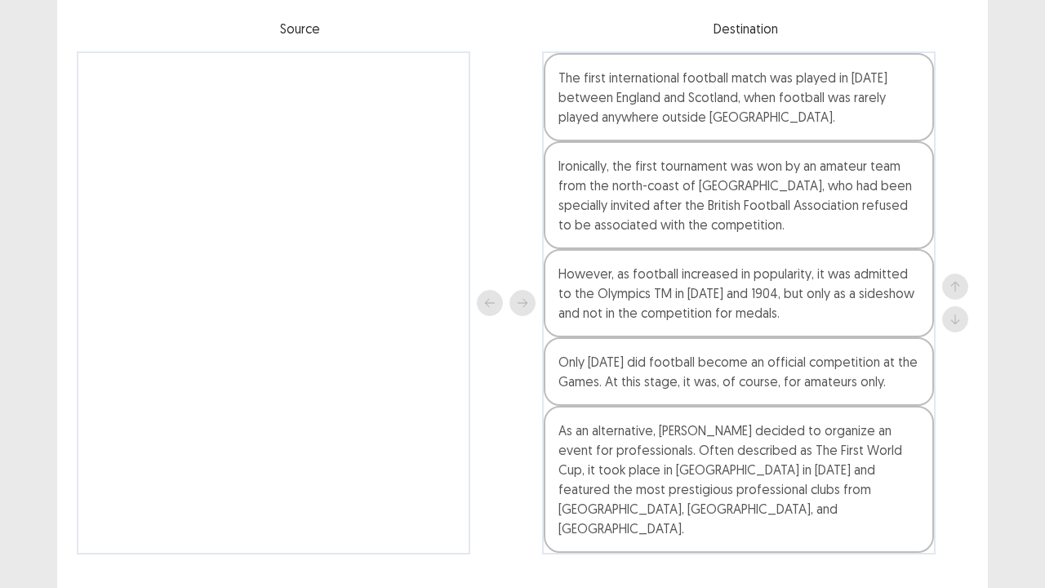
scroll to position [186, 0]
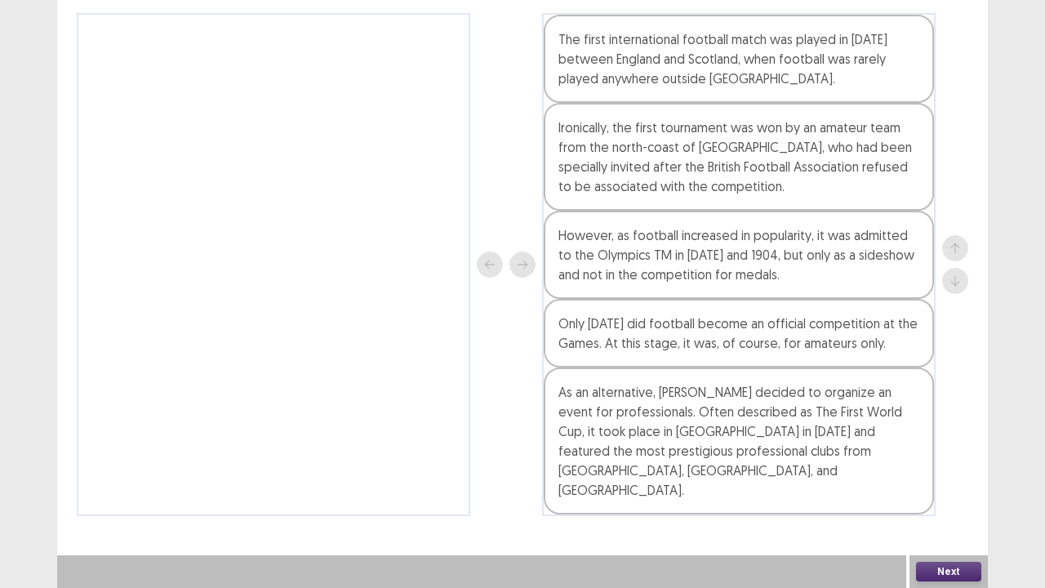
click at [944, 449] on button "Next" at bounding box center [948, 572] width 65 height 20
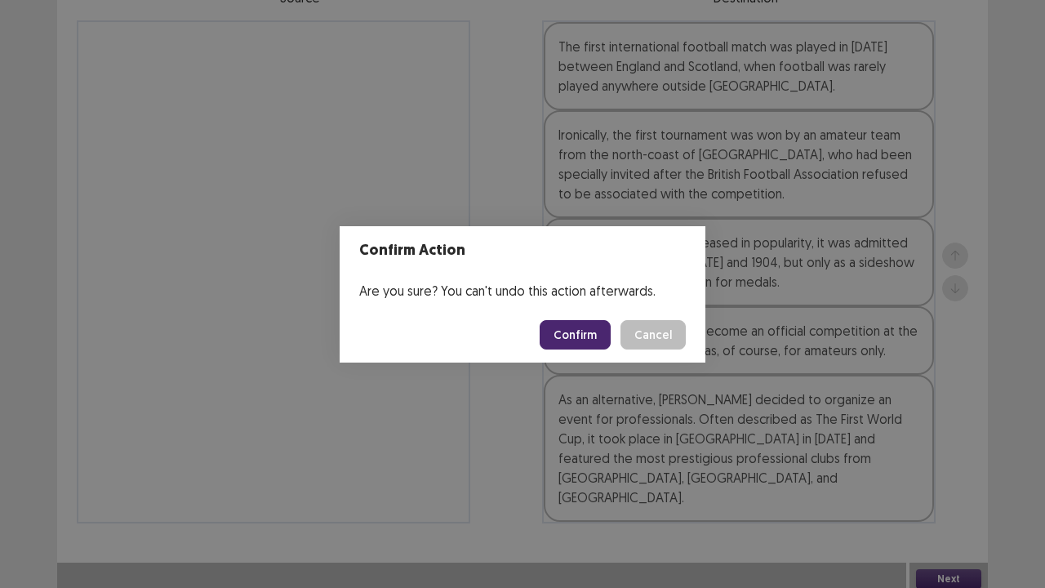
click at [585, 331] on button "Confirm" at bounding box center [575, 334] width 71 height 29
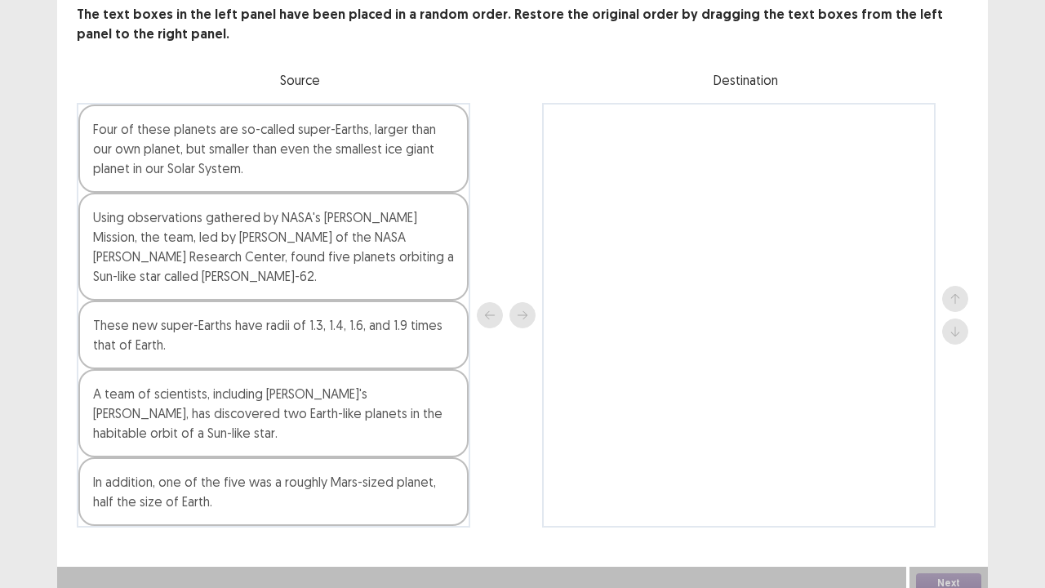
scroll to position [108, 0]
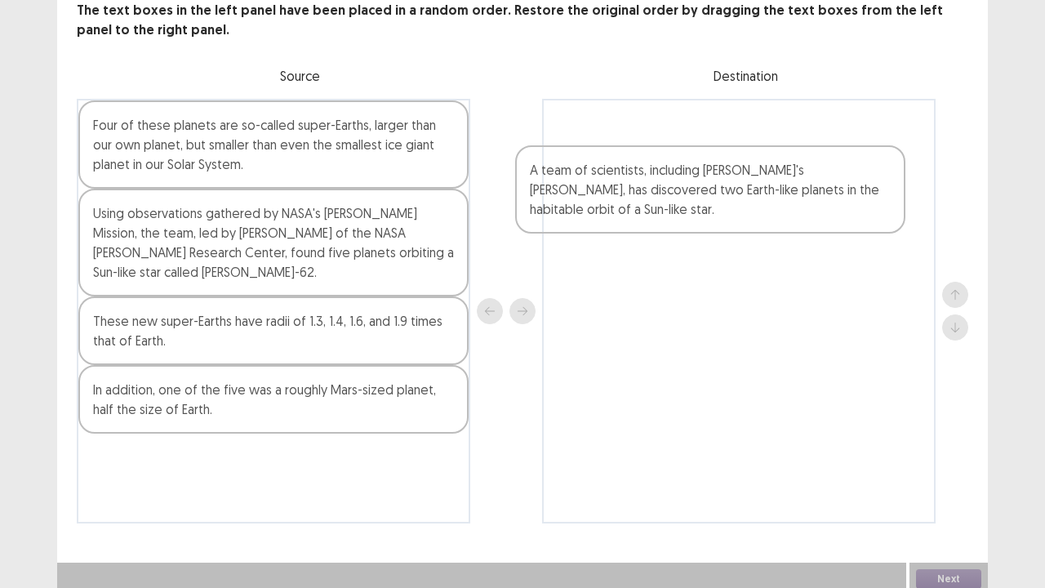
drag, startPoint x: 338, startPoint y: 425, endPoint x: 780, endPoint y: 211, distance: 490.8
click at [780, 211] on div "Four of these planets are so-called super-Earths, larger than our own planet, b…" at bounding box center [523, 311] width 892 height 425
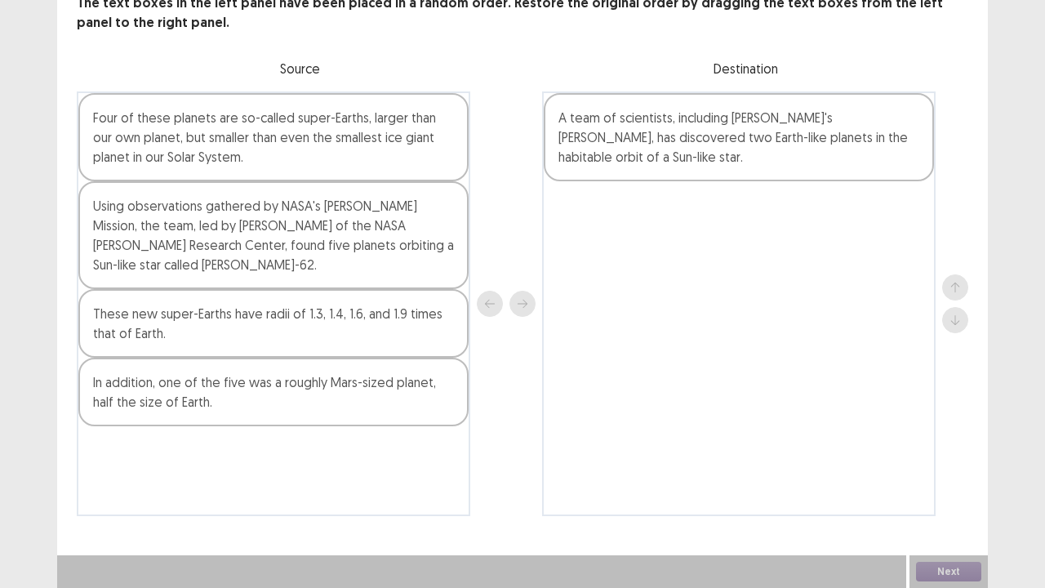
click at [327, 265] on div "Using observations gathered by NASA's [PERSON_NAME] Mission, the team, led by […" at bounding box center [273, 235] width 390 height 108
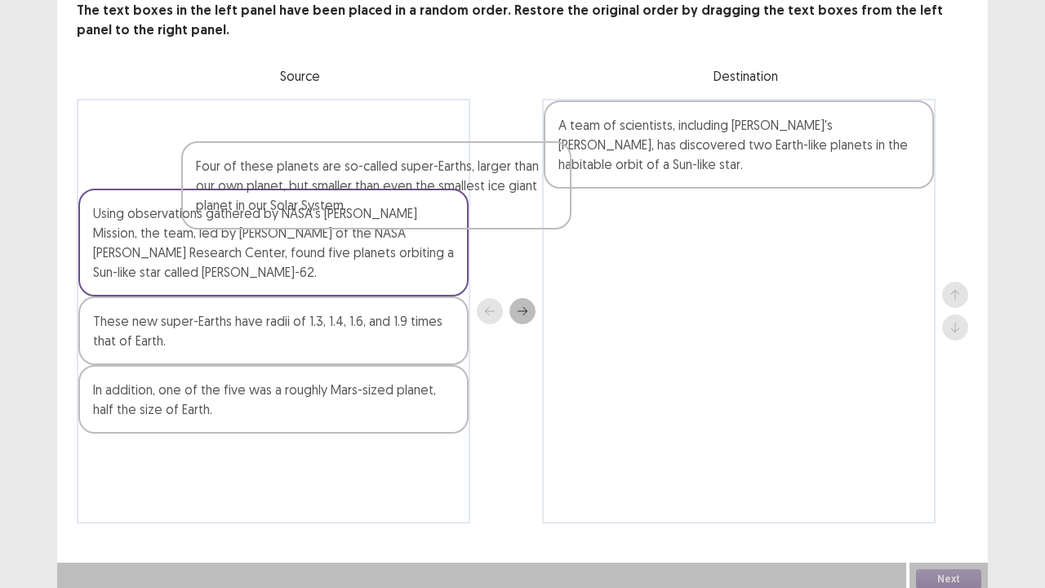
scroll to position [106, 0]
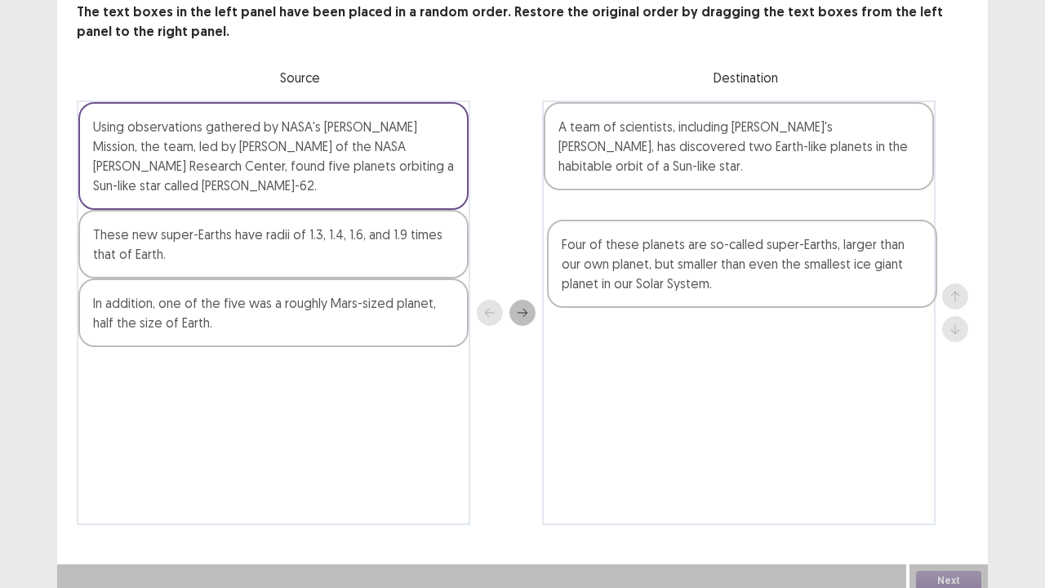
drag, startPoint x: 318, startPoint y: 137, endPoint x: 799, endPoint y: 265, distance: 497.5
click at [799, 265] on div "Four of these planets are so-called super-Earths, larger than our own planet, b…" at bounding box center [523, 312] width 892 height 425
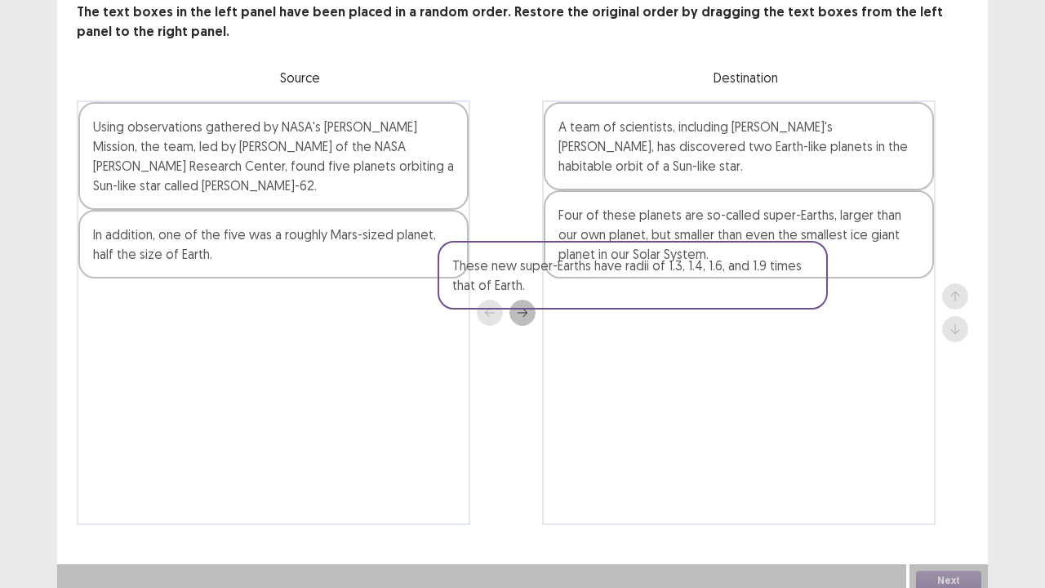
drag, startPoint x: 351, startPoint y: 255, endPoint x: 834, endPoint y: 299, distance: 484.5
click at [834, 299] on div "Using observations gathered by NASA's [PERSON_NAME] Mission, the team, led by […" at bounding box center [523, 312] width 892 height 425
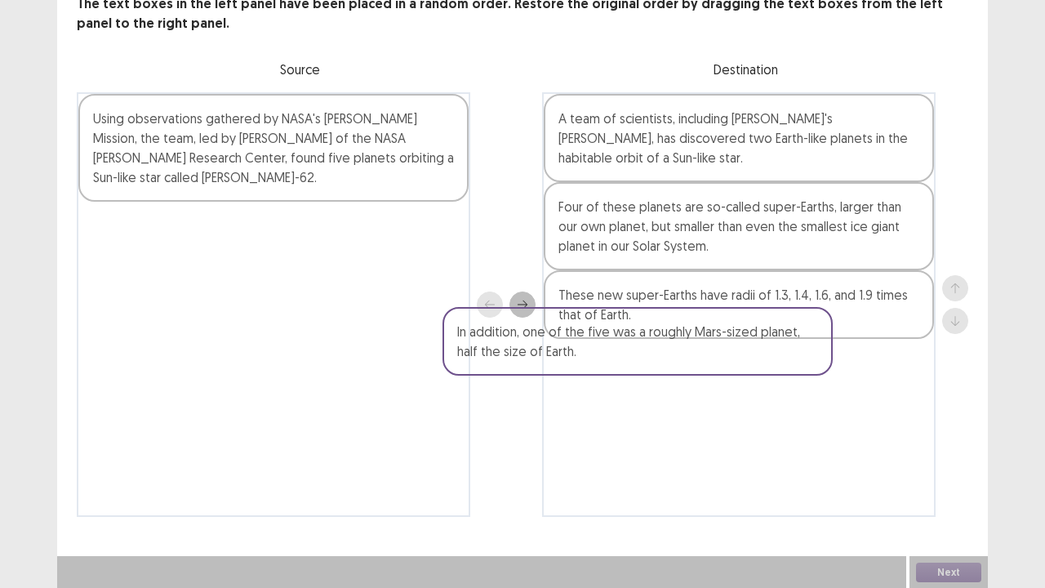
scroll to position [108, 0]
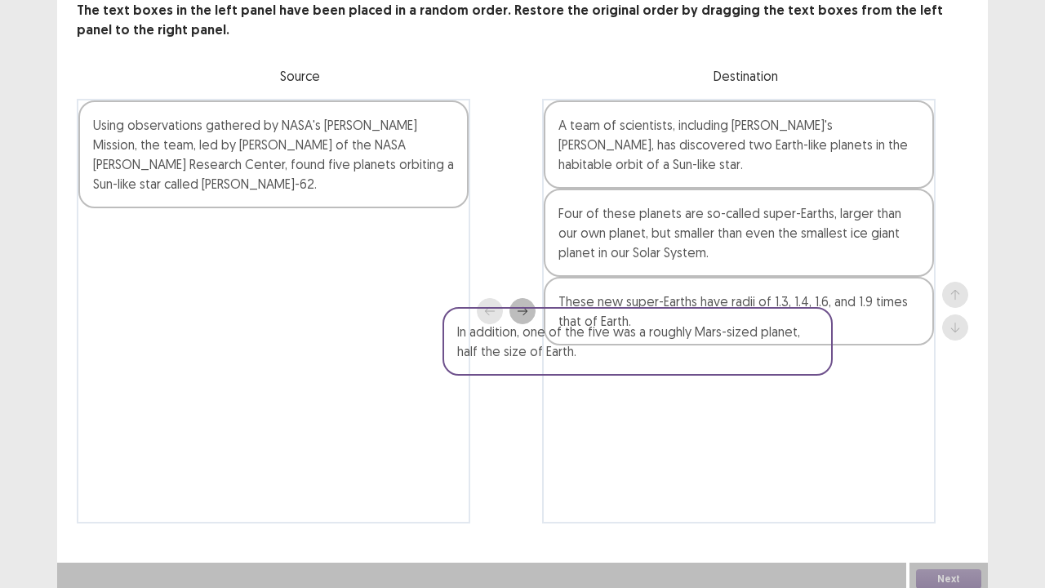
drag, startPoint x: 366, startPoint y: 224, endPoint x: 914, endPoint y: 371, distance: 567.2
click at [914, 371] on div "Using observations gathered by NASA's [PERSON_NAME] Mission, the team, led by […" at bounding box center [523, 311] width 892 height 425
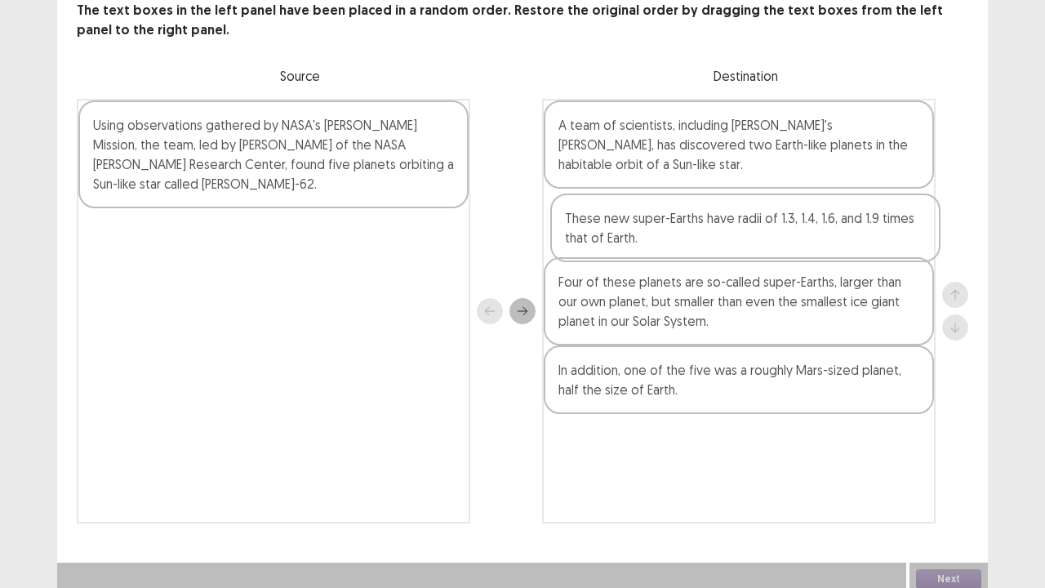
drag, startPoint x: 816, startPoint y: 307, endPoint x: 823, endPoint y: 212, distance: 94.9
click at [823, 212] on div "A team of scientists, including [PERSON_NAME]'s [PERSON_NAME], has discovered t…" at bounding box center [739, 311] width 394 height 425
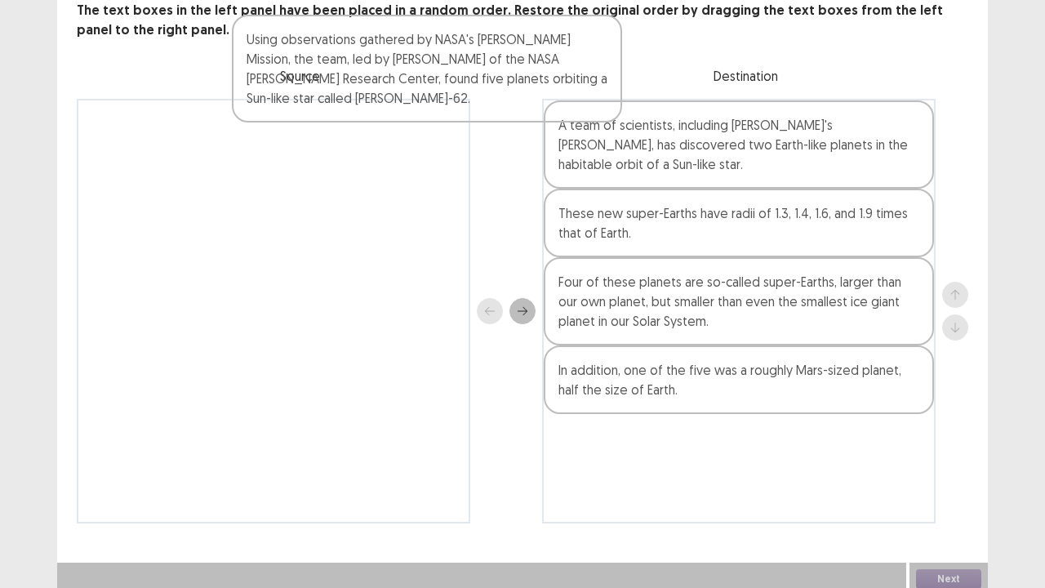
scroll to position [0, 0]
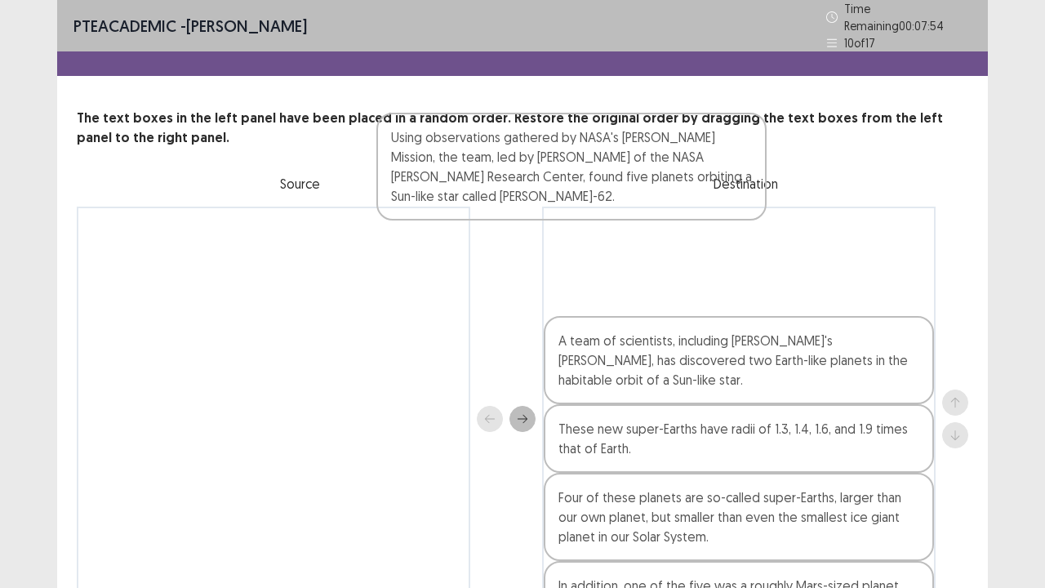
drag, startPoint x: 343, startPoint y: 175, endPoint x: 666, endPoint y: 195, distance: 324.0
click at [666, 195] on div "The text boxes in the left panel have been placed in a random order. Restore th…" at bounding box center [522, 370] width 931 height 523
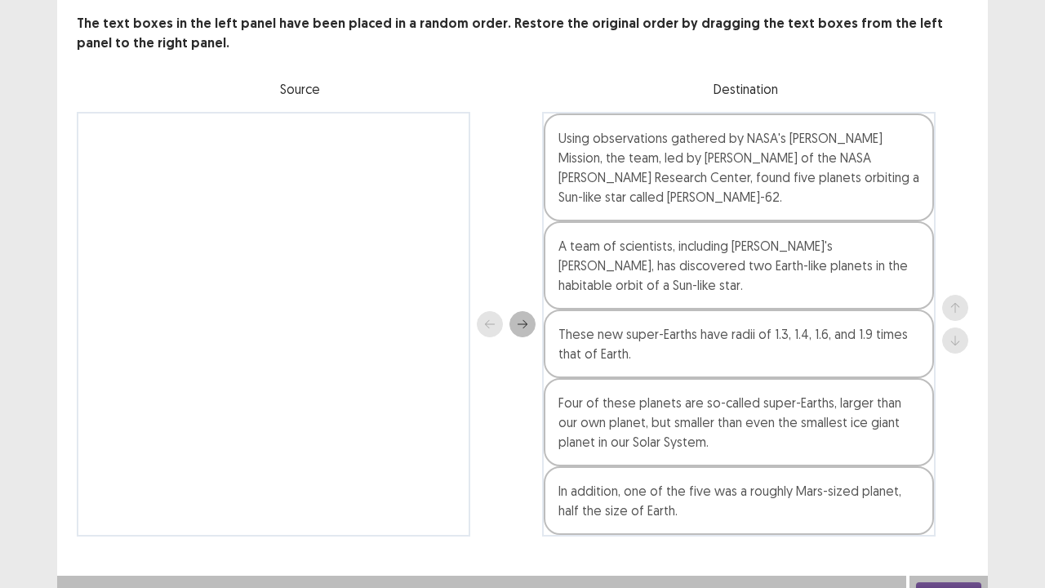
scroll to position [108, 0]
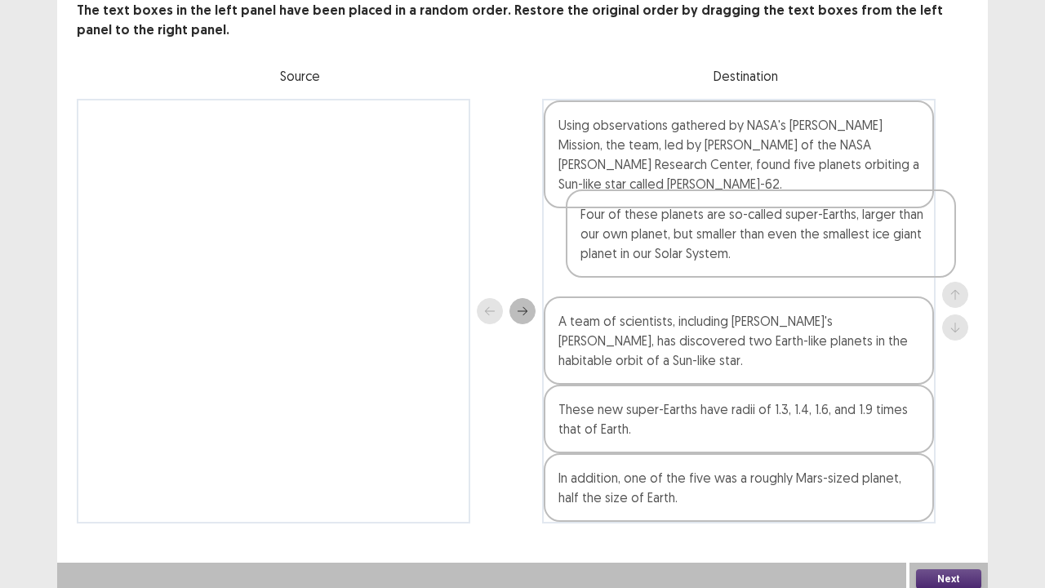
drag, startPoint x: 638, startPoint y: 407, endPoint x: 660, endPoint y: 235, distance: 173.6
click at [660, 235] on div "Using observations gathered by NASA's [PERSON_NAME] Mission, the team, led by […" at bounding box center [739, 311] width 394 height 425
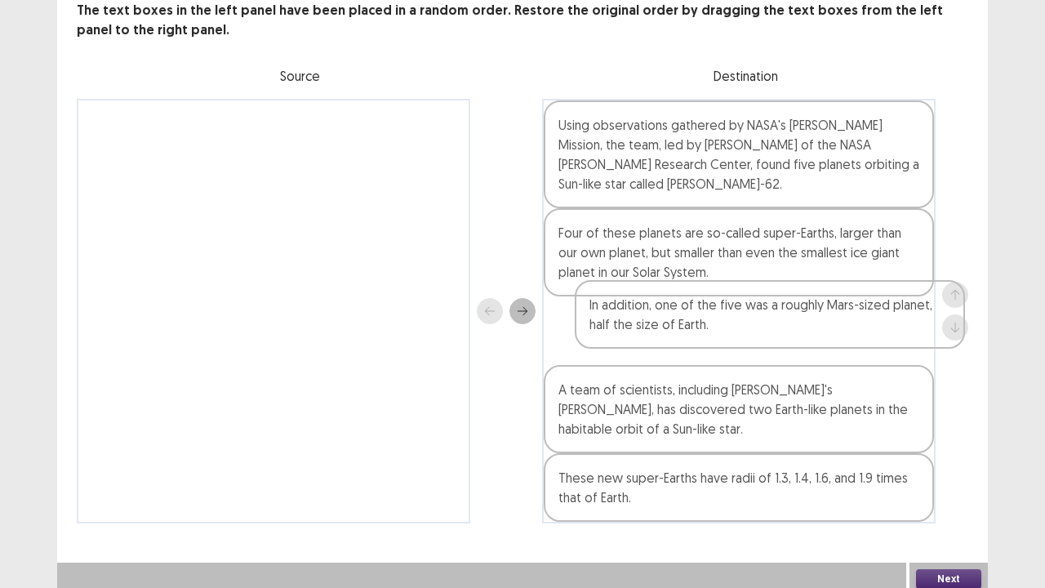
drag, startPoint x: 652, startPoint y: 491, endPoint x: 682, endPoint y: 316, distance: 177.3
click at [682, 316] on div "Using observations gathered by NASA's [PERSON_NAME] Mission, the team, led by […" at bounding box center [739, 311] width 394 height 425
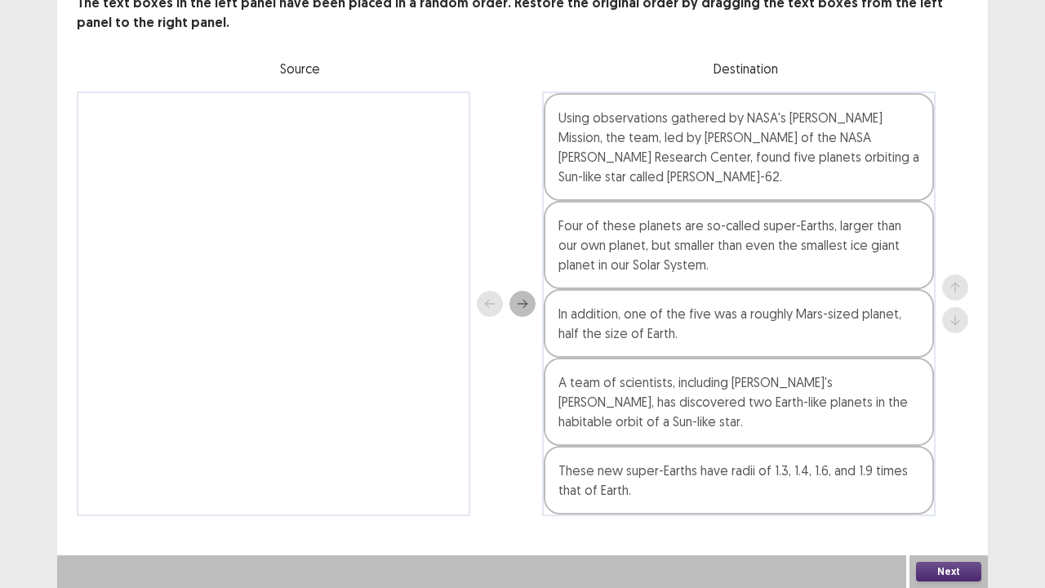
click at [941, 449] on button "Next" at bounding box center [948, 572] width 65 height 20
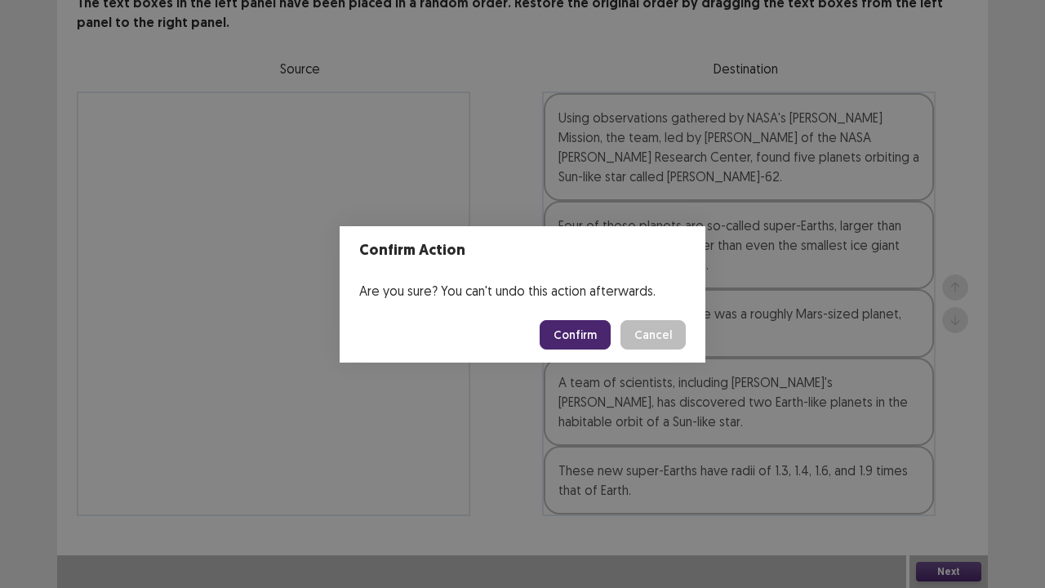
click at [581, 344] on button "Confirm" at bounding box center [575, 334] width 71 height 29
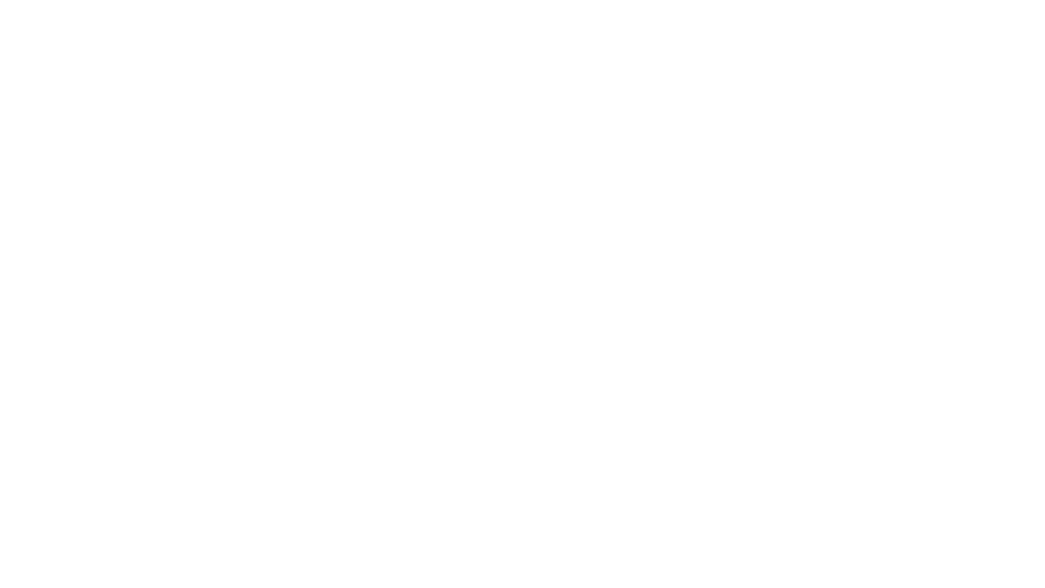
scroll to position [0, 0]
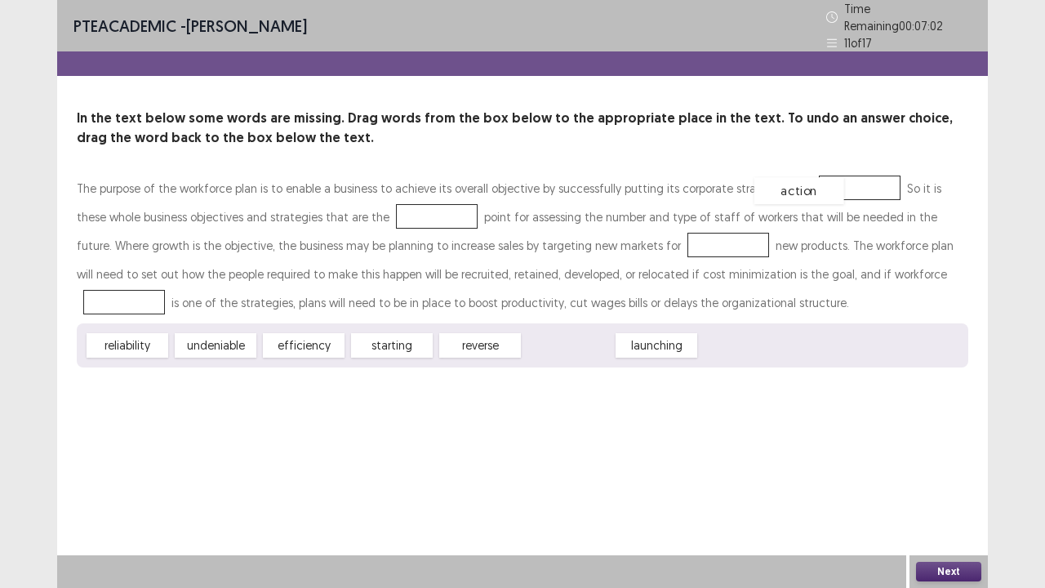
drag, startPoint x: 555, startPoint y: 341, endPoint x: 797, endPoint y: 186, distance: 287.2
drag, startPoint x: 577, startPoint y: 340, endPoint x: 416, endPoint y: 210, distance: 207.8
drag, startPoint x: 395, startPoint y: 335, endPoint x: 398, endPoint y: 209, distance: 125.8
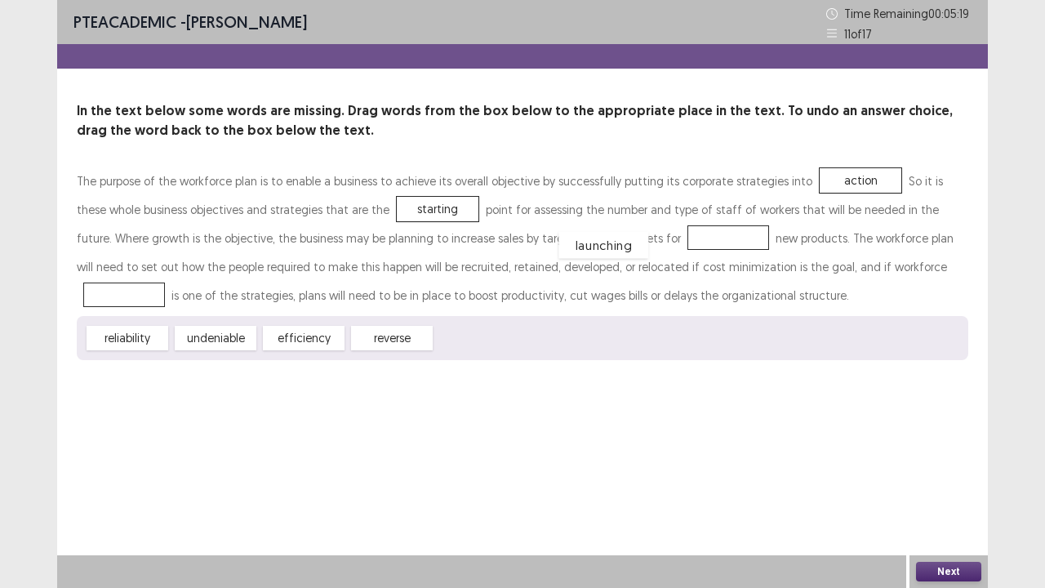
drag, startPoint x: 488, startPoint y: 344, endPoint x: 630, endPoint y: 242, distance: 173.8
drag, startPoint x: 308, startPoint y: 336, endPoint x: 914, endPoint y: 265, distance: 610.1
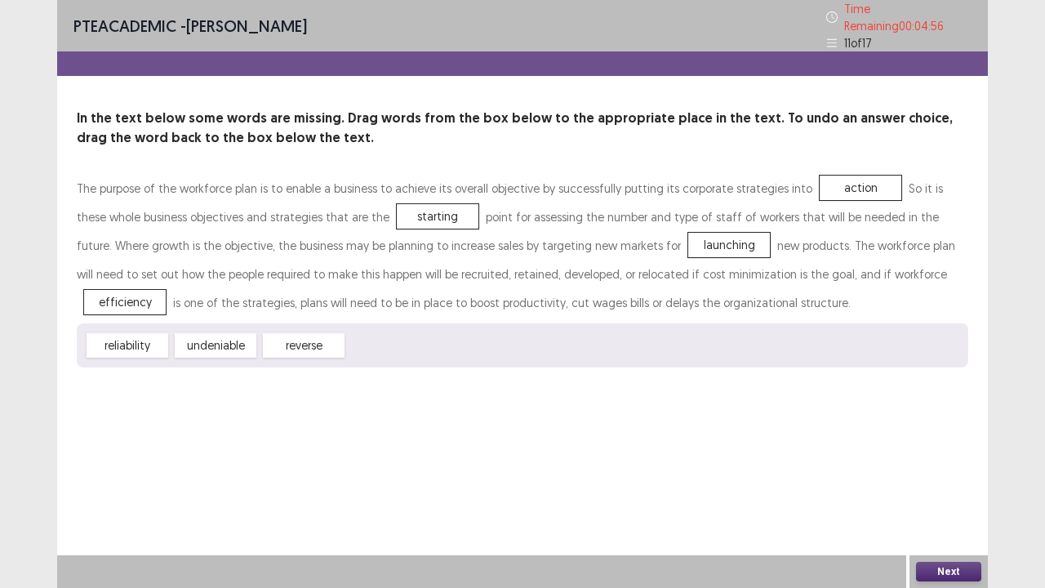
click at [946, 449] on button "Next" at bounding box center [948, 572] width 65 height 20
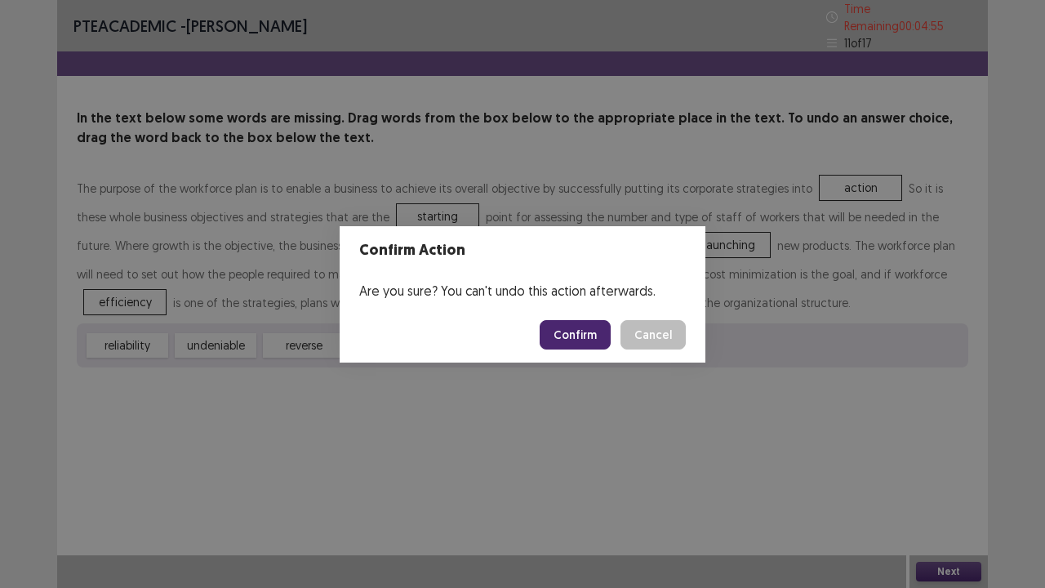
click at [580, 337] on button "Confirm" at bounding box center [575, 334] width 71 height 29
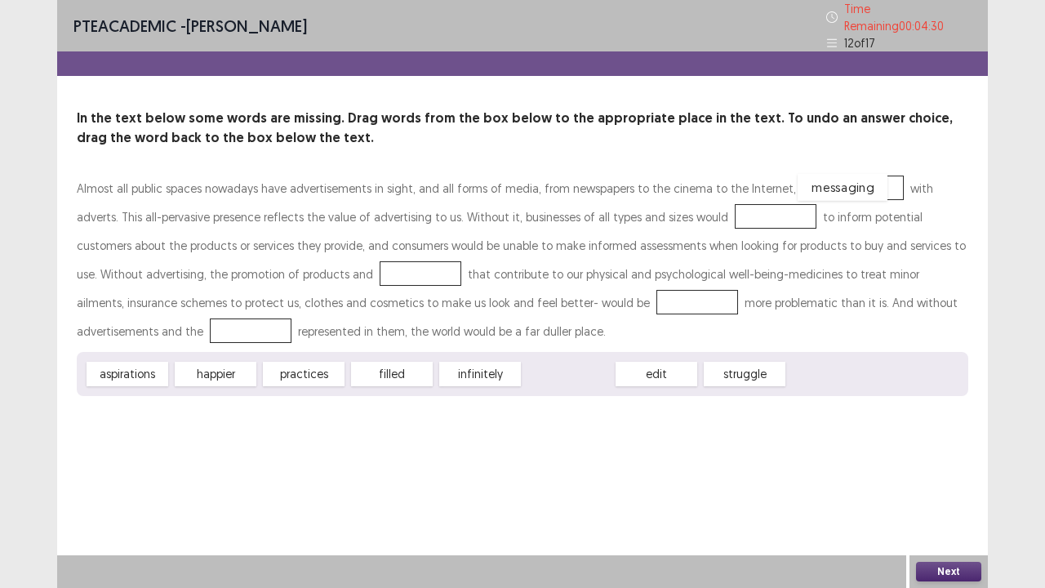
drag, startPoint x: 541, startPoint y: 370, endPoint x: 817, endPoint y: 188, distance: 331.3
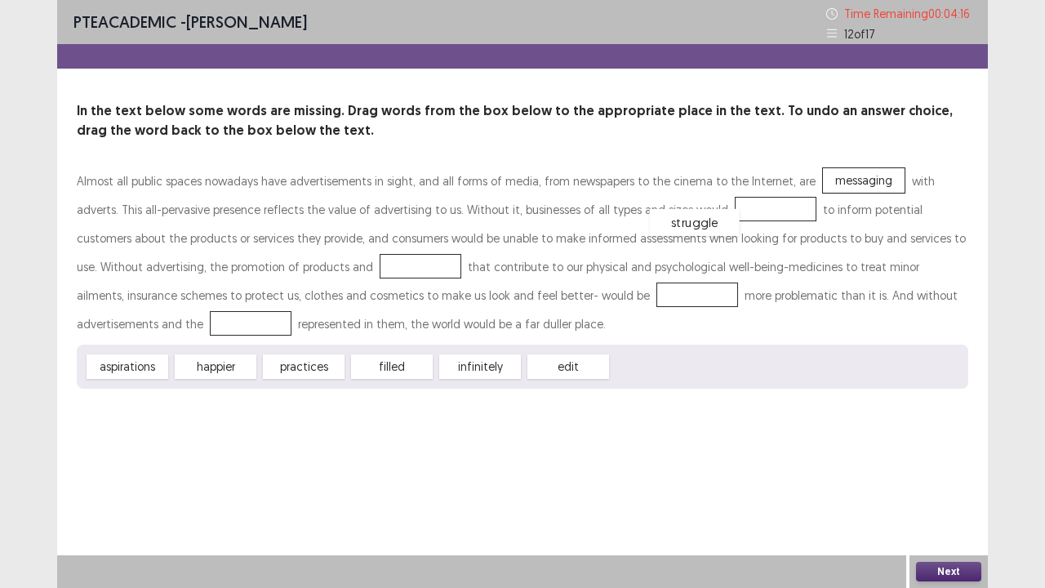
drag, startPoint x: 656, startPoint y: 366, endPoint x: 701, endPoint y: 218, distance: 154.2
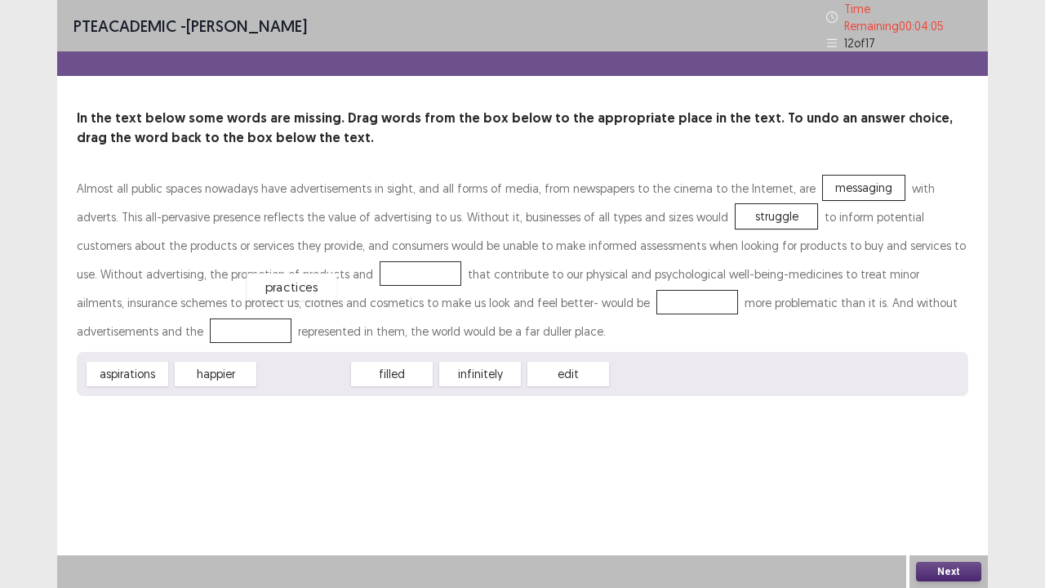
drag, startPoint x: 313, startPoint y: 371, endPoint x: 304, endPoint y: 273, distance: 99.2
drag, startPoint x: 408, startPoint y: 367, endPoint x: 478, endPoint y: 296, distance: 100.5
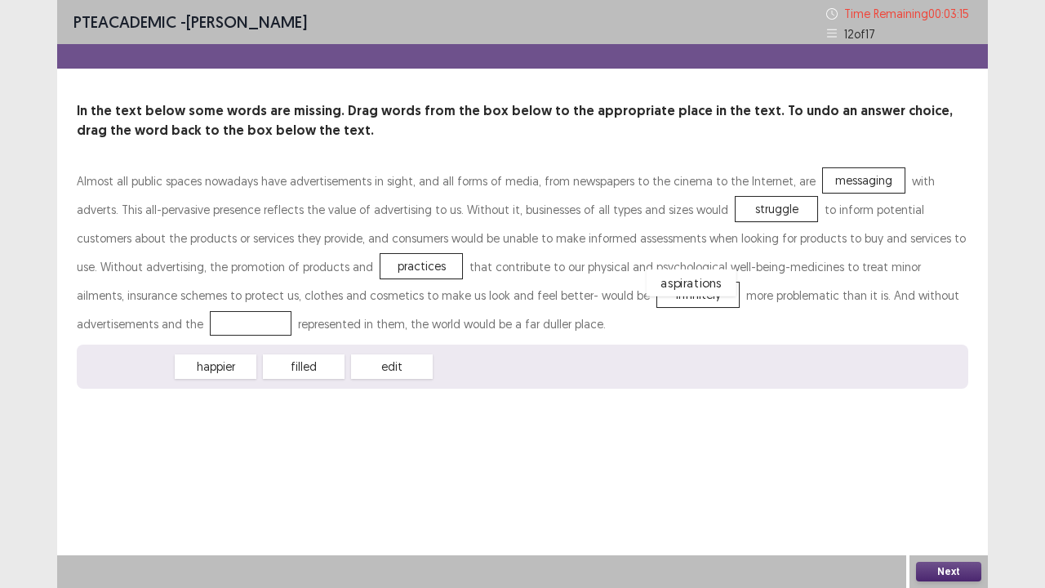
drag, startPoint x: 134, startPoint y: 366, endPoint x: 782, endPoint y: 286, distance: 653.2
click at [736, 286] on div "aspirations" at bounding box center [692, 282] width 90 height 27
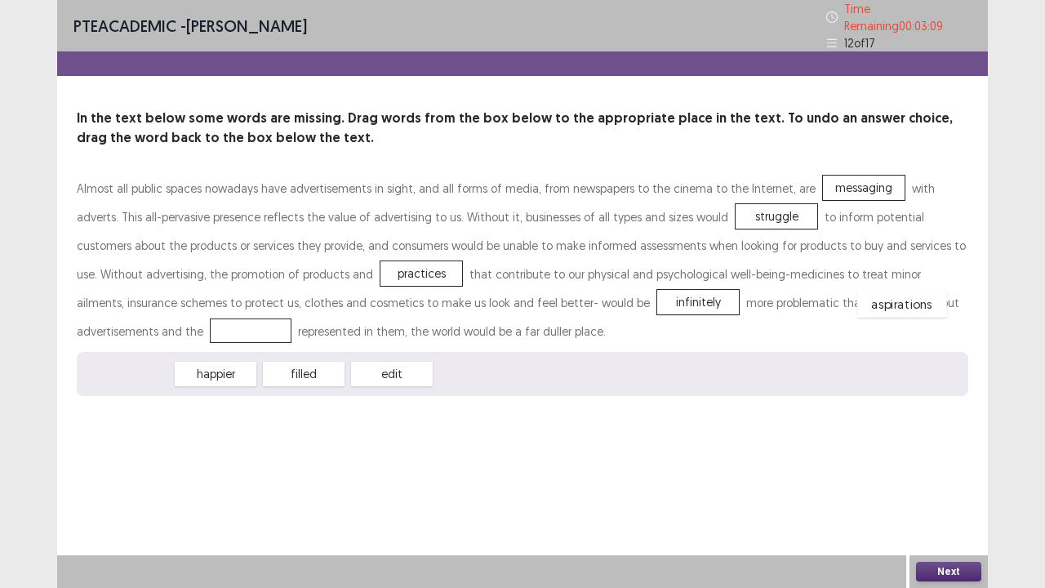
drag, startPoint x: 134, startPoint y: 360, endPoint x: 909, endPoint y: 284, distance: 778.5
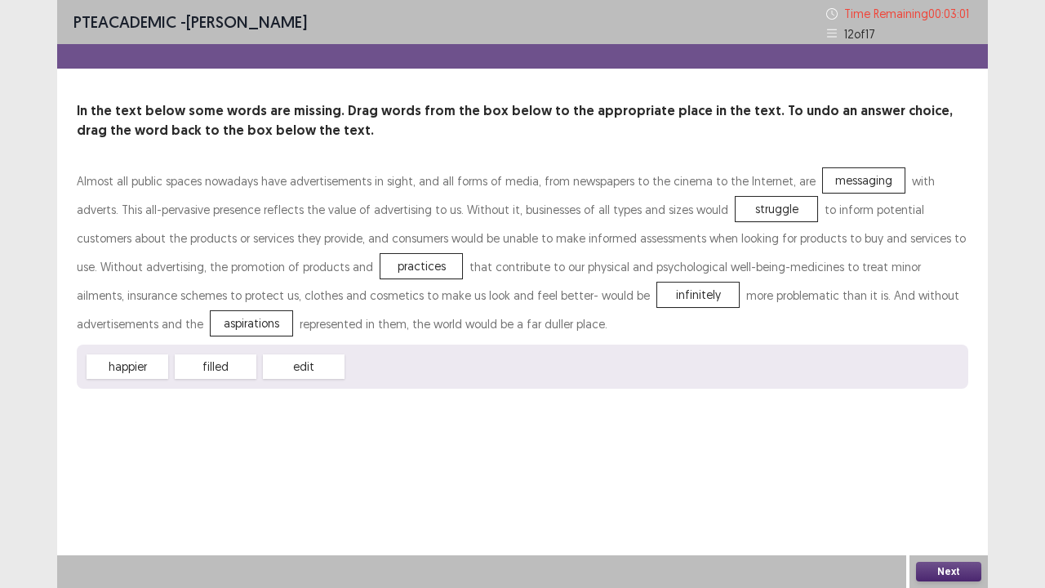
click at [959, 449] on button "Next" at bounding box center [948, 572] width 65 height 20
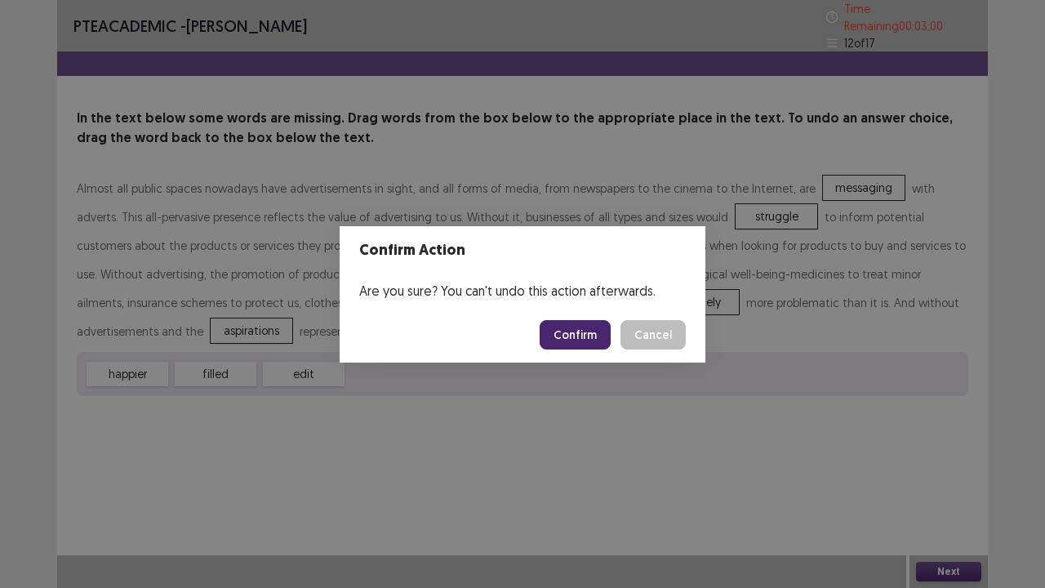
click at [578, 334] on button "Confirm" at bounding box center [575, 334] width 71 height 29
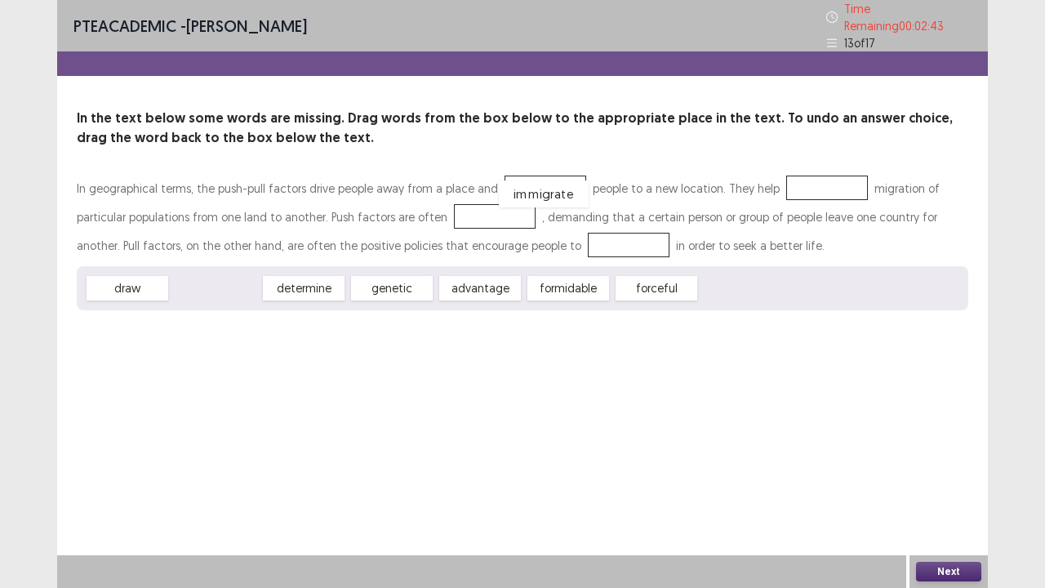
drag, startPoint x: 227, startPoint y: 283, endPoint x: 555, endPoint y: 189, distance: 341.4
drag, startPoint x: 558, startPoint y: 278, endPoint x: 789, endPoint y: 175, distance: 252.2
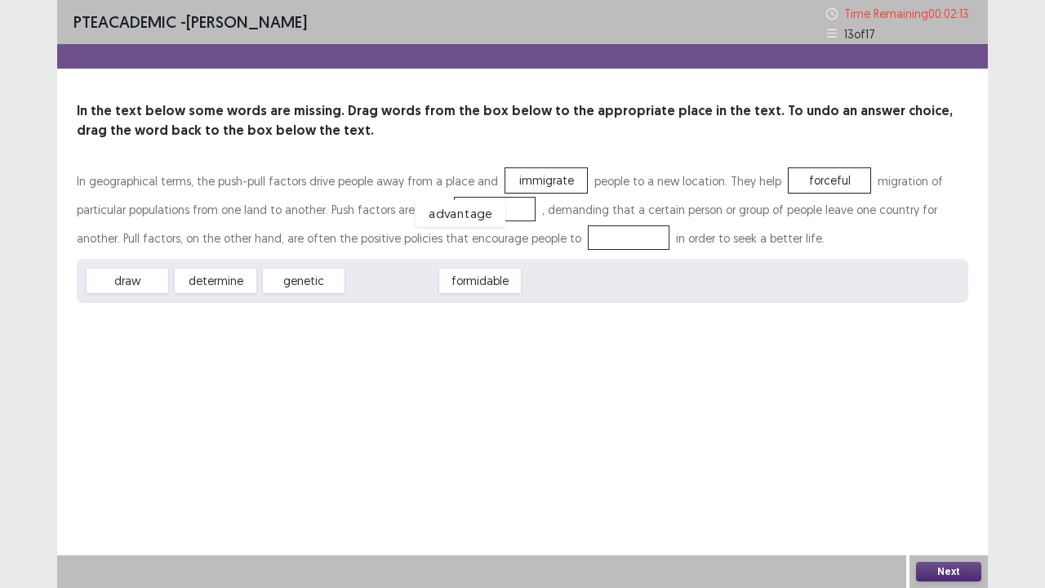
drag, startPoint x: 388, startPoint y: 283, endPoint x: 469, endPoint y: 216, distance: 105.5
drag, startPoint x: 203, startPoint y: 286, endPoint x: 606, endPoint y: 241, distance: 405.0
click at [932, 449] on button "Next" at bounding box center [948, 572] width 65 height 20
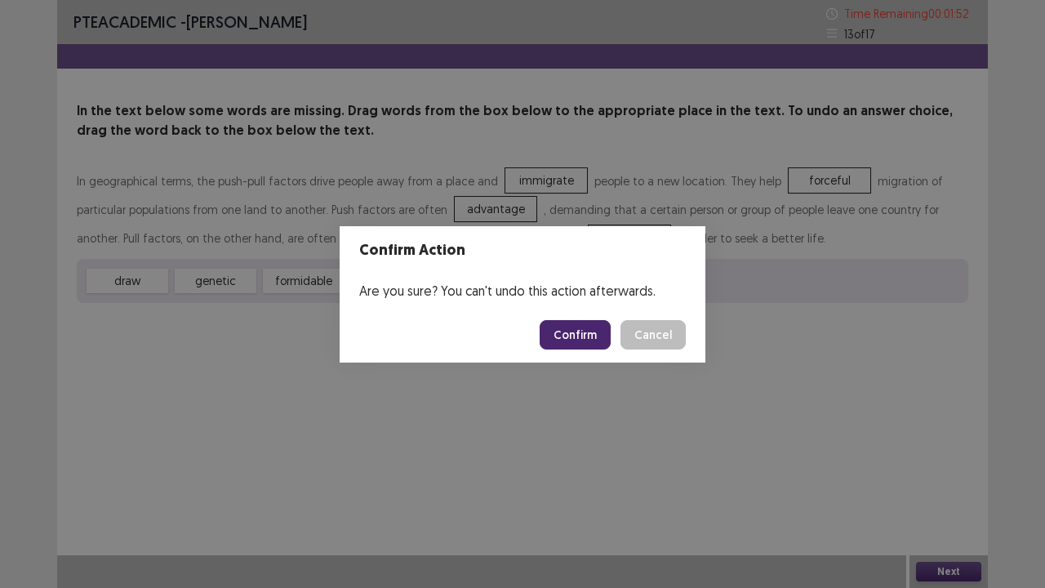
click at [565, 327] on button "Confirm" at bounding box center [575, 334] width 71 height 29
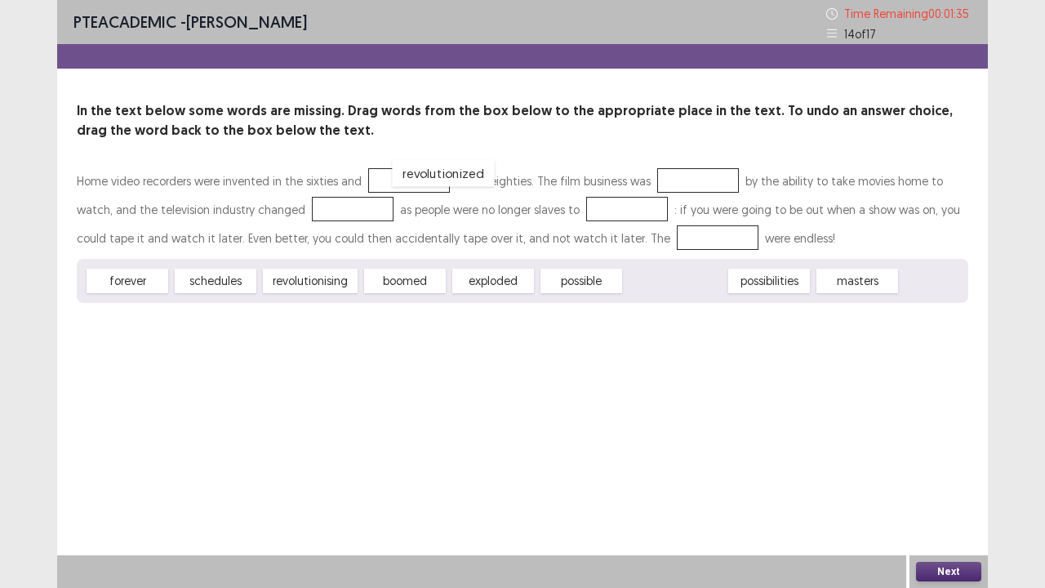
drag, startPoint x: 694, startPoint y: 287, endPoint x: 459, endPoint y: 181, distance: 258.0
drag, startPoint x: 493, startPoint y: 281, endPoint x: 661, endPoint y: 175, distance: 198.9
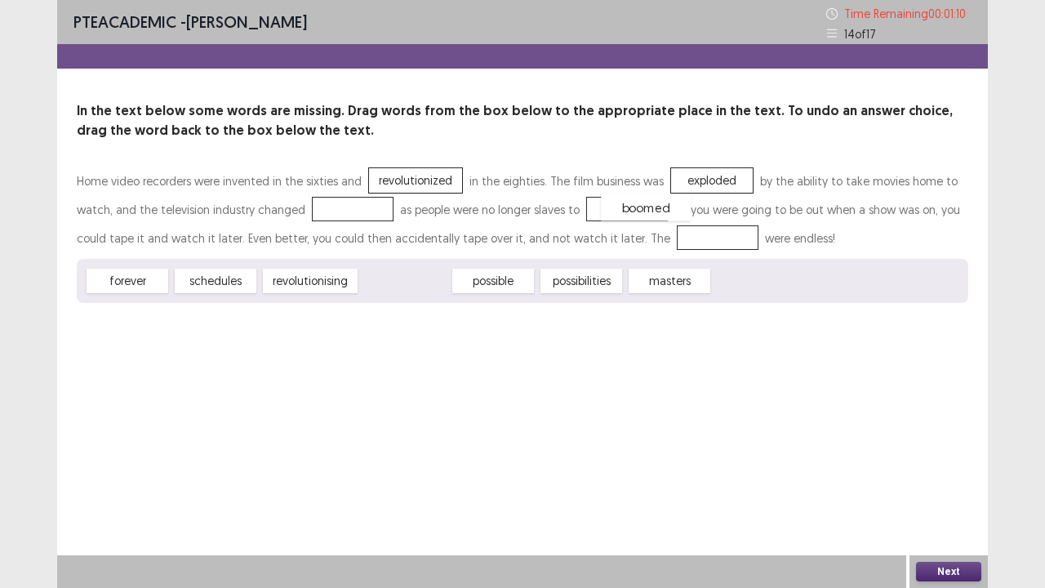
drag, startPoint x: 403, startPoint y: 284, endPoint x: 634, endPoint y: 208, distance: 243.2
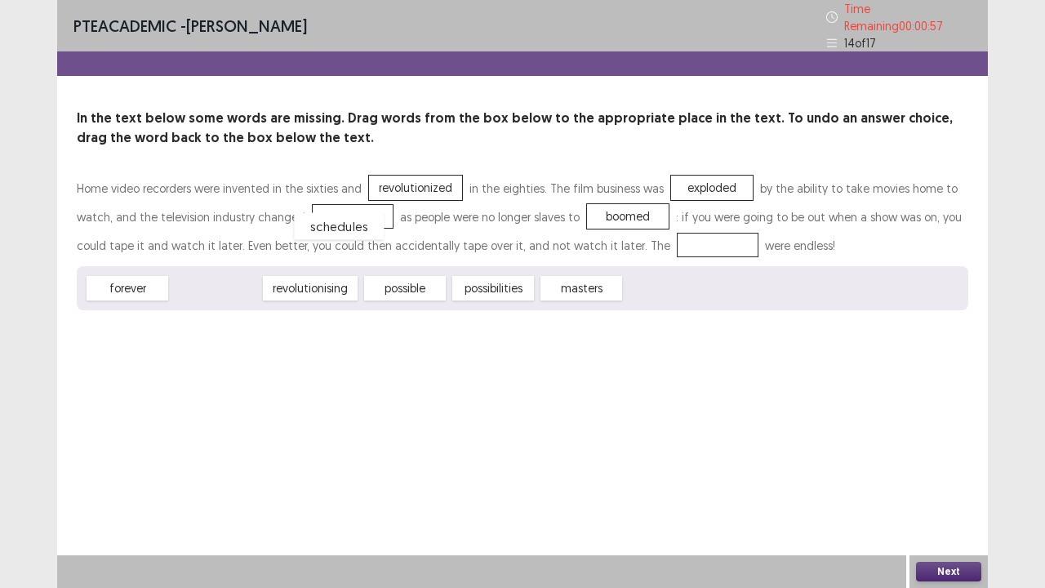
drag, startPoint x: 229, startPoint y: 278, endPoint x: 363, endPoint y: 212, distance: 150.1
drag, startPoint x: 221, startPoint y: 287, endPoint x: 693, endPoint y: 242, distance: 474.1
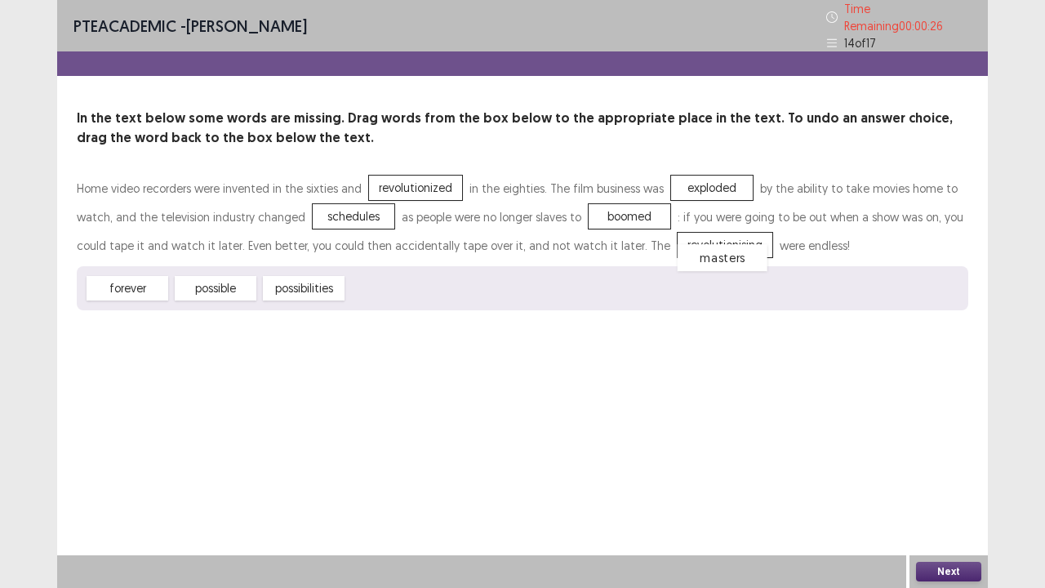
drag, startPoint x: 391, startPoint y: 281, endPoint x: 707, endPoint y: 243, distance: 318.2
click at [948, 449] on button "Next" at bounding box center [948, 572] width 65 height 20
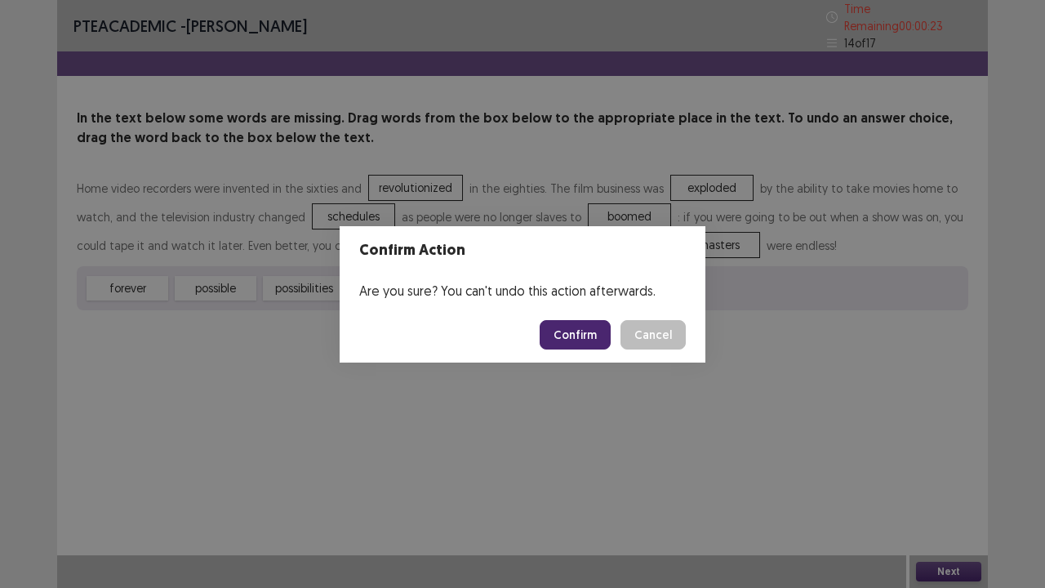
click at [576, 330] on button "Confirm" at bounding box center [575, 334] width 71 height 29
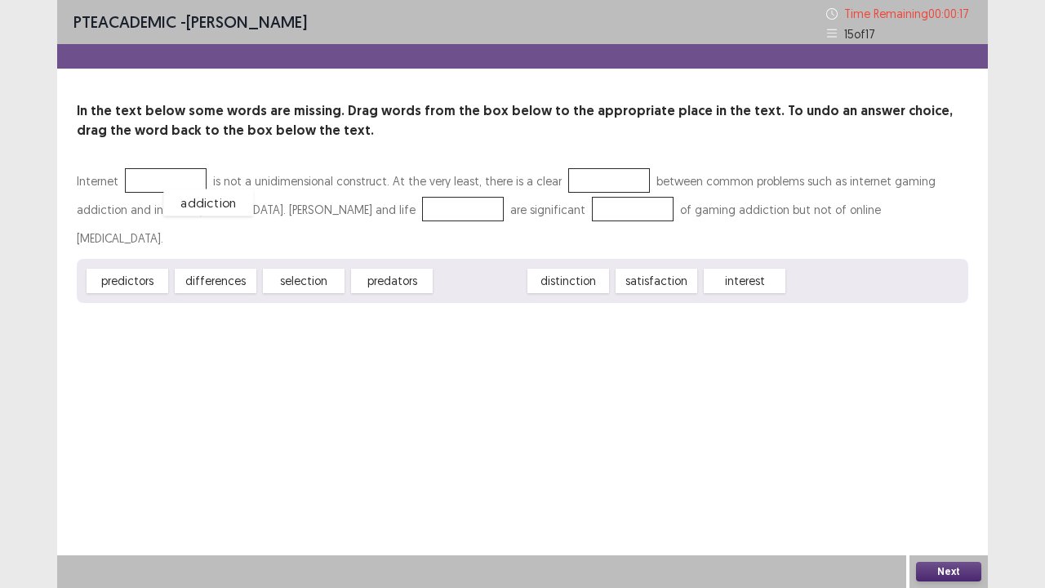
drag, startPoint x: 480, startPoint y: 254, endPoint x: 192, endPoint y: 182, distance: 297.0
click at [555, 276] on div "satisfaction" at bounding box center [564, 276] width 90 height 27
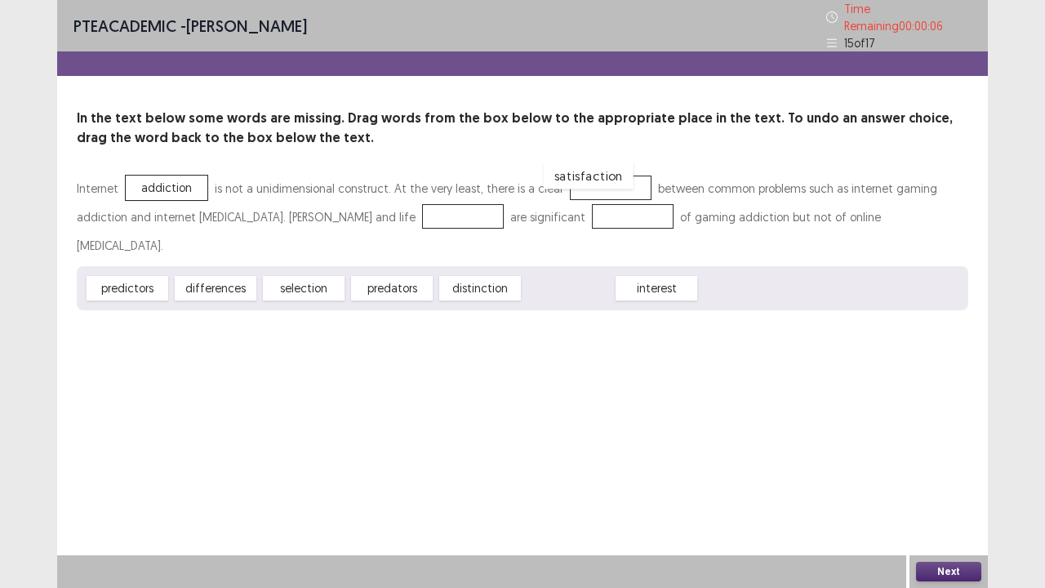
drag, startPoint x: 566, startPoint y: 291, endPoint x: 586, endPoint y: 180, distance: 112.9
click at [291, 287] on div "selection" at bounding box center [304, 288] width 90 height 27
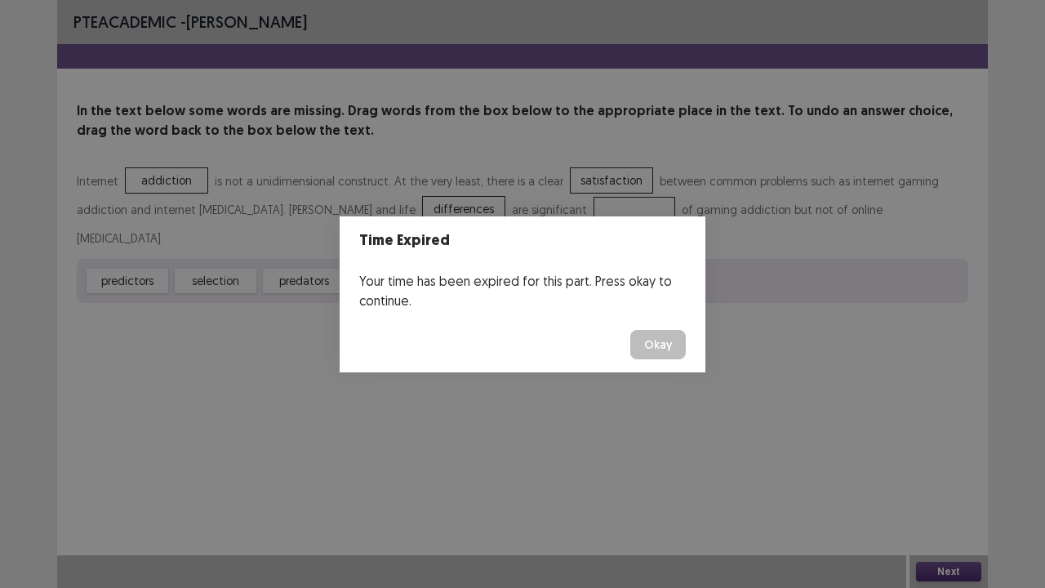
click at [660, 340] on button "Okay" at bounding box center [658, 344] width 56 height 29
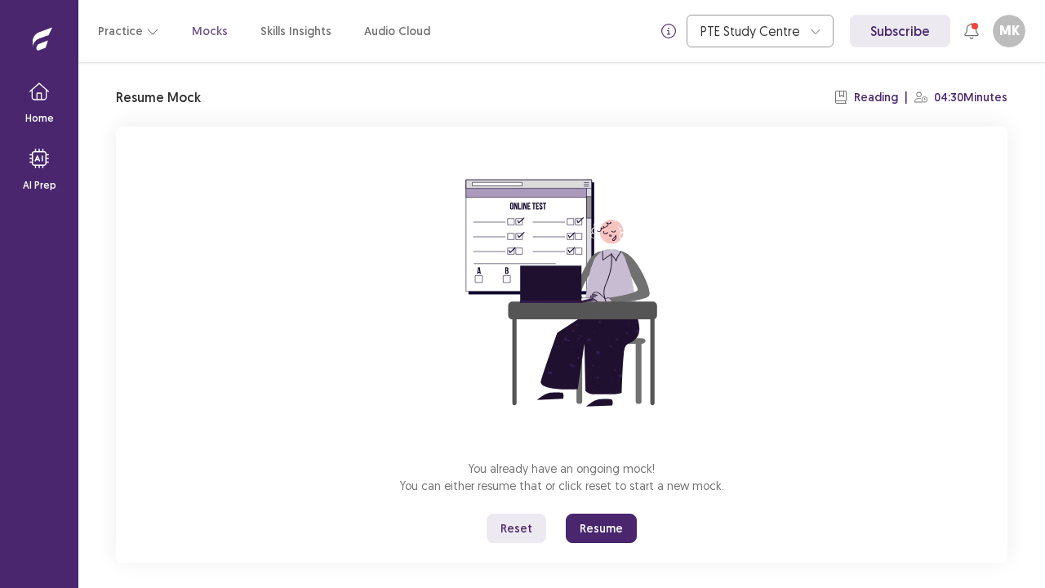
scroll to position [57, 0]
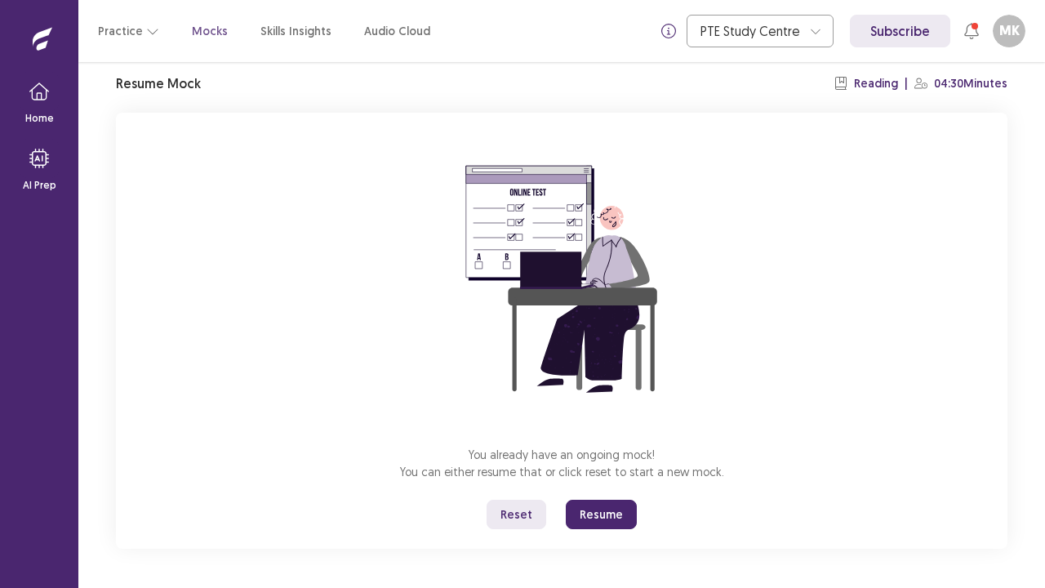
click at [608, 449] on button "Resume" at bounding box center [601, 514] width 71 height 29
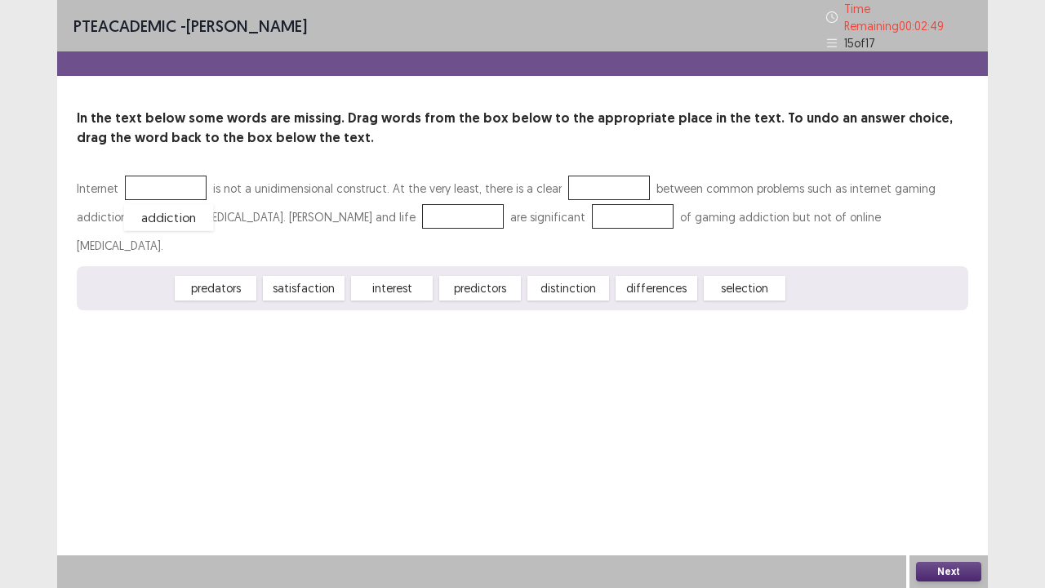
drag, startPoint x: 139, startPoint y: 259, endPoint x: 180, endPoint y: 189, distance: 80.5
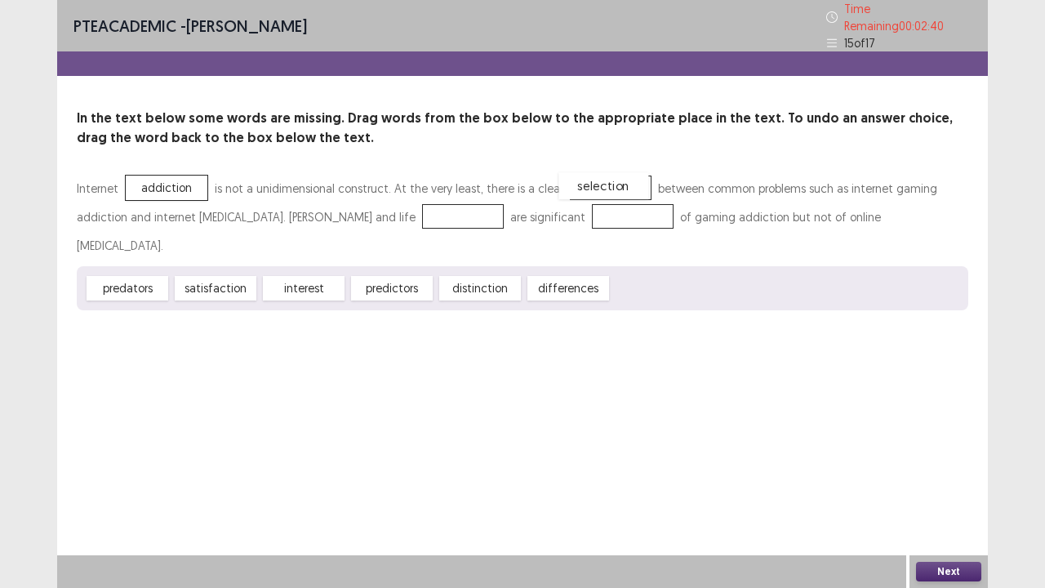
drag, startPoint x: 659, startPoint y: 286, endPoint x: 606, endPoint y: 188, distance: 111.4
drag, startPoint x: 389, startPoint y: 279, endPoint x: 435, endPoint y: 216, distance: 78.9
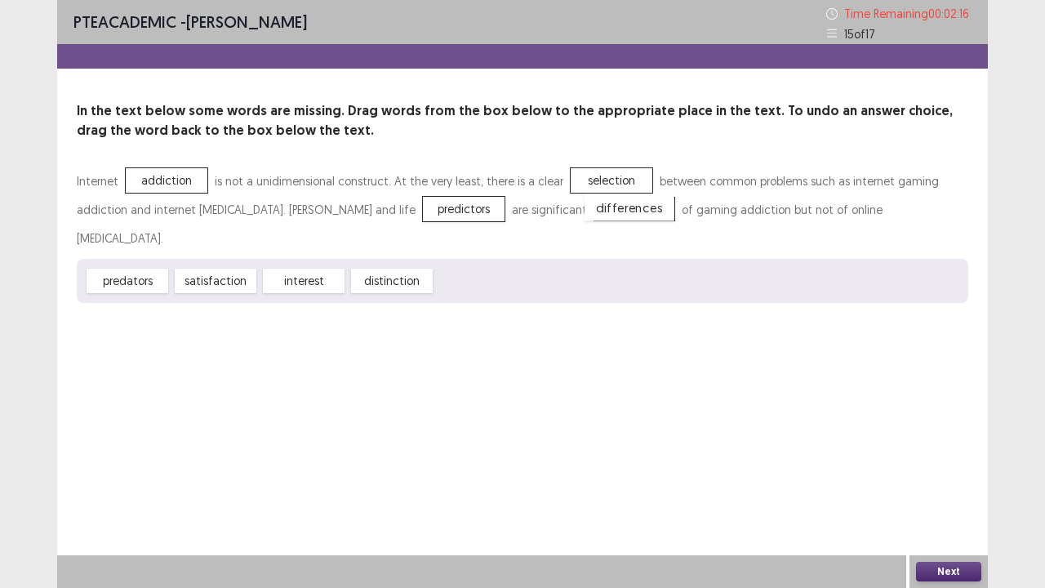
drag, startPoint x: 477, startPoint y: 282, endPoint x: 624, endPoint y: 211, distance: 163.6
drag, startPoint x: 322, startPoint y: 282, endPoint x: 607, endPoint y: 186, distance: 301.3
click at [955, 449] on button "Next" at bounding box center [948, 572] width 65 height 20
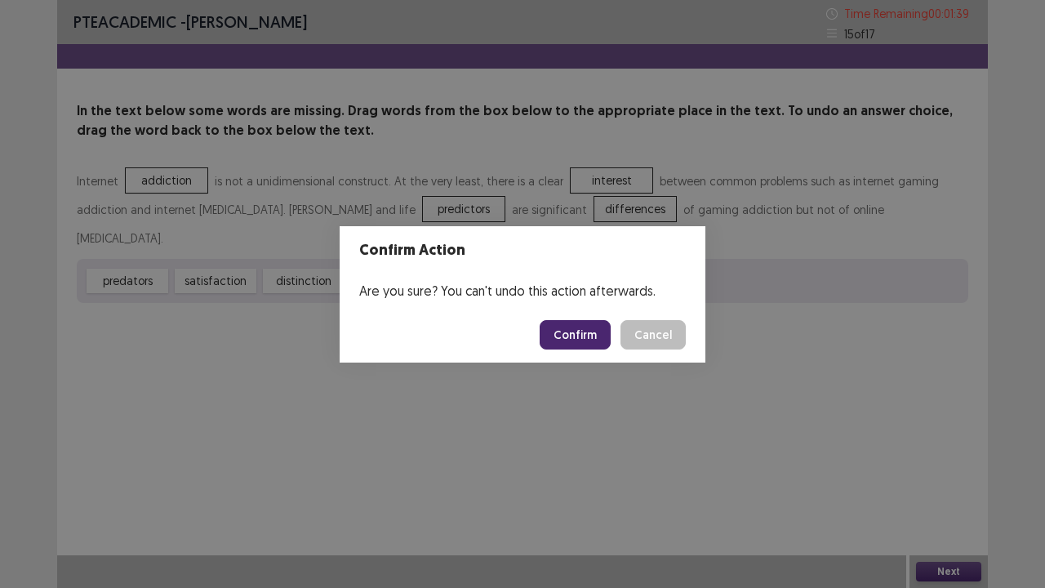
click at [567, 335] on button "Confirm" at bounding box center [575, 334] width 71 height 29
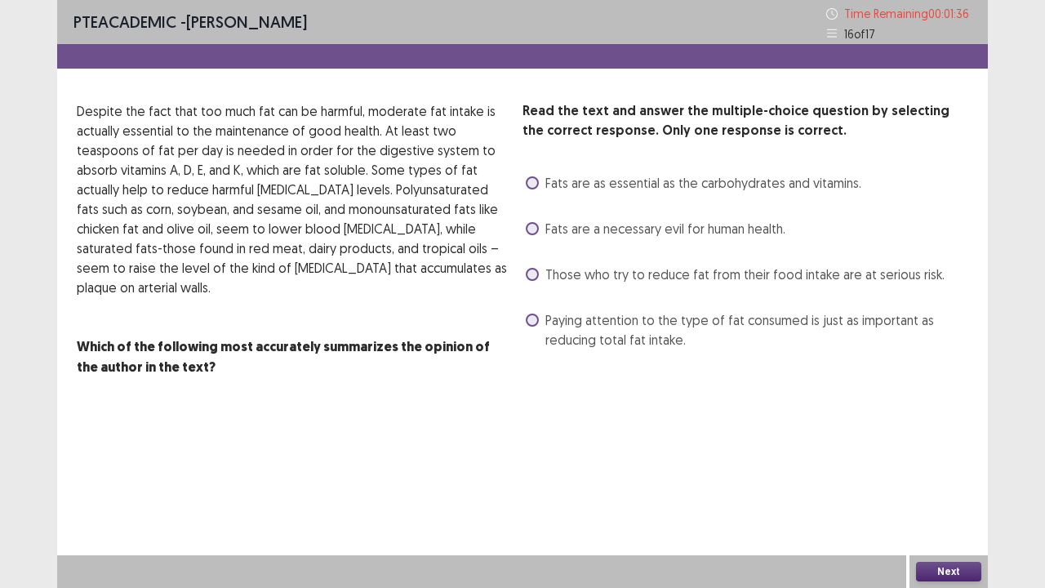
click at [544, 229] on label "Fats are a necessary evil for human health." at bounding box center [656, 229] width 260 height 20
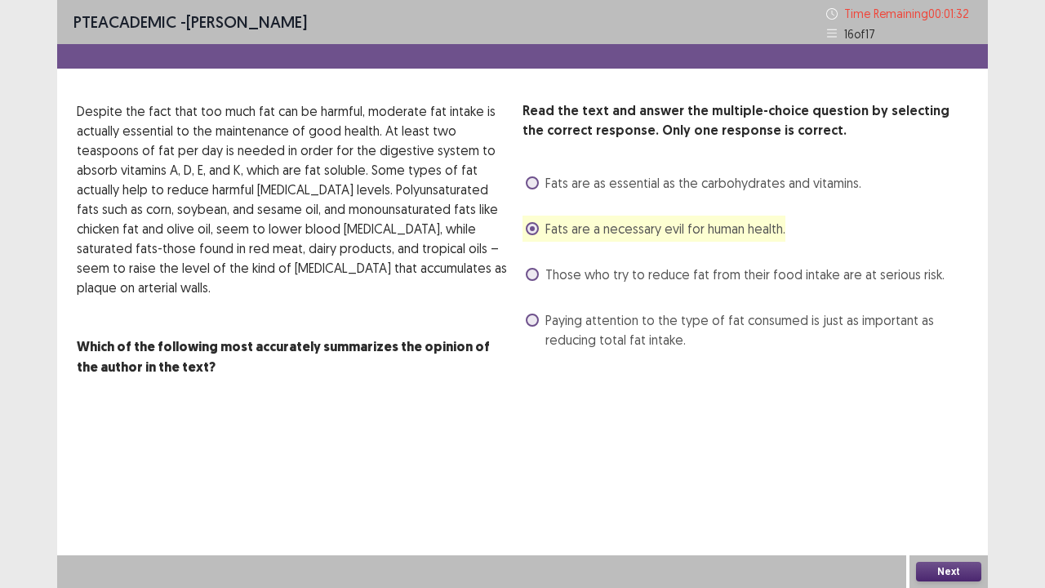
click at [541, 346] on label "Paying attention to the type of fat consumed is just as important as reducing t…" at bounding box center [747, 329] width 443 height 39
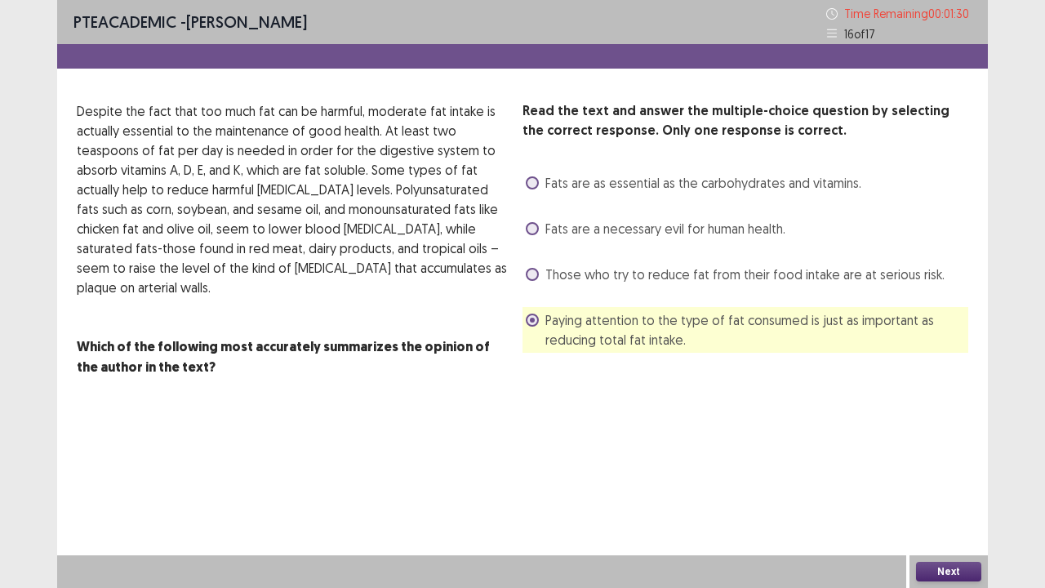
click at [945, 449] on button "Next" at bounding box center [948, 572] width 65 height 20
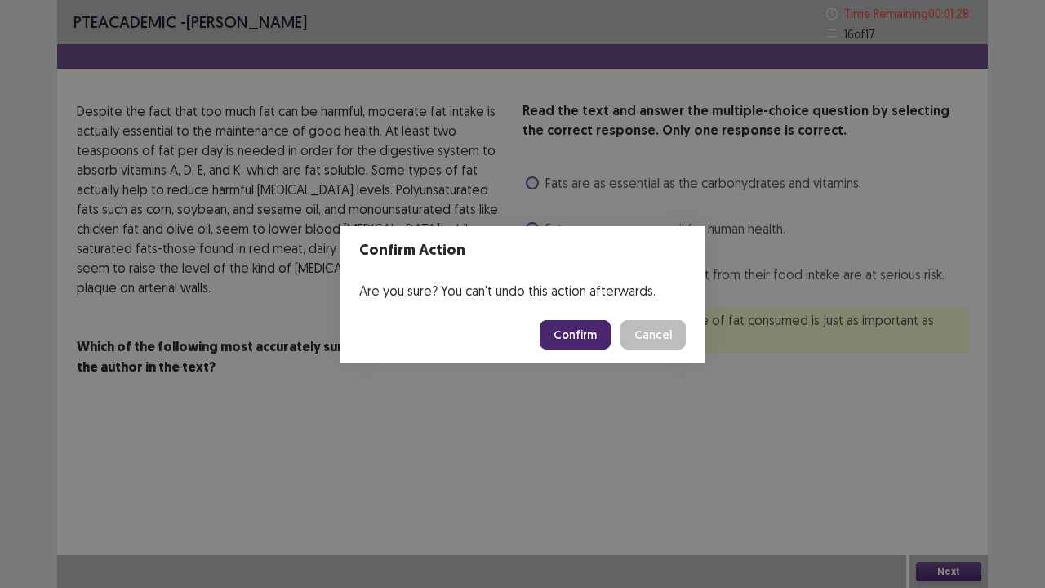
click at [582, 333] on button "Confirm" at bounding box center [575, 334] width 71 height 29
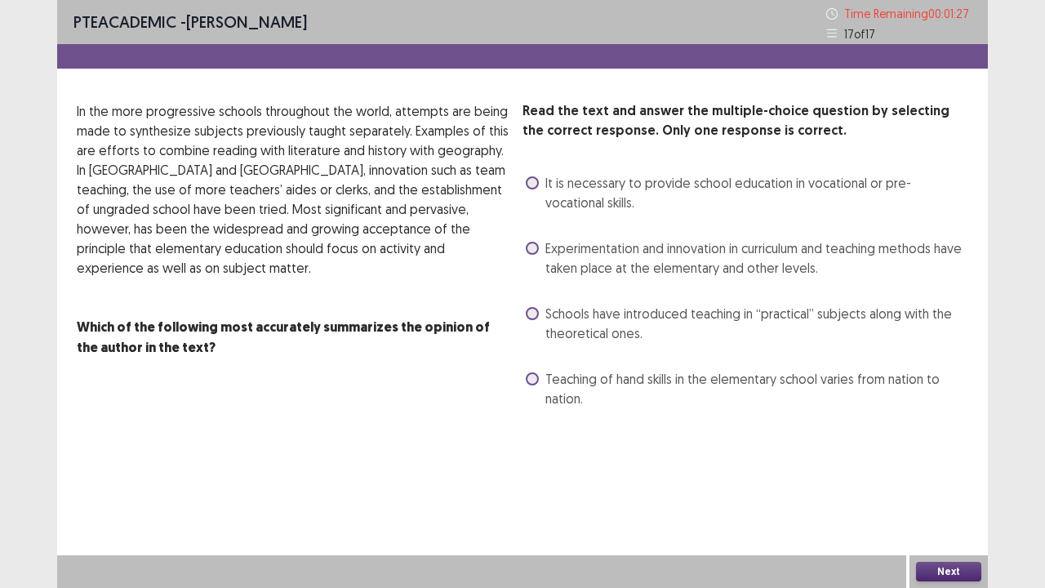
click at [582, 217] on div "Read the text and answer the multiple-choice question by selecting the correct …" at bounding box center [746, 256] width 446 height 310
click at [549, 340] on span "Schools have introduced teaching in “practical” subjects along with the theoret…" at bounding box center [756, 323] width 423 height 39
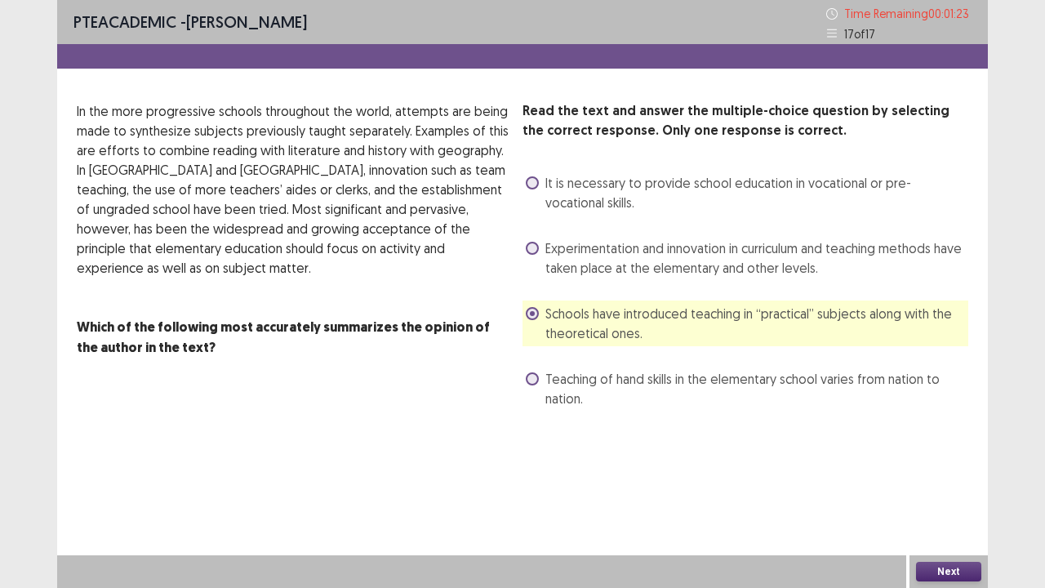
click at [941, 449] on button "Next" at bounding box center [948, 572] width 65 height 20
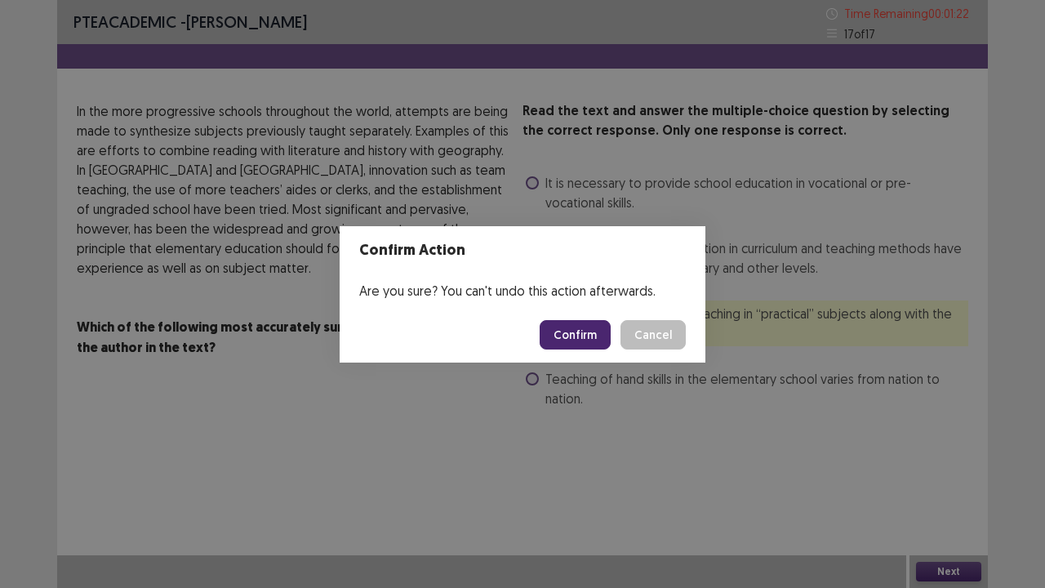
click at [584, 328] on button "Confirm" at bounding box center [575, 334] width 71 height 29
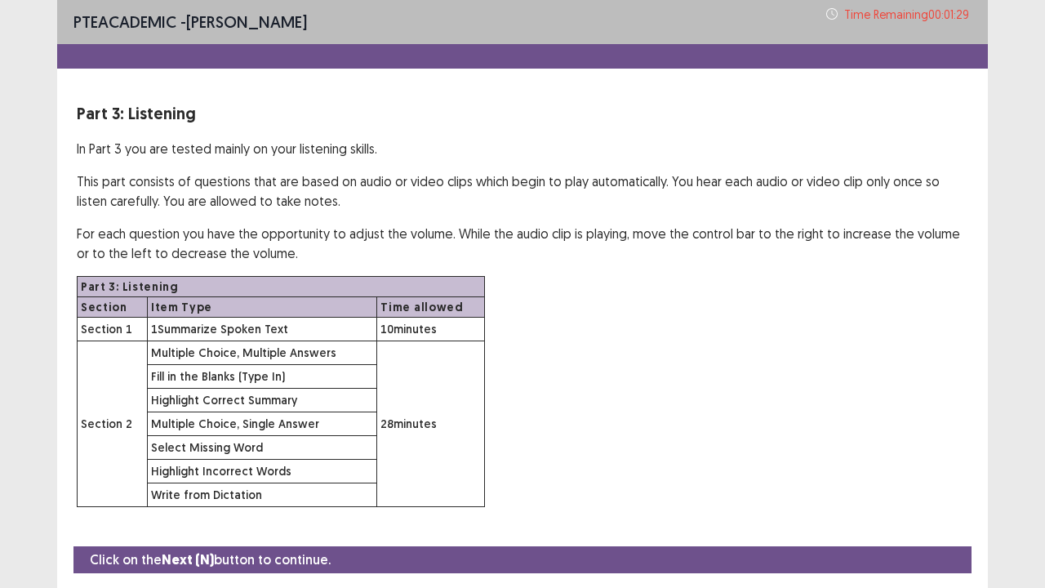
scroll to position [47, 0]
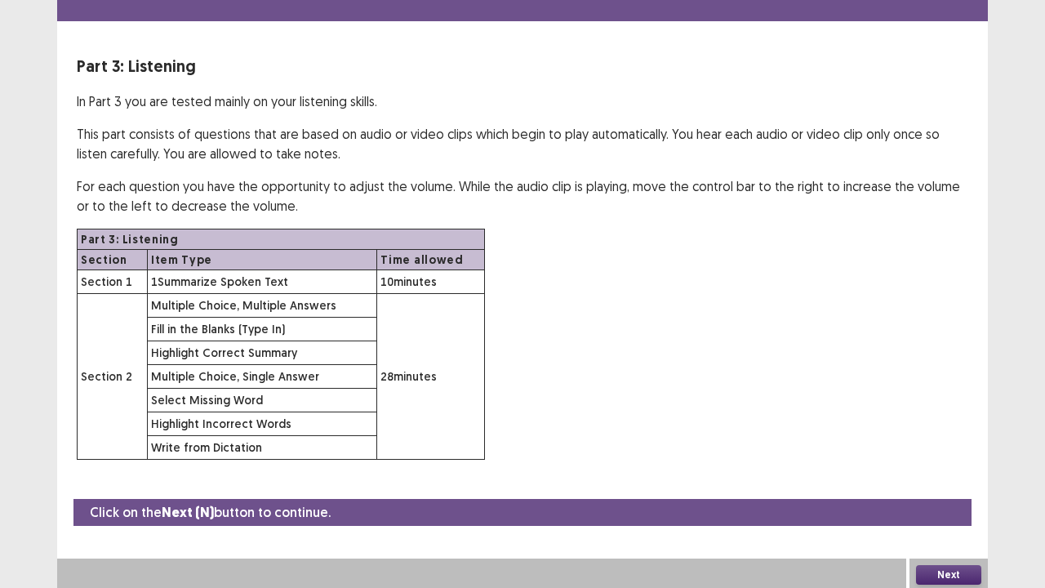
click at [934, 449] on button "Next" at bounding box center [948, 575] width 65 height 20
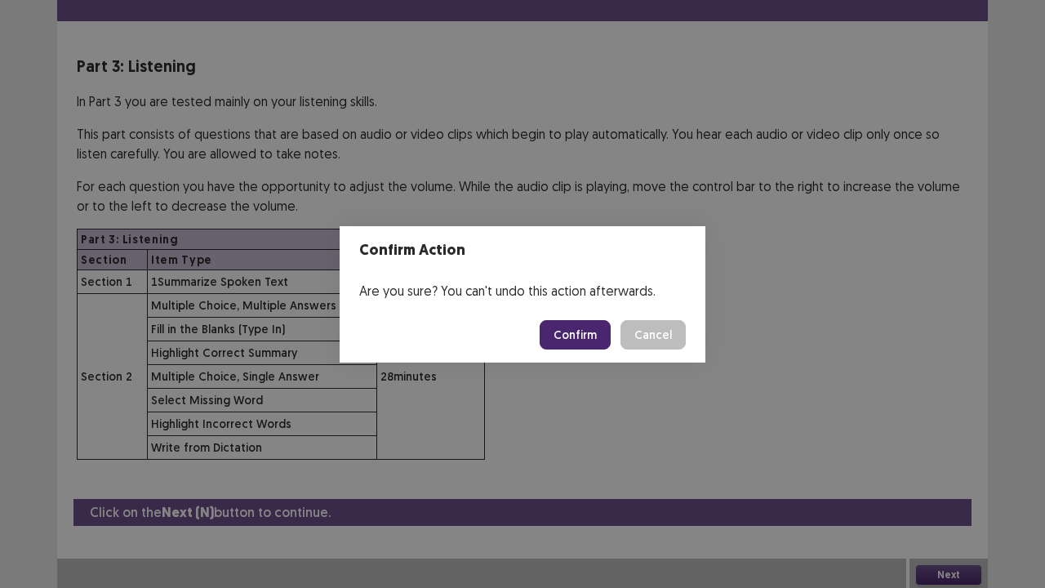
click at [582, 340] on button "Confirm" at bounding box center [575, 334] width 71 height 29
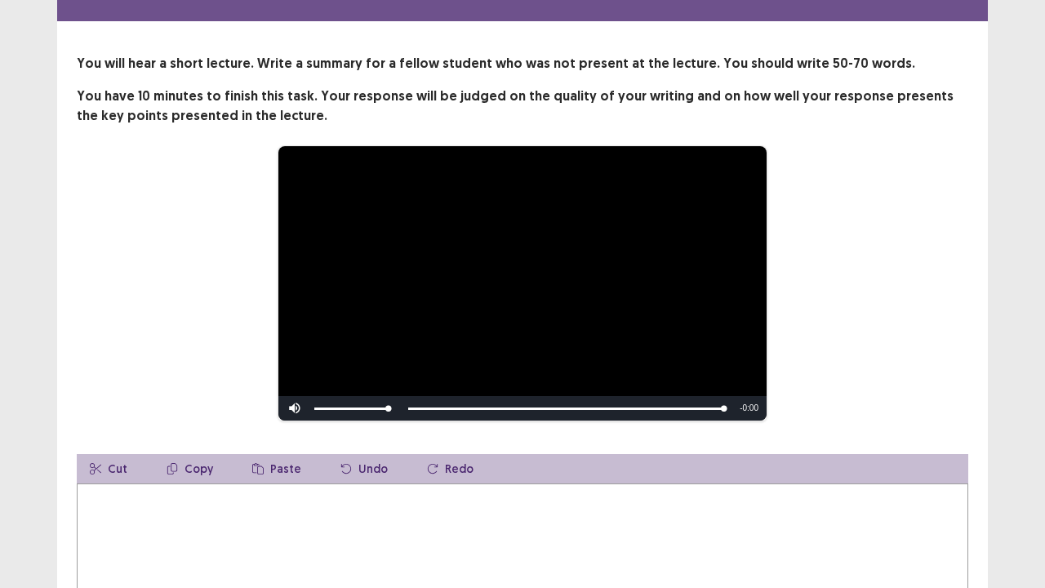
click at [297, 449] on textarea at bounding box center [523, 573] width 892 height 180
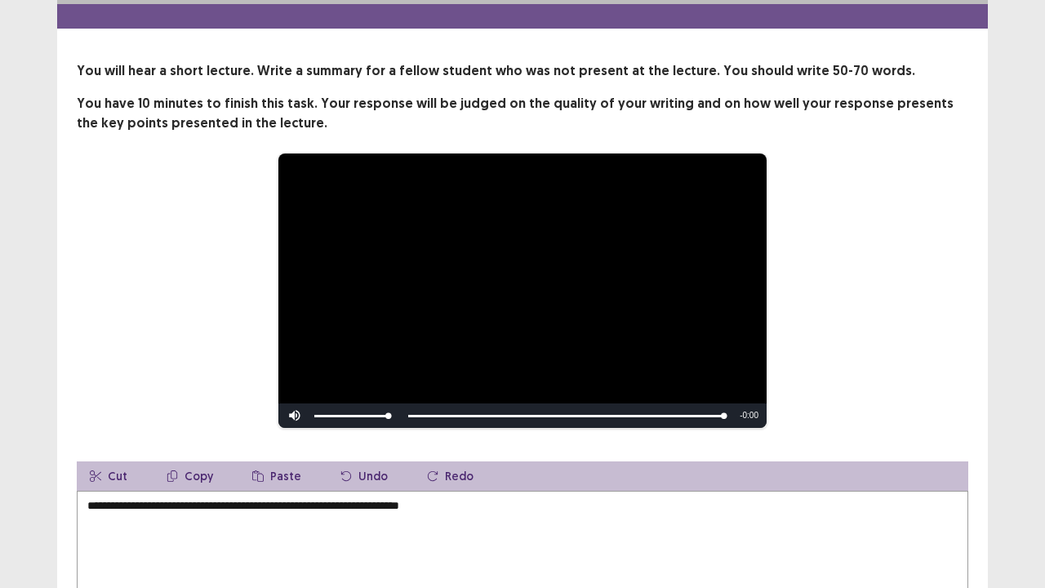
click at [392, 449] on textarea "**********" at bounding box center [523, 581] width 892 height 180
click at [484, 449] on textarea "**********" at bounding box center [523, 581] width 892 height 180
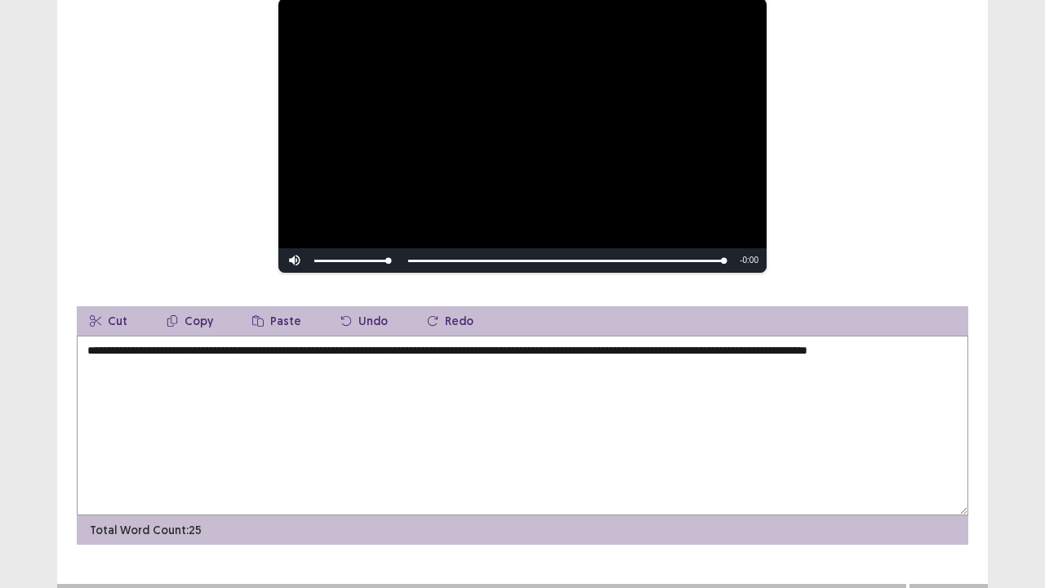
scroll to position [194, 0]
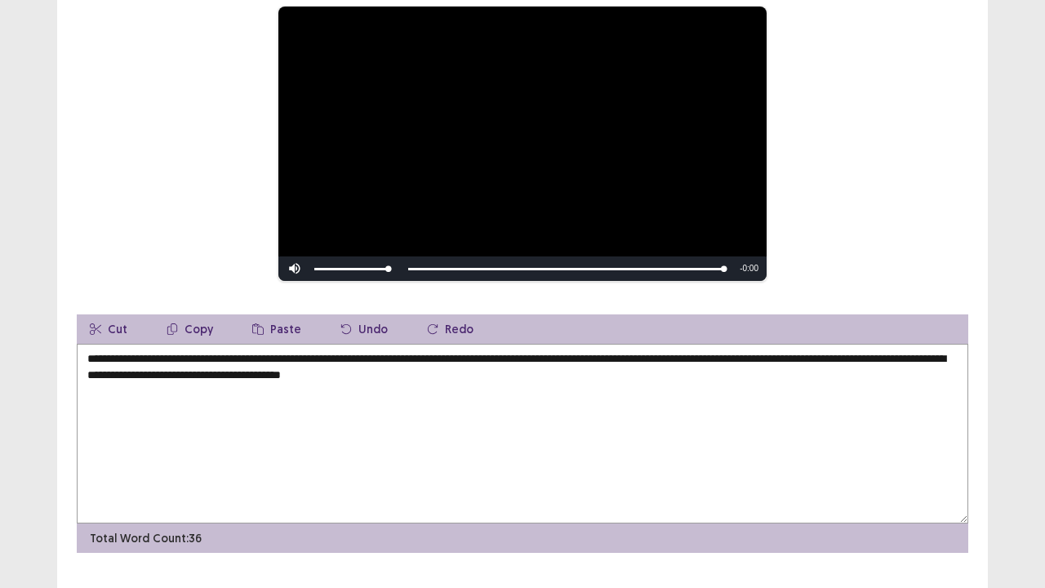
click at [126, 369] on textarea "**********" at bounding box center [523, 434] width 892 height 180
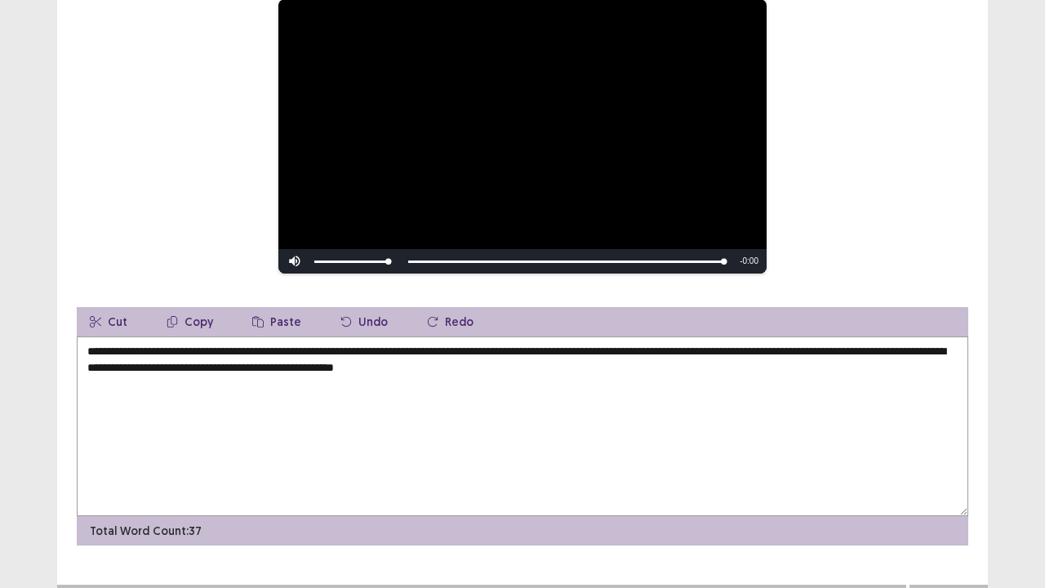
click at [194, 366] on textarea "**********" at bounding box center [523, 426] width 892 height 180
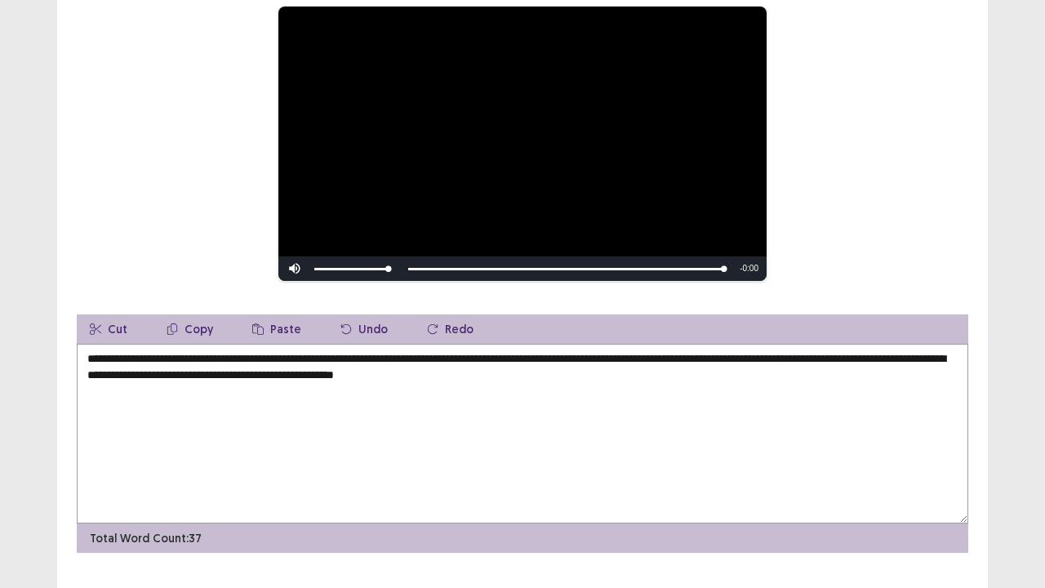
scroll to position [202, 0]
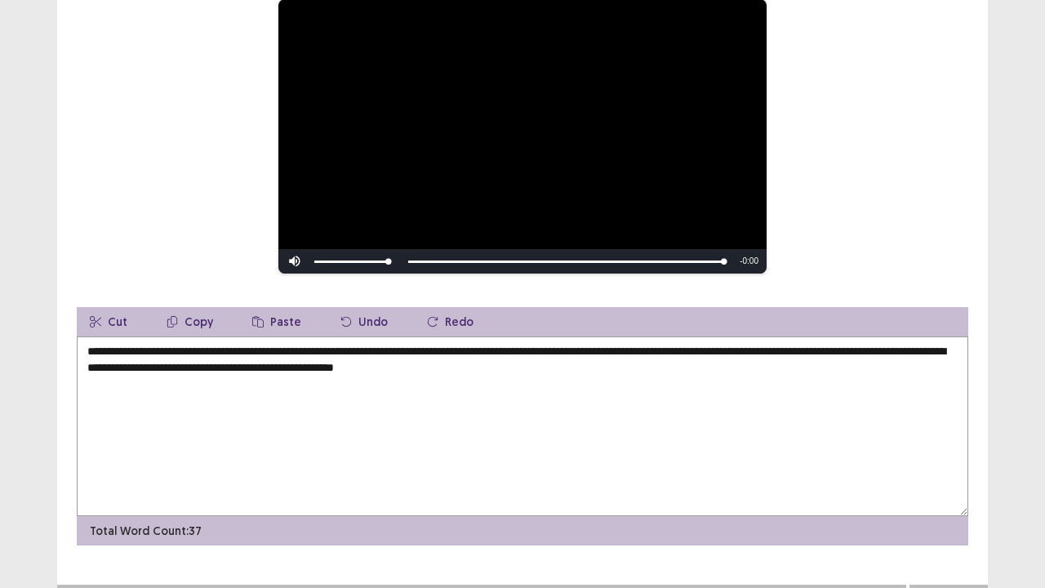
click at [615, 367] on textarea "**********" at bounding box center [523, 426] width 892 height 180
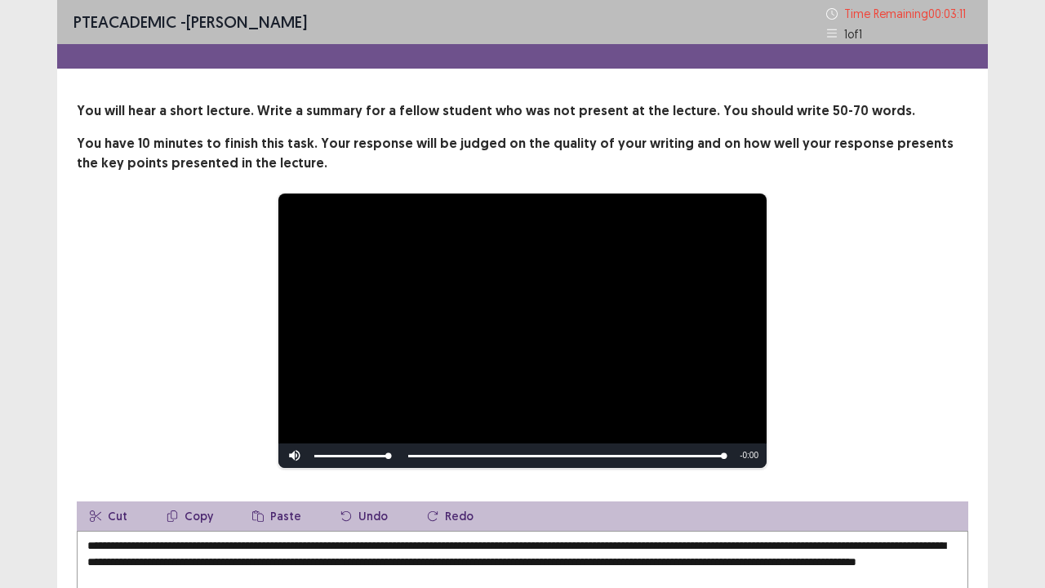
scroll to position [224, 0]
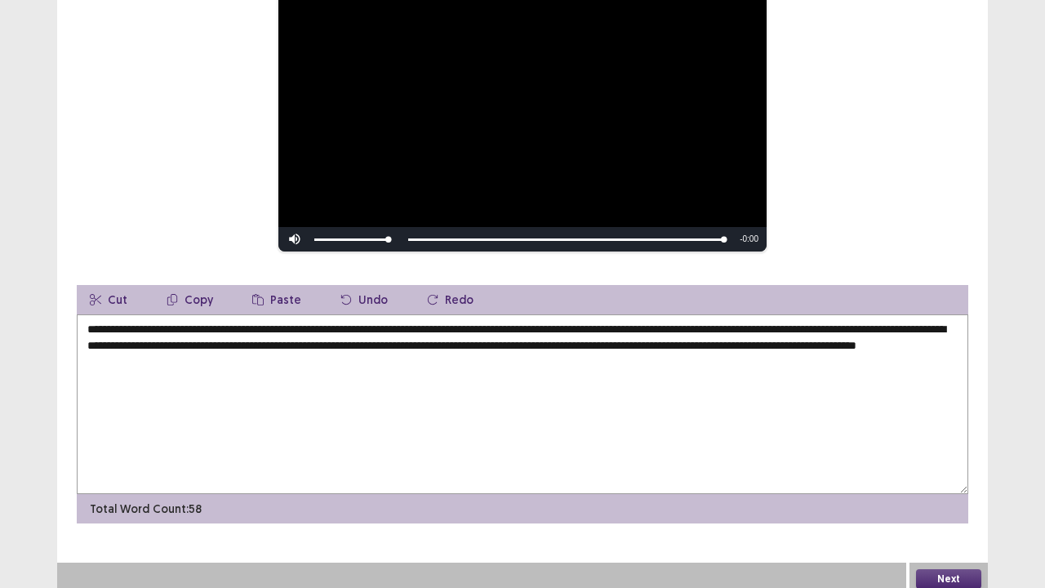
type textarea "**********"
click at [947, 449] on div "Next" at bounding box center [949, 579] width 78 height 33
click at [941, 449] on button "Next" at bounding box center [948, 579] width 65 height 20
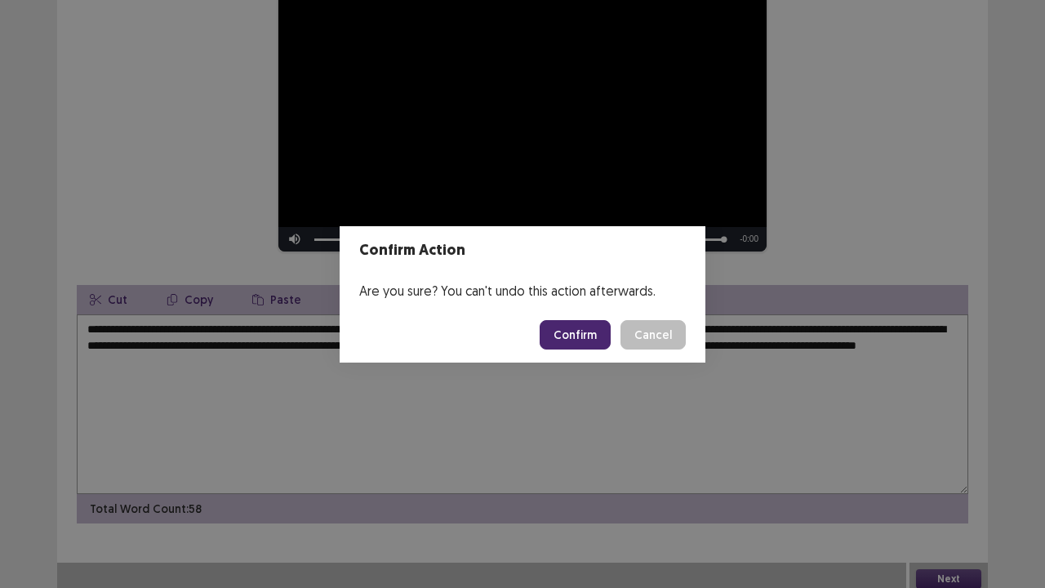
click at [601, 341] on button "Confirm" at bounding box center [575, 334] width 71 height 29
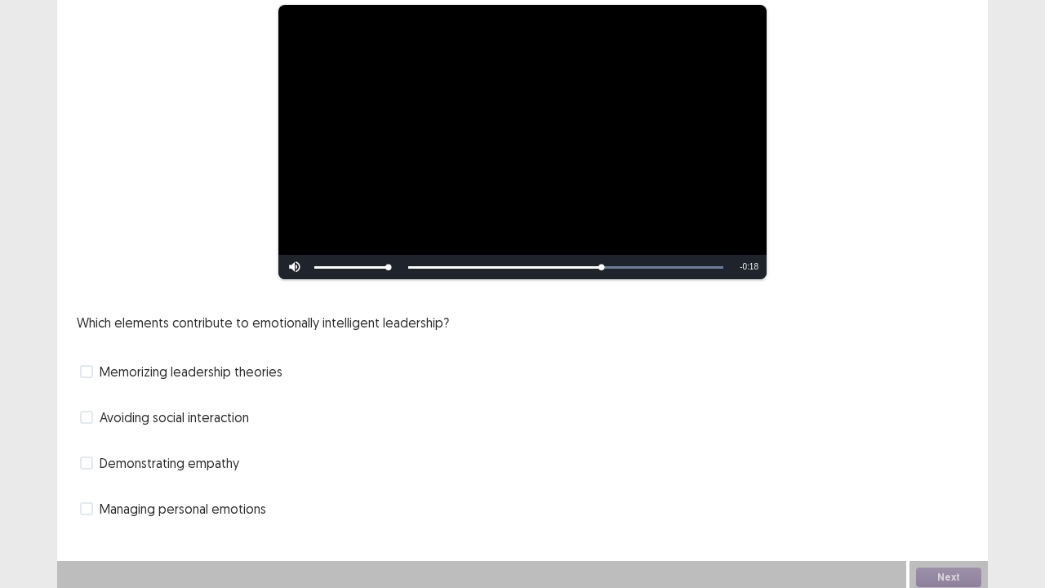
scroll to position [149, 0]
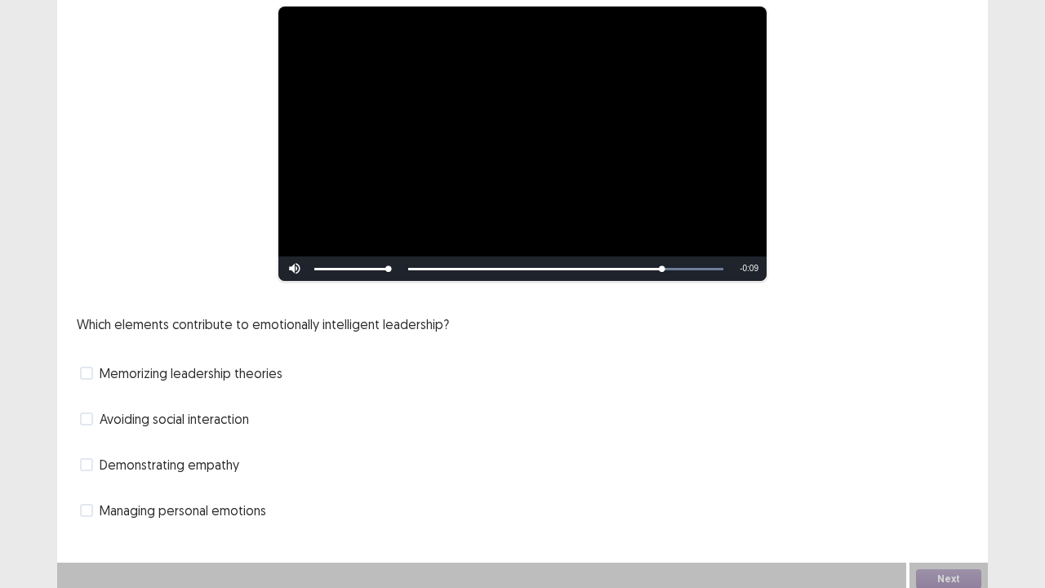
click at [118, 449] on div "Managing personal emotions" at bounding box center [523, 510] width 892 height 26
click at [98, 449] on label "Managing personal emotions" at bounding box center [173, 510] width 186 height 20
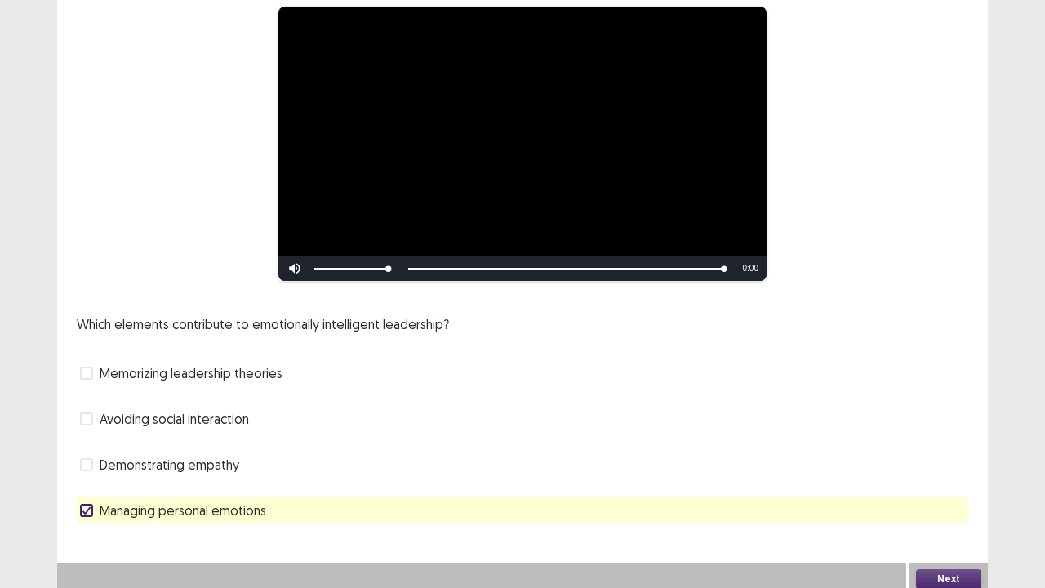
click at [115, 449] on span "Demonstrating empathy" at bounding box center [170, 465] width 140 height 20
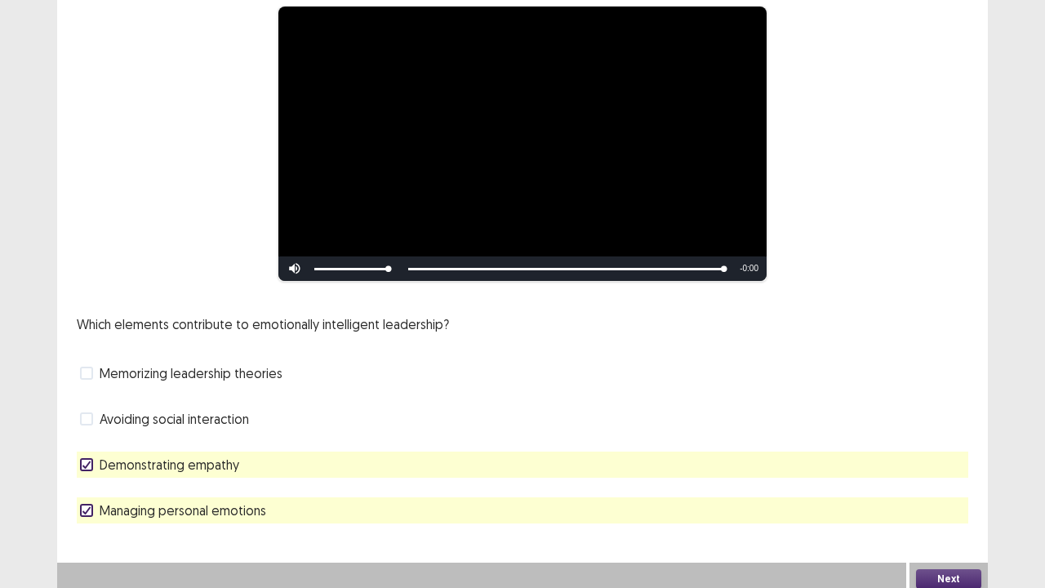
click at [115, 449] on span "Demonstrating empathy" at bounding box center [170, 465] width 140 height 20
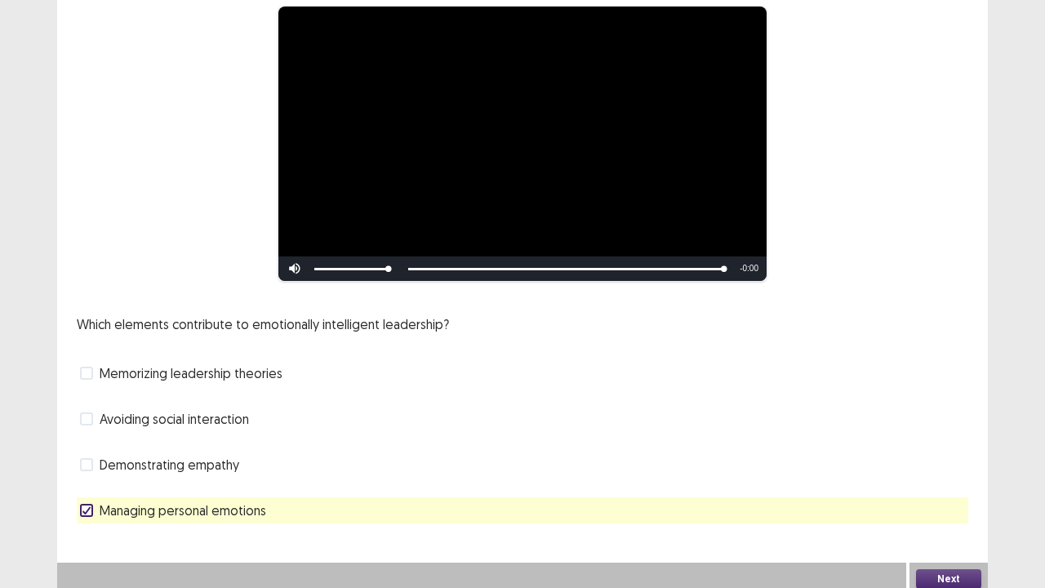
click at [152, 369] on span "Memorizing leadership theories" at bounding box center [191, 373] width 183 height 20
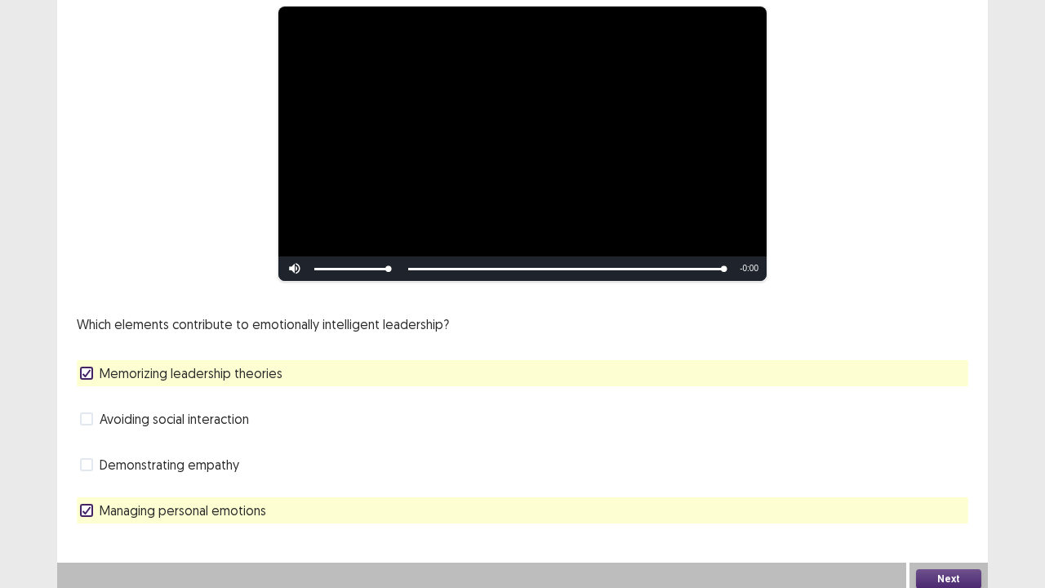
click at [928, 449] on button "Next" at bounding box center [948, 579] width 65 height 20
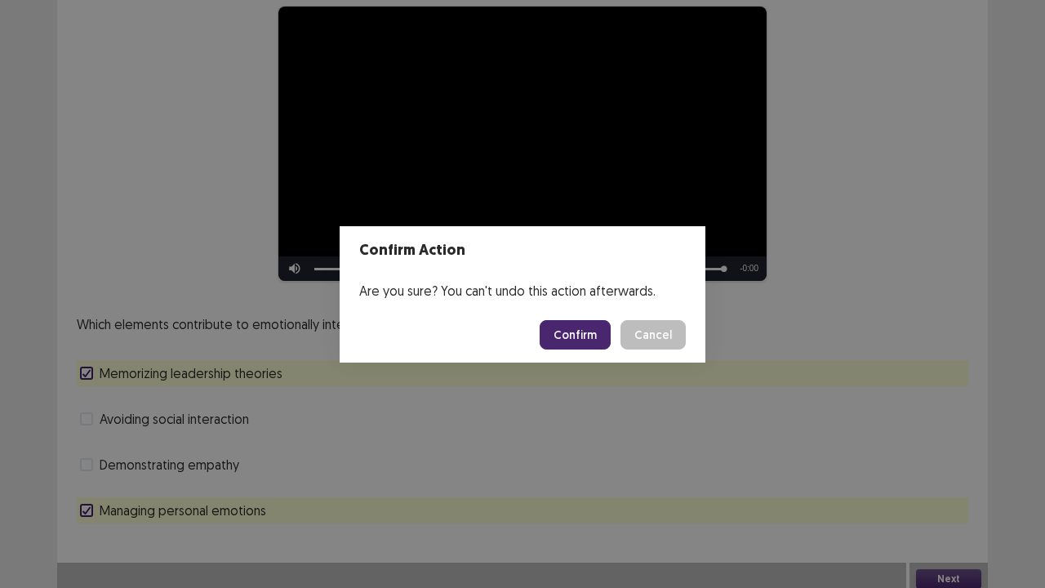
click at [593, 329] on button "Confirm" at bounding box center [575, 334] width 71 height 29
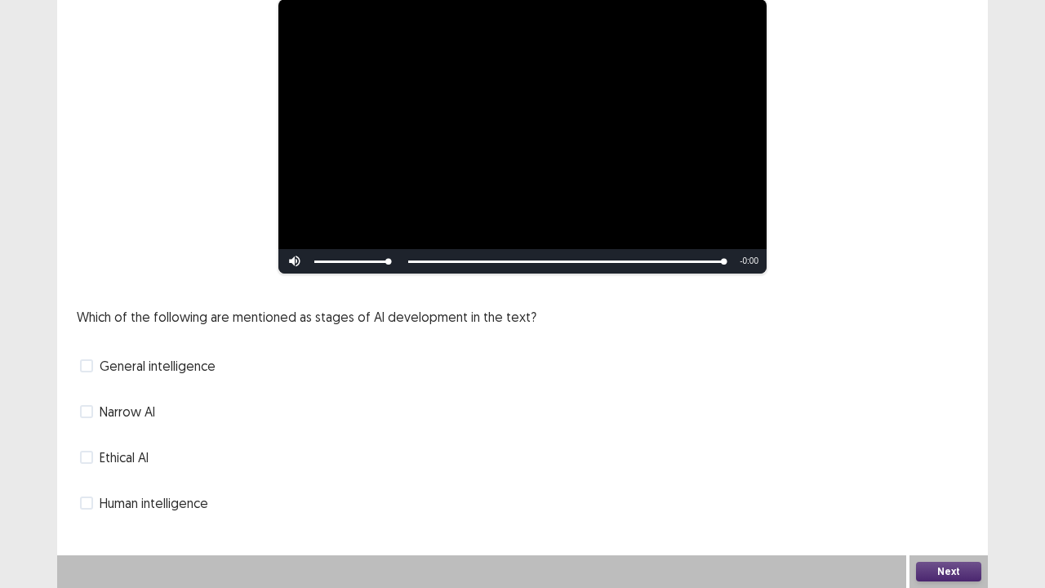
click at [100, 416] on span "Narrow AI" at bounding box center [128, 412] width 56 height 20
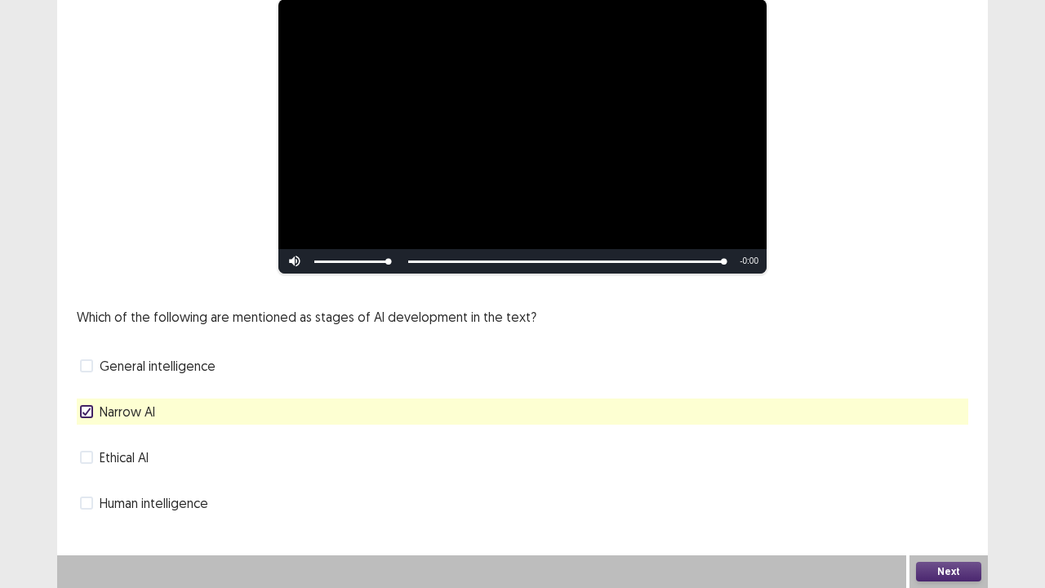
click at [950, 449] on button "Next" at bounding box center [948, 572] width 65 height 20
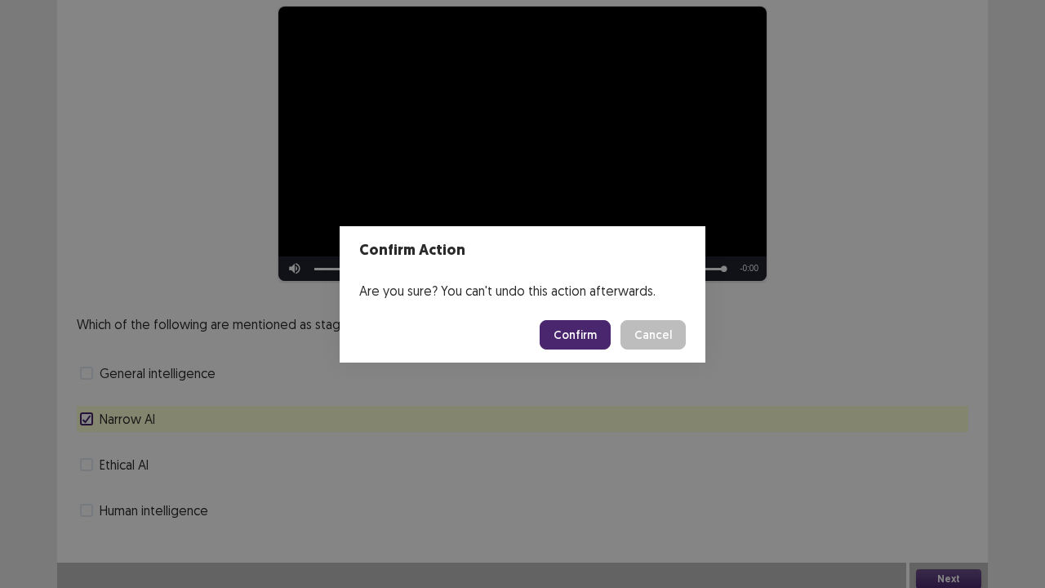
click at [570, 331] on button "Confirm" at bounding box center [575, 334] width 71 height 29
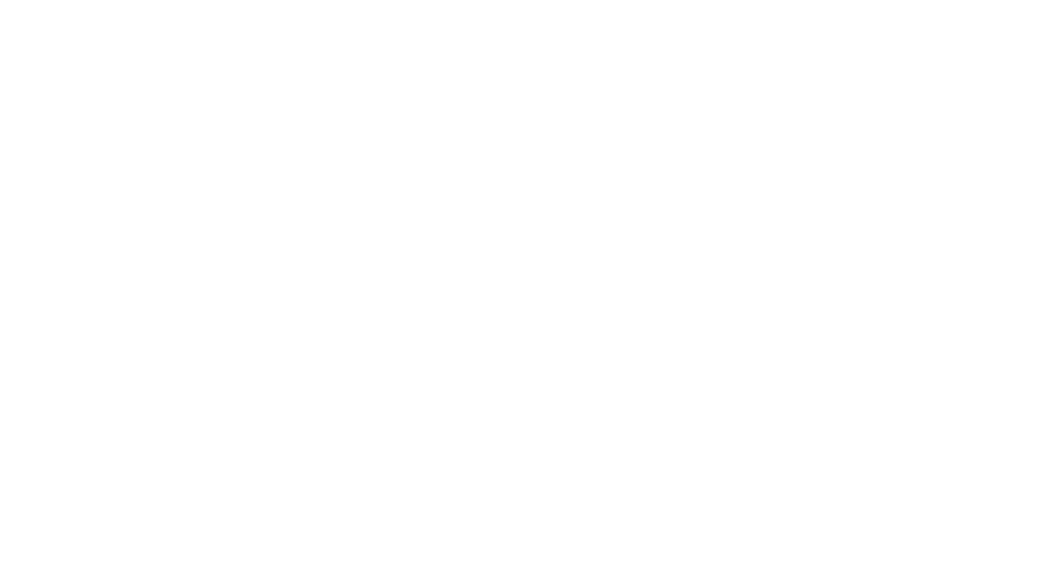
scroll to position [0, 0]
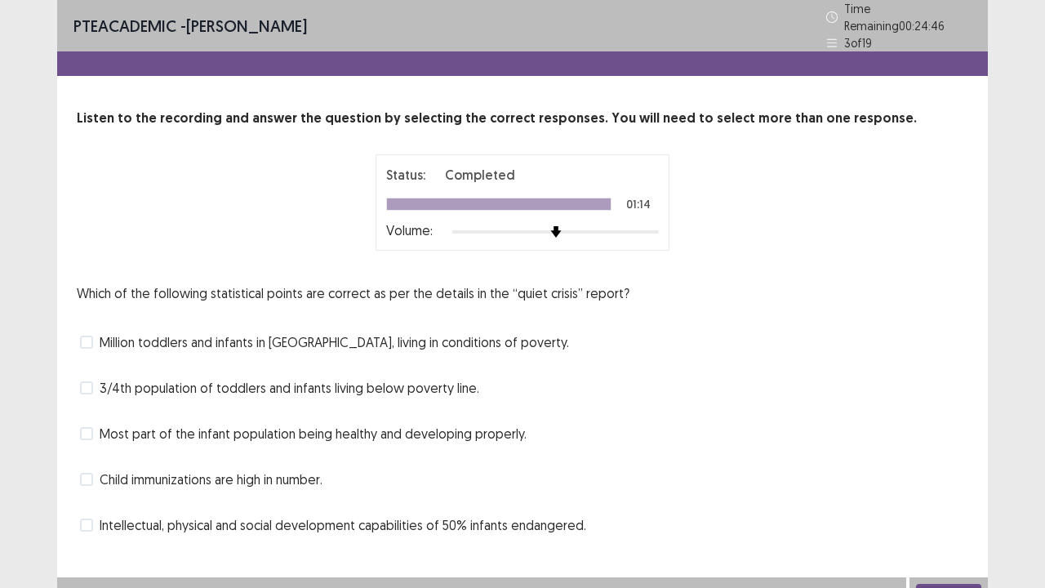
click at [97, 449] on label "Intellectual, physical and social development capabilities of 50% infants endan…" at bounding box center [333, 525] width 506 height 20
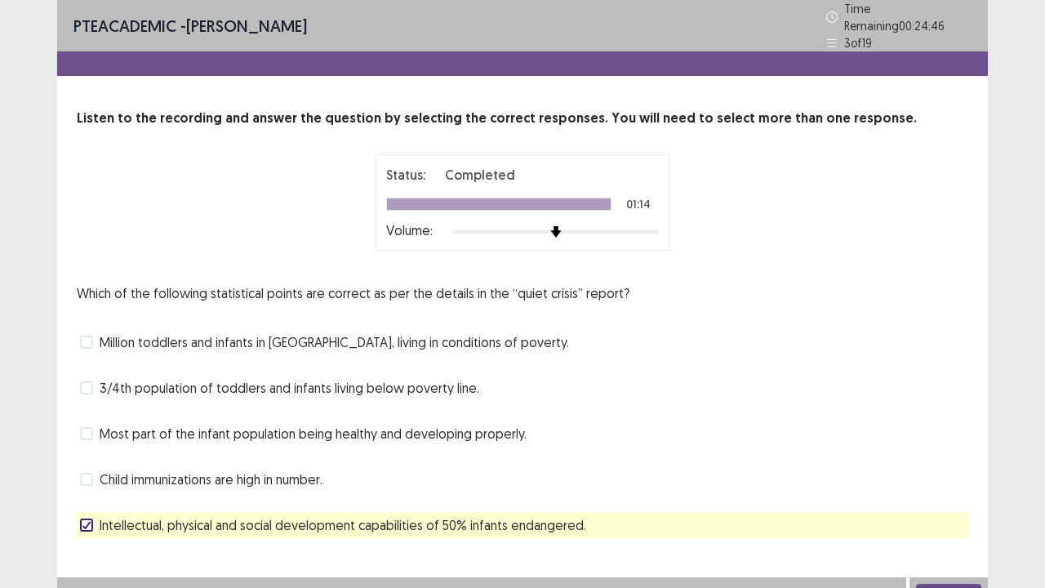
click at [97, 449] on label "Intellectual, physical and social development capabilities of 50% infants endan…" at bounding box center [333, 525] width 506 height 20
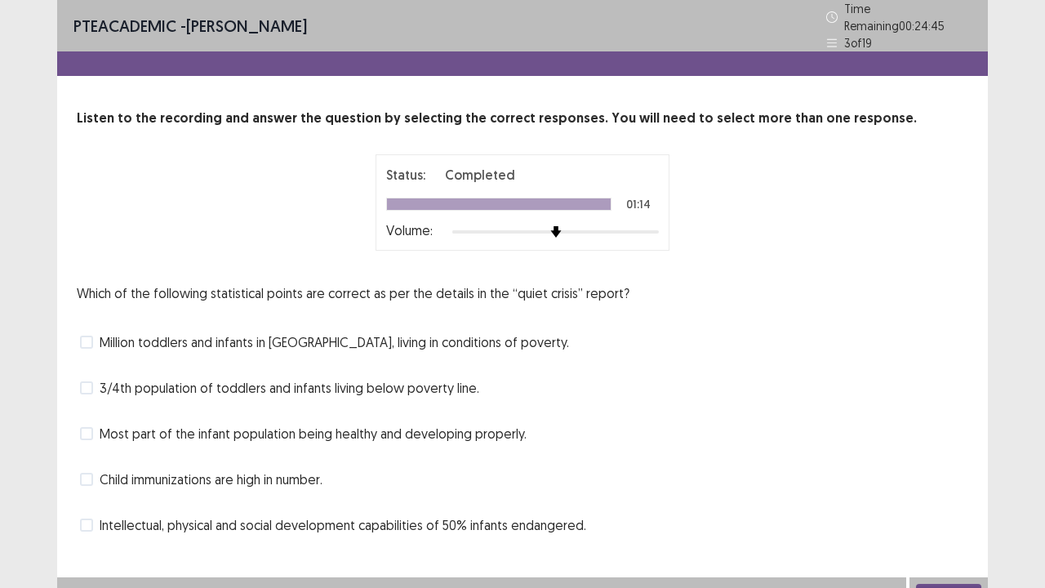
click at [162, 449] on span "Intellectual, physical and social development capabilities of 50% infants endan…" at bounding box center [343, 525] width 487 height 20
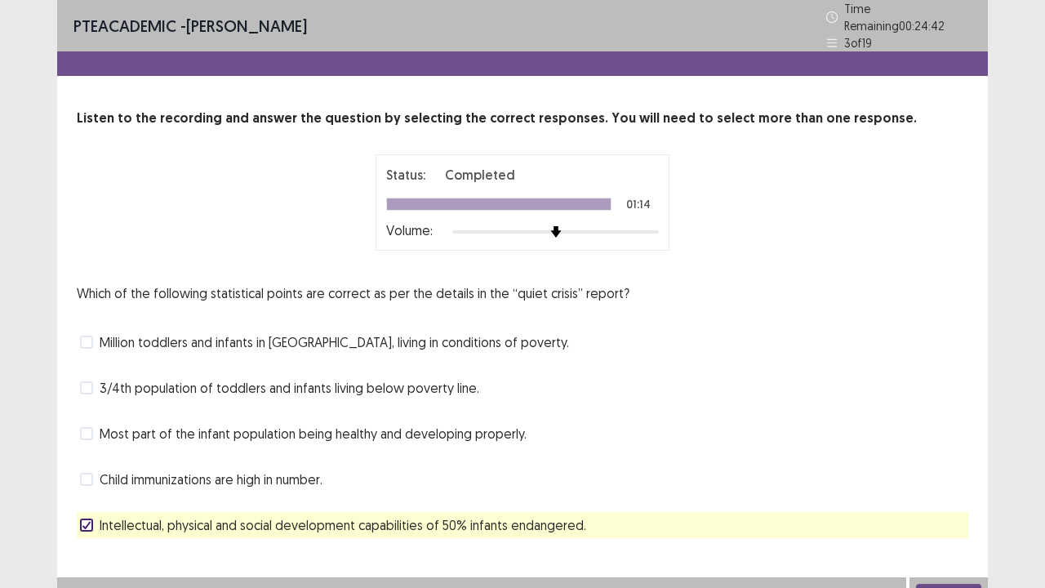
click at [941, 449] on button "Next" at bounding box center [948, 594] width 65 height 20
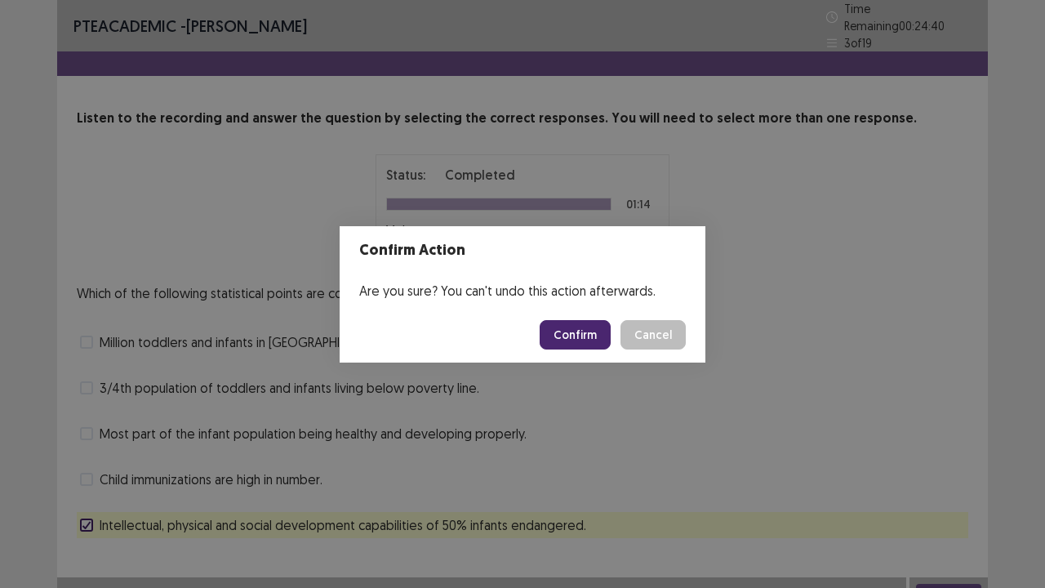
click at [564, 327] on button "Confirm" at bounding box center [575, 334] width 71 height 29
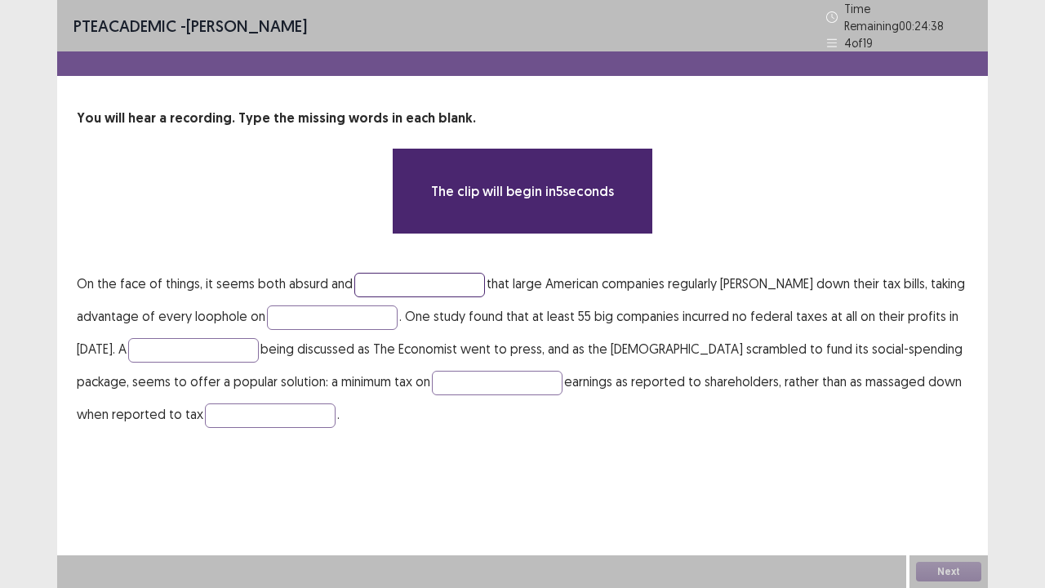
click at [392, 273] on input "text" at bounding box center [419, 285] width 131 height 24
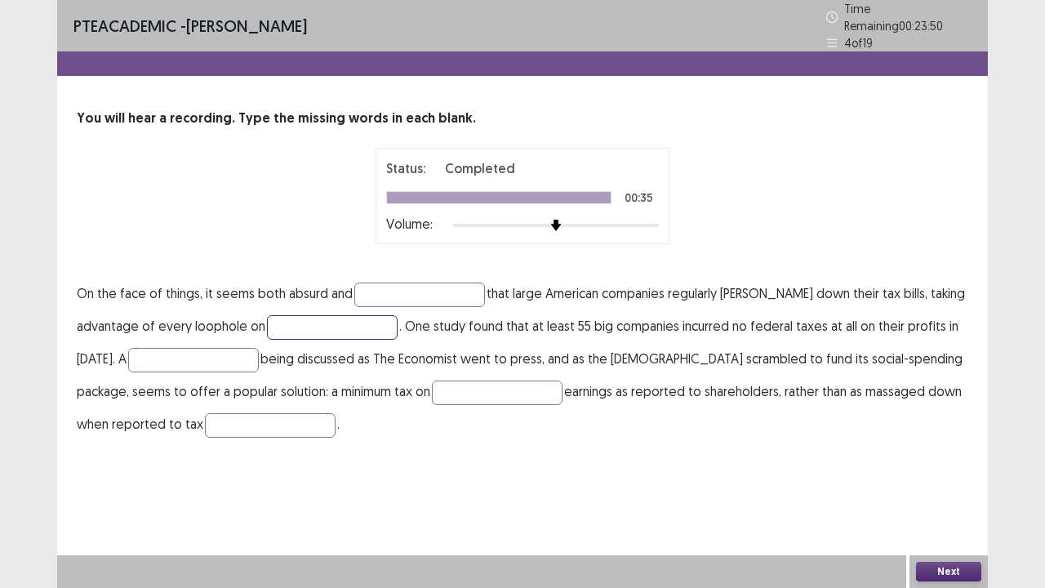
click at [361, 320] on input "text" at bounding box center [332, 327] width 131 height 24
type input "*****"
click at [196, 363] on p "On the face of things, it seems both absurd and that large American companies r…" at bounding box center [523, 358] width 892 height 163
click at [194, 348] on input "text" at bounding box center [193, 360] width 131 height 24
type input "********"
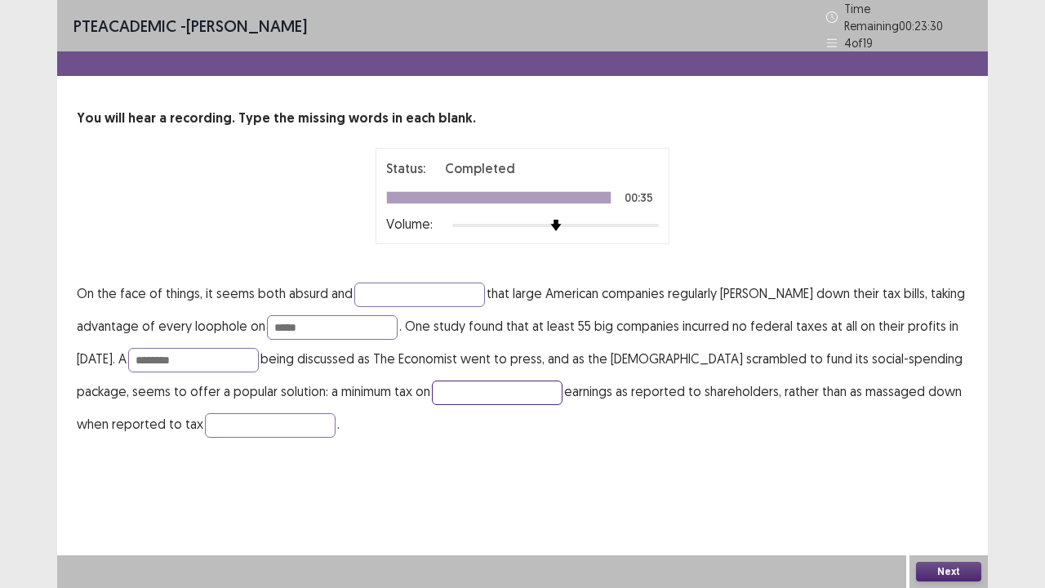
click at [458, 380] on input "text" at bounding box center [497, 392] width 131 height 24
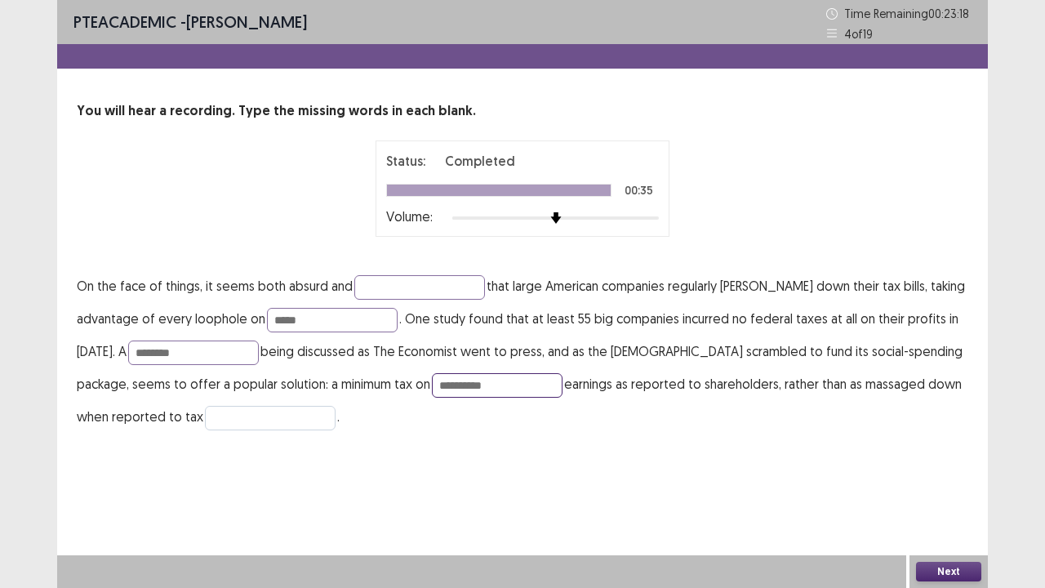
type input "**********"
click at [254, 421] on input "text" at bounding box center [270, 418] width 131 height 24
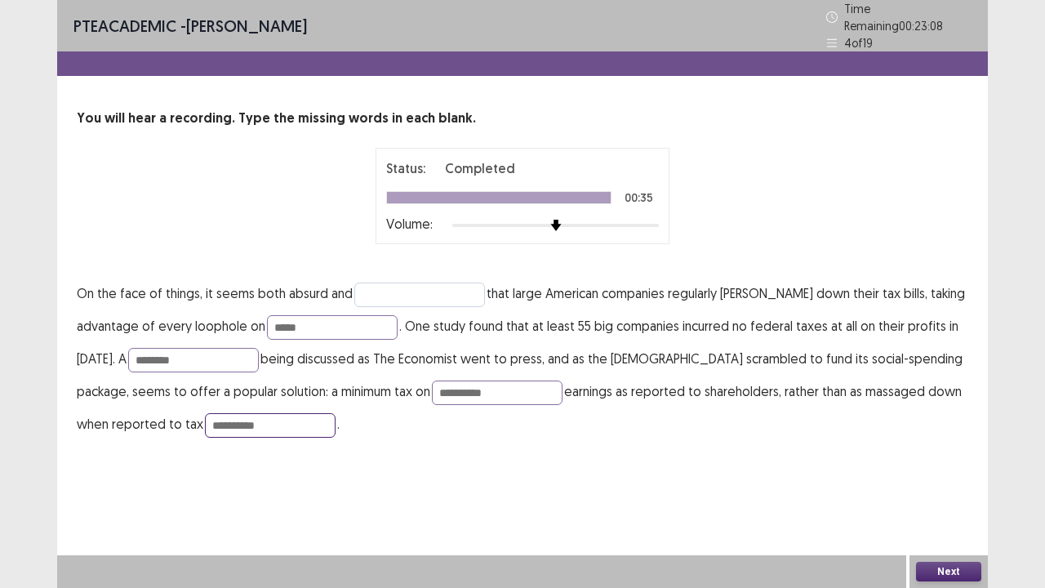
type input "**********"
click at [363, 282] on input "text" at bounding box center [419, 294] width 131 height 24
type input "*******"
click at [955, 449] on button "Next" at bounding box center [948, 572] width 65 height 20
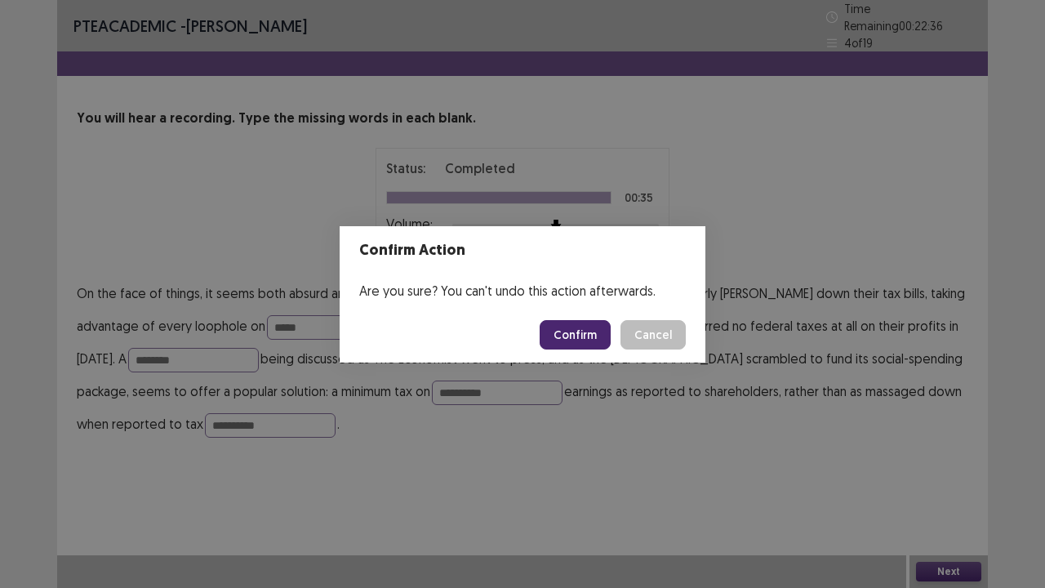
click at [592, 335] on button "Confirm" at bounding box center [575, 334] width 71 height 29
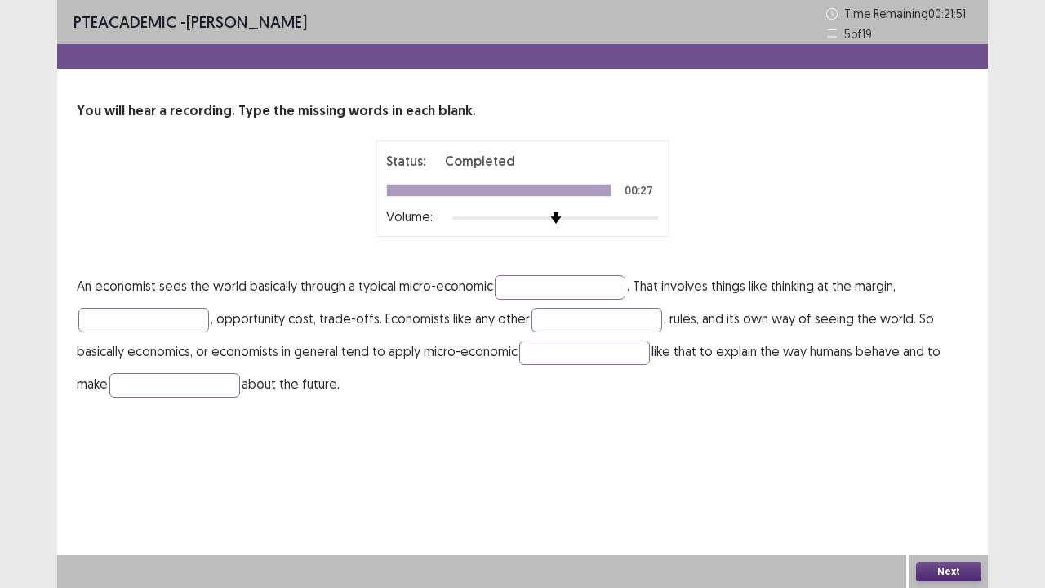
click at [248, 385] on p "An economist sees the world basically through a typical micro-economic . That i…" at bounding box center [523, 334] width 892 height 131
click at [165, 393] on input "text" at bounding box center [174, 385] width 131 height 24
type input "**********"
click at [549, 346] on input "text" at bounding box center [584, 352] width 131 height 24
type input "********"
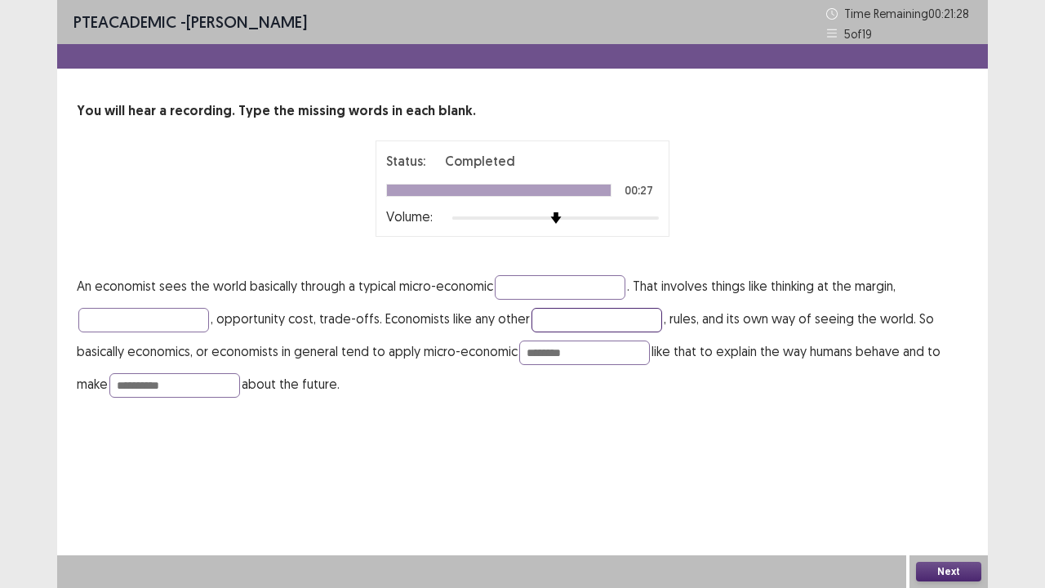
click at [567, 317] on input "text" at bounding box center [597, 320] width 131 height 24
type input "**********"
click at [159, 318] on input "text" at bounding box center [143, 320] width 131 height 24
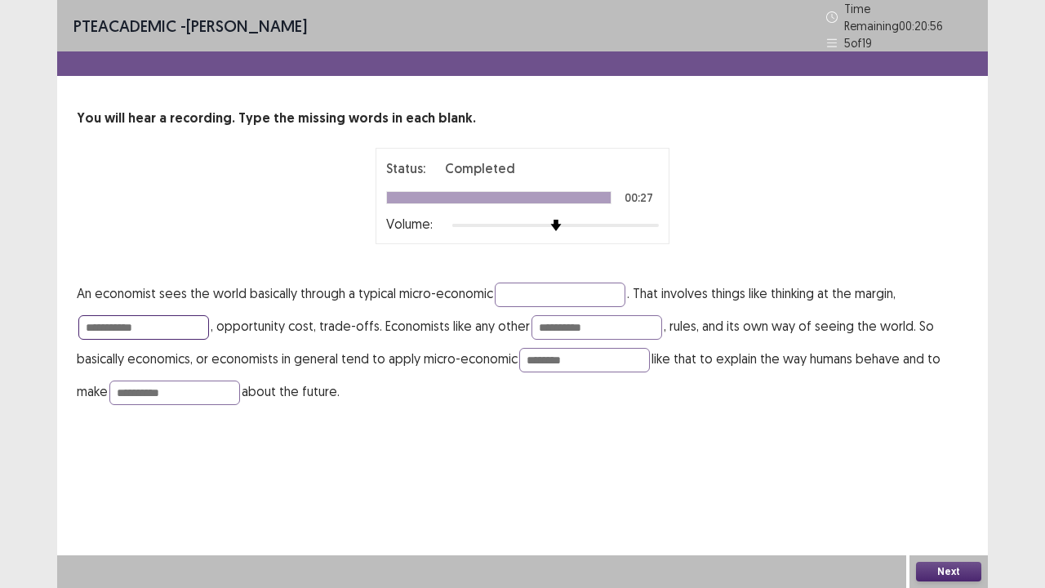
click at [93, 322] on input "**********" at bounding box center [143, 327] width 131 height 24
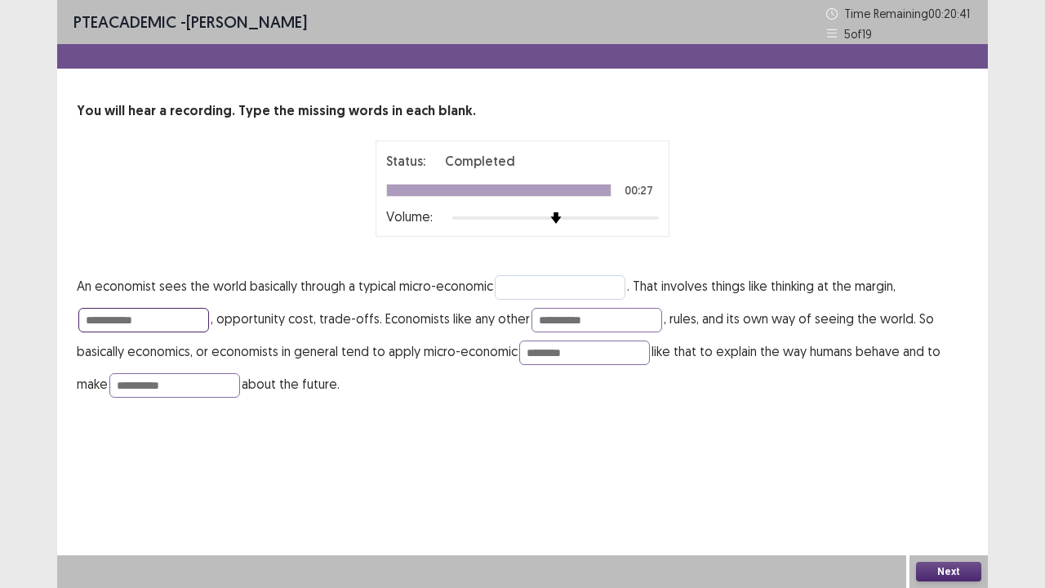
type input "**********"
click at [524, 279] on input "text" at bounding box center [560, 287] width 131 height 24
type input "**********"
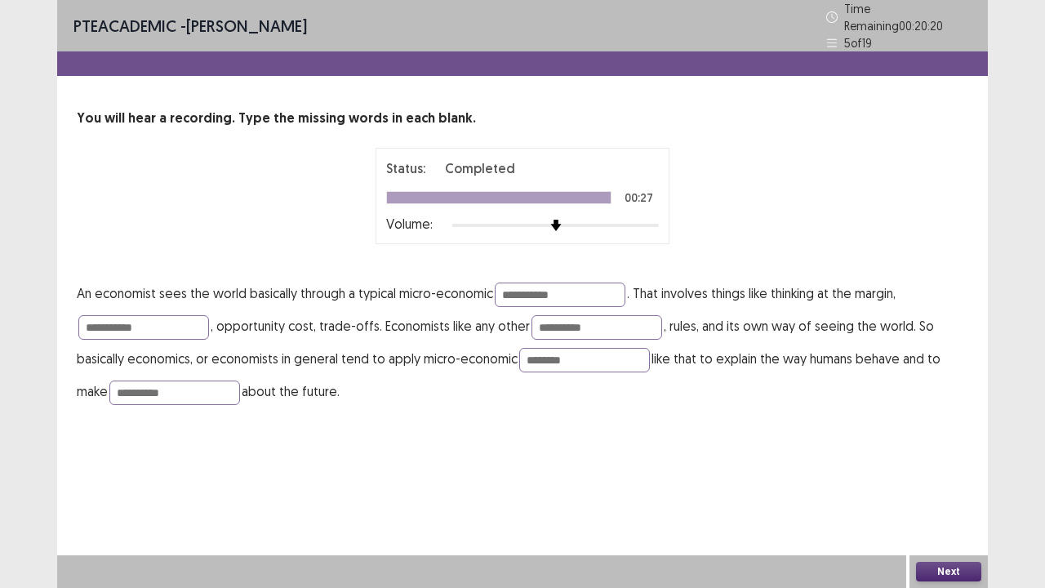
click at [959, 449] on button "Next" at bounding box center [948, 572] width 65 height 20
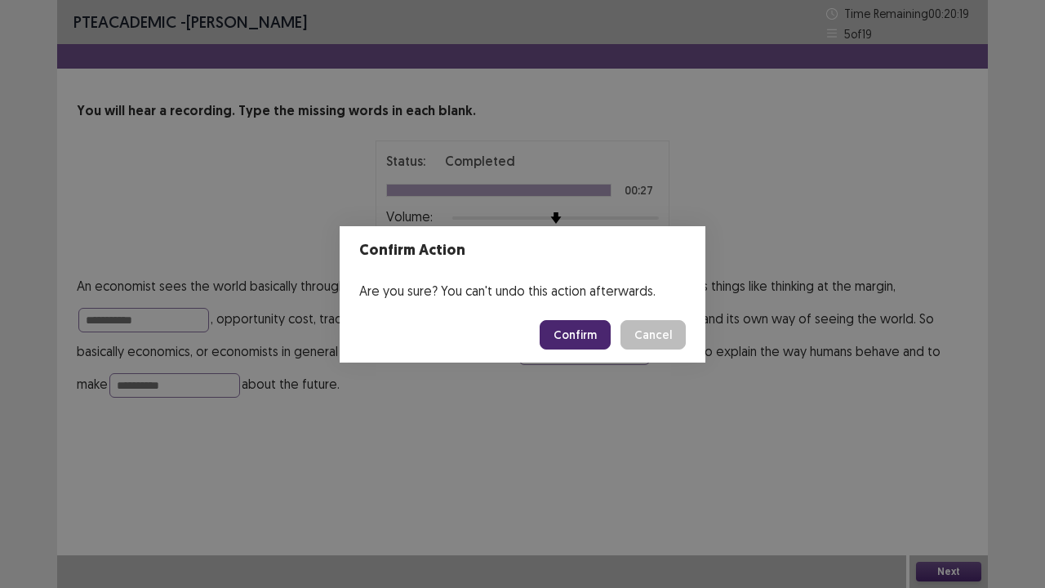
click at [579, 340] on button "Confirm" at bounding box center [575, 334] width 71 height 29
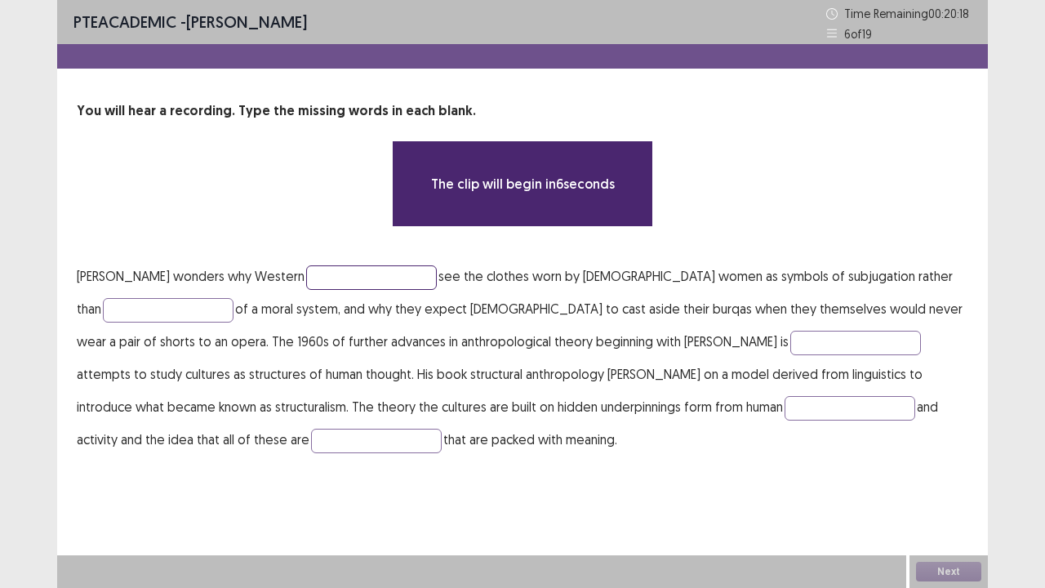
click at [309, 273] on input "text" at bounding box center [371, 277] width 131 height 24
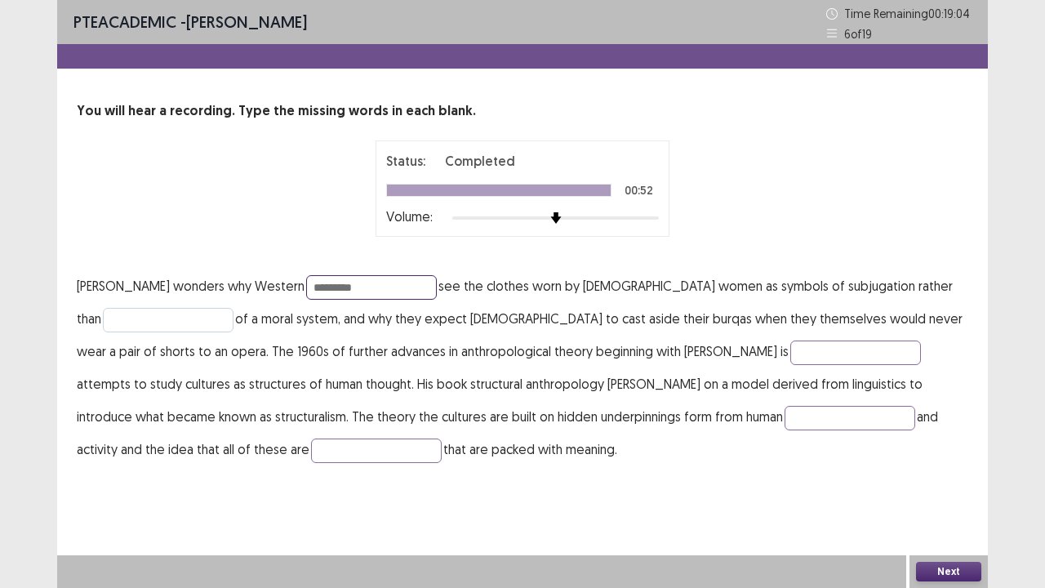
type input "*********"
click at [121, 327] on input "text" at bounding box center [168, 320] width 131 height 24
type input "**********"
click at [790, 348] on input "text" at bounding box center [855, 352] width 131 height 24
type input "*********"
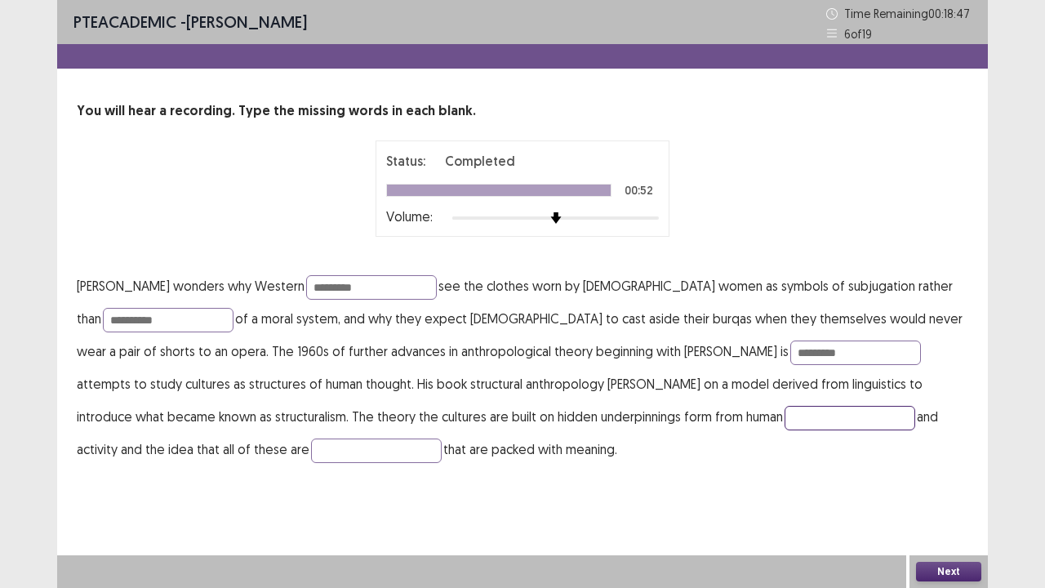
click at [785, 417] on input "text" at bounding box center [850, 418] width 131 height 24
type input "*"
type input "**********"
click at [311, 441] on input "text" at bounding box center [376, 450] width 131 height 24
type input "**********"
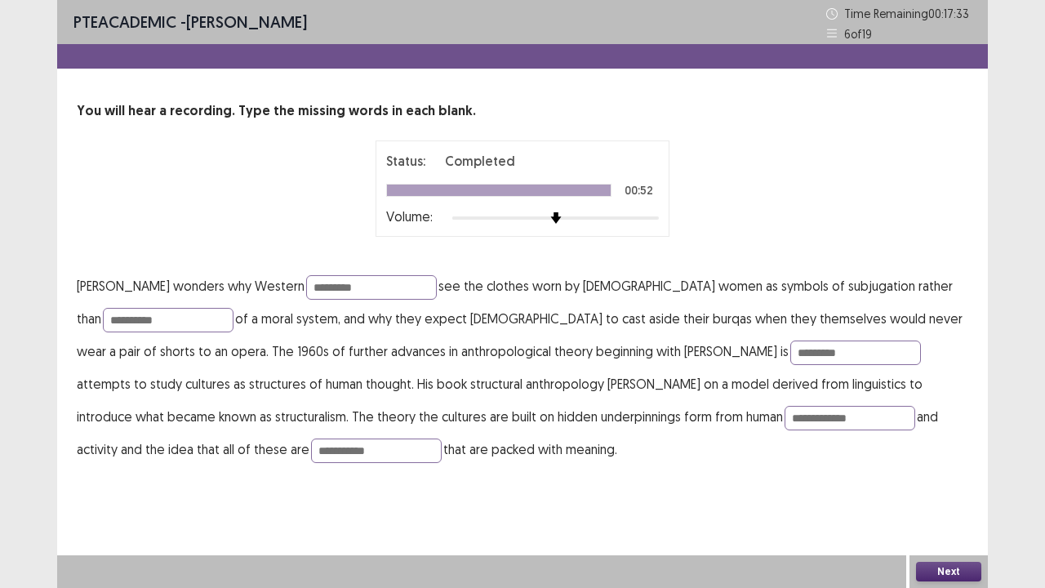
click at [937, 449] on button "Next" at bounding box center [948, 572] width 65 height 20
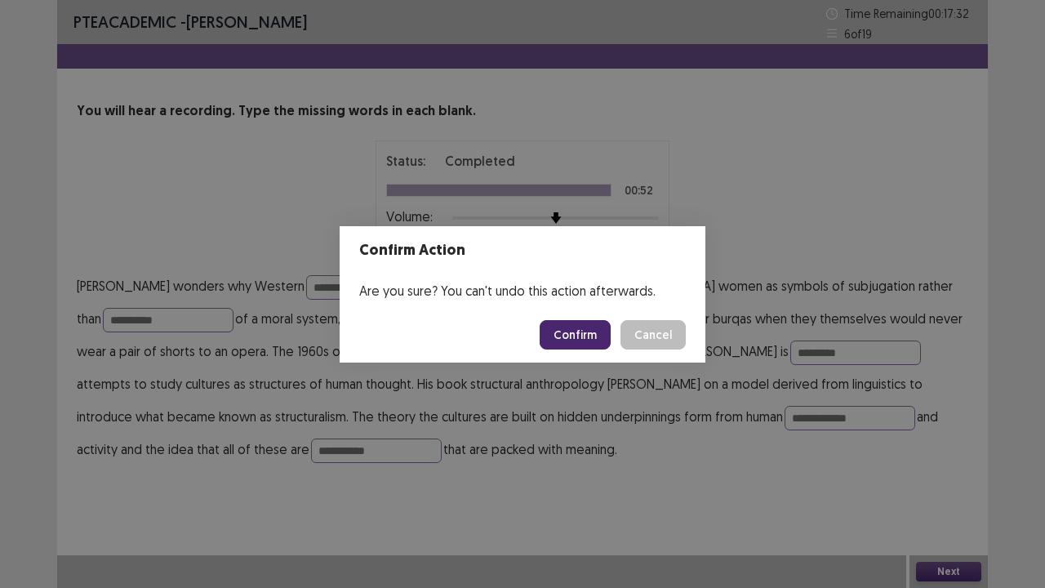
click at [576, 340] on button "Confirm" at bounding box center [575, 334] width 71 height 29
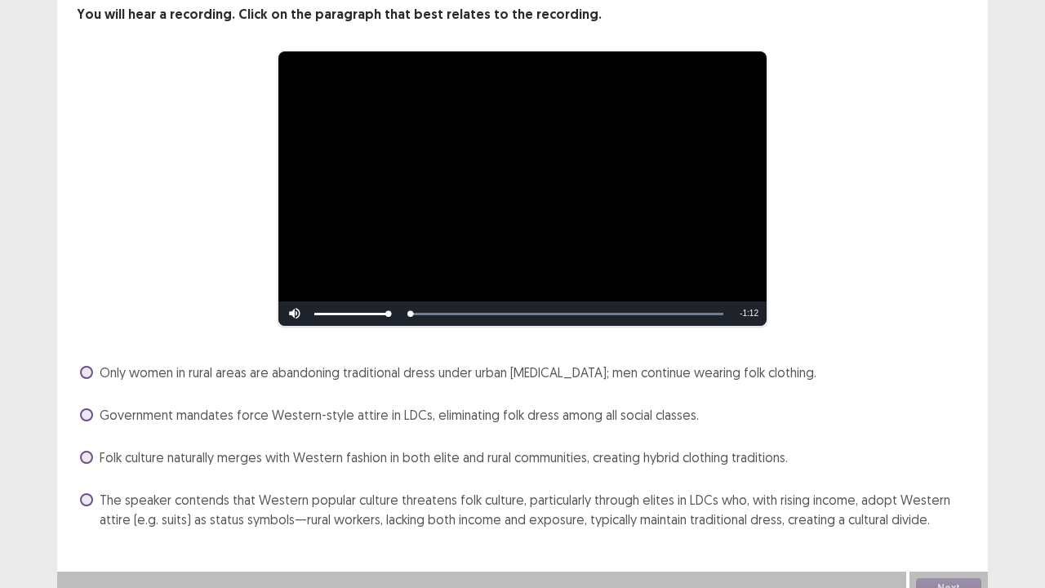
scroll to position [113, 0]
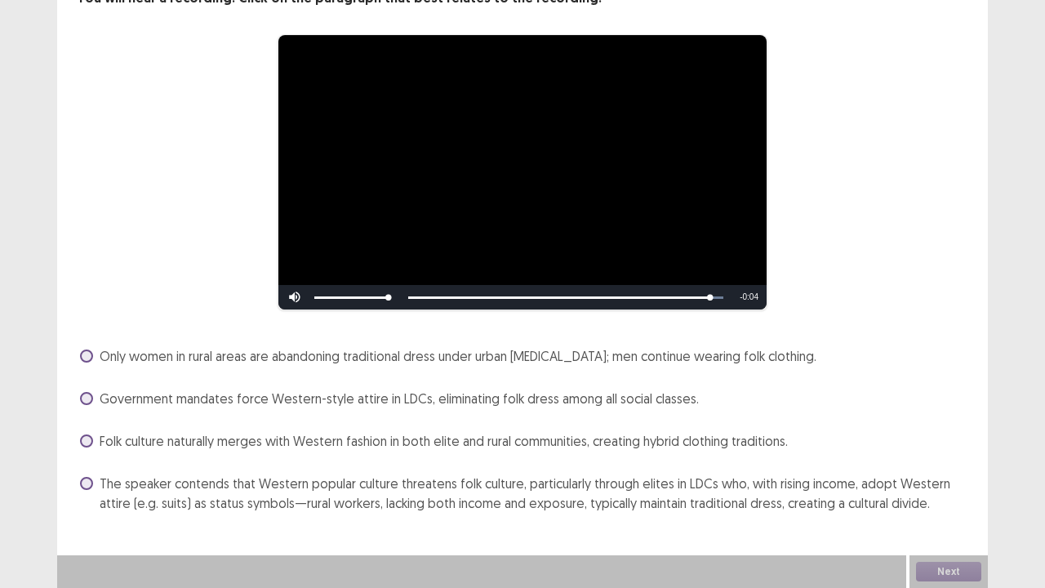
click at [130, 449] on span "The speaker contends that Western popular culture threatens folk culture, parti…" at bounding box center [534, 493] width 869 height 39
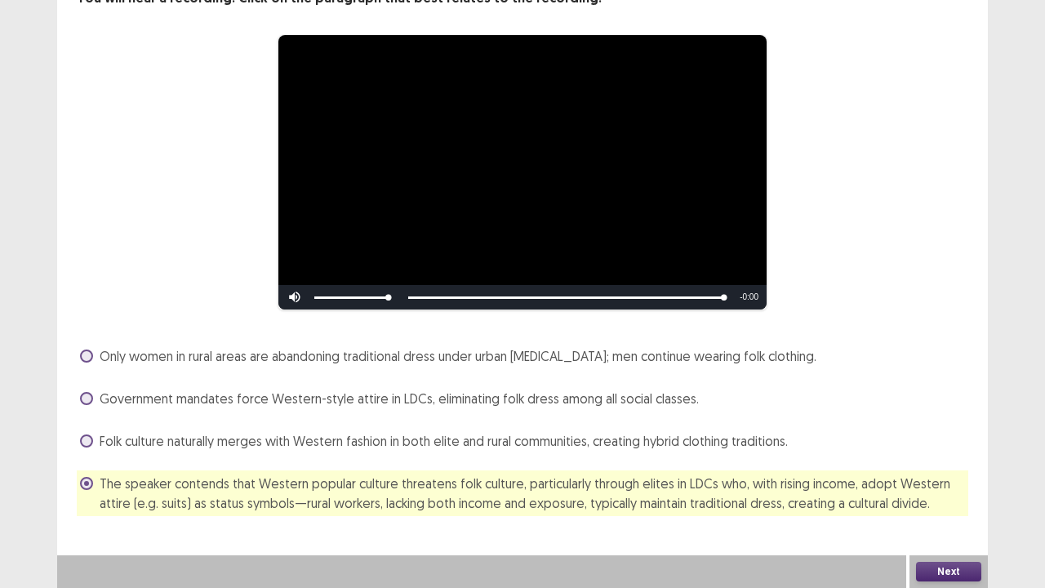
click at [943, 449] on button "Next" at bounding box center [948, 572] width 65 height 20
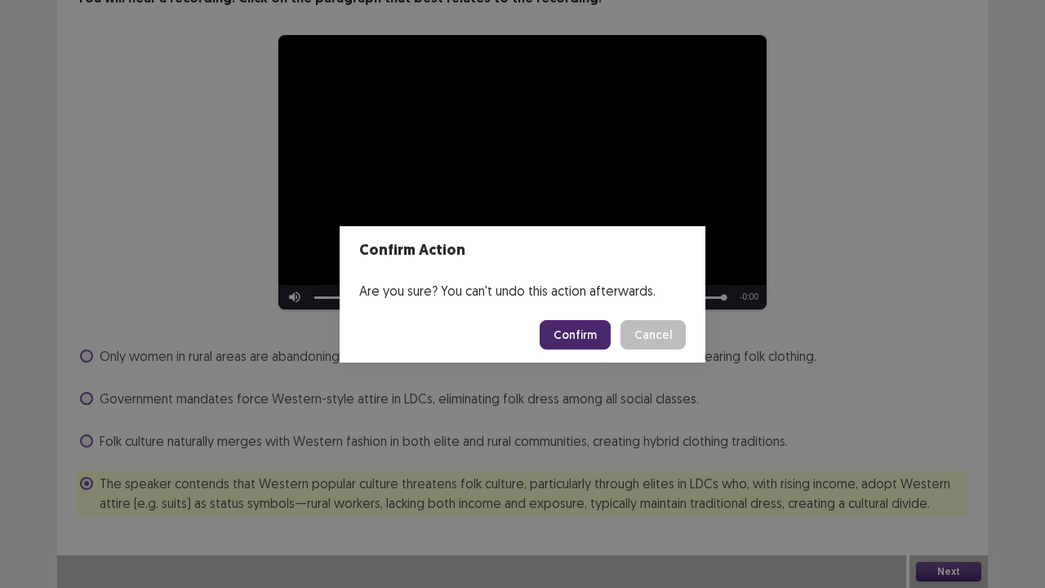
click at [570, 323] on button "Confirm" at bounding box center [575, 334] width 71 height 29
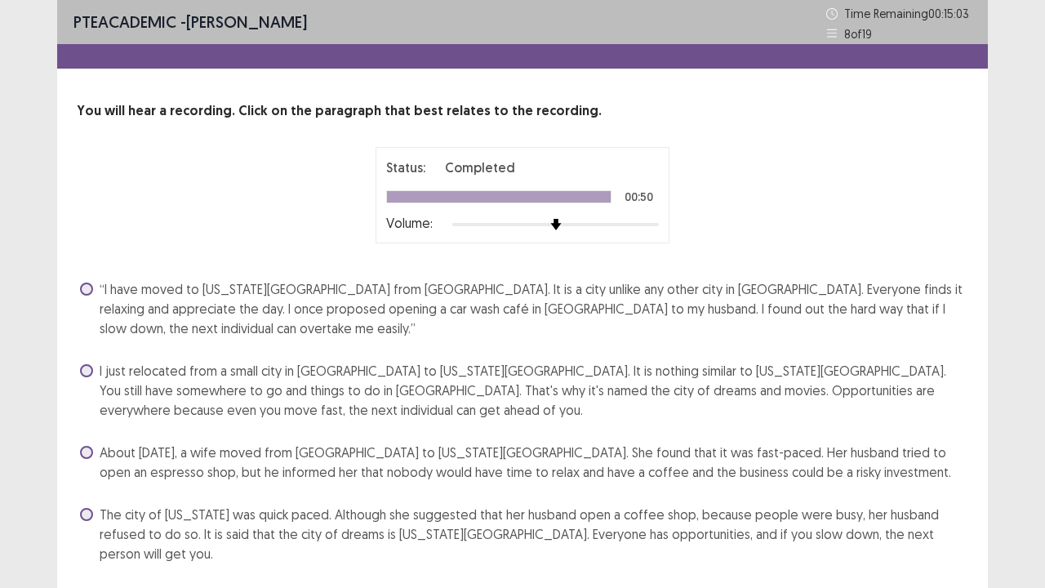
click at [328, 449] on span "The city of [US_STATE] was quick paced. Although she suggested that her husband…" at bounding box center [534, 534] width 869 height 59
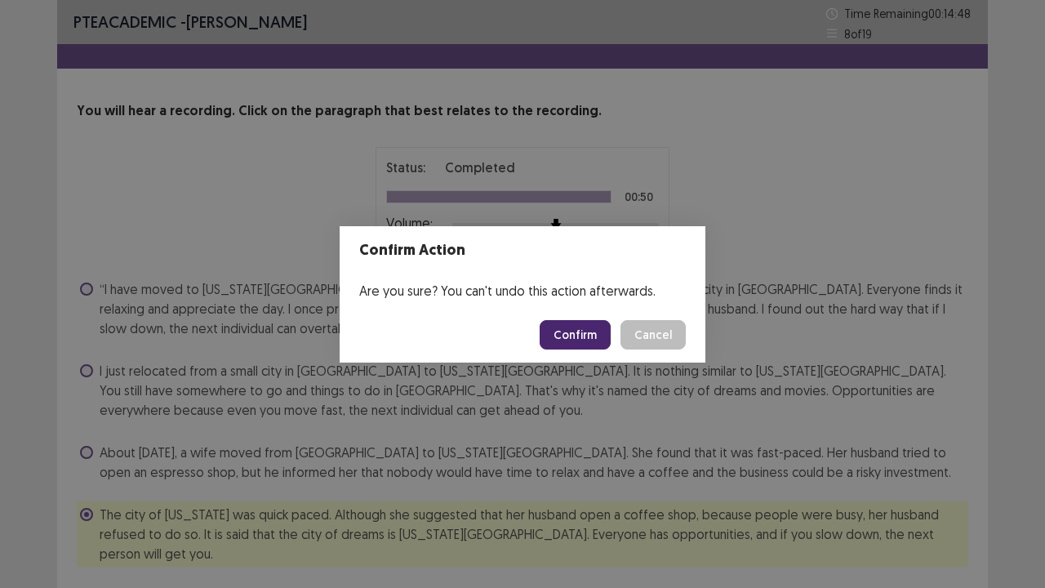
click at [585, 335] on button "Confirm" at bounding box center [575, 334] width 71 height 29
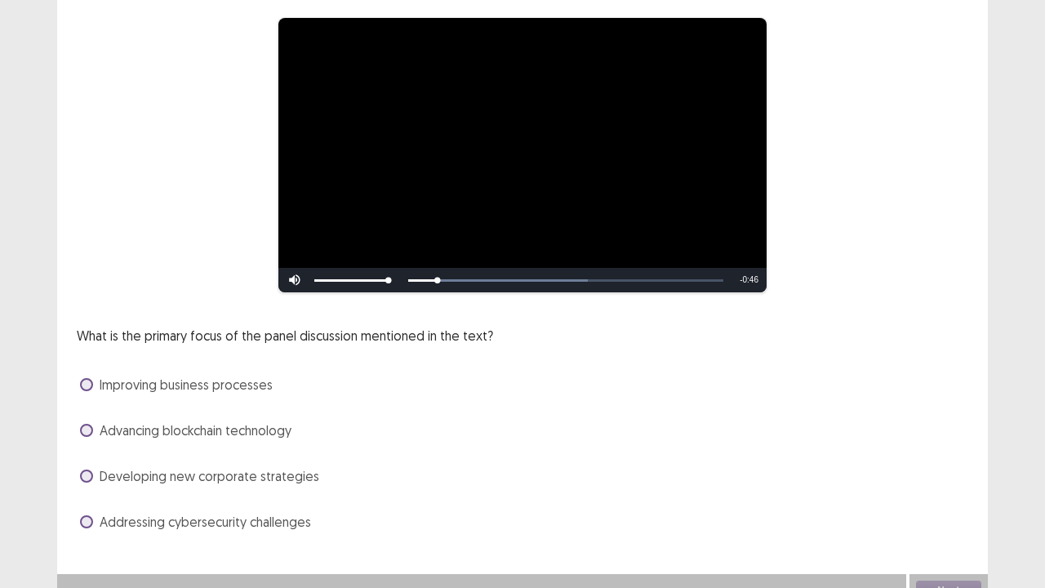
scroll to position [149, 0]
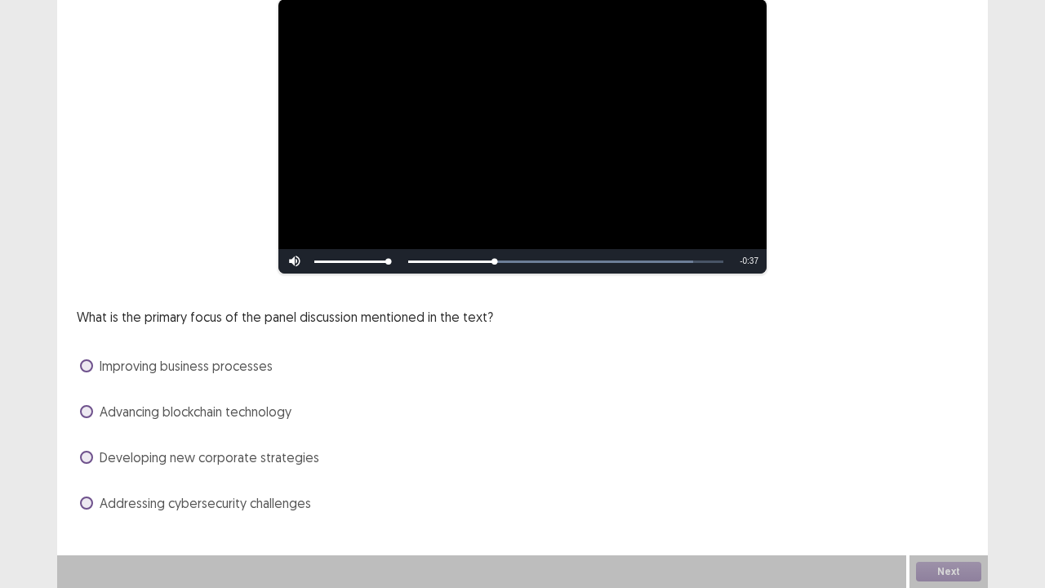
click at [224, 449] on span "Addressing cybersecurity challenges" at bounding box center [205, 503] width 211 height 20
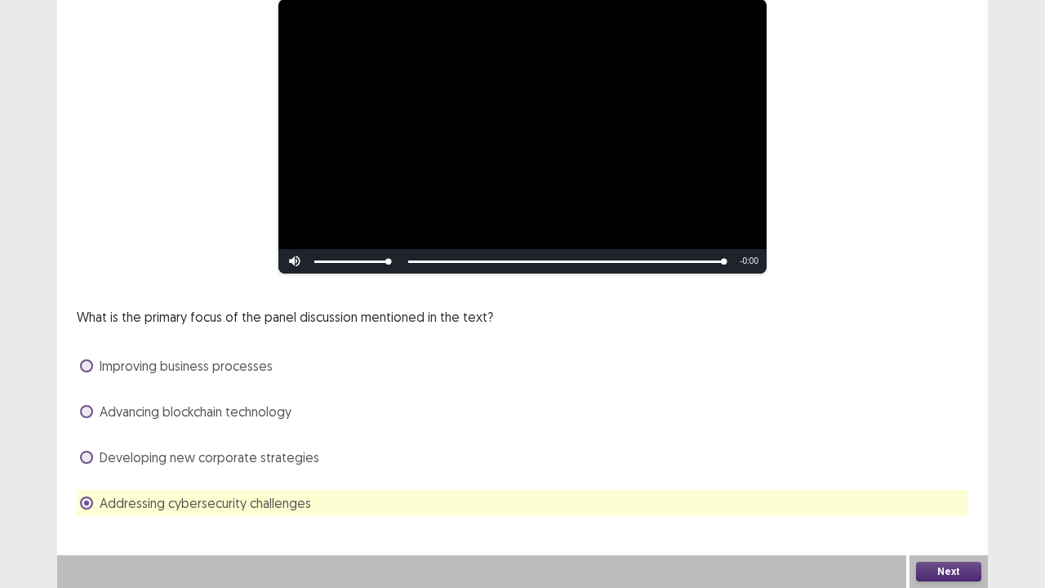
click at [932, 449] on button "Next" at bounding box center [948, 572] width 65 height 20
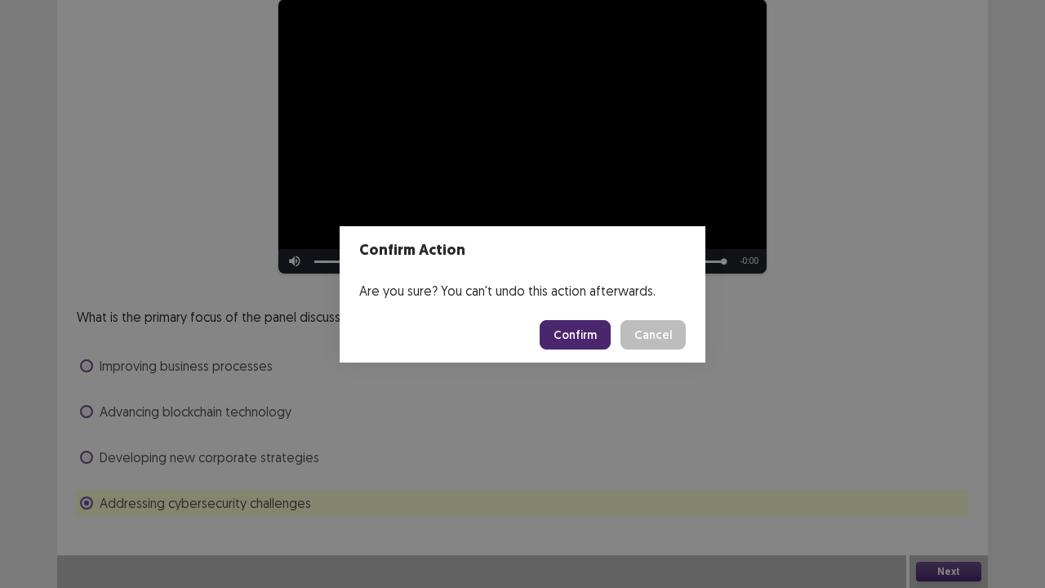
click at [586, 341] on button "Confirm" at bounding box center [575, 334] width 71 height 29
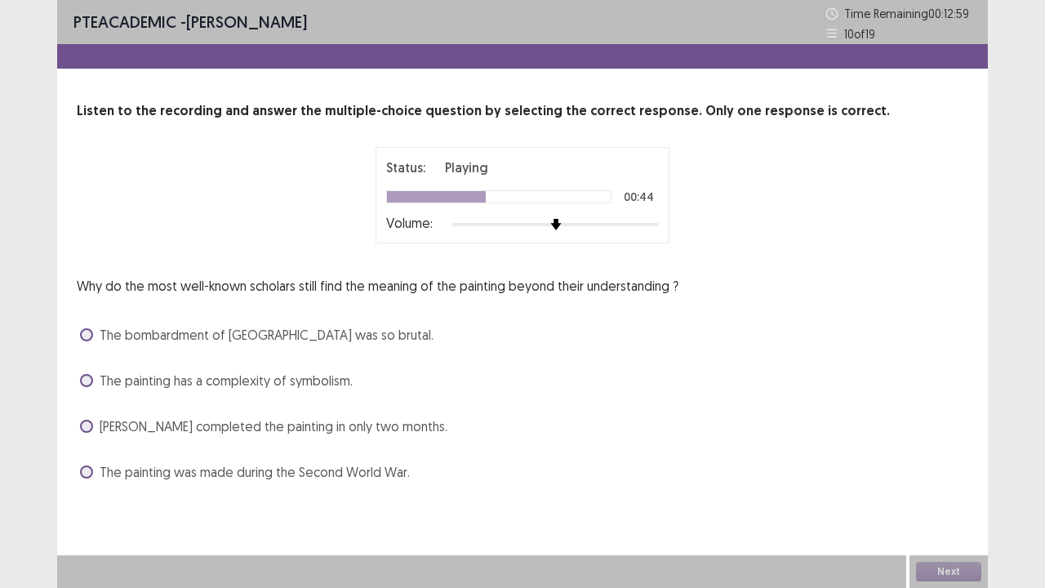
click at [122, 429] on span "[PERSON_NAME] completed the painting in only two months." at bounding box center [274, 426] width 348 height 20
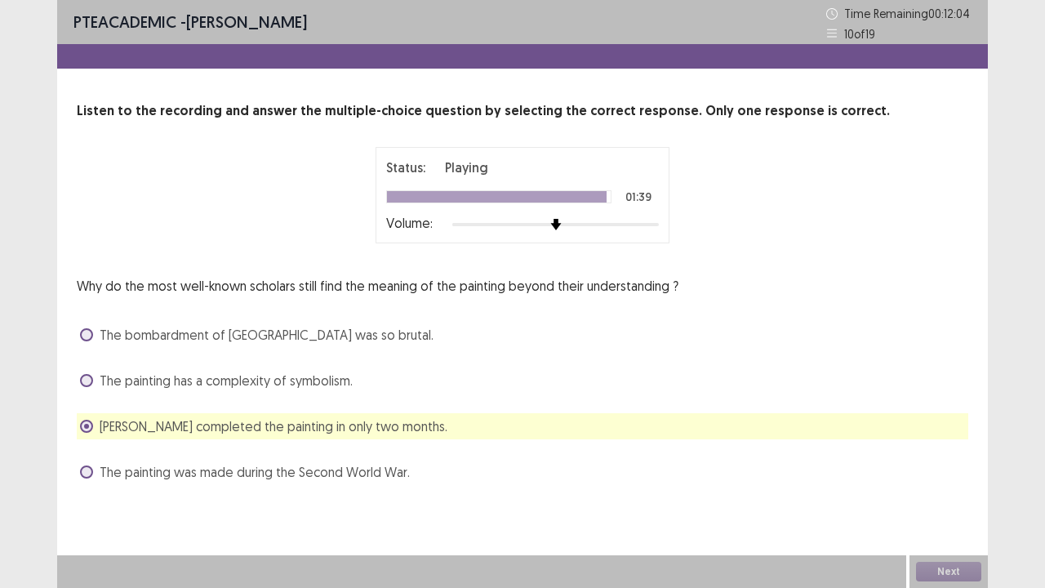
click at [487, 378] on div "The painting has a complexity of symbolism." at bounding box center [523, 380] width 892 height 26
click at [294, 375] on span "The painting has a complexity of symbolism." at bounding box center [226, 381] width 253 height 20
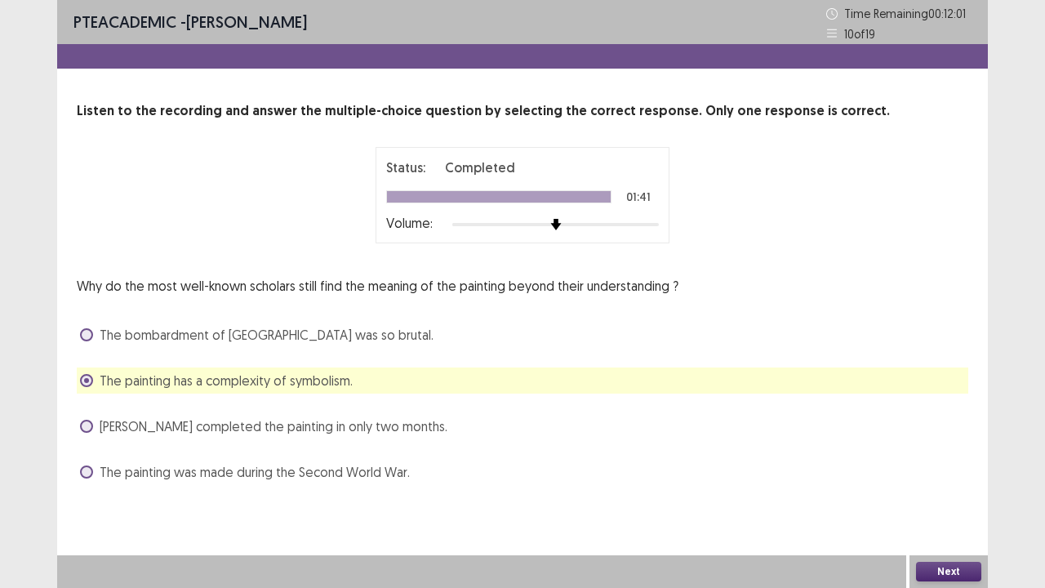
click at [294, 375] on span "The painting has a complexity of symbolism." at bounding box center [226, 381] width 253 height 20
click at [300, 343] on span "The bombardment of [GEOGRAPHIC_DATA] was so brutal." at bounding box center [267, 335] width 334 height 20
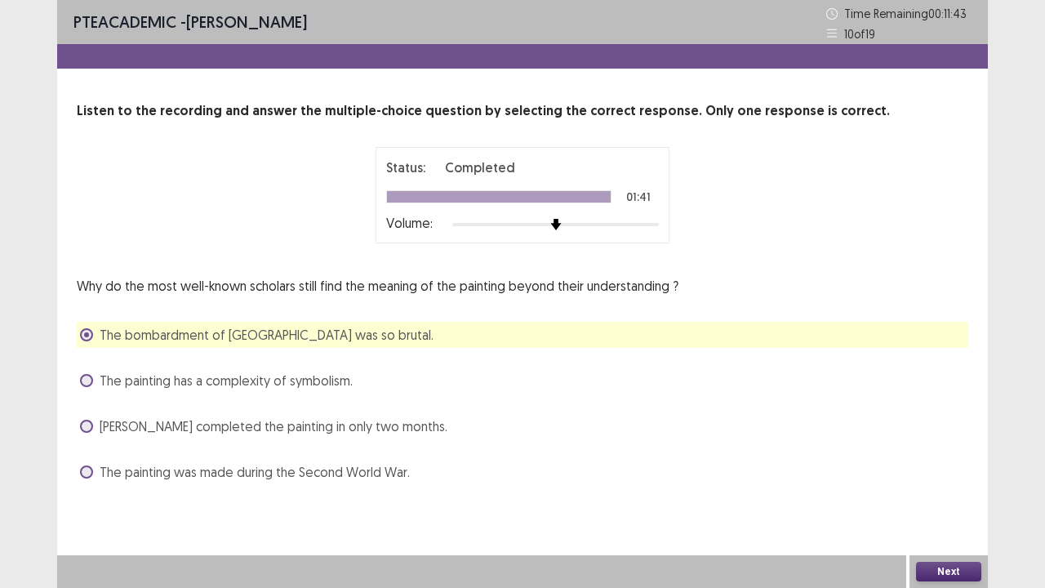
click at [942, 449] on button "Next" at bounding box center [948, 572] width 65 height 20
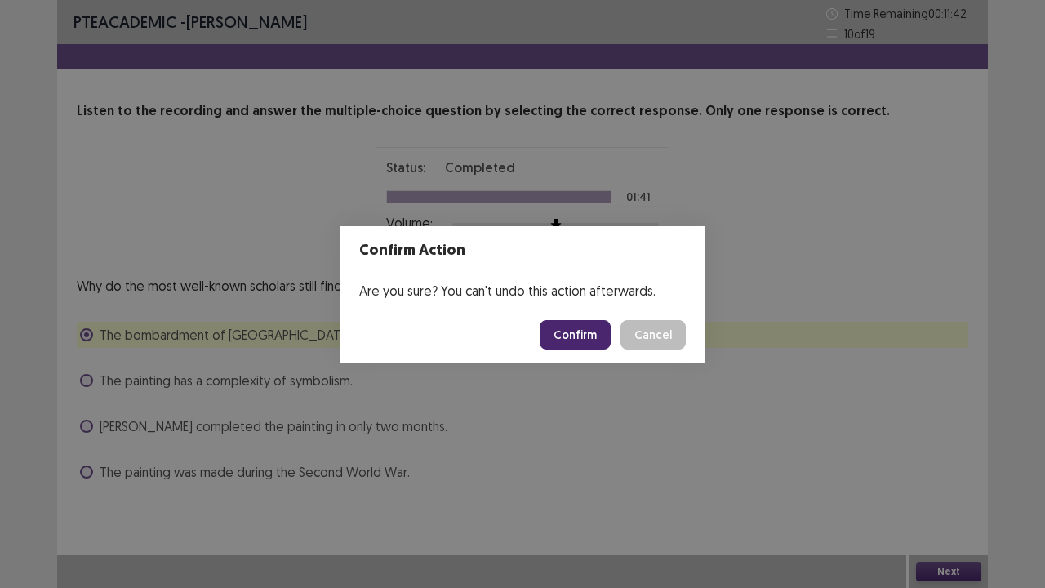
click at [576, 335] on button "Confirm" at bounding box center [575, 334] width 71 height 29
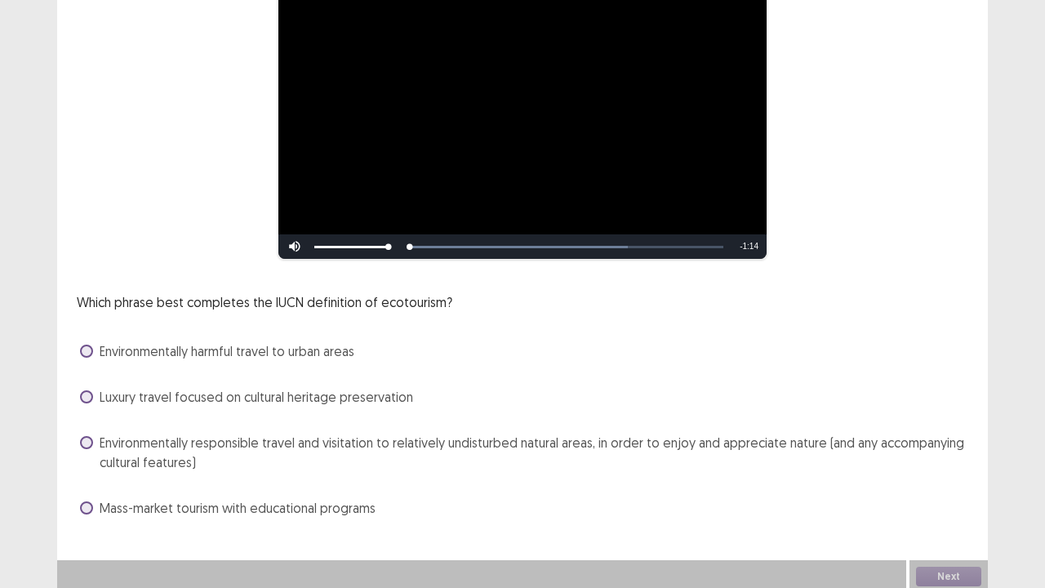
scroll to position [167, 0]
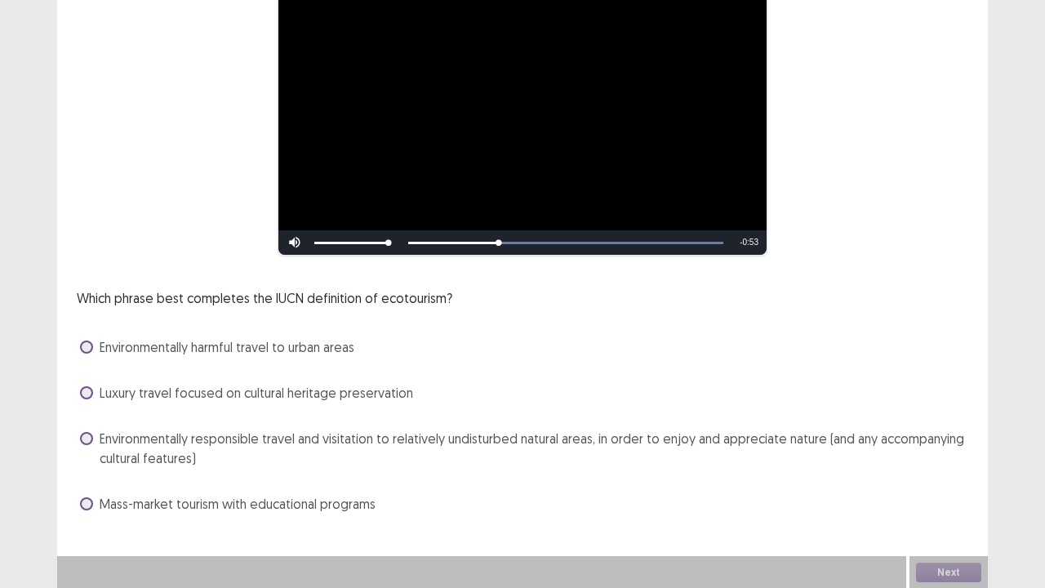
click at [263, 435] on span "Environmentally responsible travel and visitation to relatively undisturbed nat…" at bounding box center [534, 448] width 869 height 39
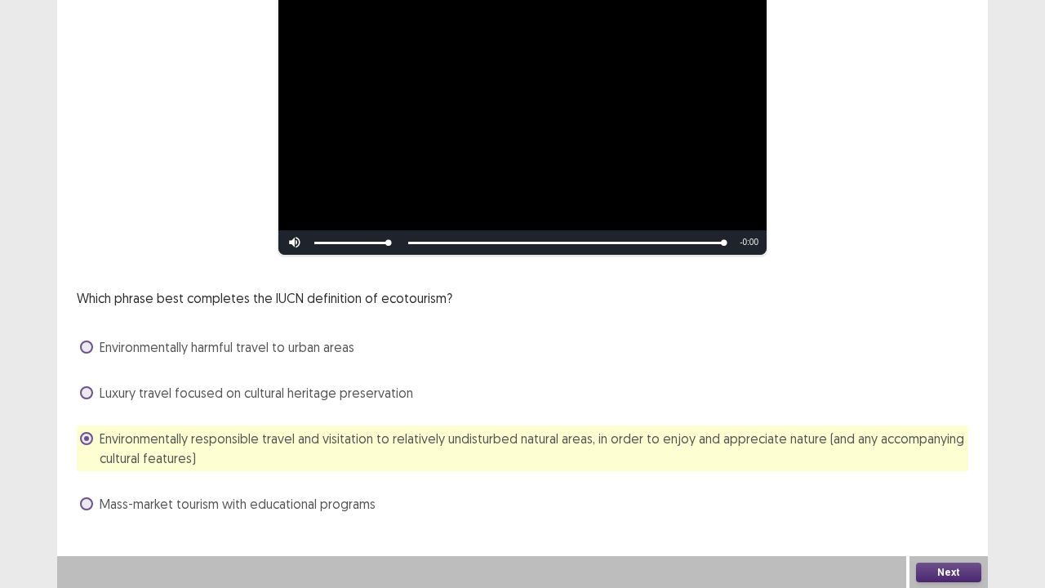
click at [934, 449] on button "Next" at bounding box center [948, 573] width 65 height 20
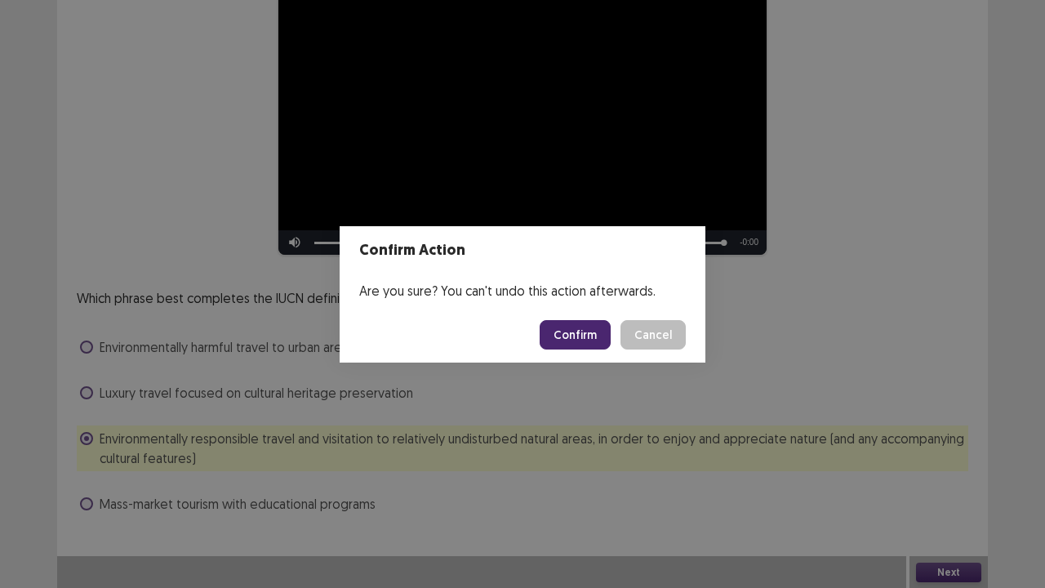
click at [570, 338] on button "Confirm" at bounding box center [575, 334] width 71 height 29
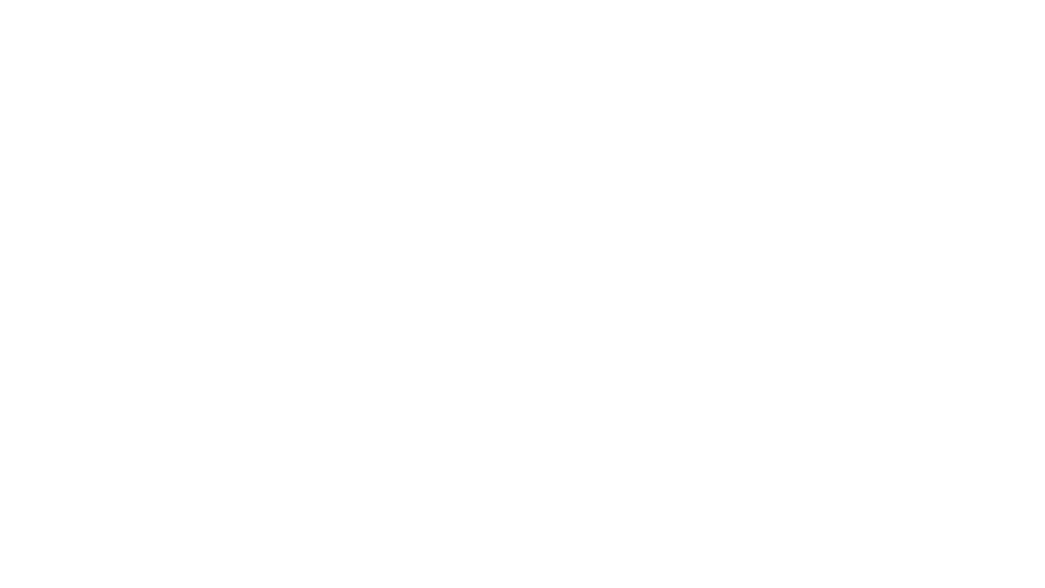
scroll to position [0, 0]
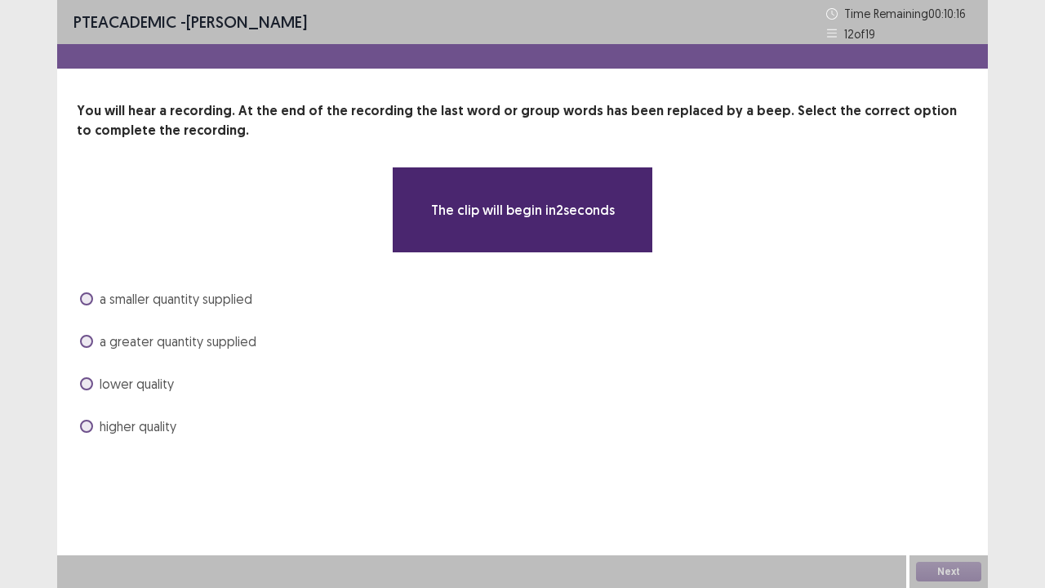
drag, startPoint x: 225, startPoint y: 317, endPoint x: 219, endPoint y: 349, distance: 33.3
click at [219, 349] on div "a smaller quantity supplied a greater quantity supplied lower quality higher qu…" at bounding box center [523, 362] width 892 height 153
click at [219, 349] on span "a greater quantity supplied" at bounding box center [178, 341] width 157 height 20
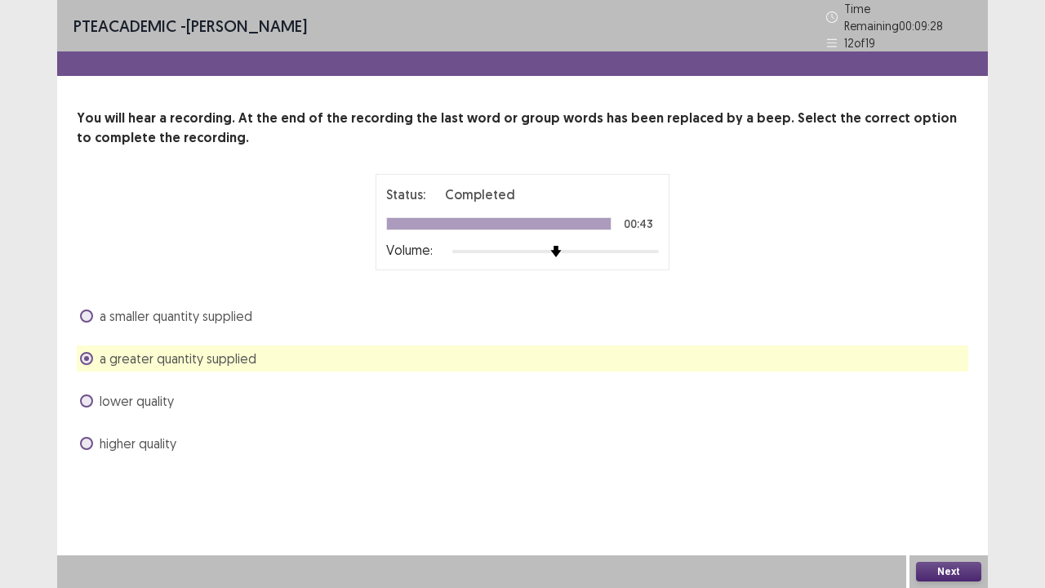
click at [938, 449] on button "Next" at bounding box center [948, 572] width 65 height 20
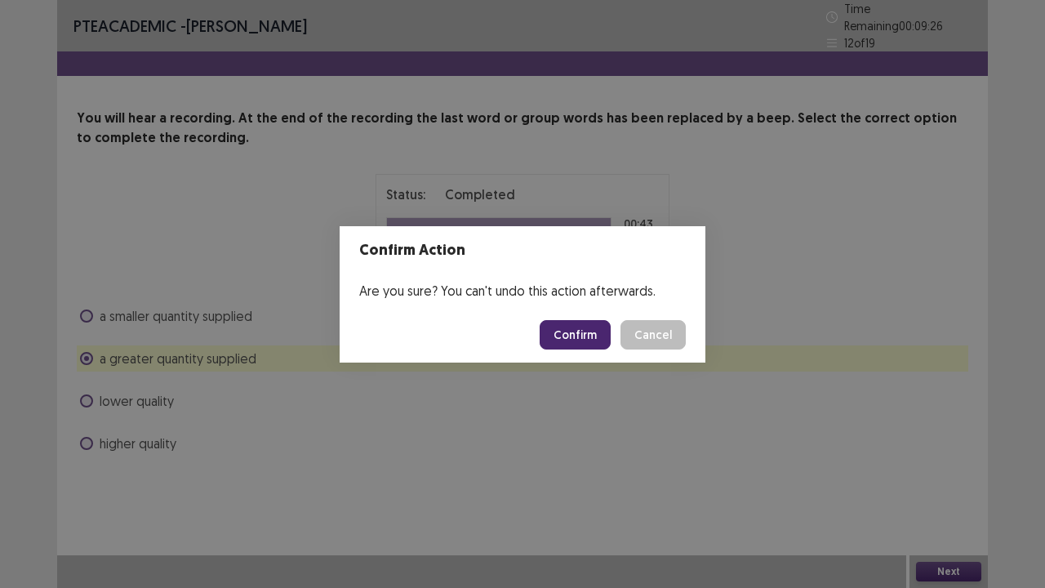
click at [589, 335] on button "Confirm" at bounding box center [575, 334] width 71 height 29
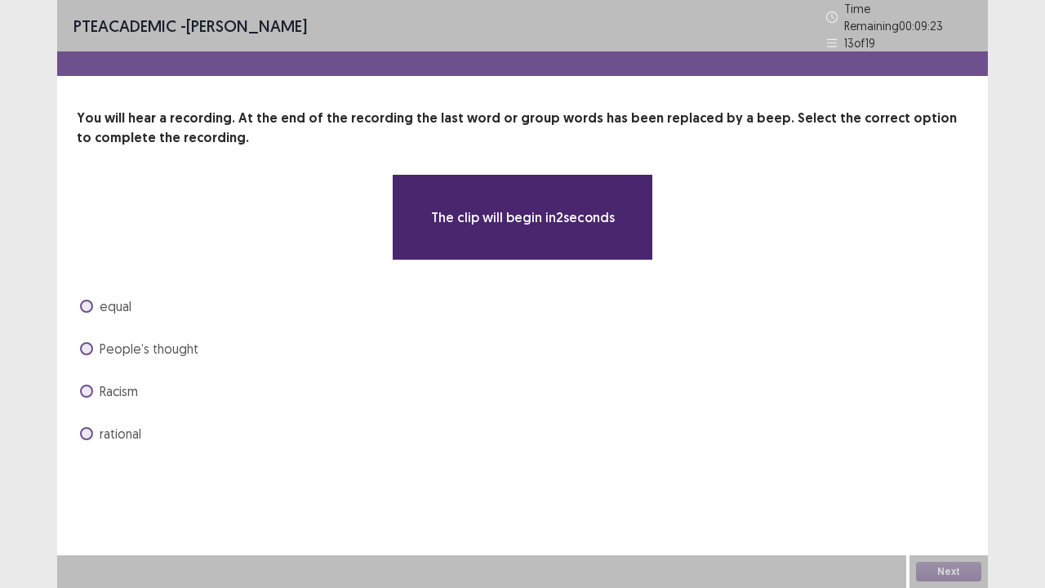
click at [98, 341] on label "People’s thought" at bounding box center [139, 349] width 118 height 20
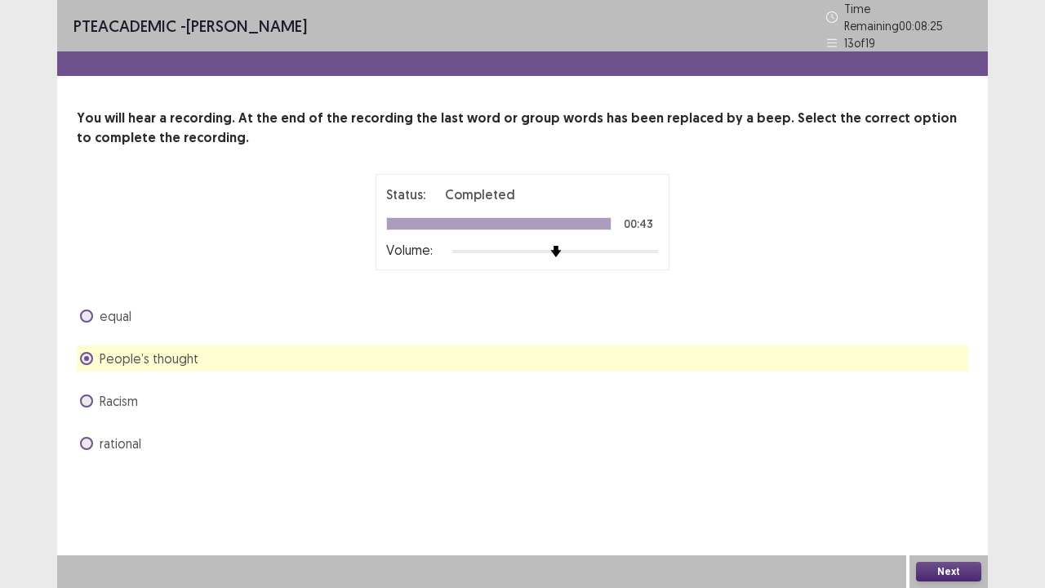
click at [235, 314] on div "equal" at bounding box center [523, 316] width 892 height 26
click at [155, 303] on div "equal" at bounding box center [523, 316] width 892 height 26
click at [87, 309] on span at bounding box center [86, 315] width 13 height 13
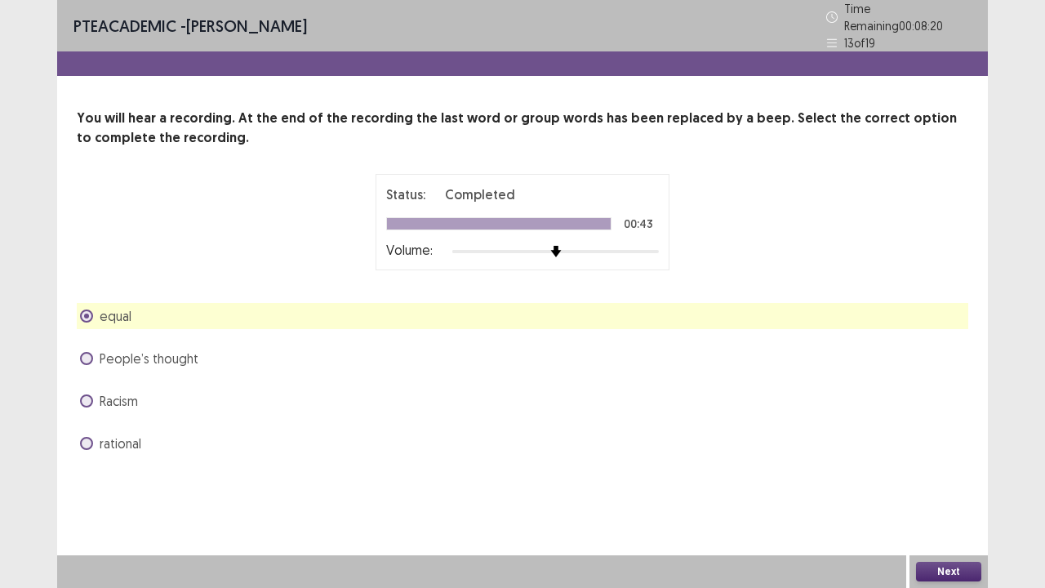
click at [936, 449] on button "Next" at bounding box center [948, 572] width 65 height 20
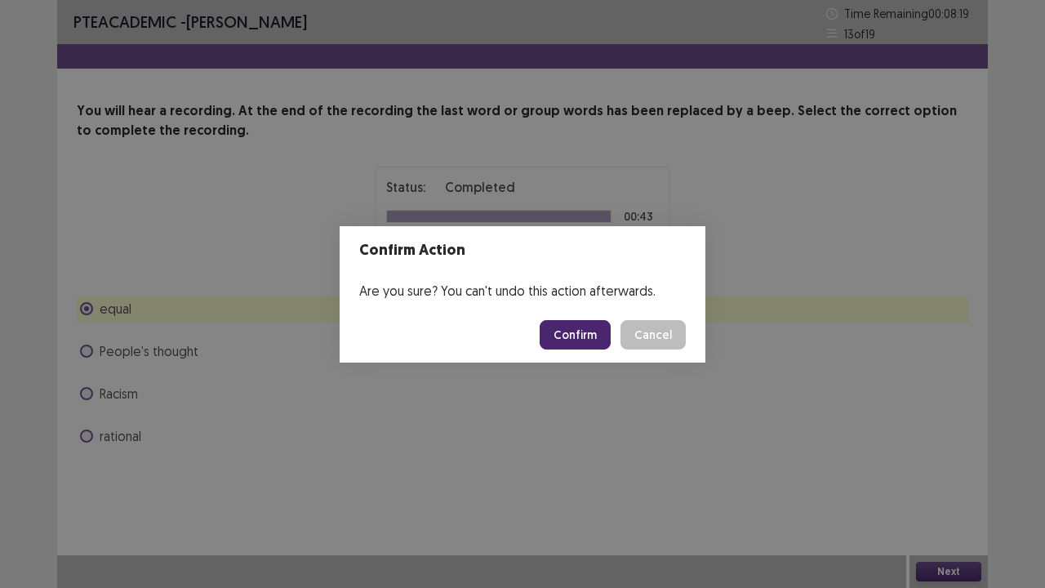
click at [581, 339] on button "Confirm" at bounding box center [575, 334] width 71 height 29
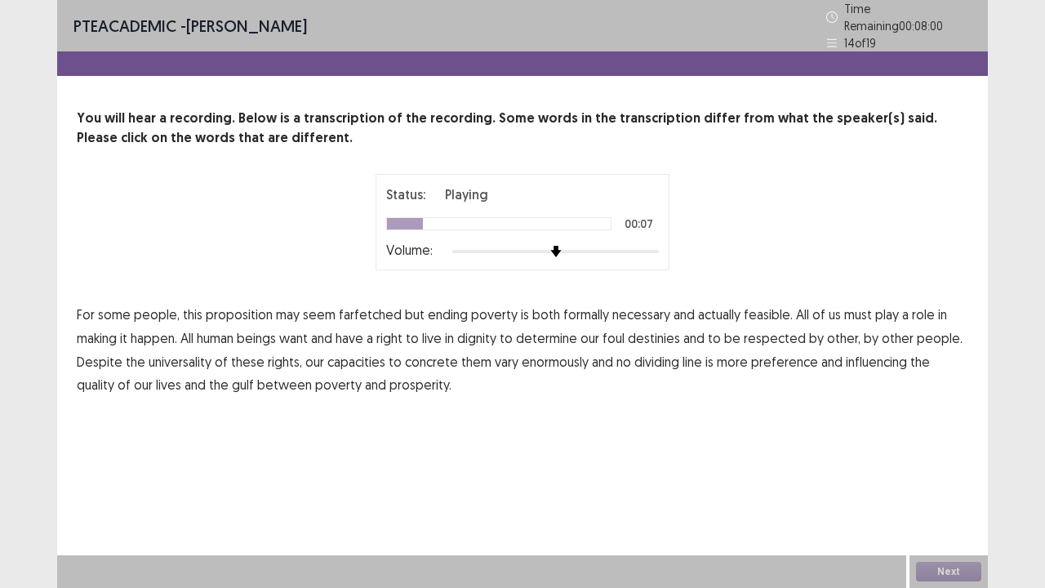
click at [580, 311] on span "formally" at bounding box center [586, 315] width 46 height 20
click at [616, 328] on span "foul" at bounding box center [614, 338] width 22 height 20
click at [431, 358] on span "concrete" at bounding box center [431, 362] width 53 height 20
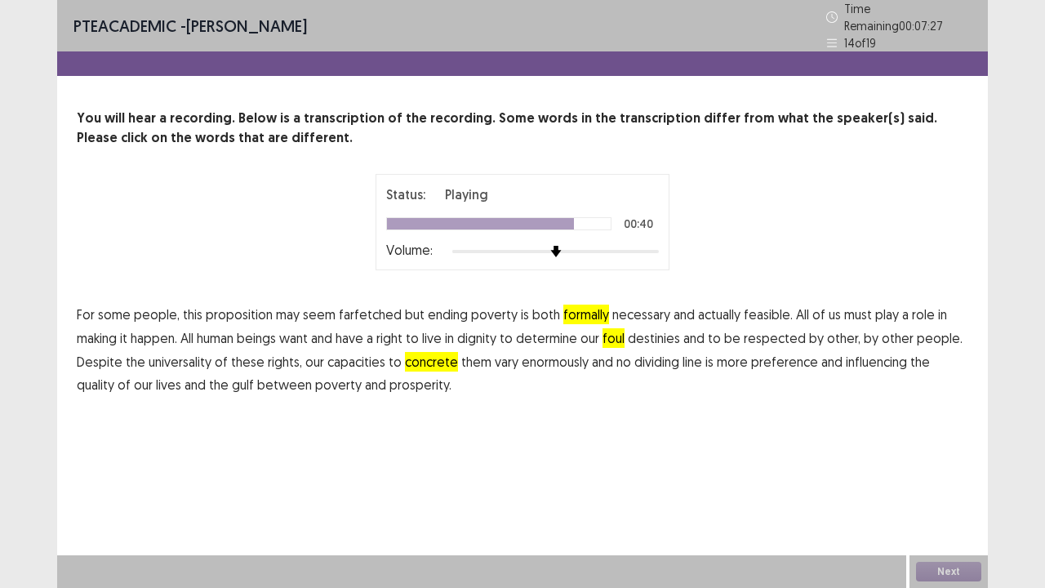
click at [782, 356] on span "preference" at bounding box center [784, 362] width 67 height 20
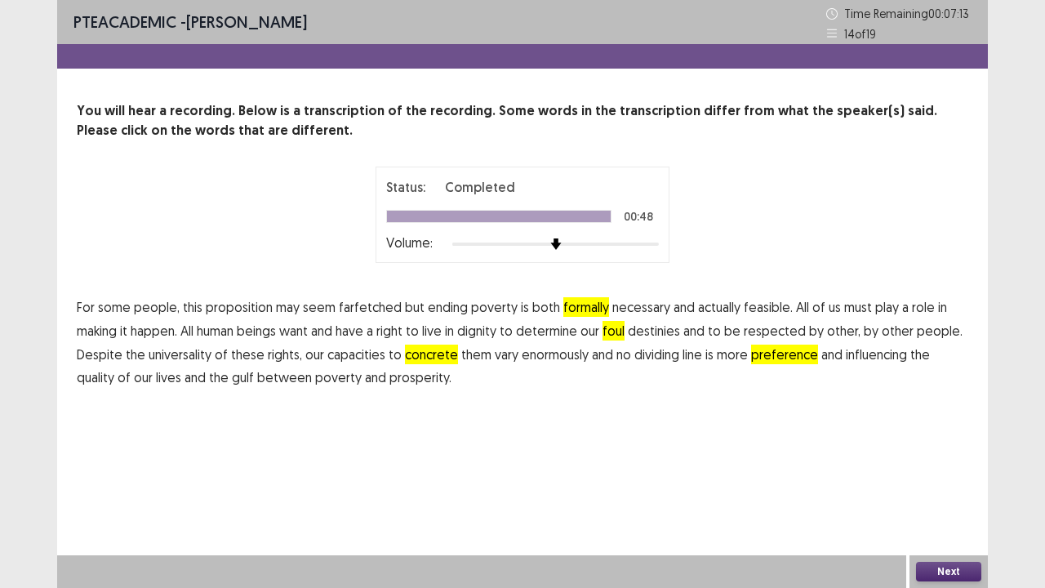
click at [389, 382] on span "prosperity." at bounding box center [420, 377] width 62 height 20
click at [968, 449] on button "Next" at bounding box center [948, 572] width 65 height 20
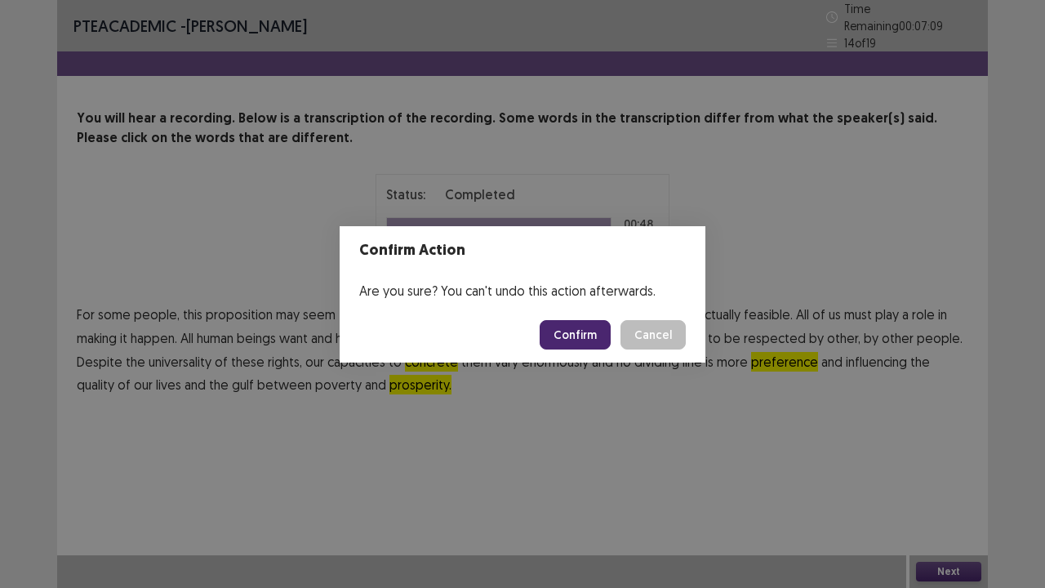
click at [557, 335] on button "Confirm" at bounding box center [575, 334] width 71 height 29
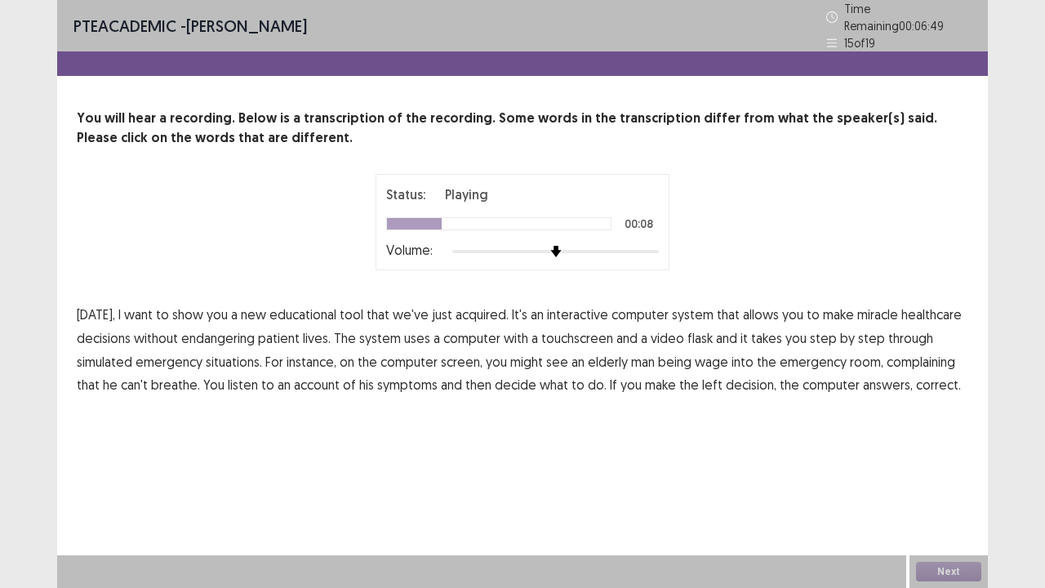
click at [883, 305] on span "miracle" at bounding box center [877, 315] width 41 height 20
click at [703, 335] on span "flask" at bounding box center [699, 338] width 25 height 20
click at [714, 356] on span "wage" at bounding box center [711, 362] width 33 height 20
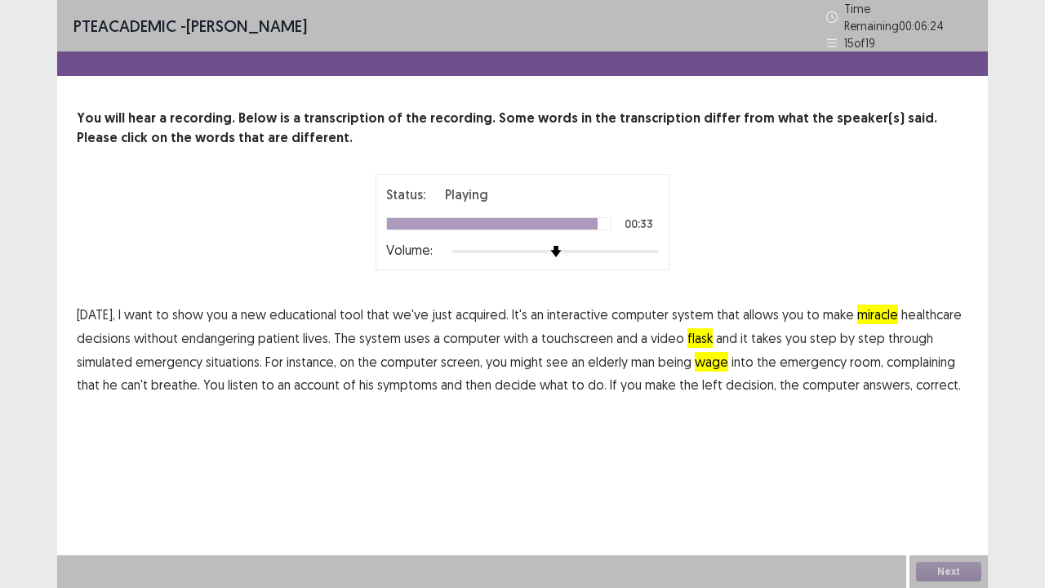
click at [707, 376] on span "left" at bounding box center [712, 385] width 20 height 20
click at [951, 449] on button "Next" at bounding box center [948, 572] width 65 height 20
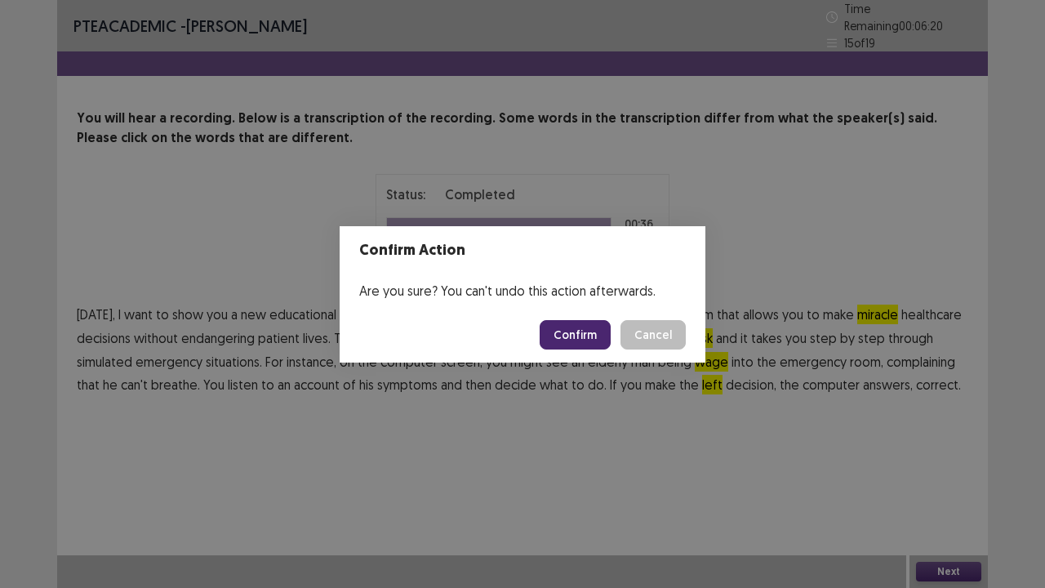
click at [576, 322] on button "Confirm" at bounding box center [575, 334] width 71 height 29
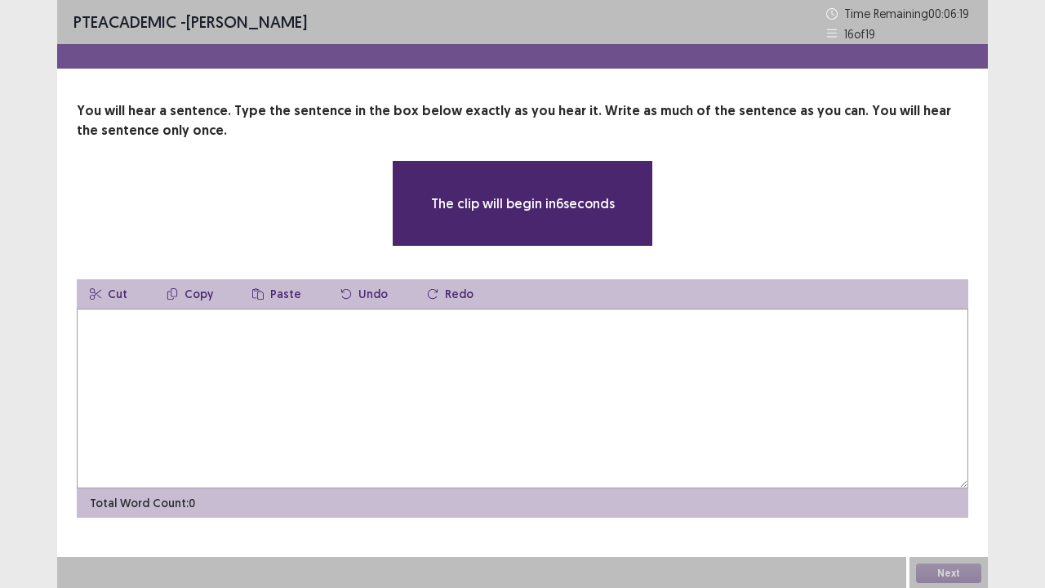
click at [509, 343] on textarea at bounding box center [523, 399] width 892 height 180
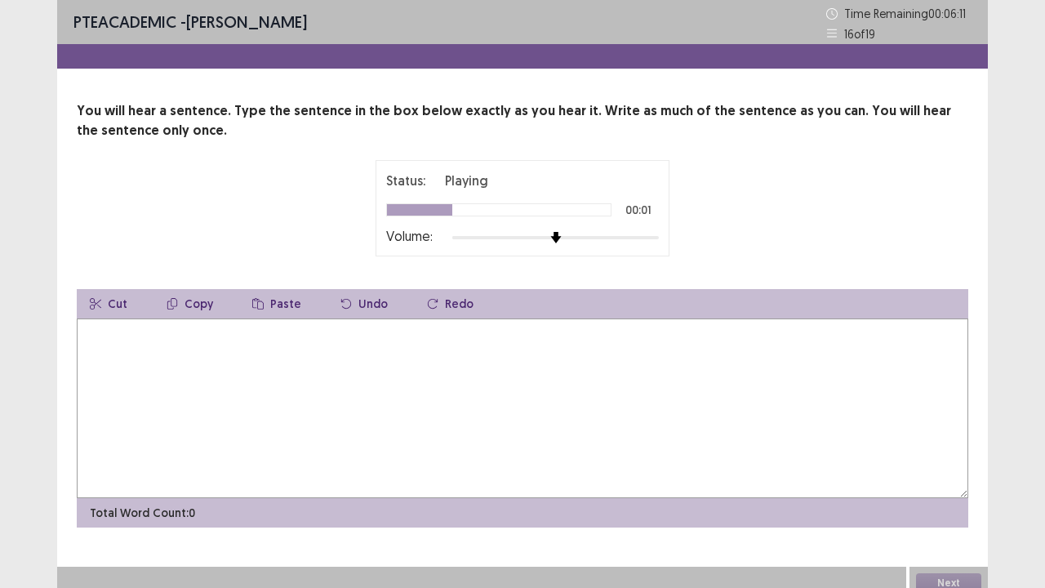
type textarea "*"
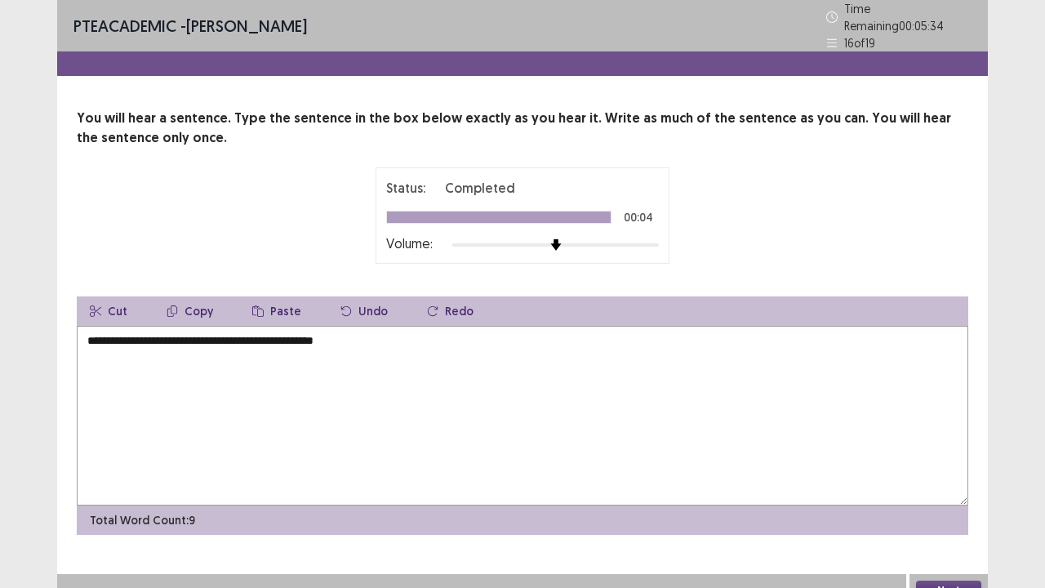
click at [234, 333] on textarea "**********" at bounding box center [523, 416] width 892 height 180
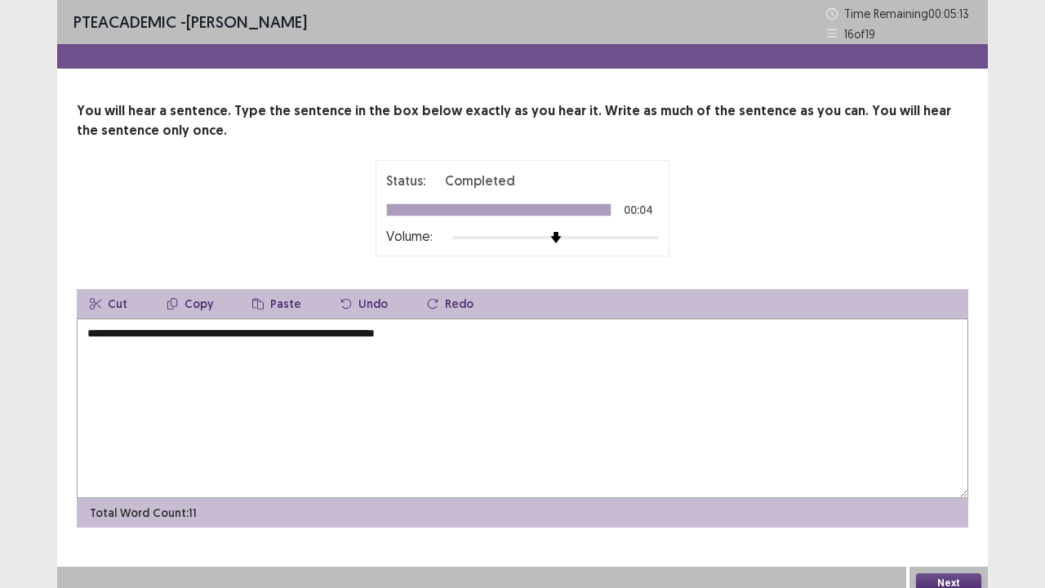
type textarea "**********"
click at [953, 449] on button "Next" at bounding box center [948, 583] width 65 height 20
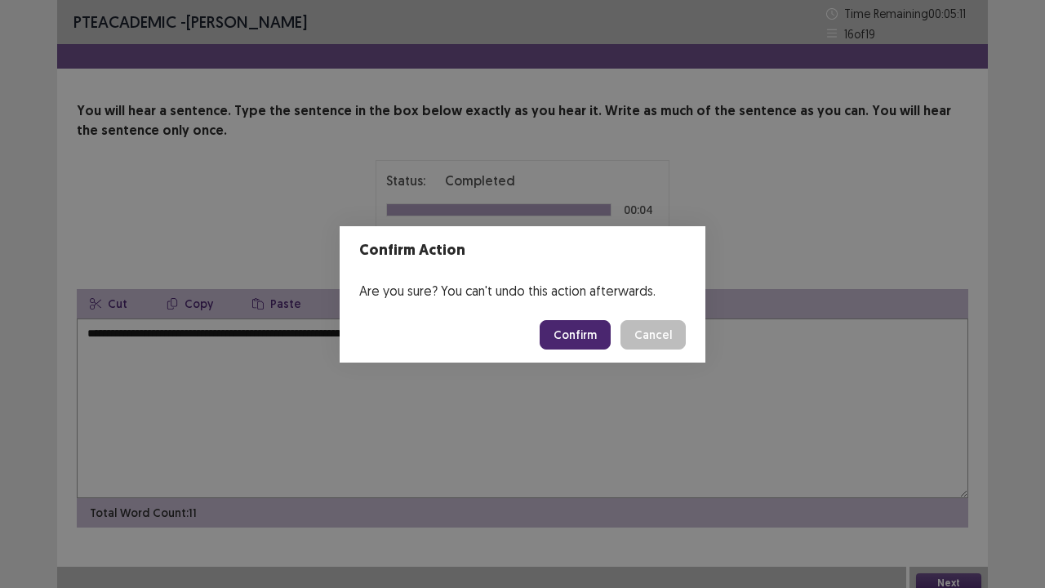
click at [575, 327] on button "Confirm" at bounding box center [575, 334] width 71 height 29
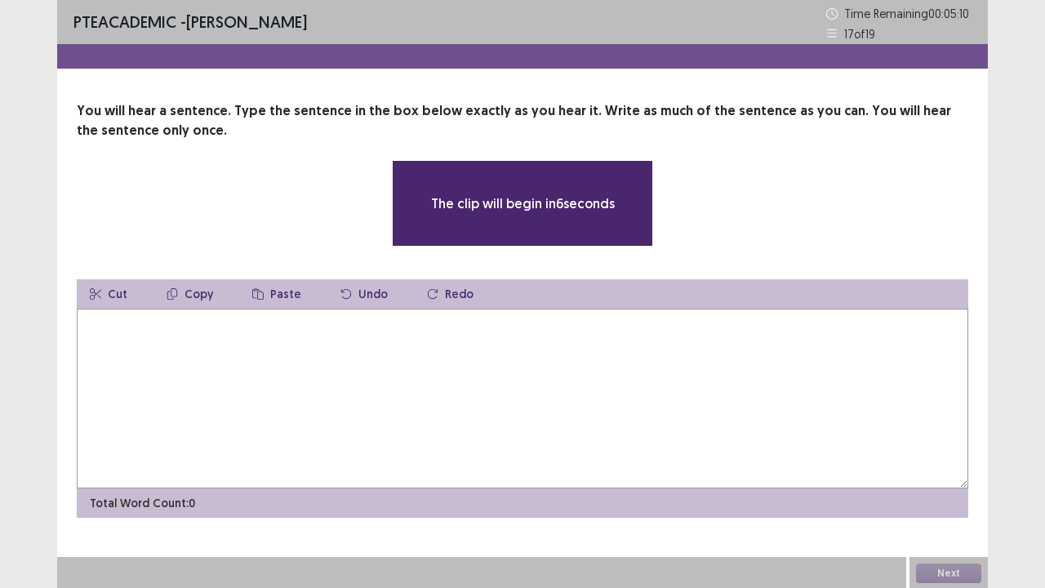
click at [341, 318] on textarea at bounding box center [523, 399] width 892 height 180
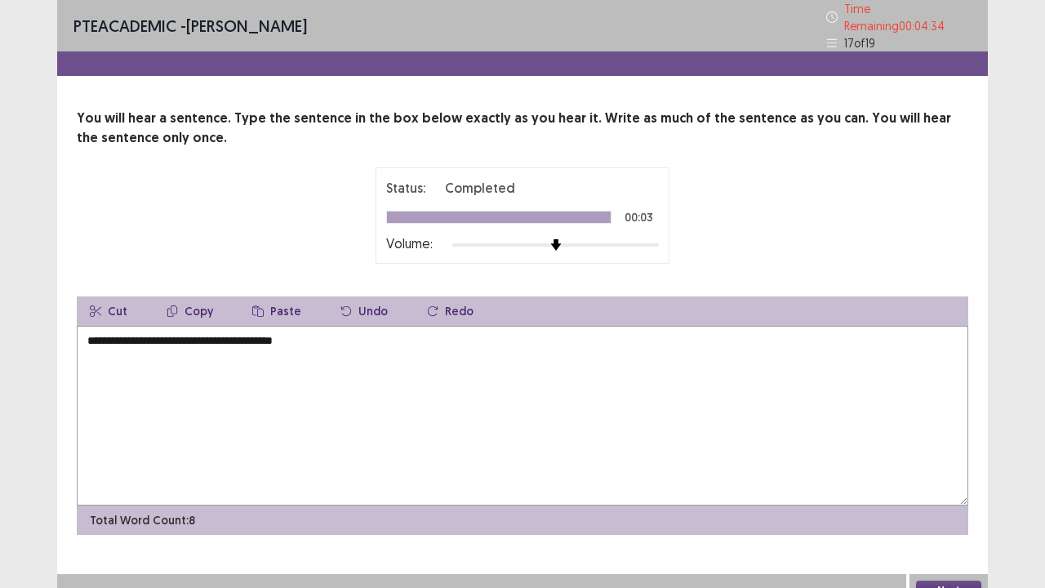
click at [157, 331] on textarea "**********" at bounding box center [523, 416] width 892 height 180
type textarea "**********"
click at [962, 449] on button "Next" at bounding box center [948, 591] width 65 height 20
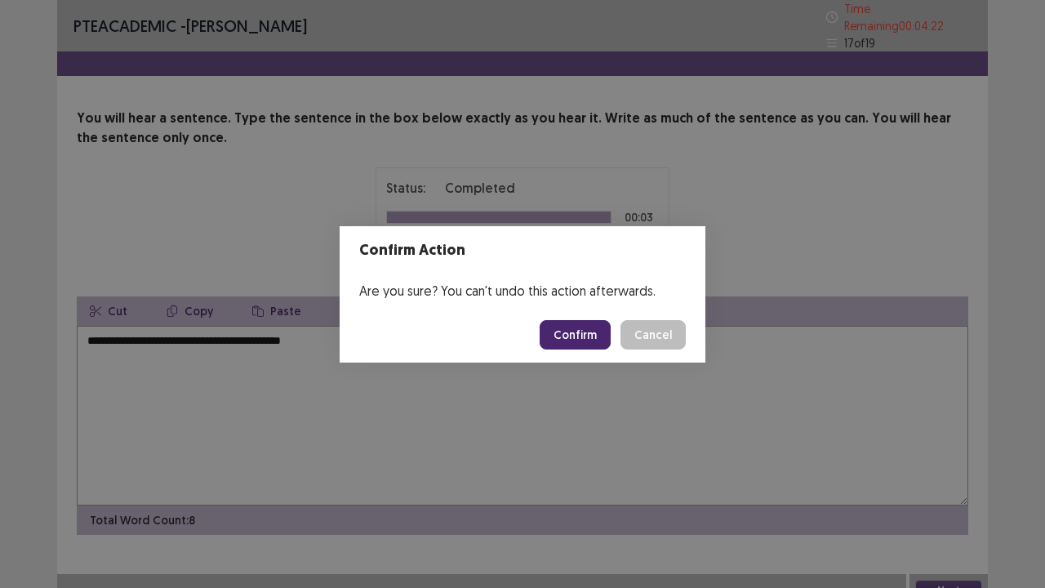
click at [608, 325] on button "Confirm" at bounding box center [575, 334] width 71 height 29
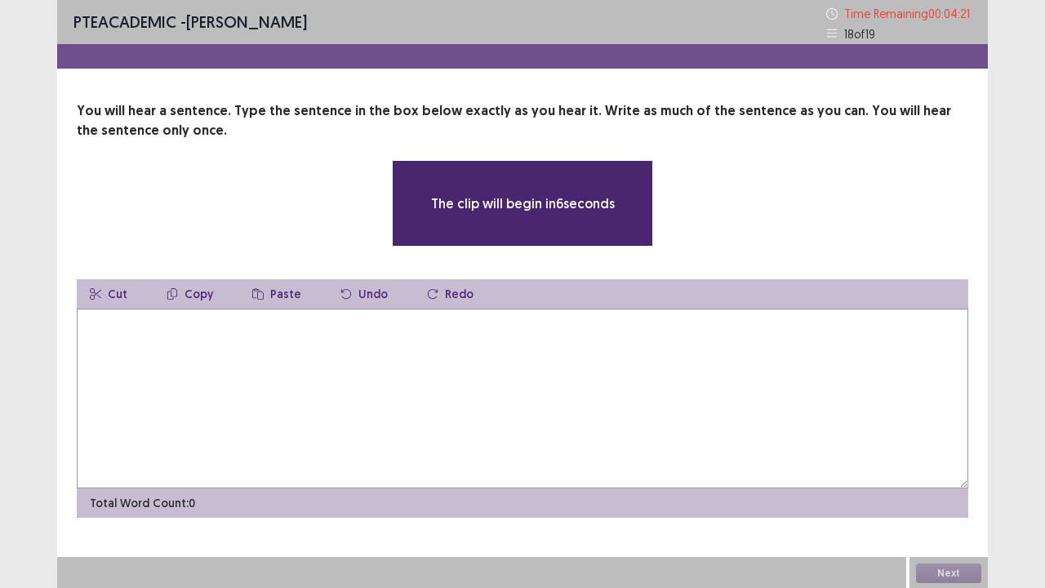
click at [384, 367] on textarea at bounding box center [523, 399] width 892 height 180
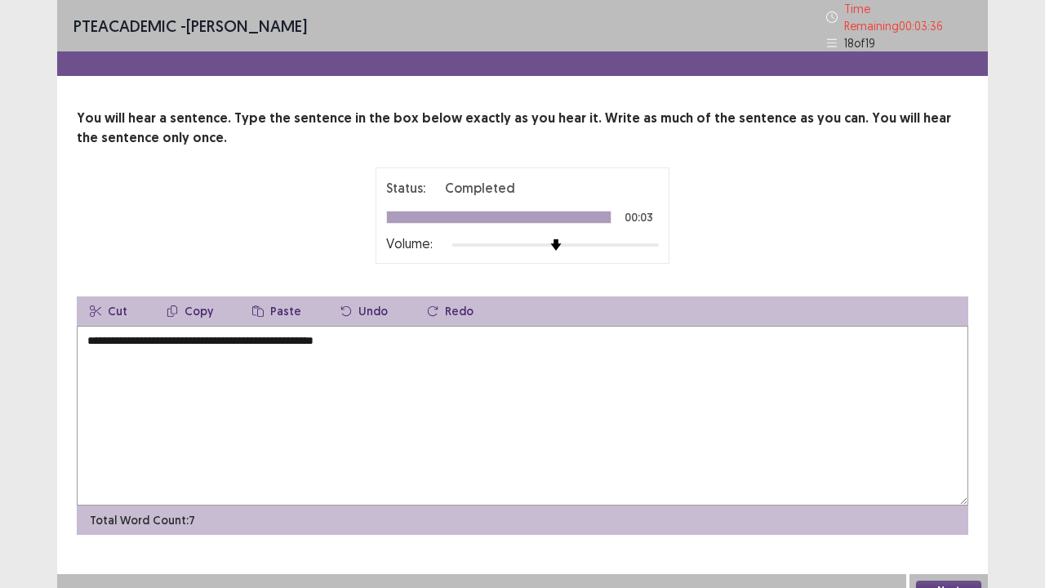
type textarea "**********"
click at [928, 449] on button "Next" at bounding box center [948, 591] width 65 height 20
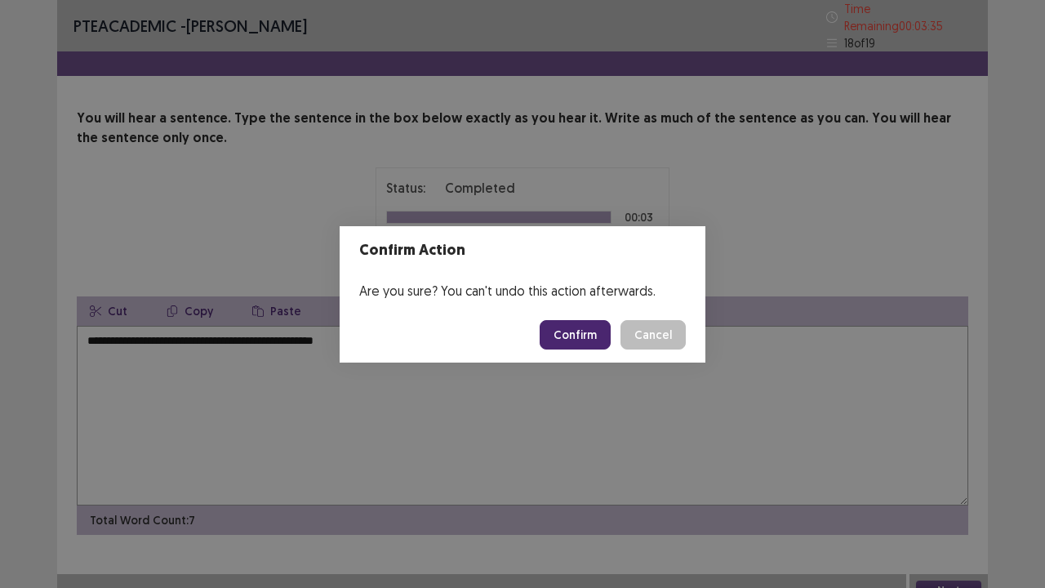
click at [575, 335] on button "Confirm" at bounding box center [575, 334] width 71 height 29
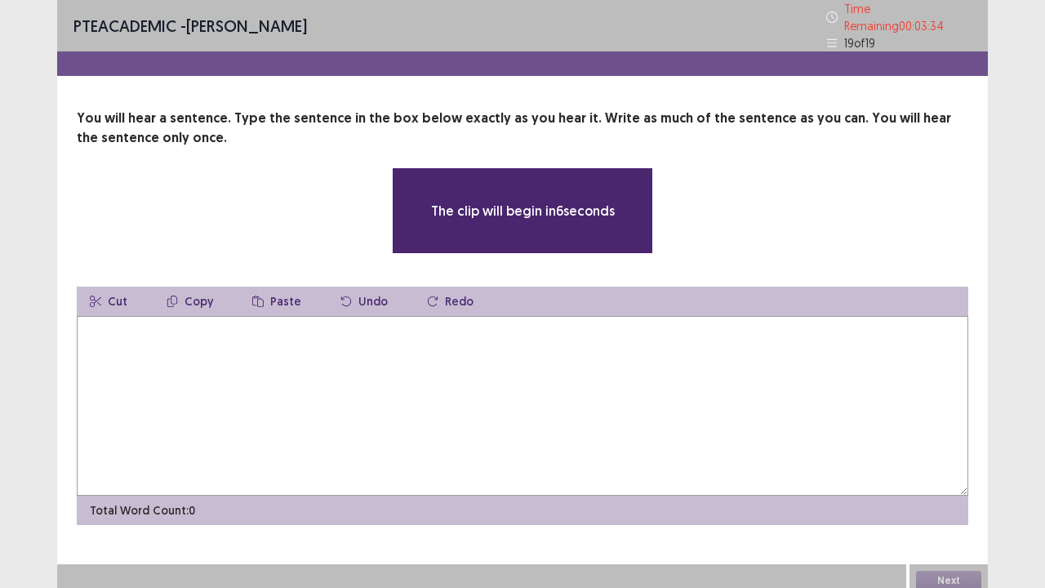
click at [456, 353] on textarea at bounding box center [523, 406] width 892 height 180
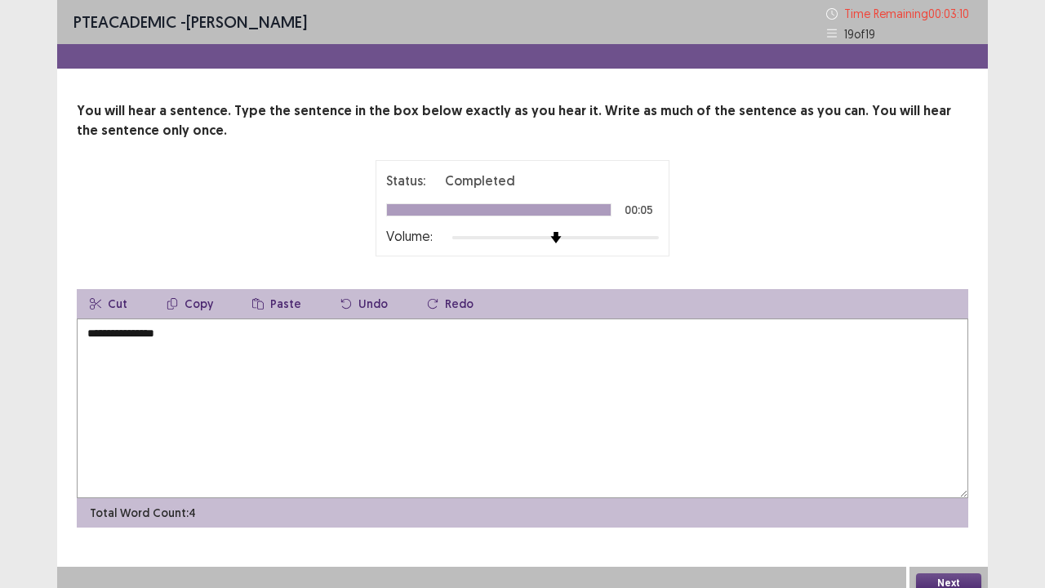
click at [114, 338] on textarea "**********" at bounding box center [523, 408] width 892 height 180
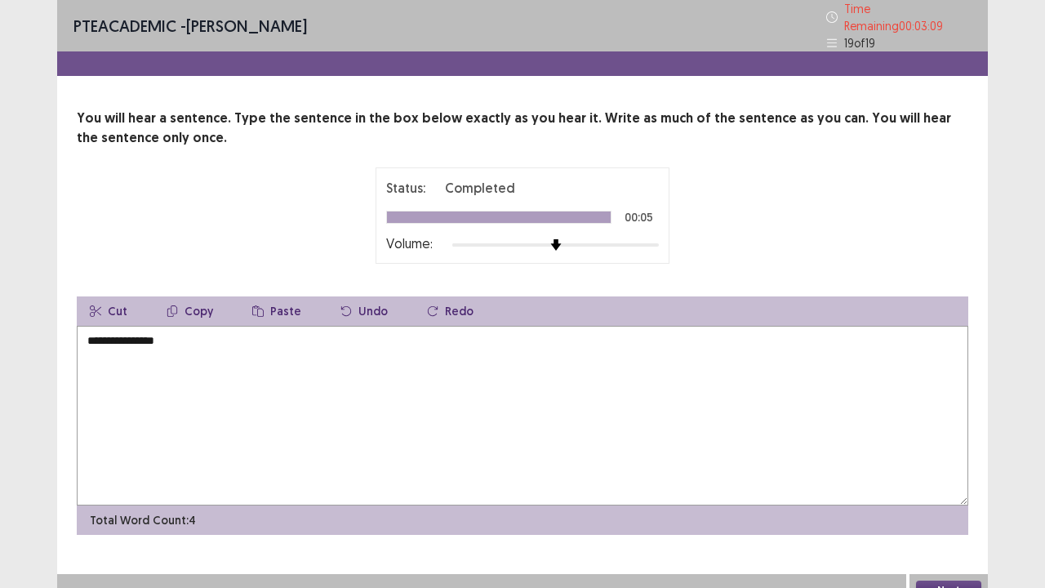
click at [122, 336] on textarea "**********" at bounding box center [523, 416] width 892 height 180
click at [119, 333] on textarea "**********" at bounding box center [523, 416] width 892 height 180
type textarea "**********"
click at [935, 449] on button "Next" at bounding box center [948, 591] width 65 height 20
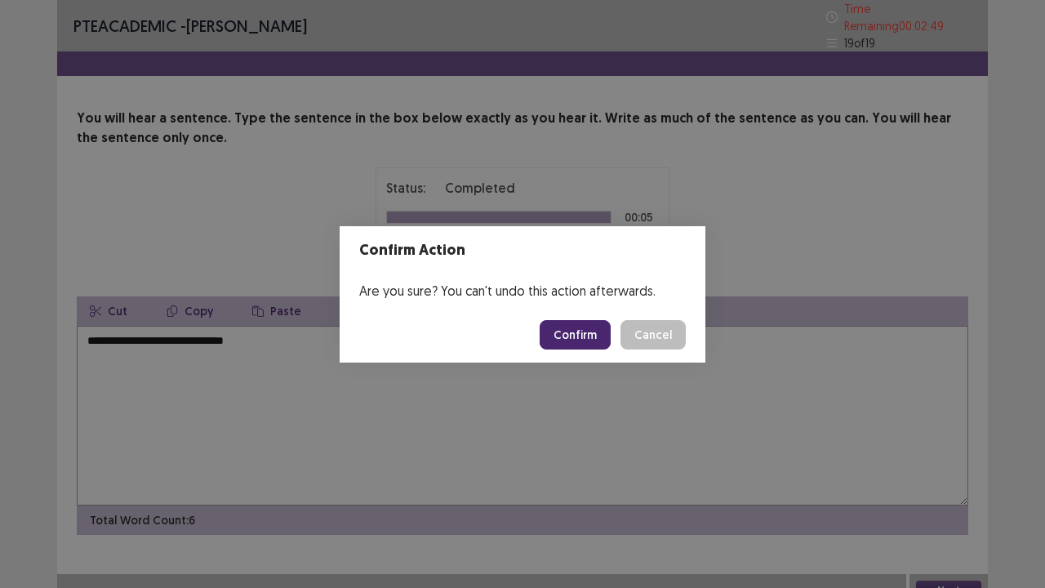
click at [578, 336] on button "Confirm" at bounding box center [575, 334] width 71 height 29
